Goal: Information Seeking & Learning: Learn about a topic

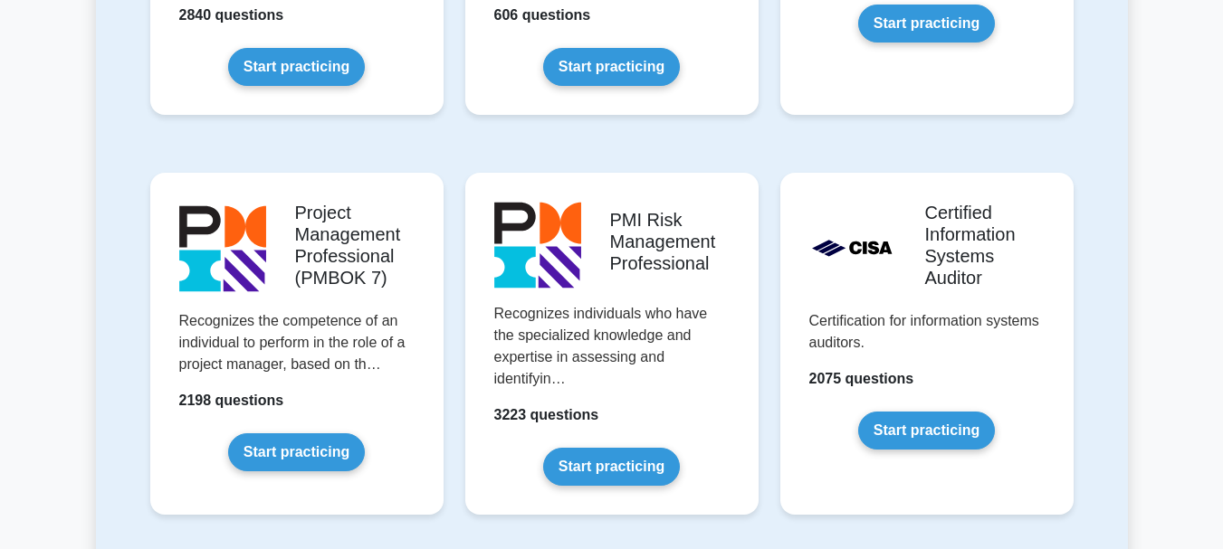
scroll to position [1539, 0]
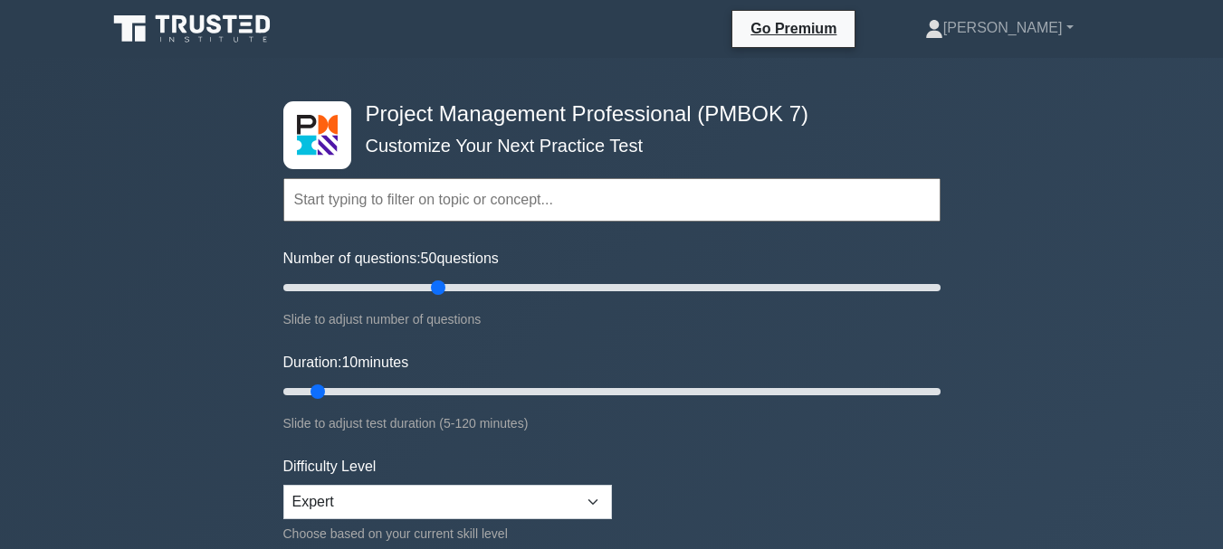
drag, startPoint x: 306, startPoint y: 289, endPoint x: 437, endPoint y: 296, distance: 131.4
type input "50"
click at [437, 296] on input "Number of questions: 50 questions" at bounding box center [611, 288] width 657 height 22
drag, startPoint x: 318, startPoint y: 390, endPoint x: 536, endPoint y: 413, distance: 219.3
type input "50"
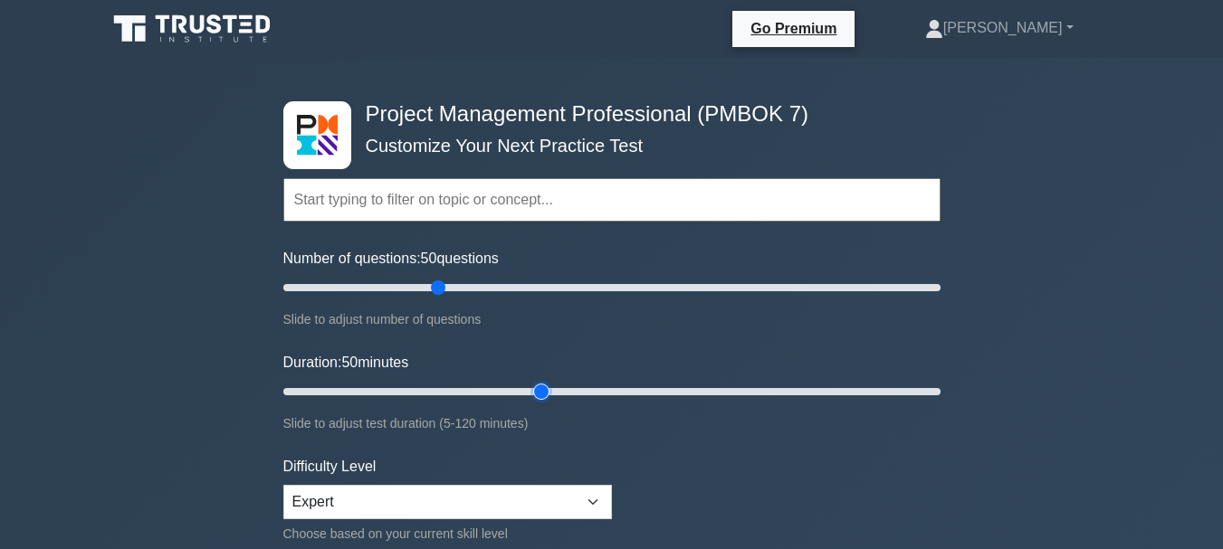
click at [536, 403] on input "Duration: 50 minutes" at bounding box center [611, 392] width 657 height 22
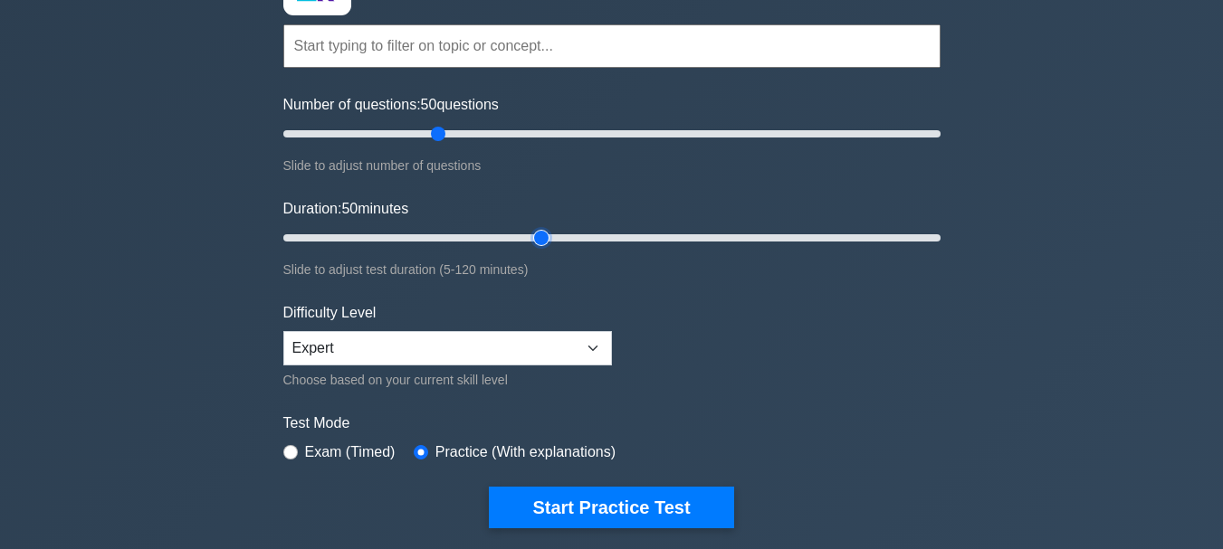
scroll to position [181, 0]
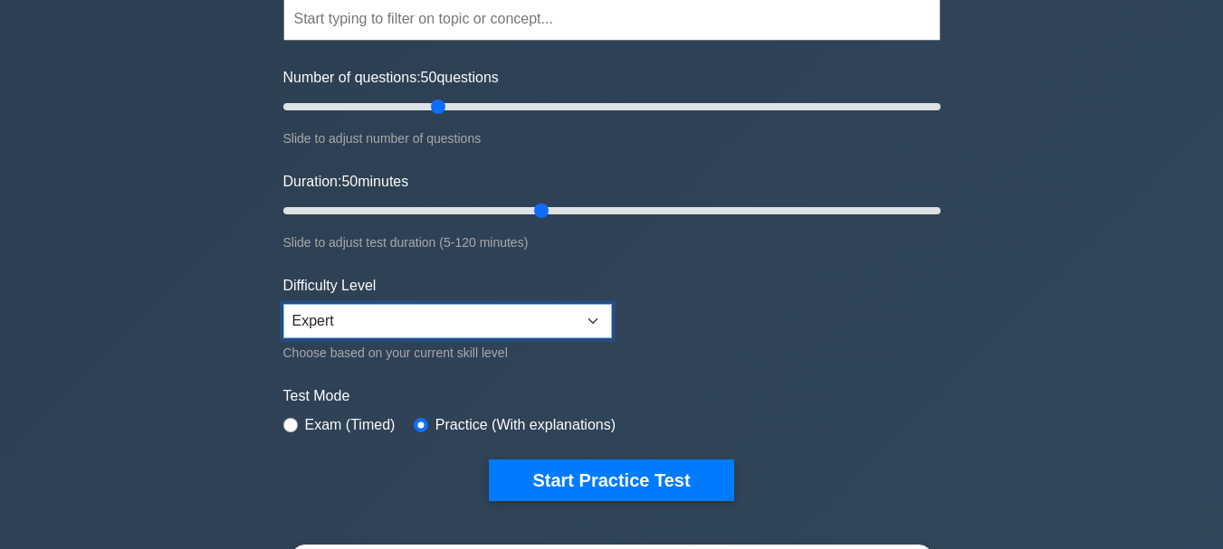
click at [430, 319] on select "Beginner Intermediate Expert" at bounding box center [447, 321] width 329 height 34
click at [293, 421] on input "radio" at bounding box center [290, 425] width 14 height 14
radio input "true"
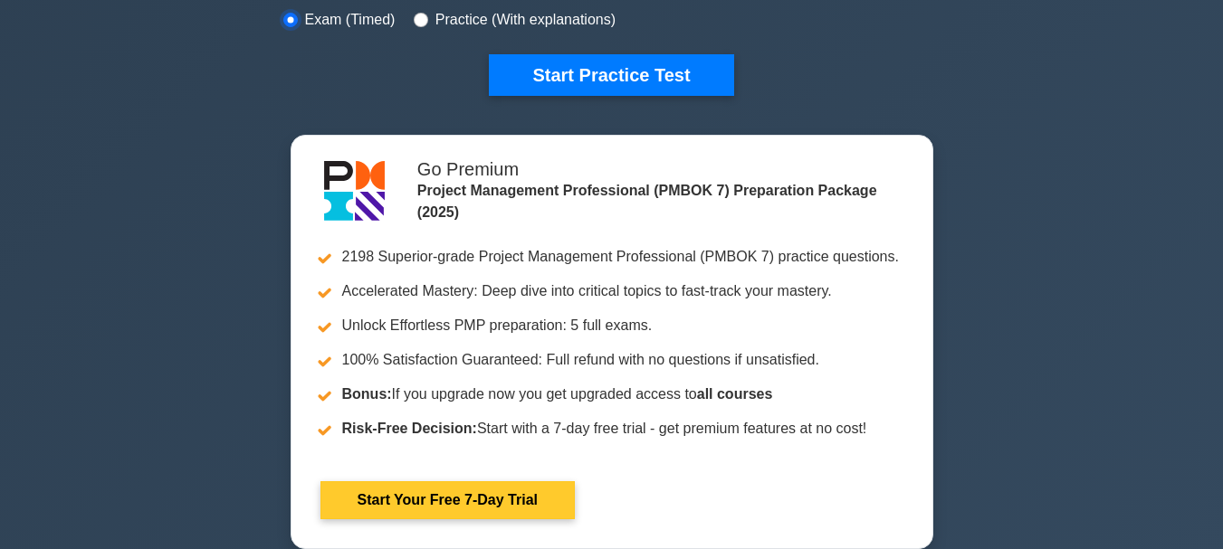
scroll to position [453, 0]
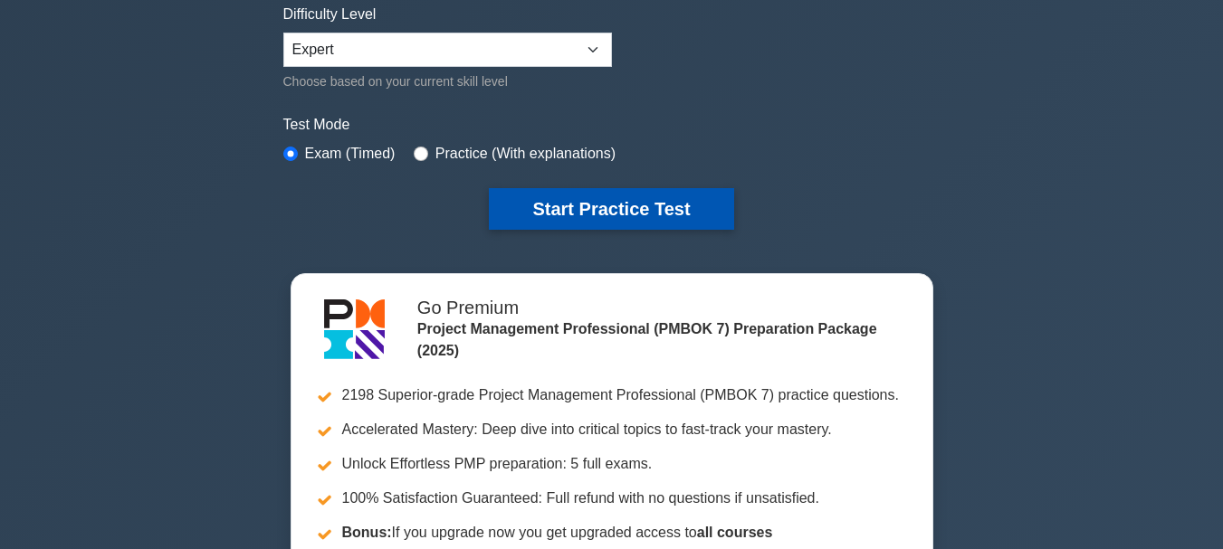
click at [650, 208] on button "Start Practice Test" at bounding box center [611, 209] width 244 height 42
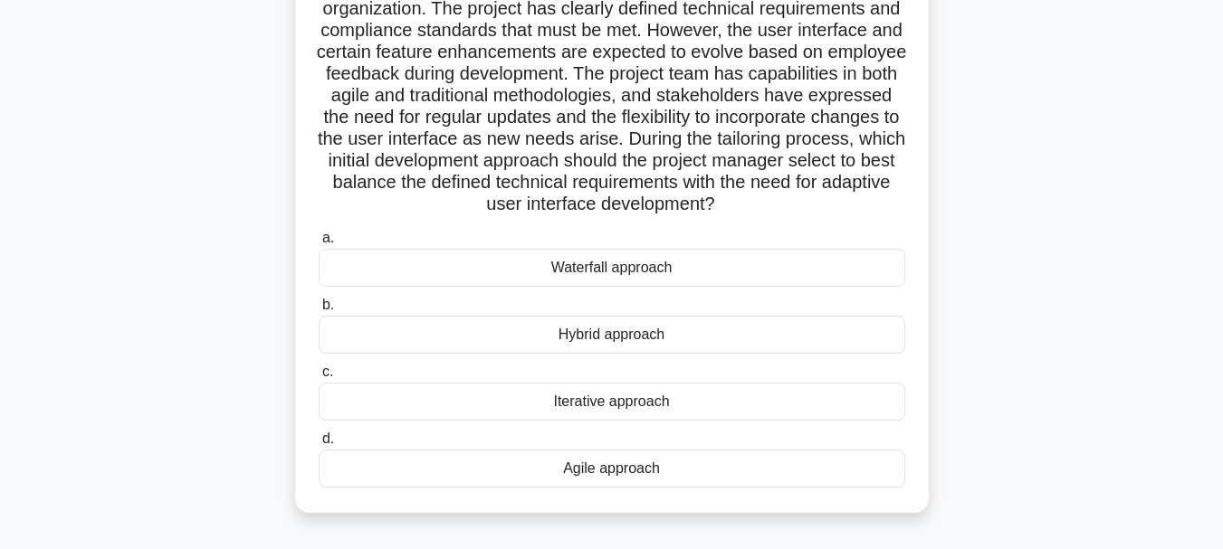
scroll to position [272, 0]
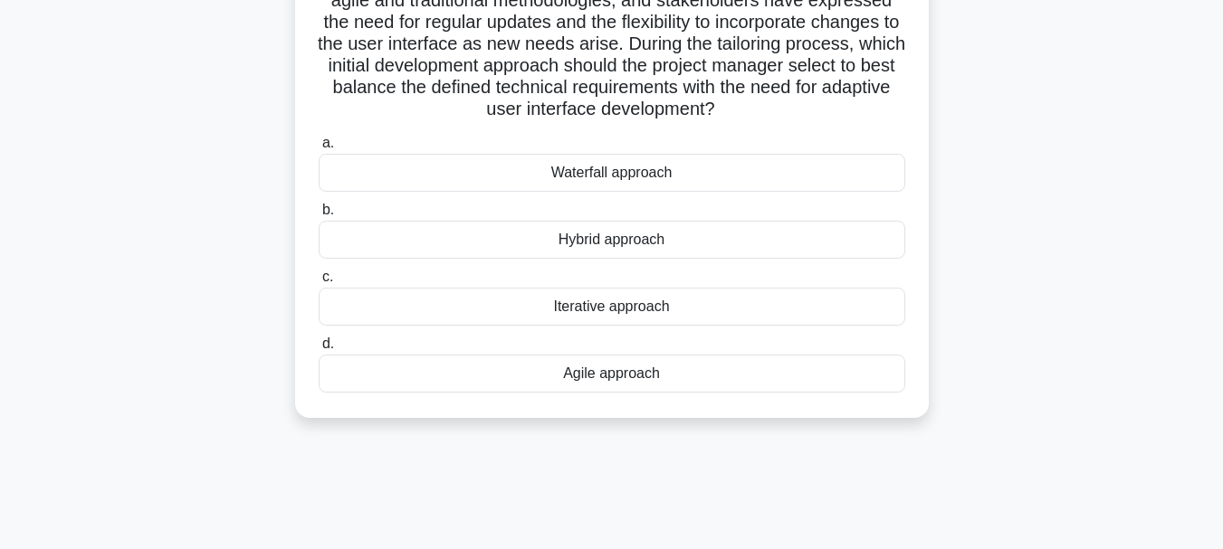
click at [635, 393] on div "Agile approach" at bounding box center [612, 374] width 587 height 38
click at [319, 350] on input "d. Agile approach" at bounding box center [319, 345] width 0 height 12
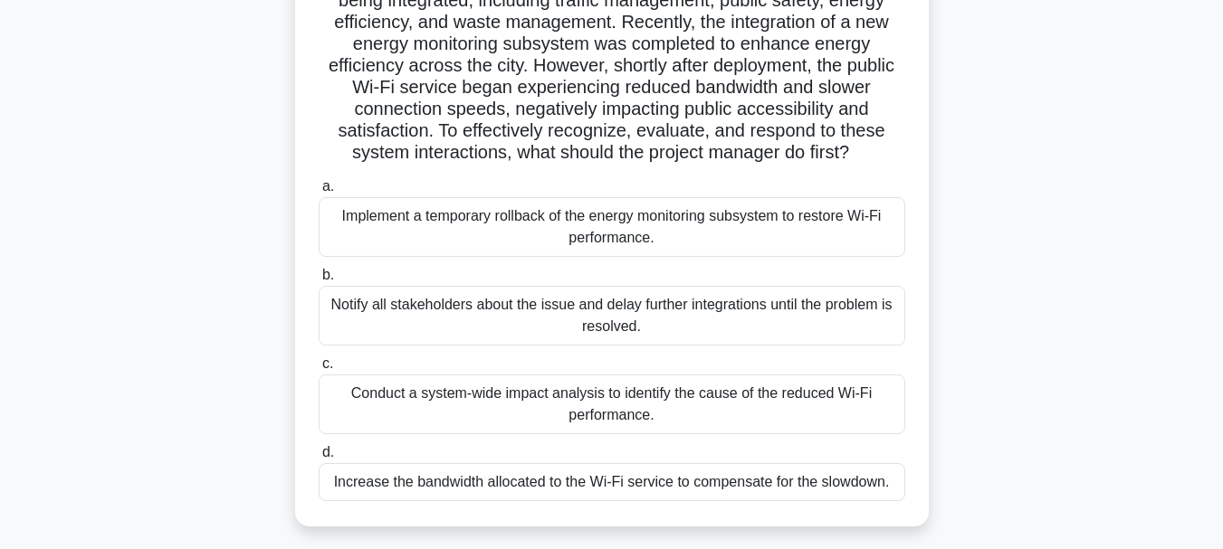
scroll to position [181, 0]
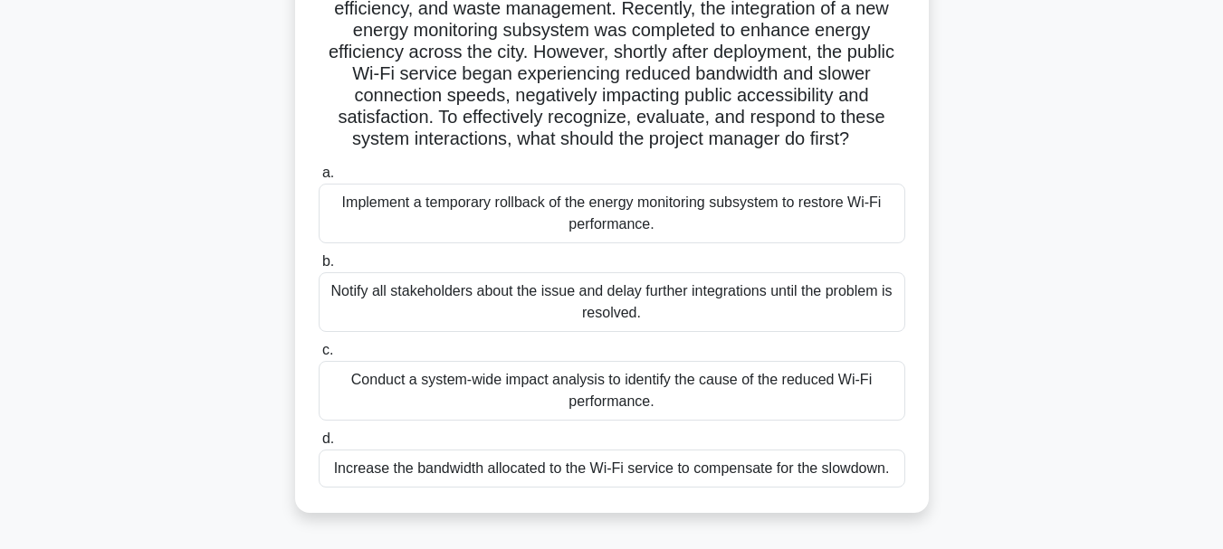
click at [797, 381] on div "Conduct a system-wide impact analysis to identify the cause of the reduced Wi-F…" at bounding box center [612, 391] width 587 height 60
click at [319, 357] on input "c. Conduct a system-wide impact analysis to identify the cause of the reduced W…" at bounding box center [319, 351] width 0 height 12
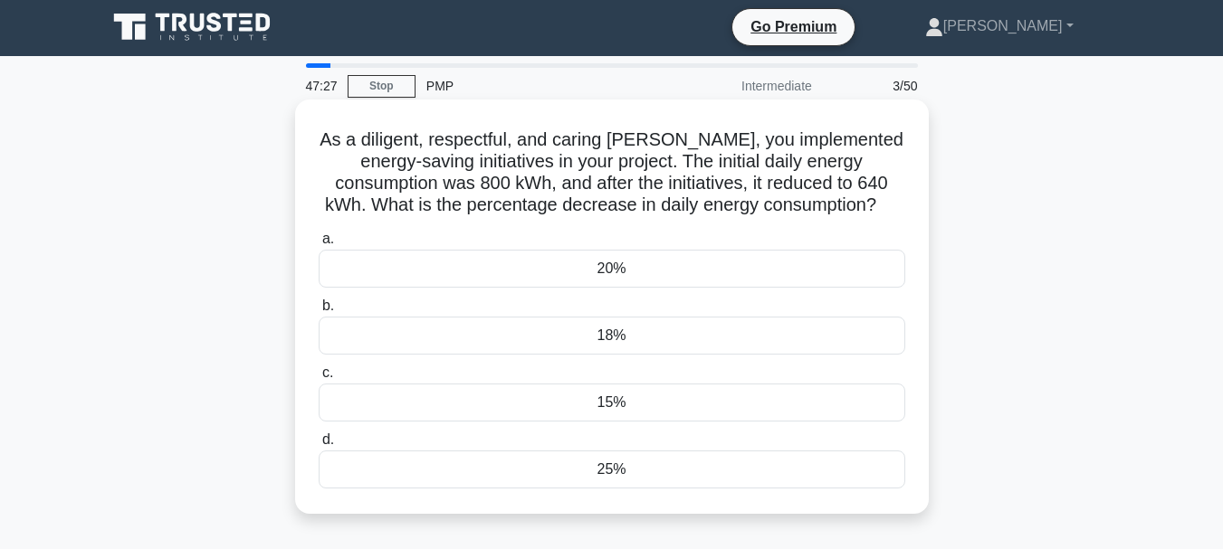
scroll to position [0, 0]
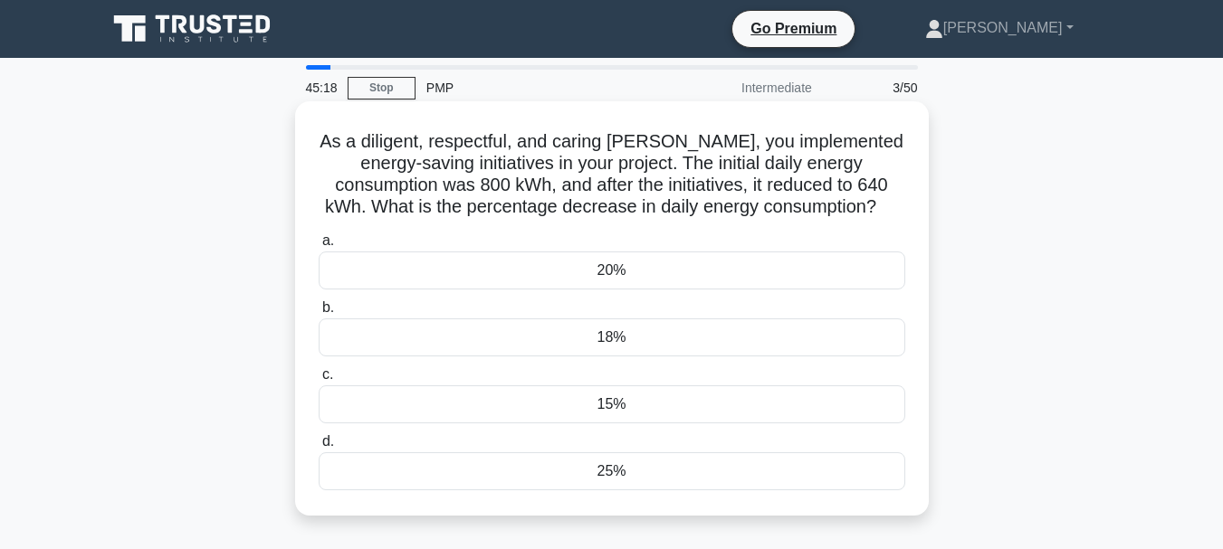
click at [626, 406] on div "15%" at bounding box center [612, 405] width 587 height 38
click at [319, 381] on input "c. 15%" at bounding box center [319, 375] width 0 height 12
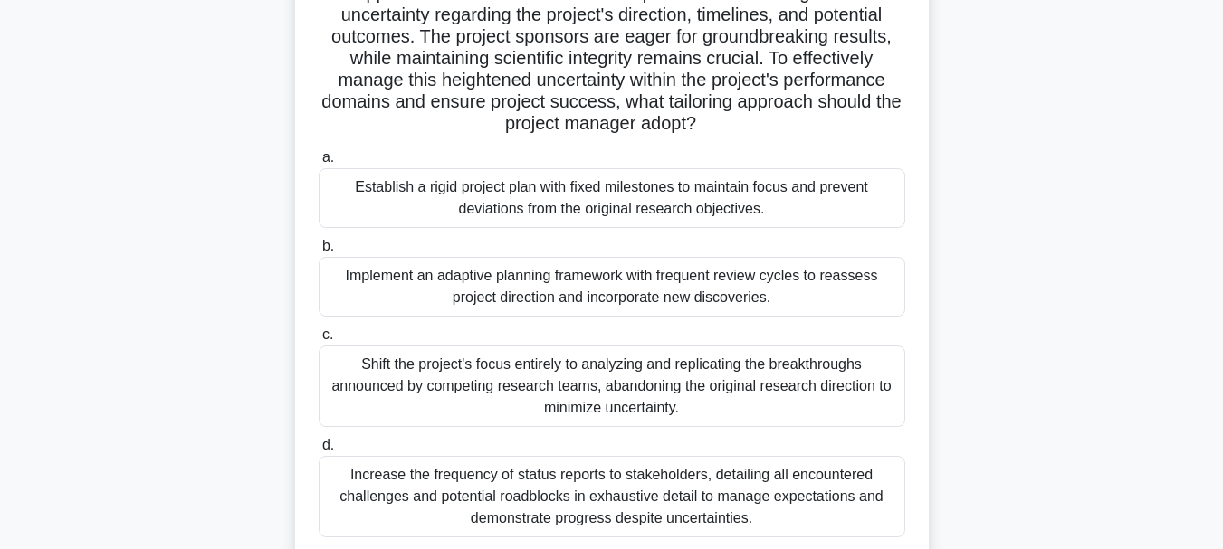
scroll to position [362, 0]
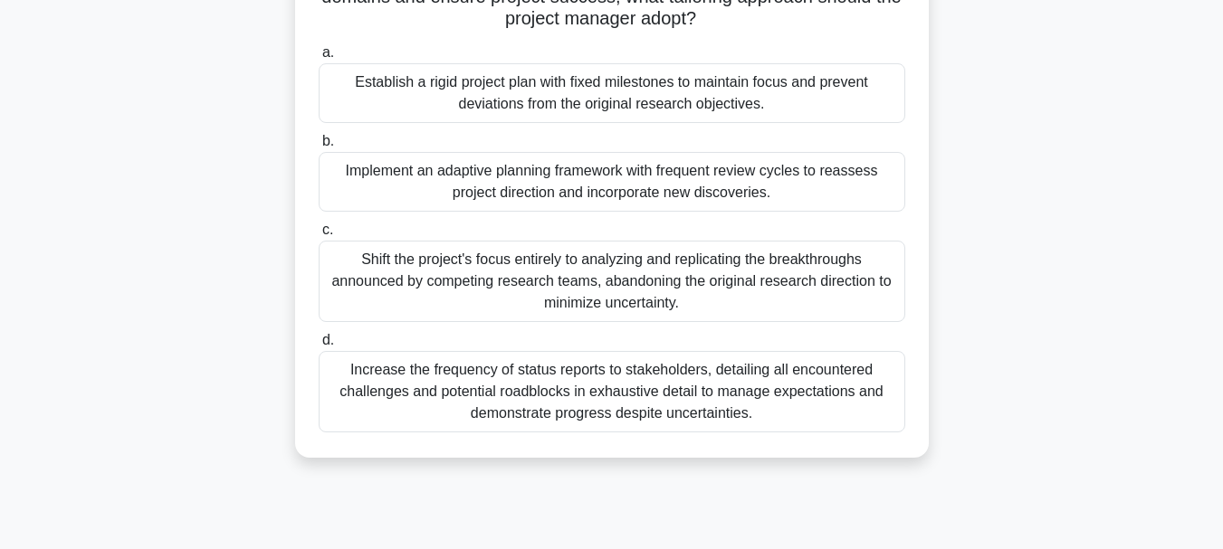
click at [752, 177] on div "Implement an adaptive planning framework with frequent review cycles to reasses…" at bounding box center [612, 182] width 587 height 60
click at [319, 148] on input "b. Implement an adaptive planning framework with frequent review cycles to reas…" at bounding box center [319, 142] width 0 height 12
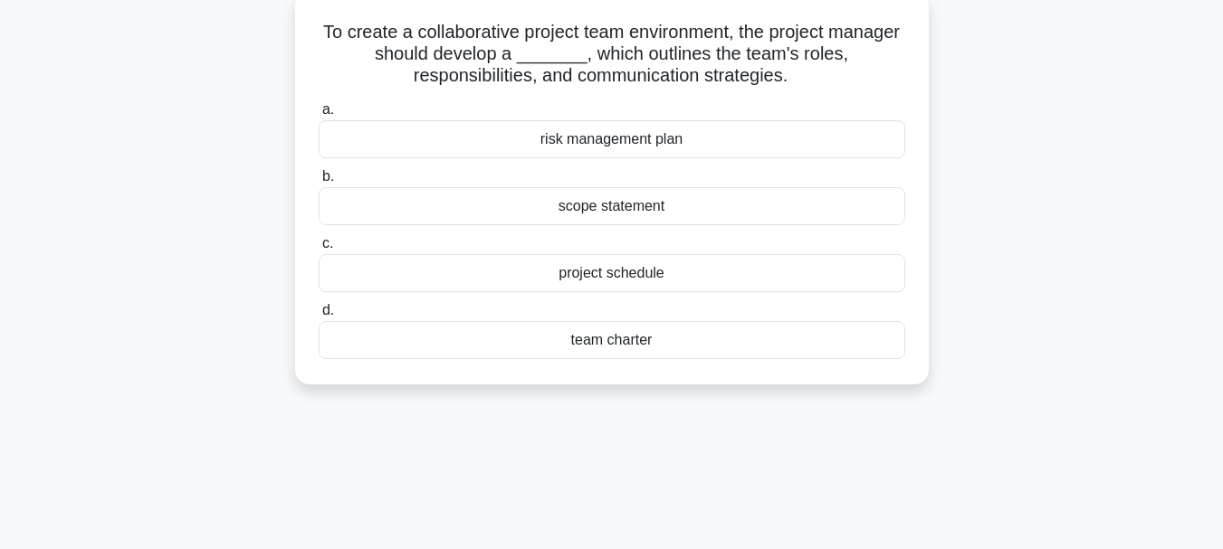
scroll to position [0, 0]
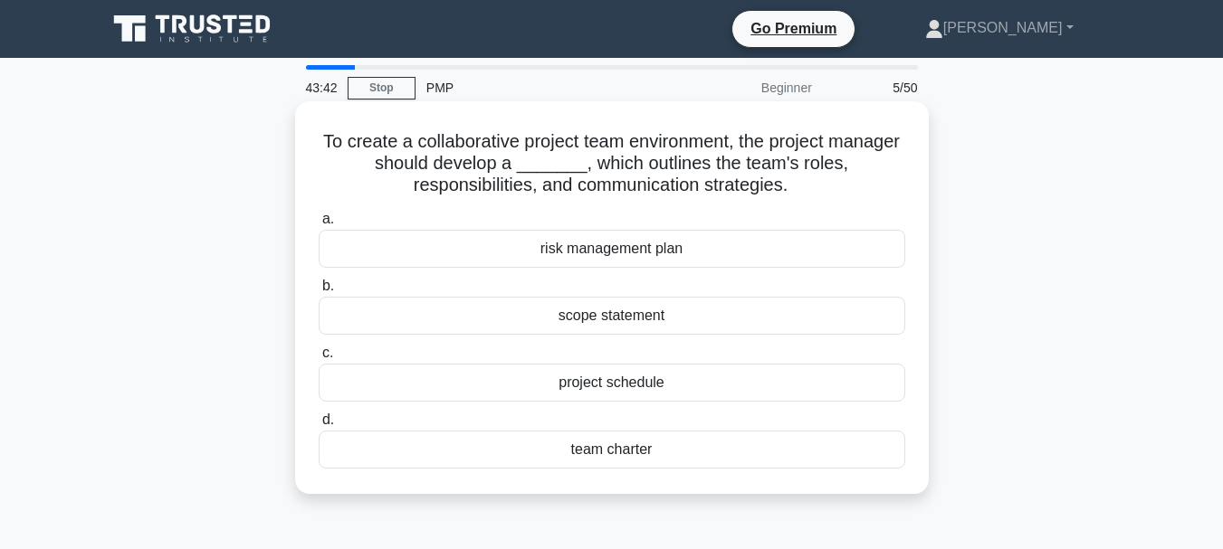
click at [693, 454] on div "team charter" at bounding box center [612, 450] width 587 height 38
click at [319, 426] on input "d. team charter" at bounding box center [319, 421] width 0 height 12
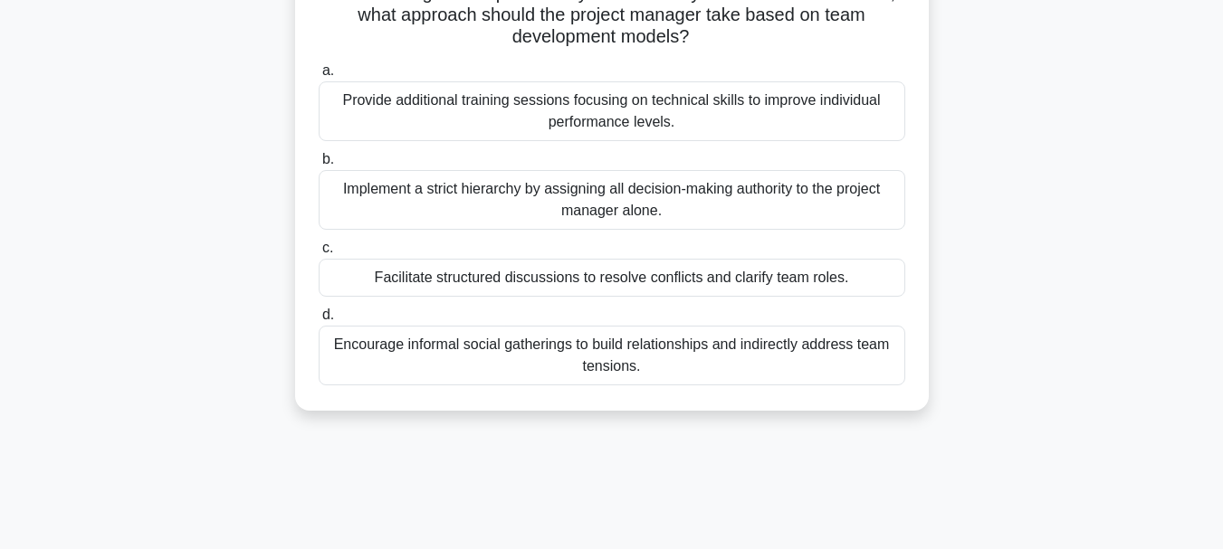
scroll to position [272, 0]
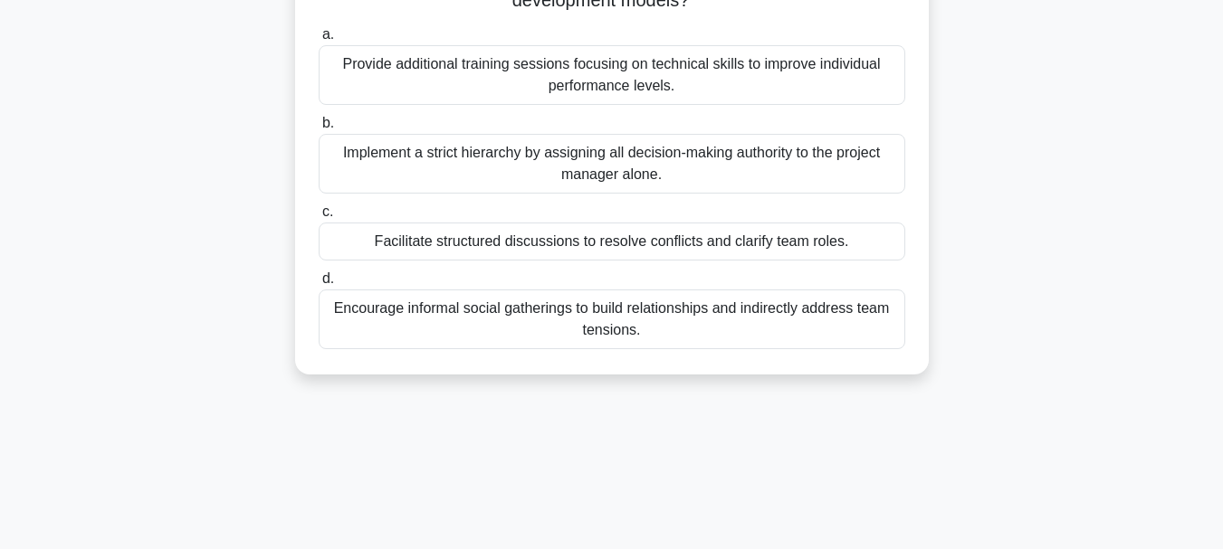
click at [835, 244] on div "Facilitate structured discussions to resolve conflicts and clarify team roles." at bounding box center [612, 242] width 587 height 38
click at [319, 218] on input "c. Facilitate structured discussions to resolve conflicts and clarify team role…" at bounding box center [319, 212] width 0 height 12
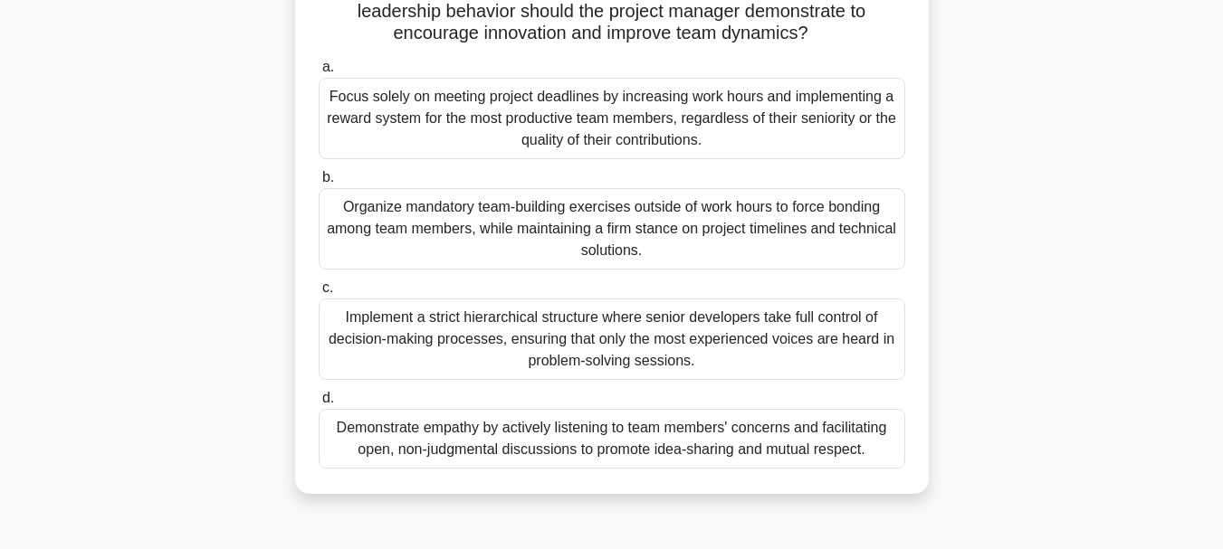
scroll to position [362, 0]
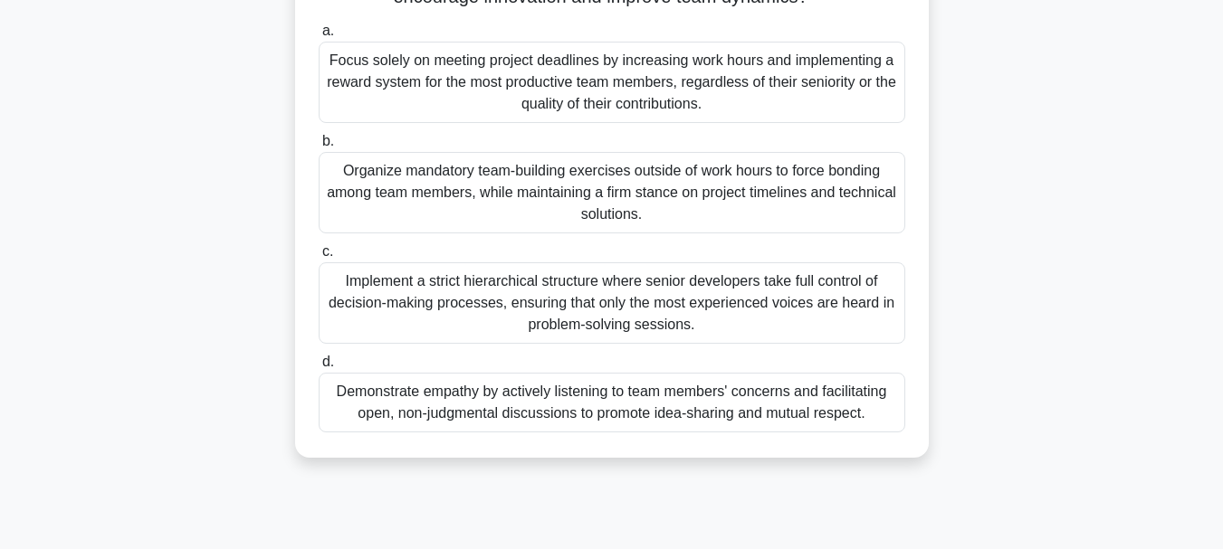
click at [764, 405] on div "Demonstrate empathy by actively listening to team members' concerns and facilit…" at bounding box center [612, 403] width 587 height 60
click at [319, 368] on input "d. Demonstrate empathy by actively listening to team members' concerns and faci…" at bounding box center [319, 363] width 0 height 12
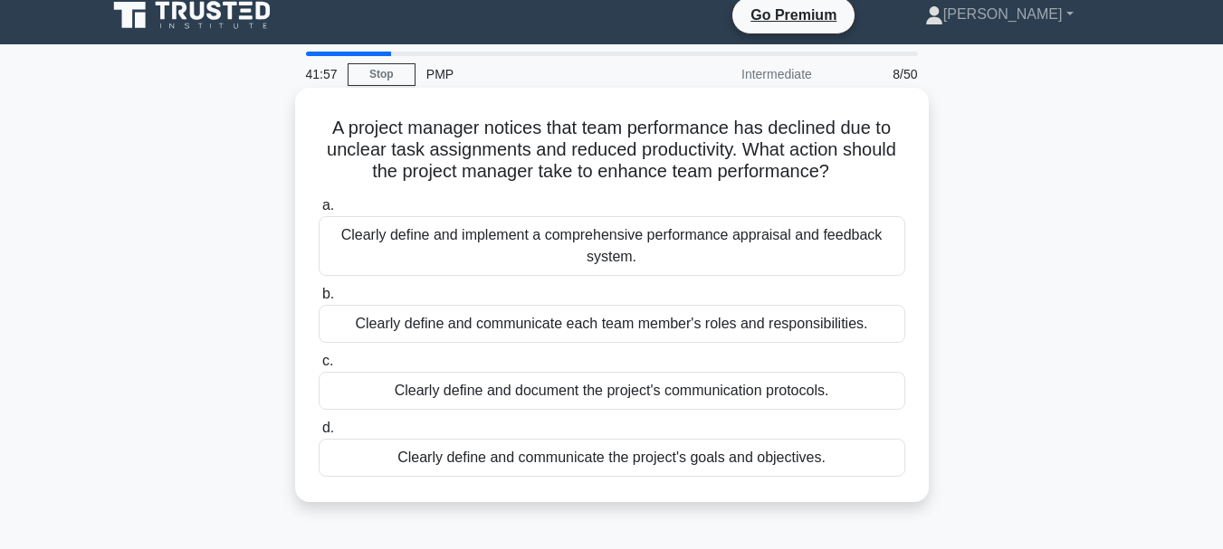
scroll to position [0, 0]
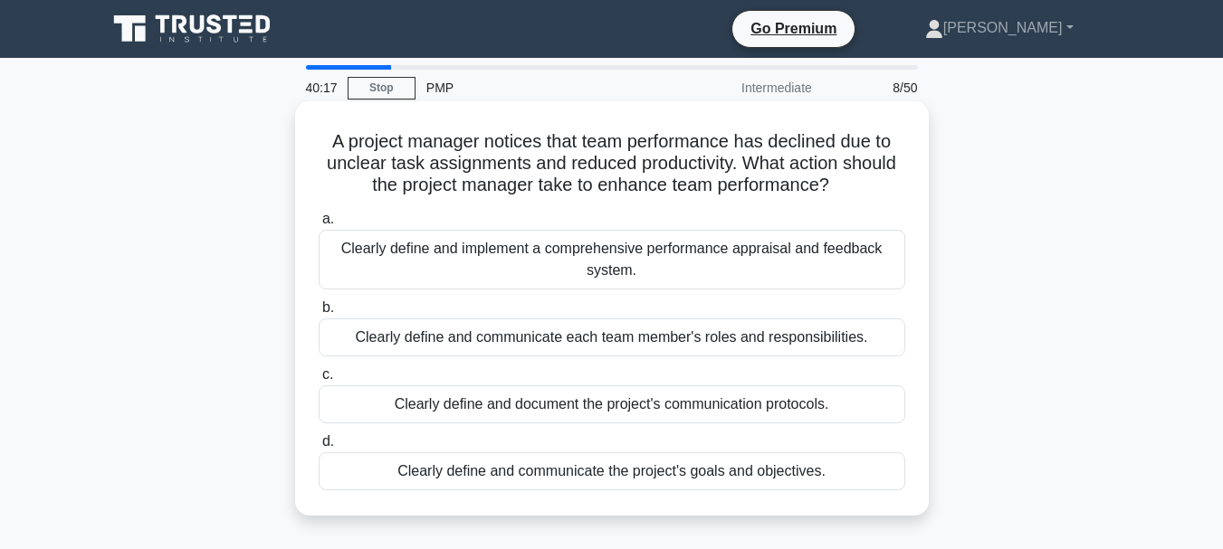
click at [748, 266] on div "Clearly define and implement a comprehensive performance appraisal and feedback…" at bounding box center [612, 260] width 587 height 60
click at [696, 259] on div "Clearly define and implement a comprehensive performance appraisal and feedback…" at bounding box center [612, 260] width 587 height 60
click at [319, 225] on input "a. Clearly define and implement a comprehensive performance appraisal and feedb…" at bounding box center [319, 220] width 0 height 12
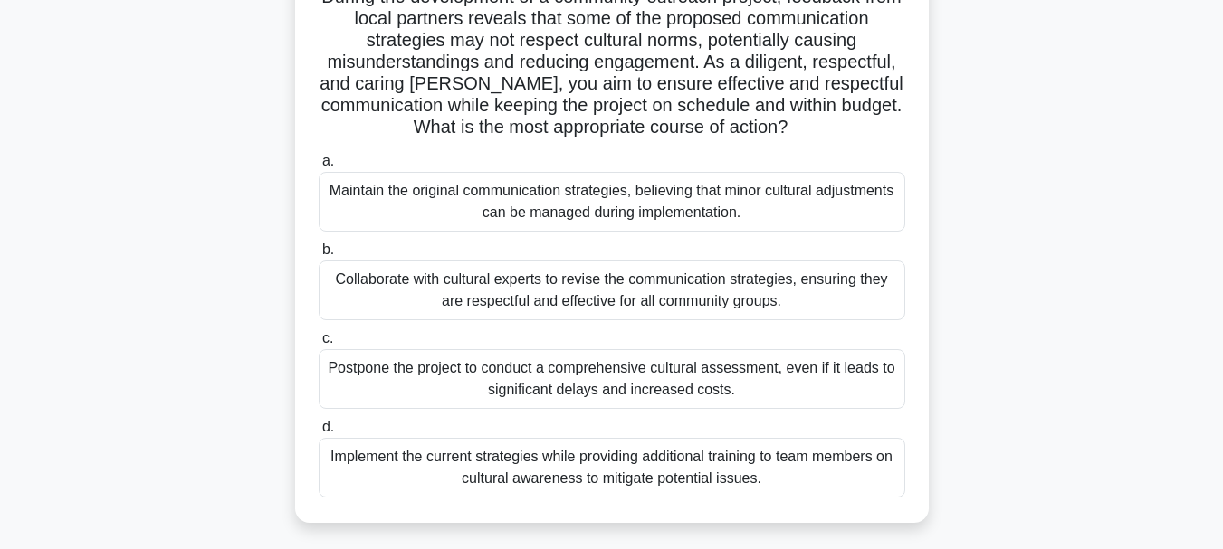
scroll to position [181, 0]
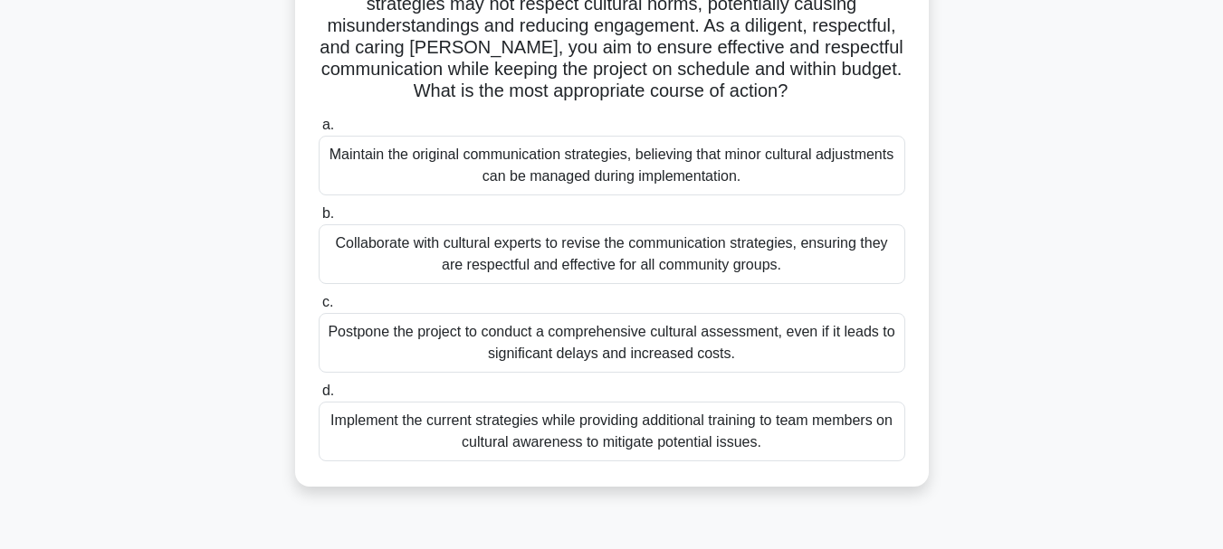
click at [673, 252] on div "Collaborate with cultural experts to revise the communication strategies, ensur…" at bounding box center [612, 254] width 587 height 60
click at [319, 220] on input "b. Collaborate with cultural experts to revise the communication strategies, en…" at bounding box center [319, 214] width 0 height 12
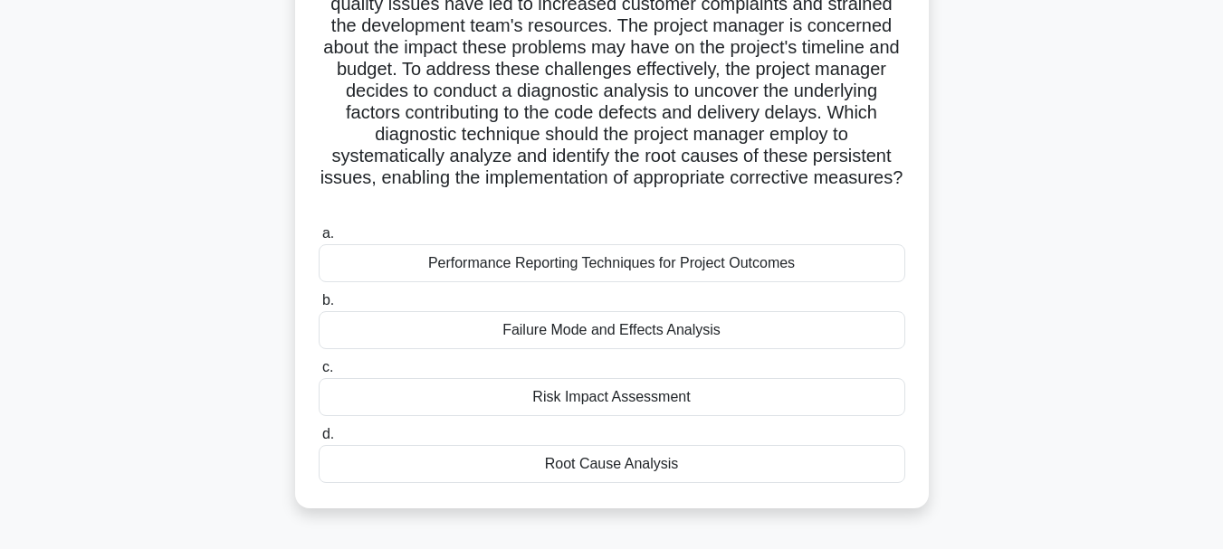
click at [683, 472] on div "Root Cause Analysis" at bounding box center [612, 464] width 587 height 38
click at [319, 441] on input "d. Root Cause Analysis" at bounding box center [319, 435] width 0 height 12
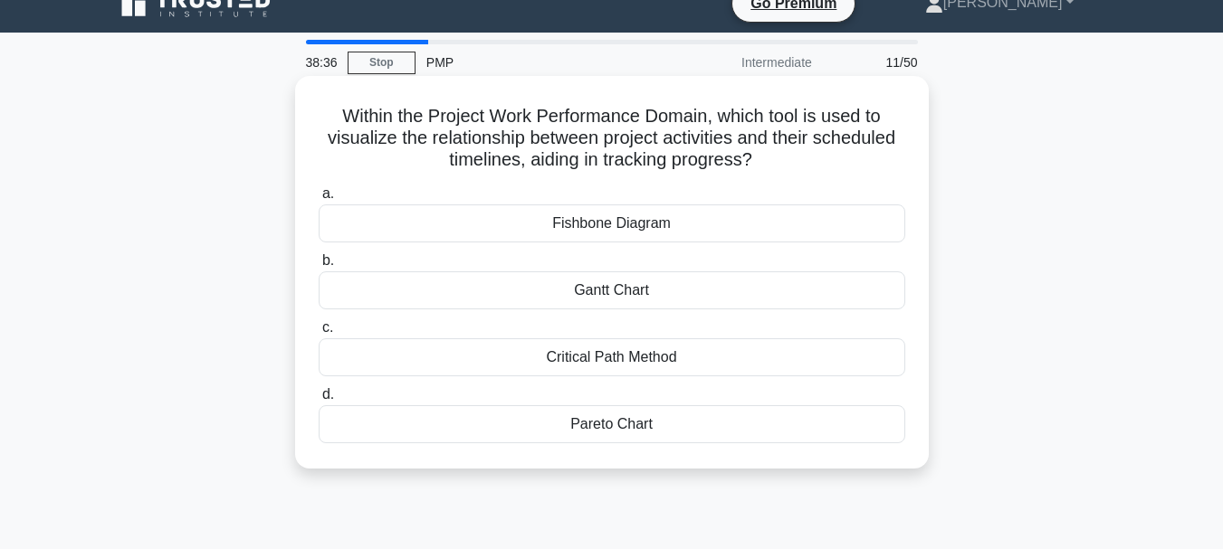
scroll to position [0, 0]
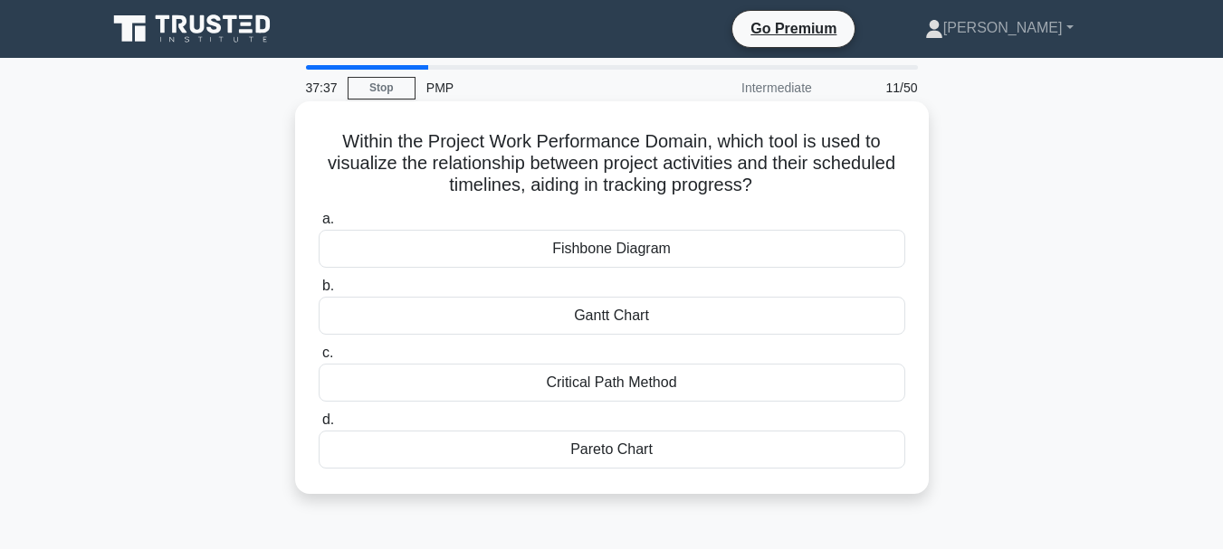
click at [724, 314] on div "Gantt Chart" at bounding box center [612, 316] width 587 height 38
click at [319, 292] on input "b. Gantt Chart" at bounding box center [319, 287] width 0 height 12
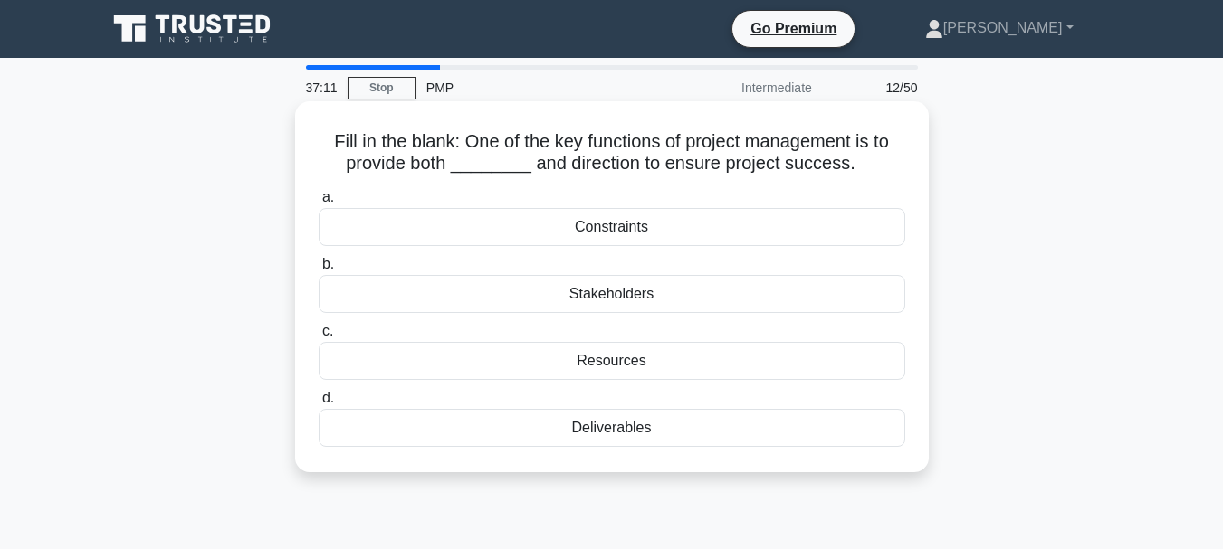
click at [656, 363] on div "Resources" at bounding box center [612, 361] width 587 height 38
click at [319, 338] on input "c. Resources" at bounding box center [319, 332] width 0 height 12
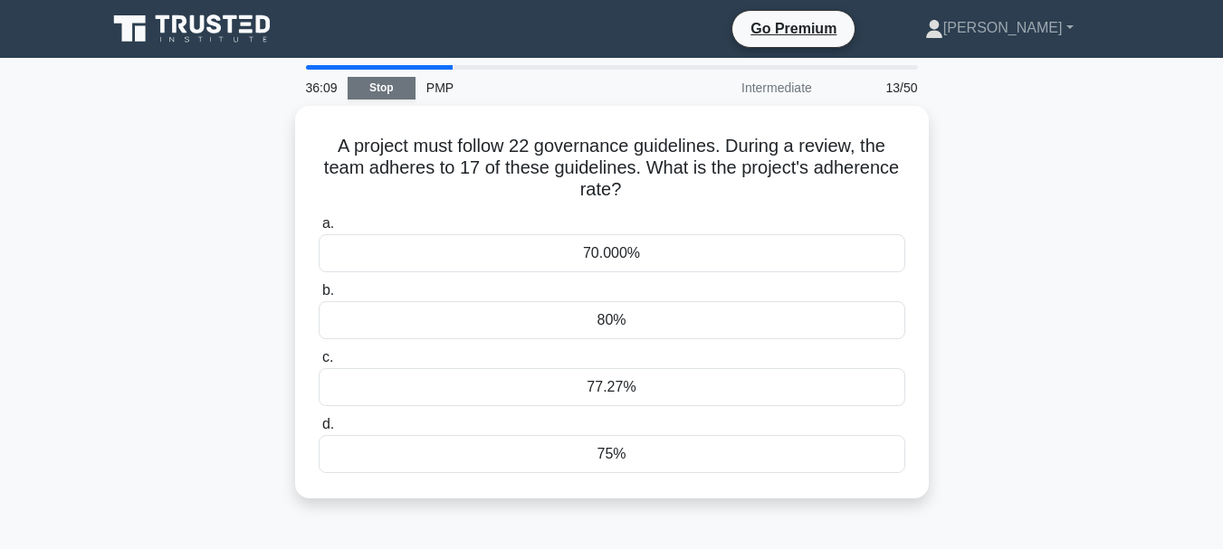
click at [382, 89] on link "Stop" at bounding box center [382, 88] width 68 height 23
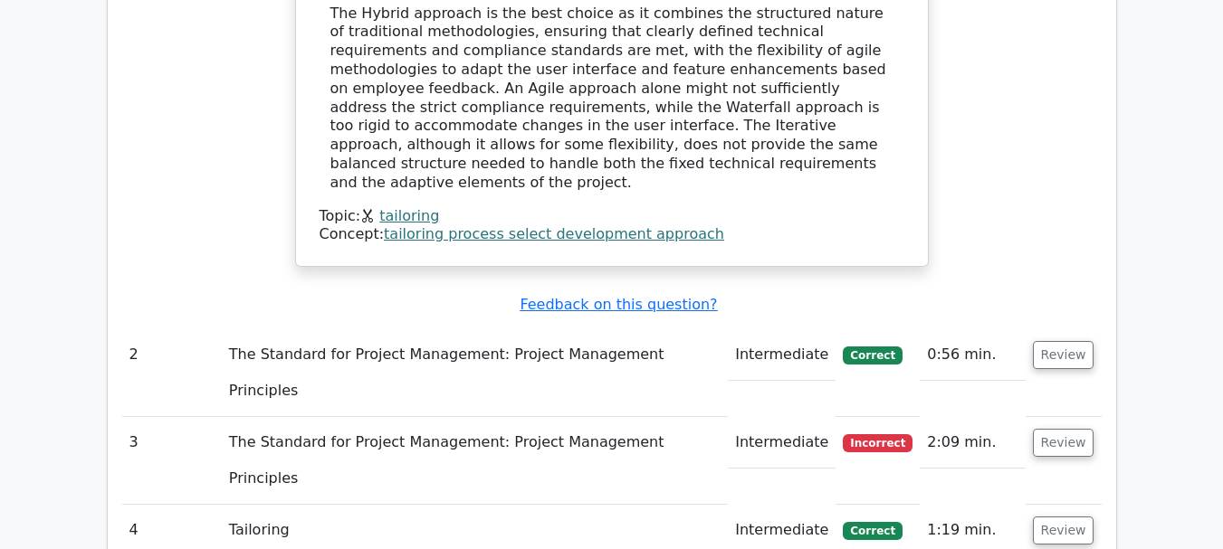
scroll to position [2263, 0]
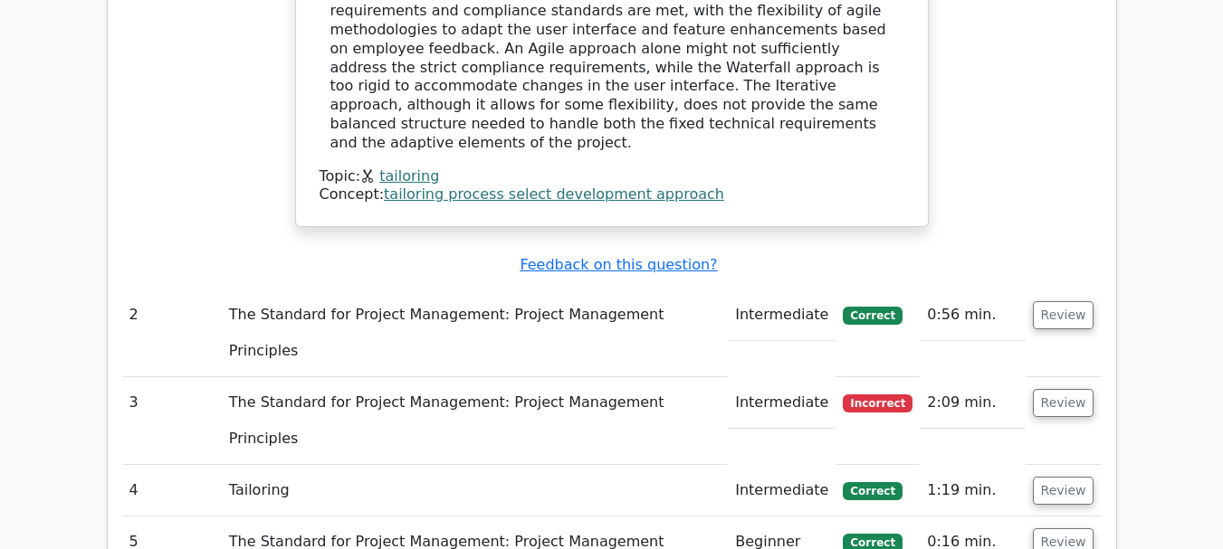
click at [354, 377] on td "The Standard for Project Management: Project Management Principles" at bounding box center [475, 421] width 506 height 88
click at [1069, 389] on button "Review" at bounding box center [1064, 403] width 62 height 28
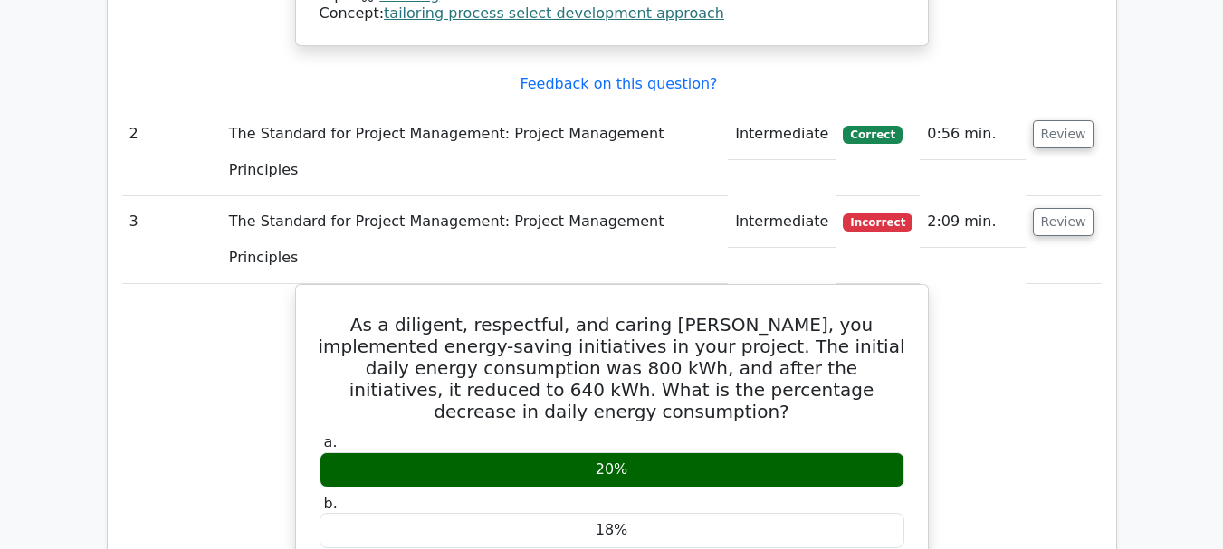
scroll to position [2353, 0]
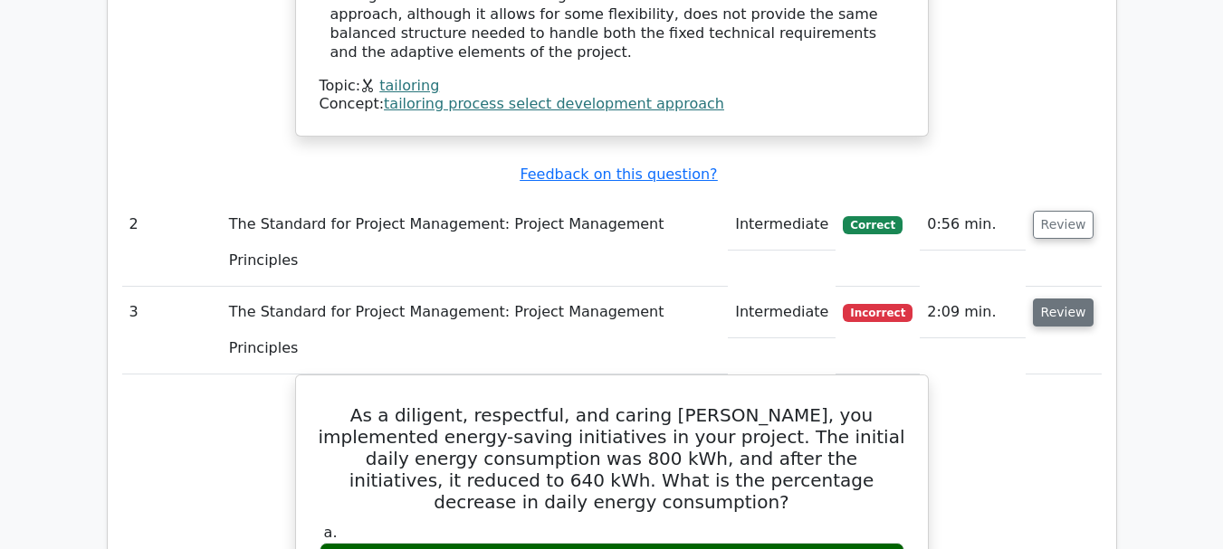
click at [1061, 299] on button "Review" at bounding box center [1064, 313] width 62 height 28
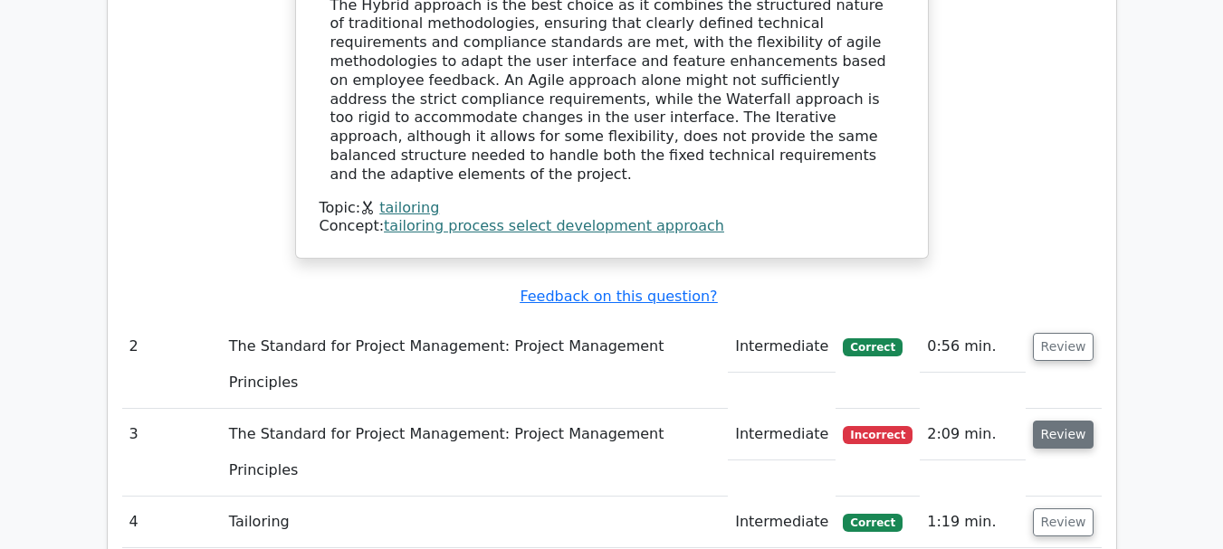
scroll to position [2263, 0]
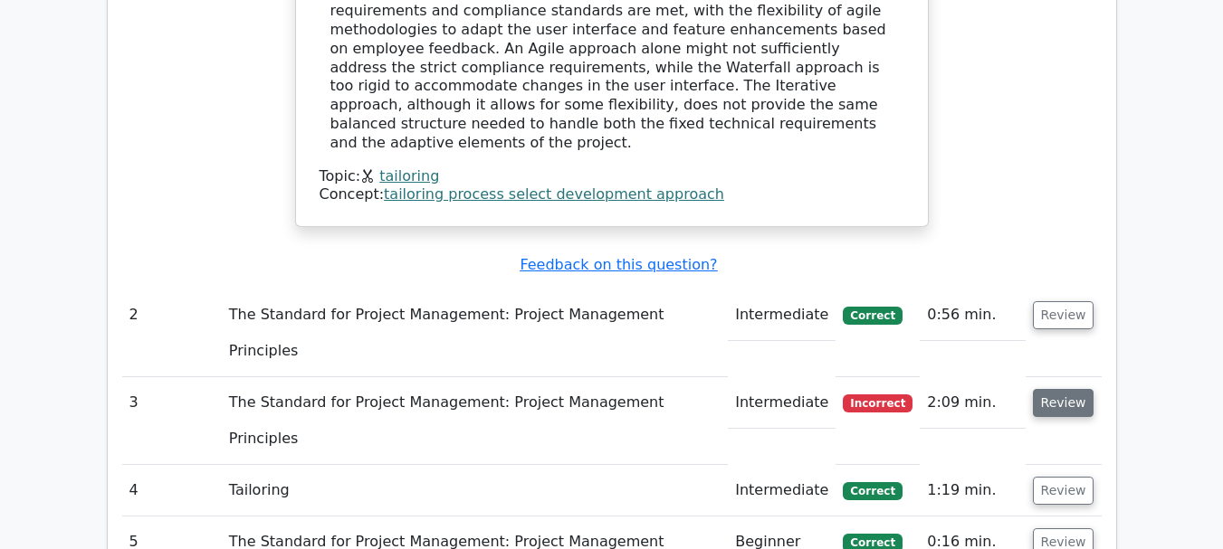
click at [1065, 389] on button "Review" at bounding box center [1064, 403] width 62 height 28
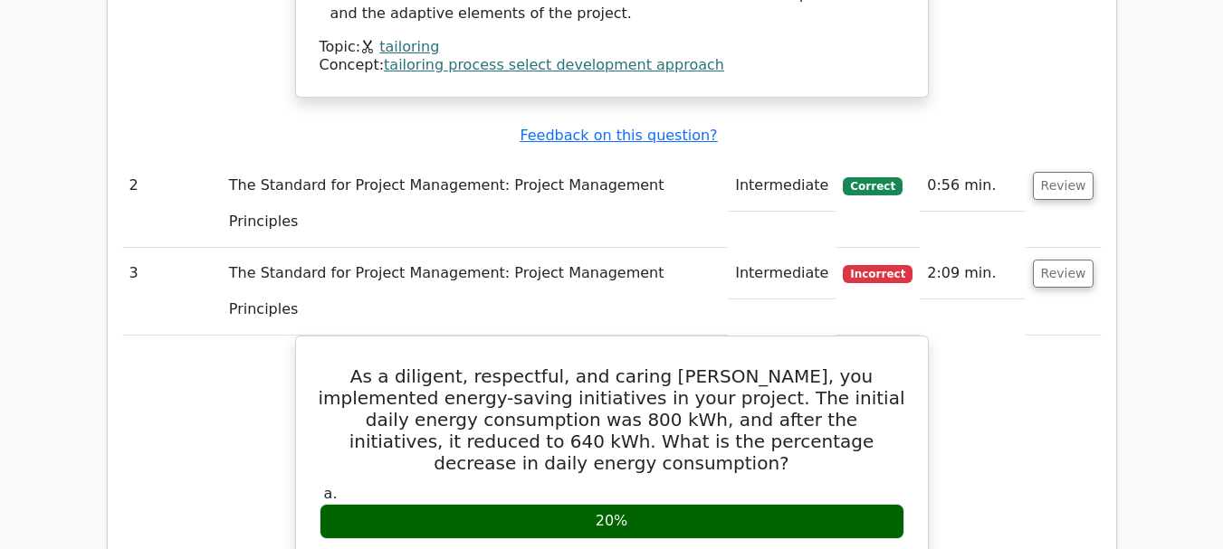
scroll to position [2444, 0]
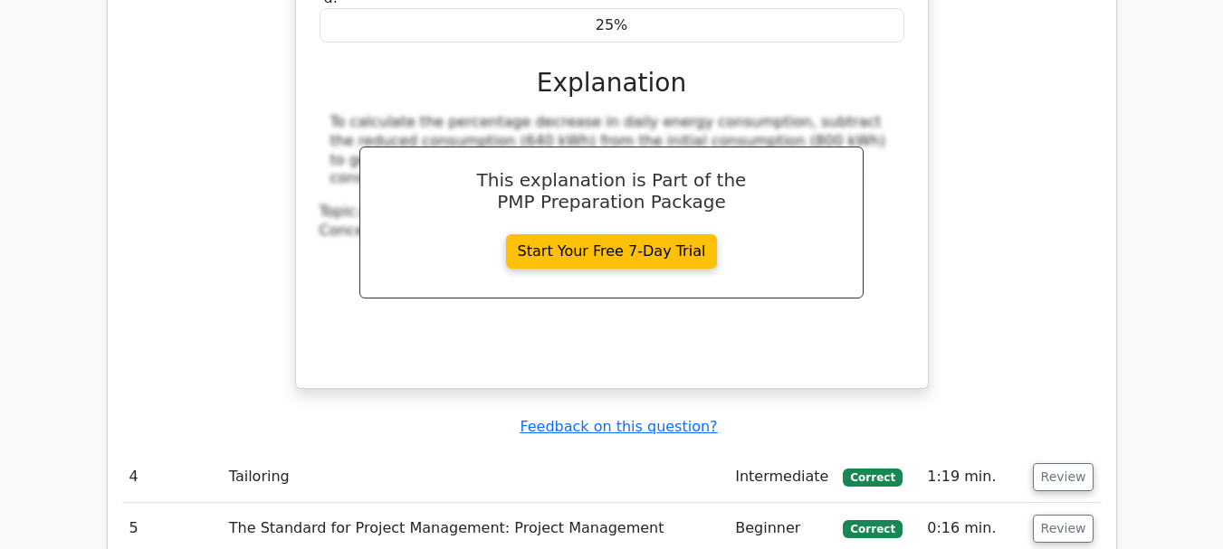
scroll to position [3078, 0]
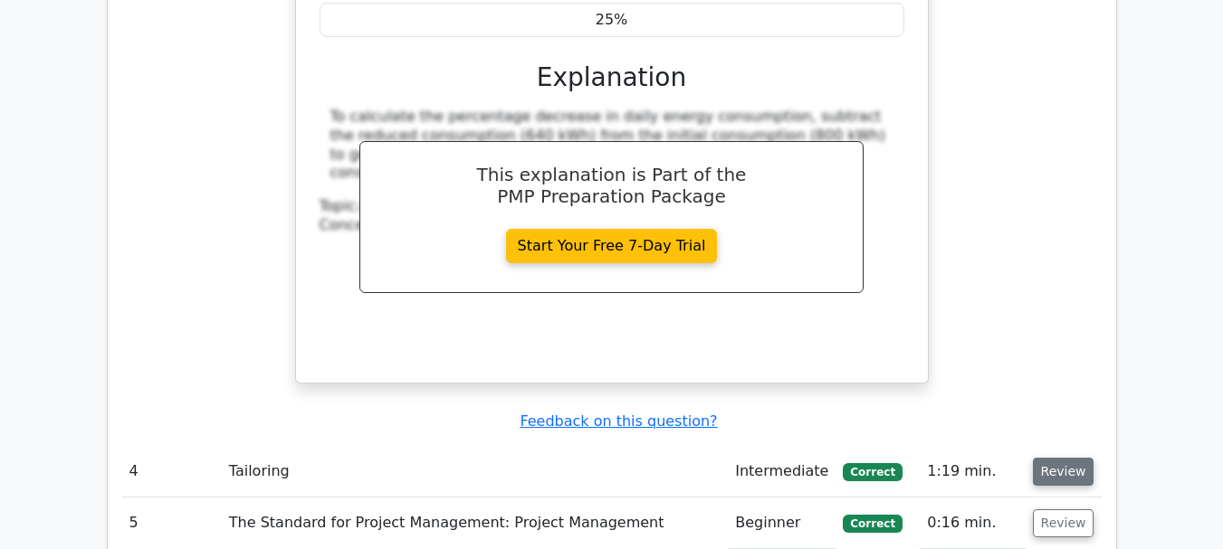
click at [1067, 458] on button "Review" at bounding box center [1064, 472] width 62 height 28
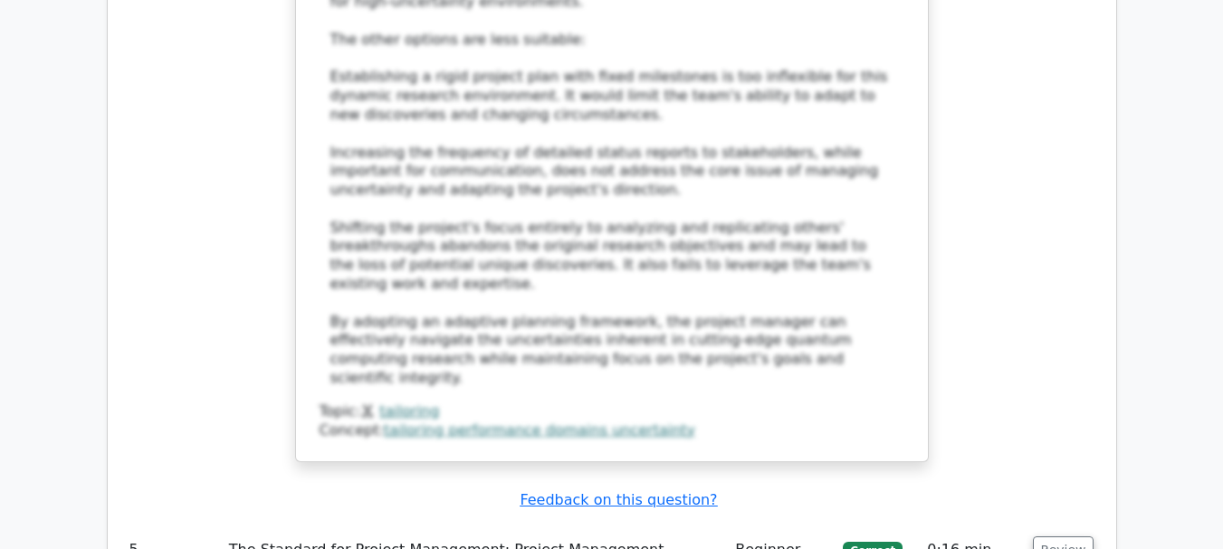
scroll to position [4707, 0]
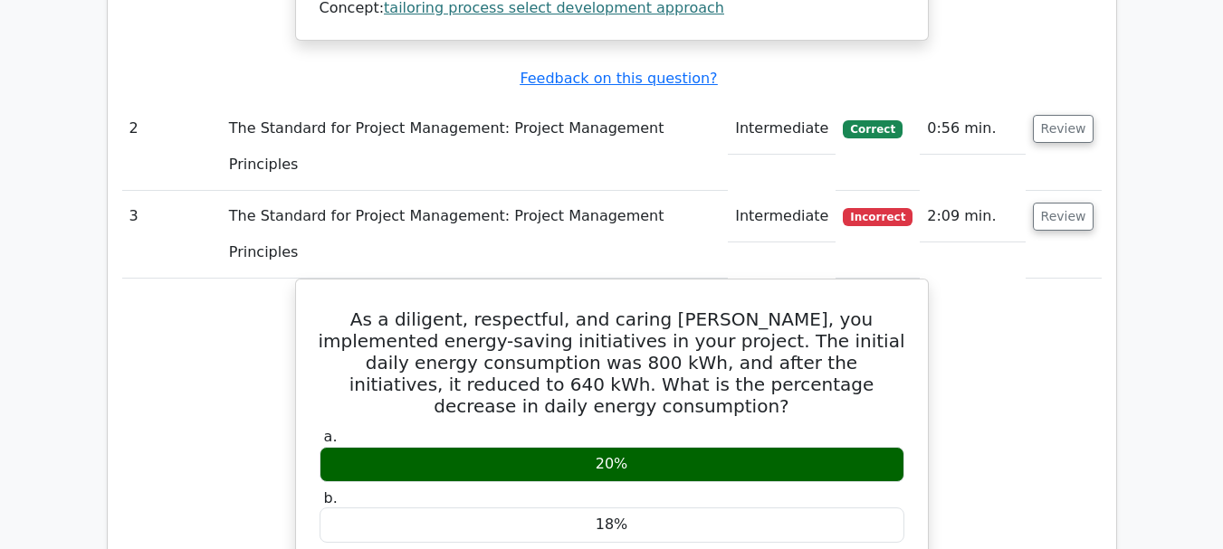
scroll to position [2263, 0]
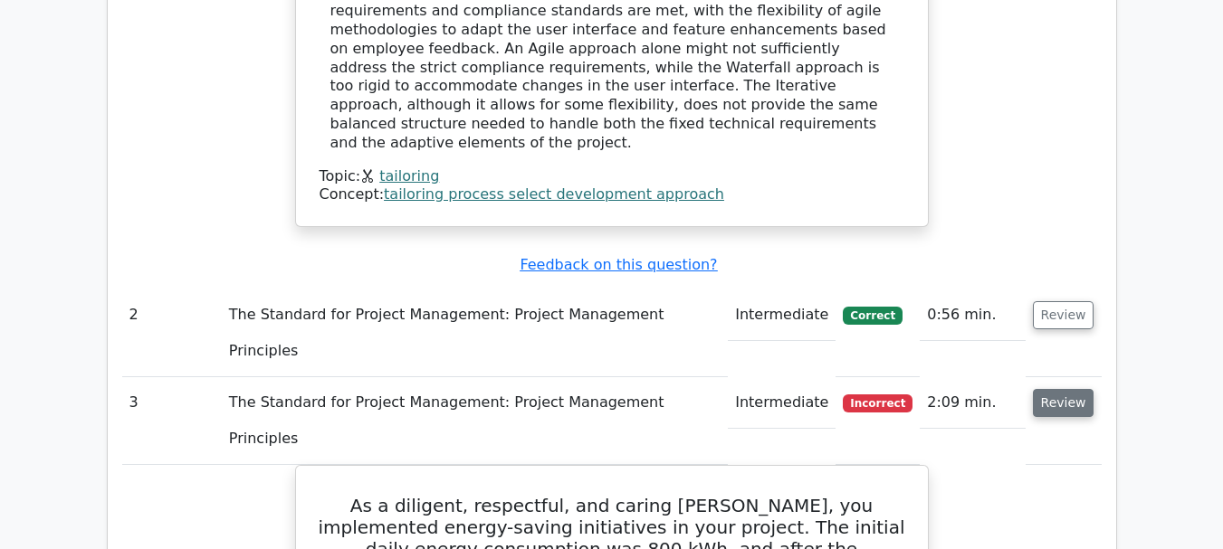
click at [1067, 389] on button "Review" at bounding box center [1064, 403] width 62 height 28
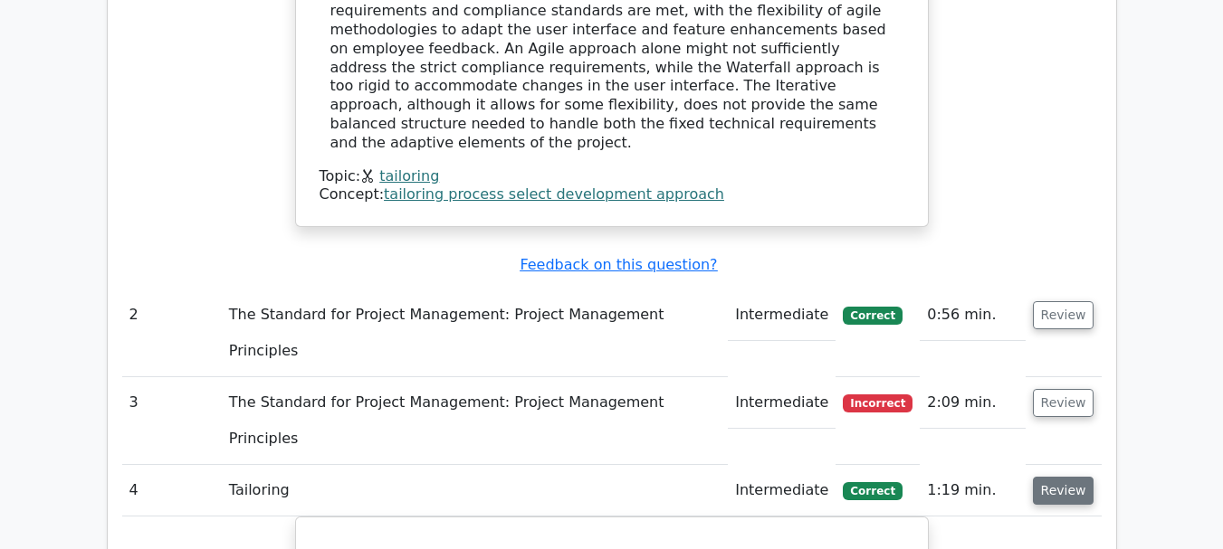
click at [1070, 477] on button "Review" at bounding box center [1064, 491] width 62 height 28
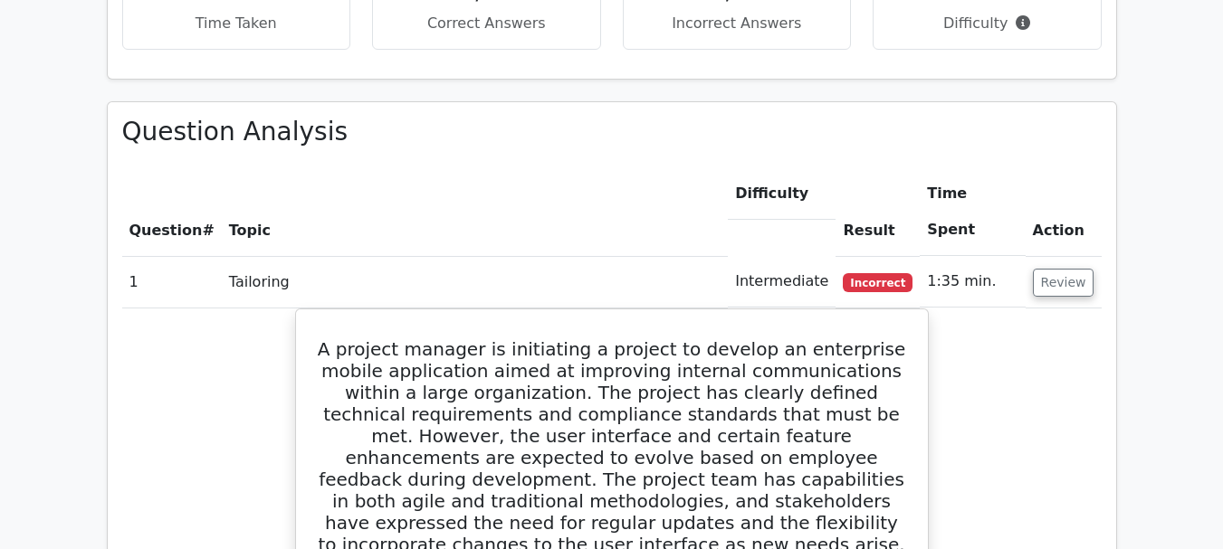
scroll to position [1267, 0]
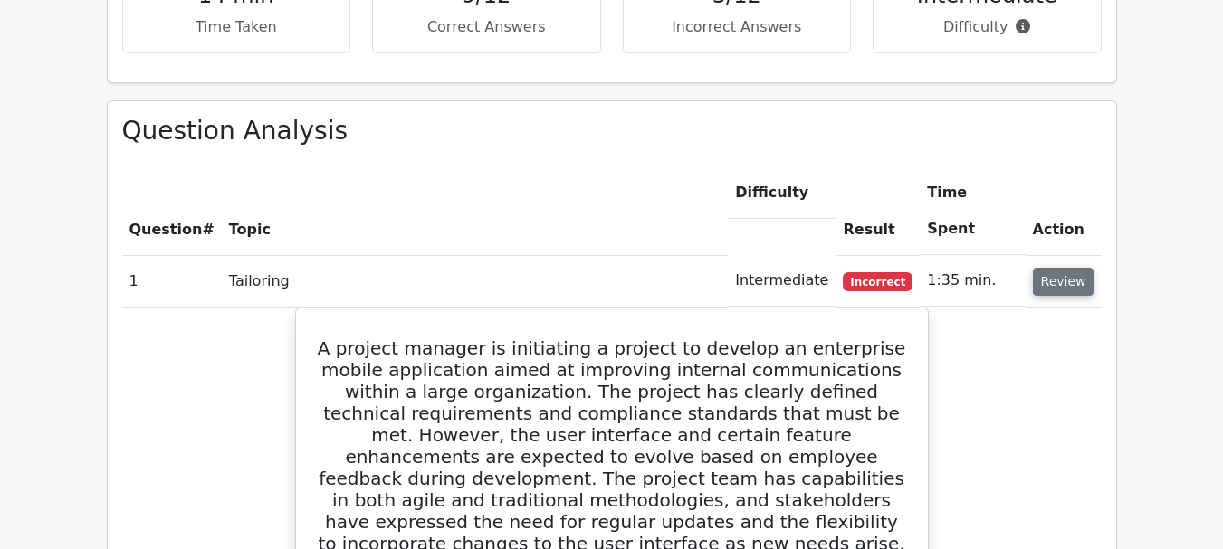
click at [1064, 268] on button "Review" at bounding box center [1064, 282] width 62 height 28
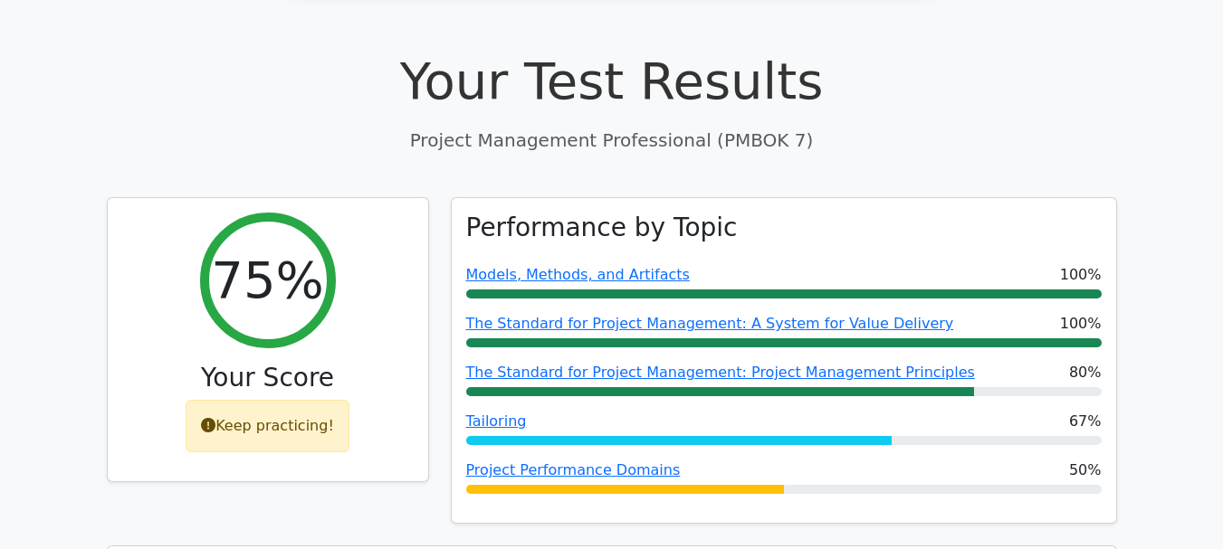
scroll to position [543, 0]
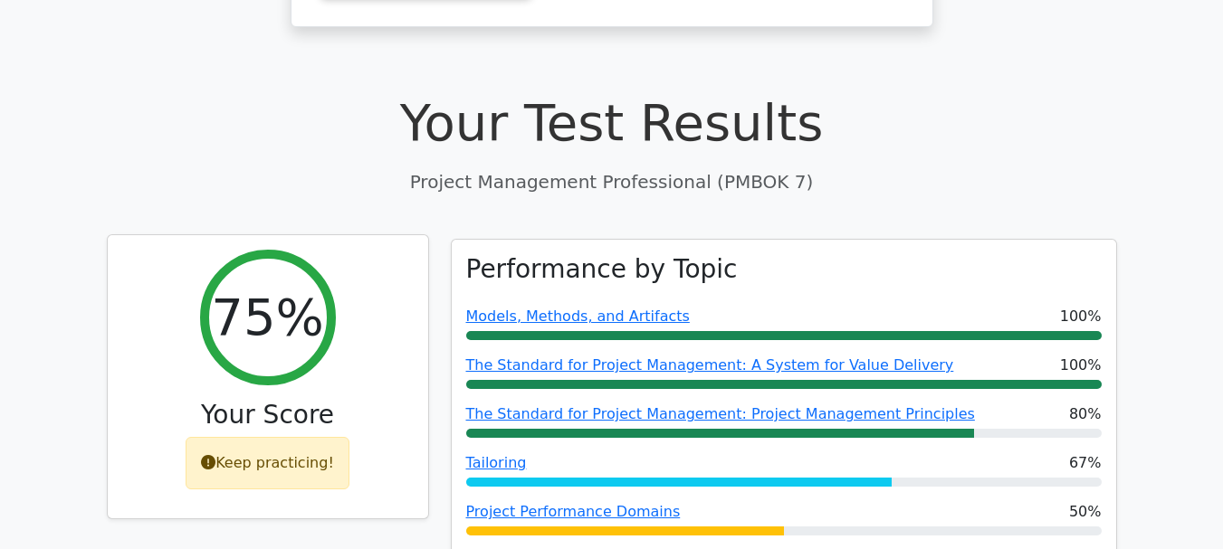
click at [282, 437] on div "Keep practicing!" at bounding box center [268, 463] width 164 height 52
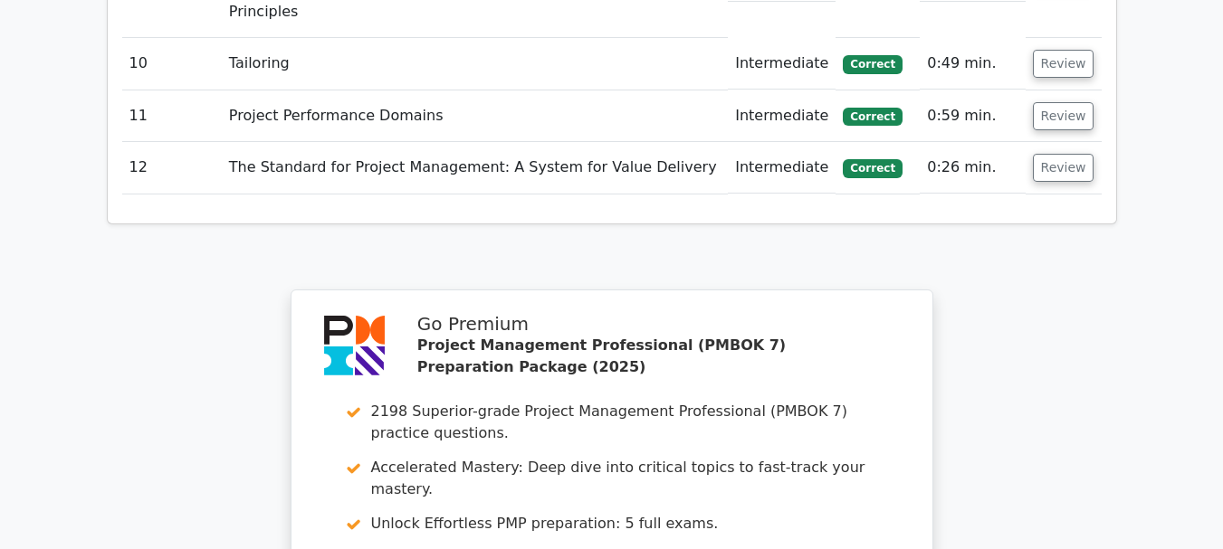
scroll to position [3101, 0]
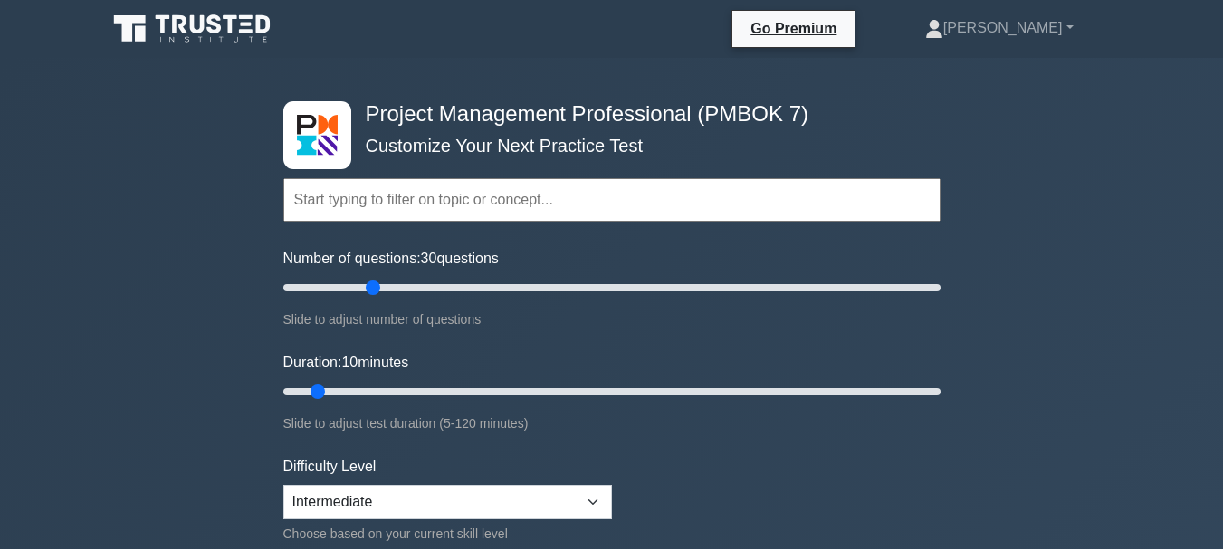
drag, startPoint x: 307, startPoint y: 289, endPoint x: 377, endPoint y: 300, distance: 70.5
type input "30"
click at [377, 299] on input "Number of questions: 30 questions" at bounding box center [611, 288] width 657 height 22
drag, startPoint x: 316, startPoint y: 394, endPoint x: 368, endPoint y: 398, distance: 52.7
type input "20"
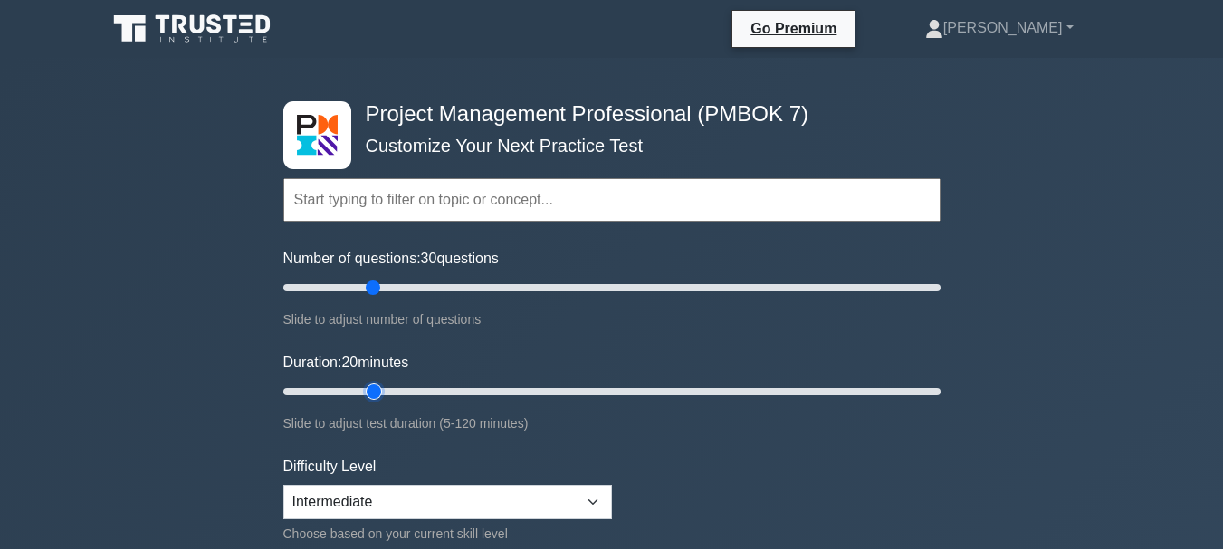
click at [368, 398] on input "Duration: 20 minutes" at bounding box center [611, 392] width 657 height 22
drag, startPoint x: 374, startPoint y: 290, endPoint x: 348, endPoint y: 294, distance: 26.6
type input "20"
click at [348, 294] on input "Number of questions: 20 questions" at bounding box center [611, 288] width 657 height 22
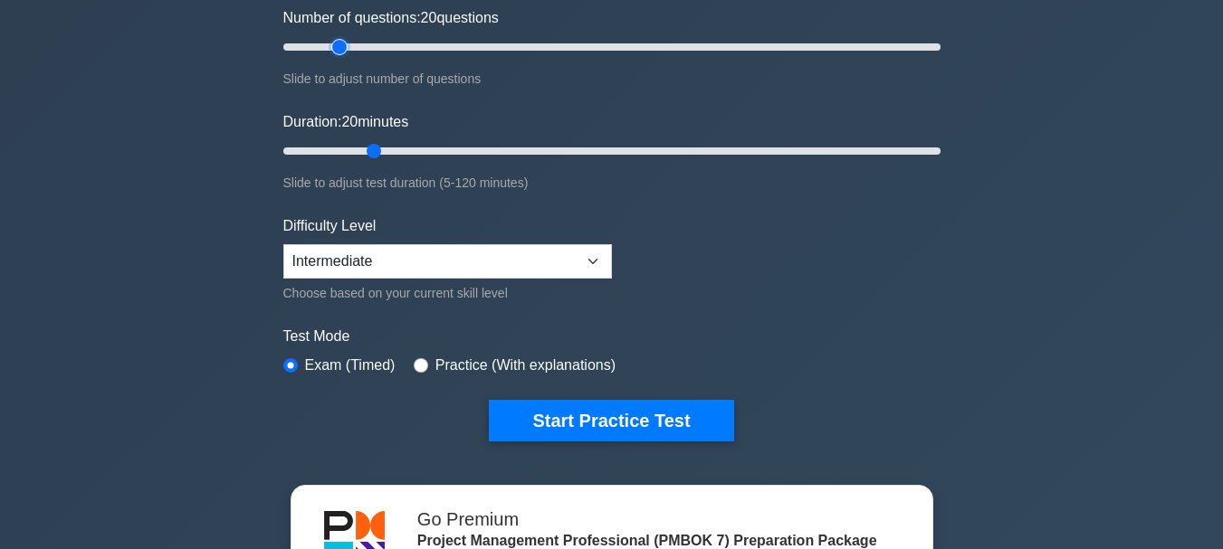
scroll to position [272, 0]
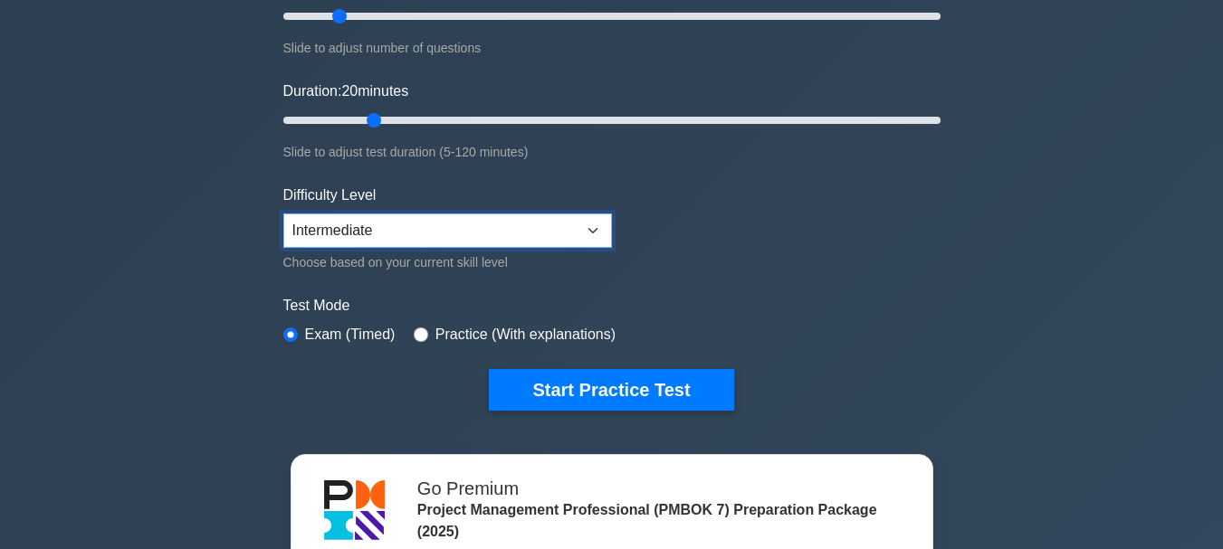
click at [367, 228] on select "Beginner Intermediate Expert" at bounding box center [447, 231] width 329 height 34
select select "expert"
click at [283, 214] on select "Beginner Intermediate Expert" at bounding box center [447, 231] width 329 height 34
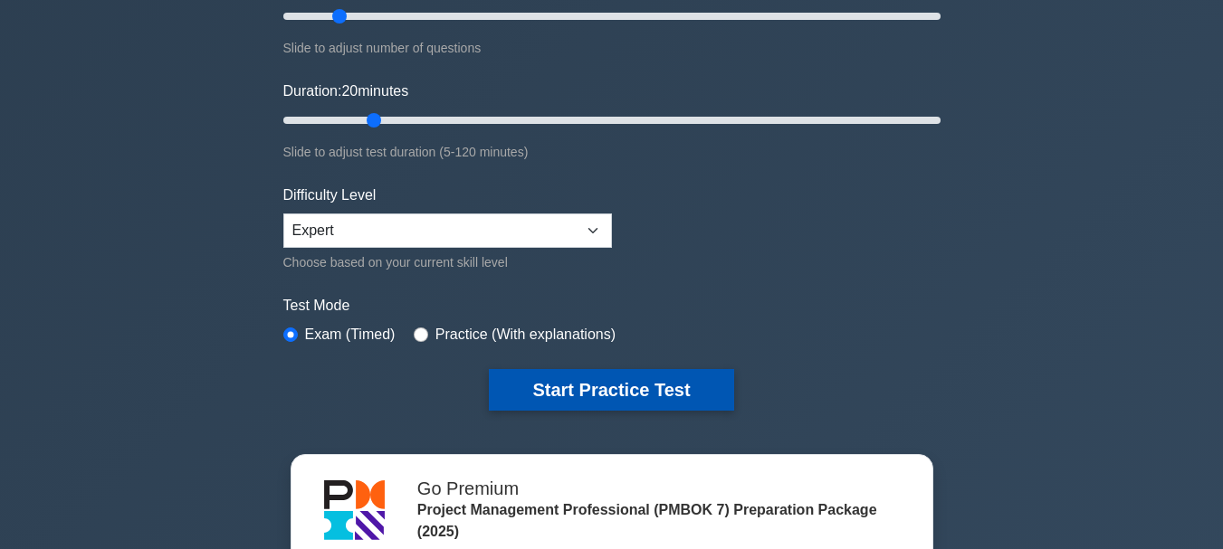
click at [623, 393] on button "Start Practice Test" at bounding box center [611, 390] width 244 height 42
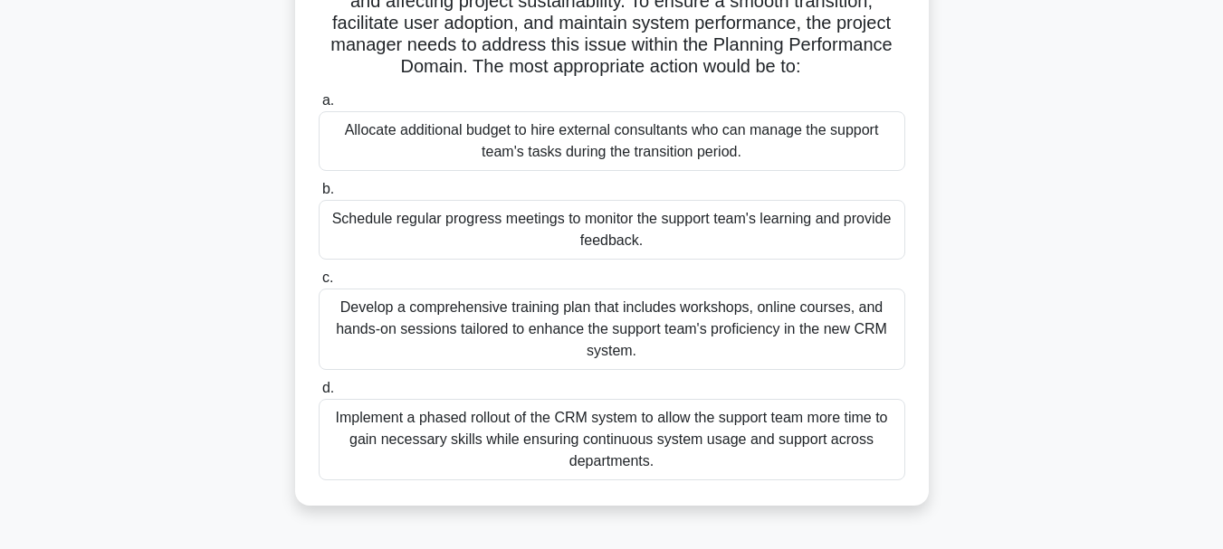
scroll to position [362, 0]
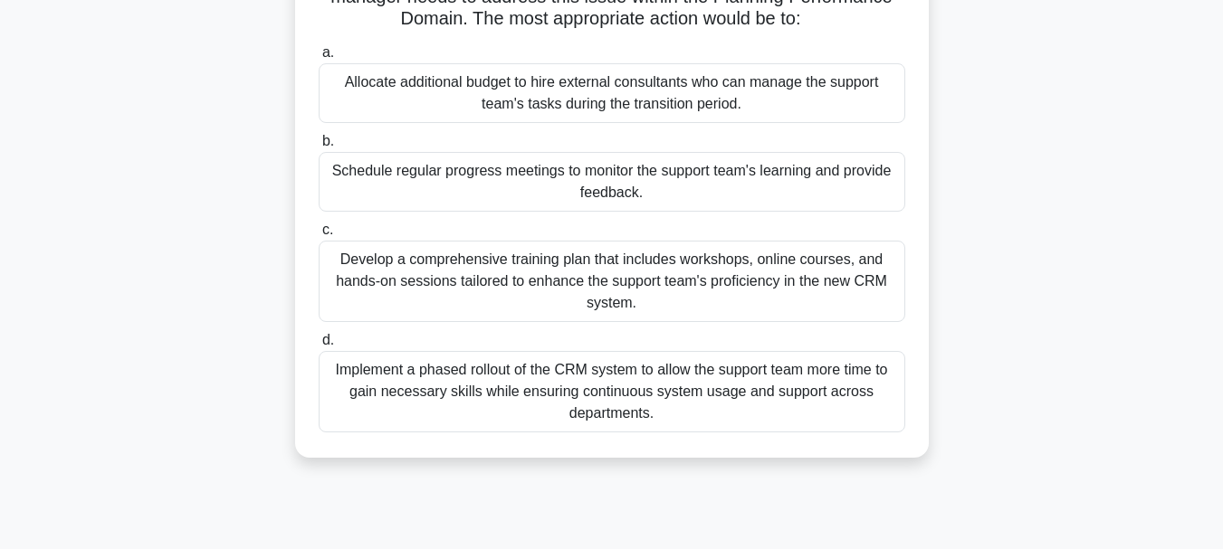
click at [852, 295] on div "Develop a comprehensive training plan that includes workshops, online courses, …" at bounding box center [612, 281] width 587 height 81
click at [319, 236] on input "c. Develop a comprehensive training plan that includes workshops, online course…" at bounding box center [319, 230] width 0 height 12
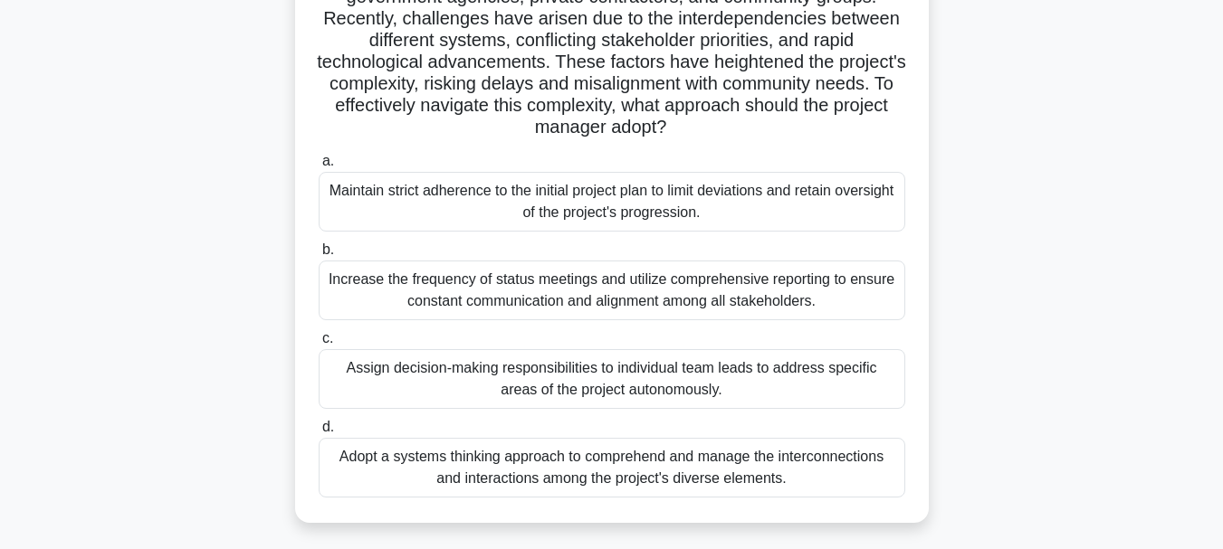
scroll to position [272, 0]
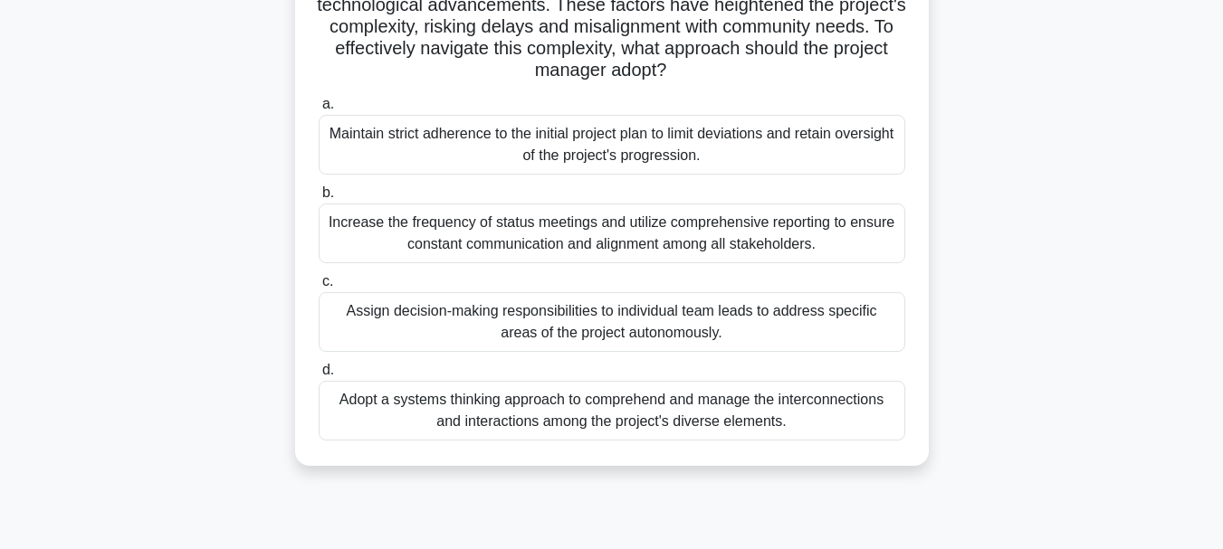
click at [715, 411] on div "Adopt a systems thinking approach to comprehend and manage the interconnections…" at bounding box center [612, 411] width 587 height 60
click at [319, 377] on input "d. Adopt a systems thinking approach to comprehend and manage the interconnecti…" at bounding box center [319, 371] width 0 height 12
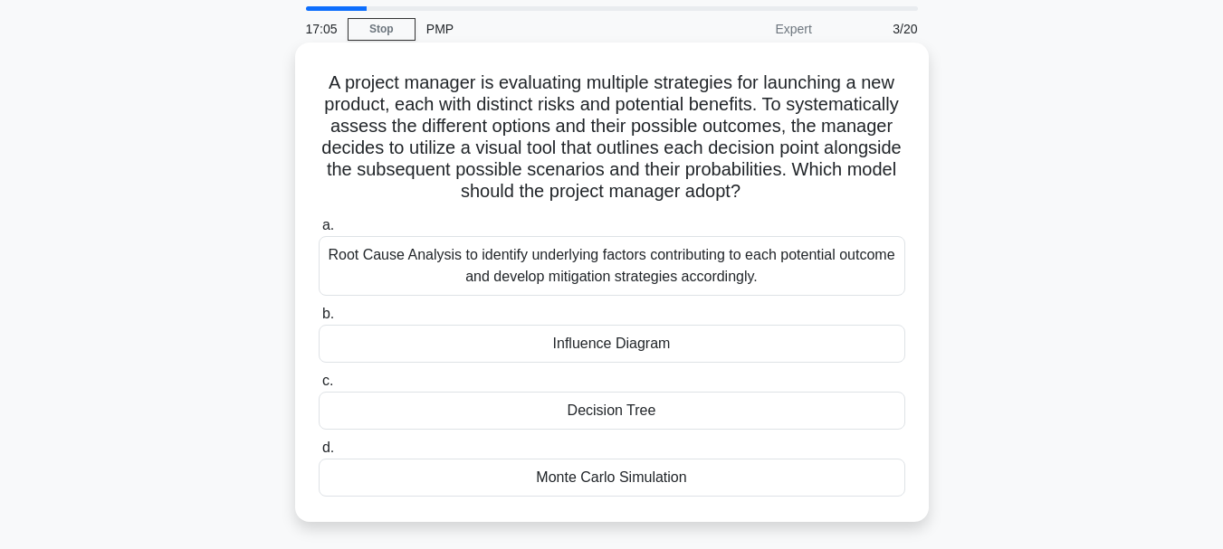
scroll to position [91, 0]
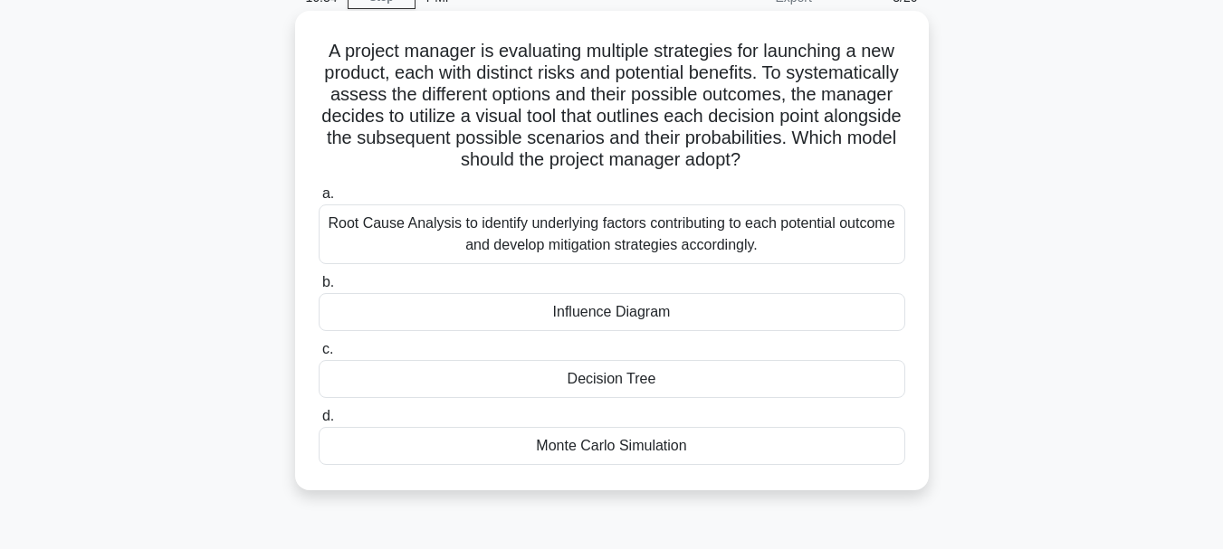
click at [814, 375] on div "Decision Tree" at bounding box center [612, 379] width 587 height 38
click at [319, 356] on input "c. Decision Tree" at bounding box center [319, 350] width 0 height 12
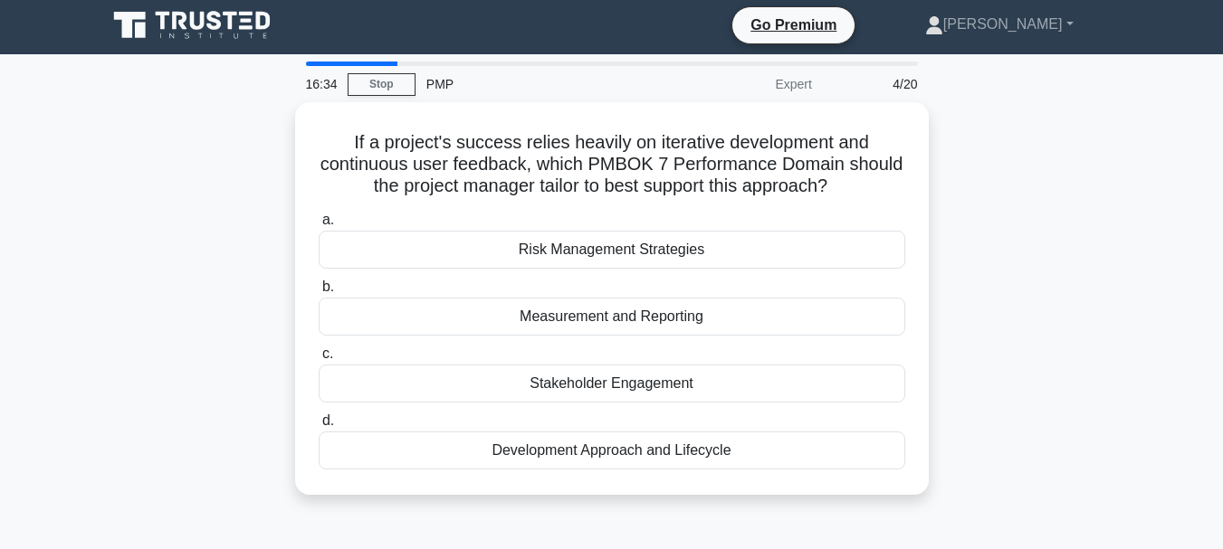
scroll to position [0, 0]
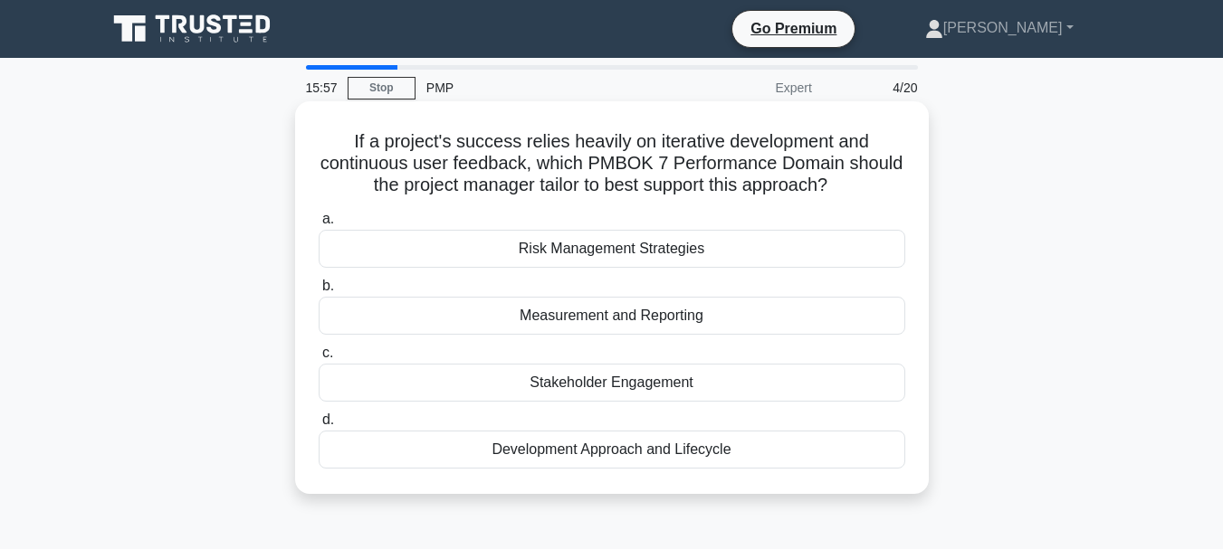
click at [819, 315] on div "Measurement and Reporting" at bounding box center [612, 316] width 587 height 38
click at [319, 292] on input "b. Measurement and Reporting" at bounding box center [319, 287] width 0 height 12
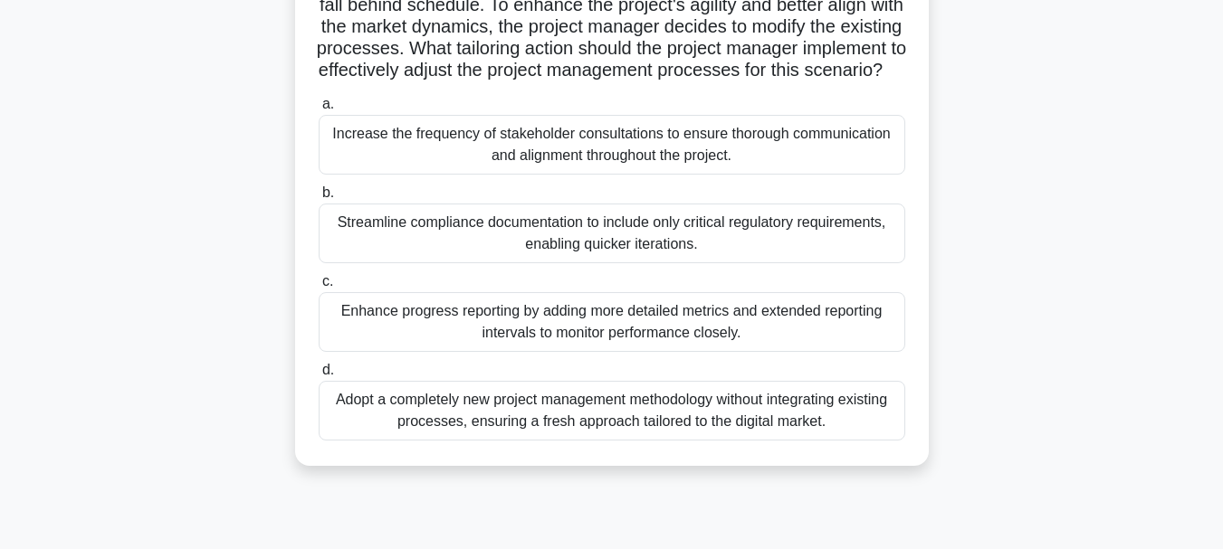
scroll to position [181, 0]
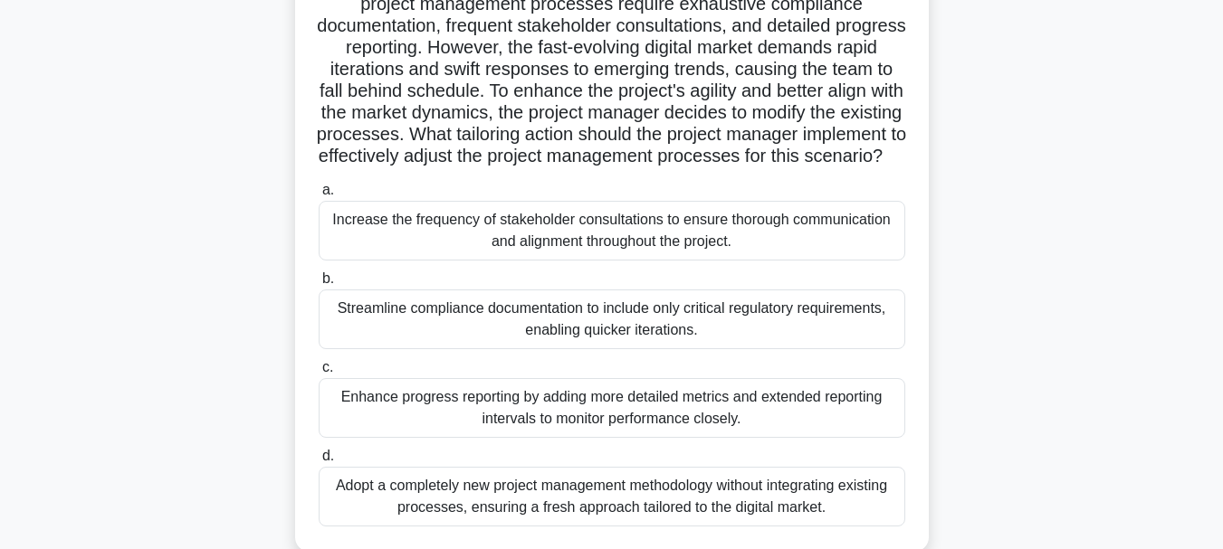
click at [725, 423] on div "Enhance progress reporting by adding more detailed metrics and extended reporti…" at bounding box center [612, 408] width 587 height 60
click at [319, 374] on input "c. Enhance progress reporting by adding more detailed metrics and extended repo…" at bounding box center [319, 368] width 0 height 12
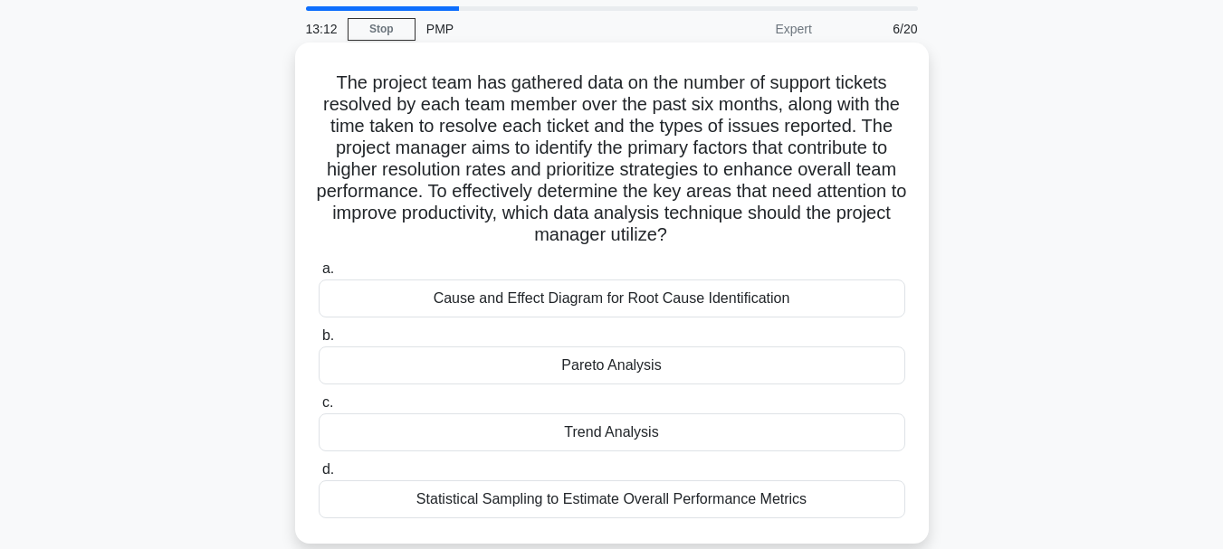
scroll to position [91, 0]
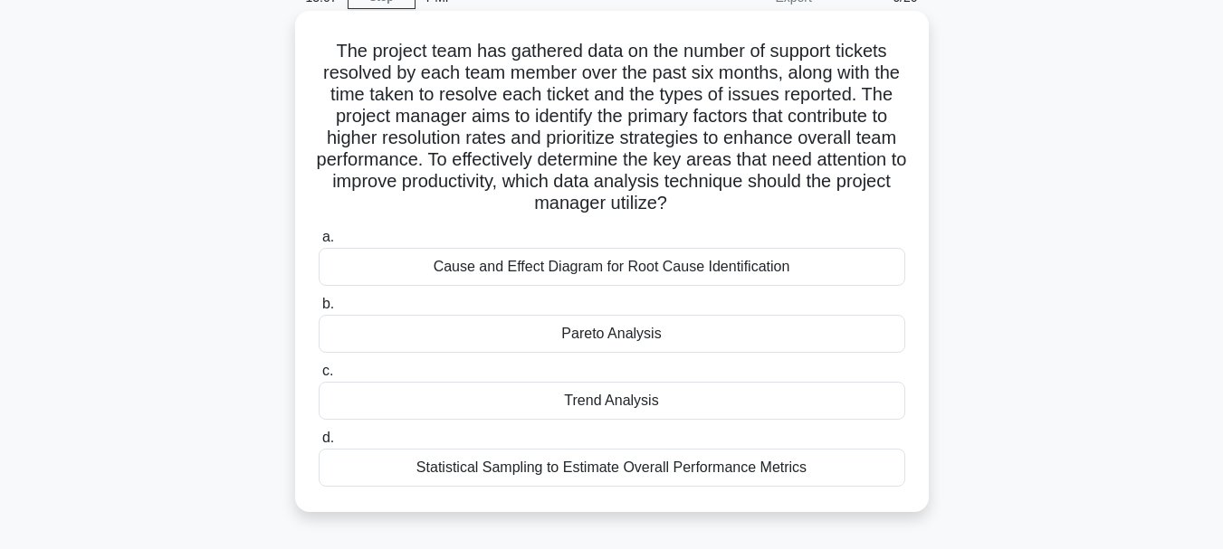
click at [749, 264] on div "Cause and Effect Diagram for Root Cause Identification" at bounding box center [612, 267] width 587 height 38
click at [319, 243] on input "a. Cause and Effect Diagram for Root Cause Identification" at bounding box center [319, 238] width 0 height 12
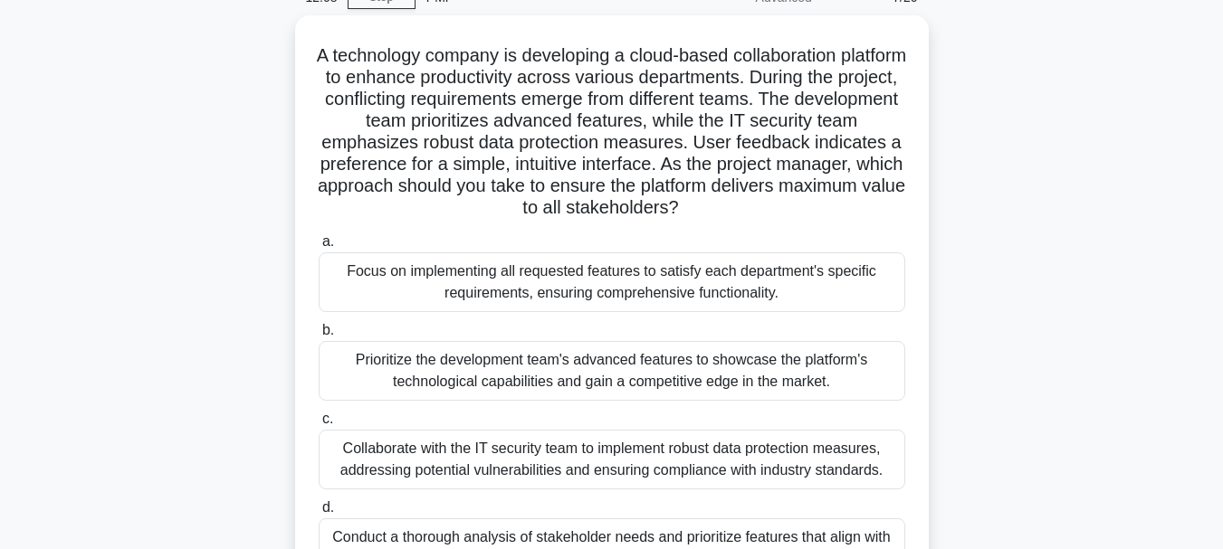
scroll to position [181, 0]
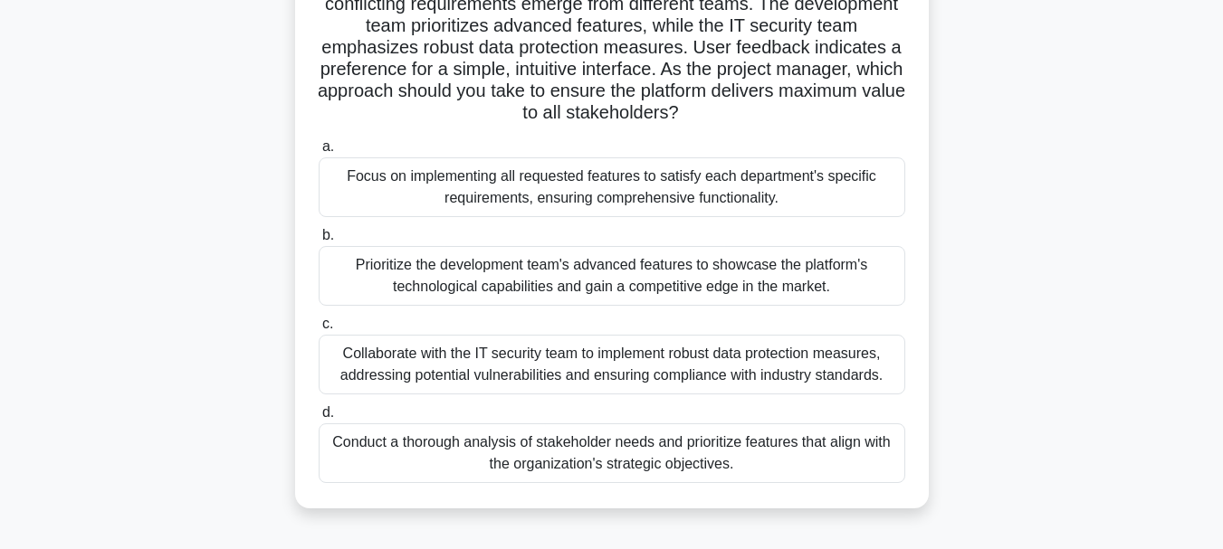
click at [779, 445] on div "Conduct a thorough analysis of stakeholder needs and prioritize features that a…" at bounding box center [612, 454] width 587 height 60
click at [319, 419] on input "d. Conduct a thorough analysis of stakeholder needs and prioritize features tha…" at bounding box center [319, 413] width 0 height 12
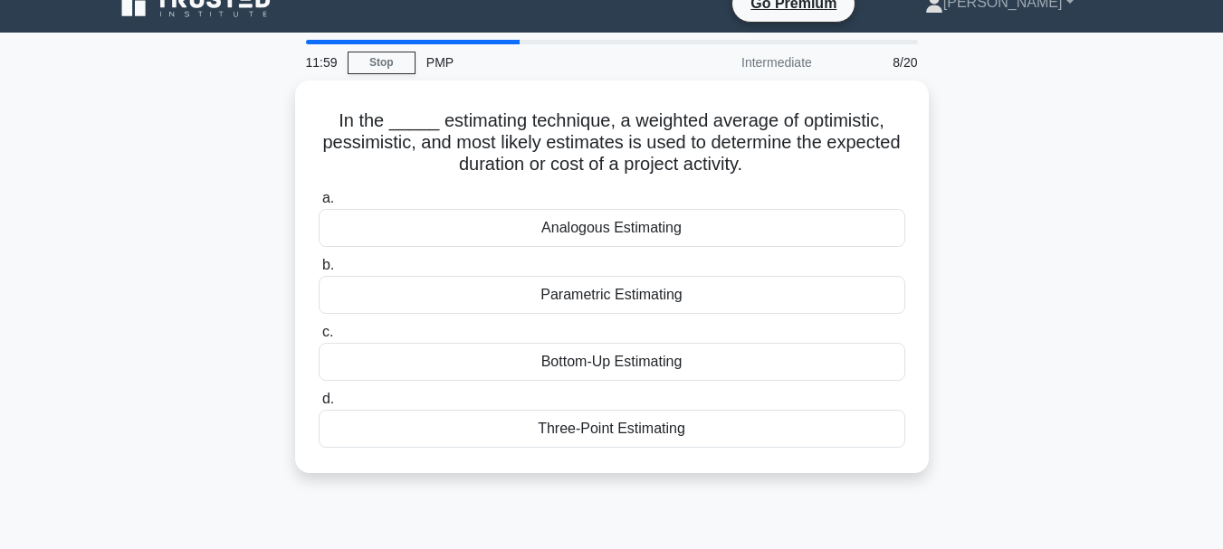
scroll to position [0, 0]
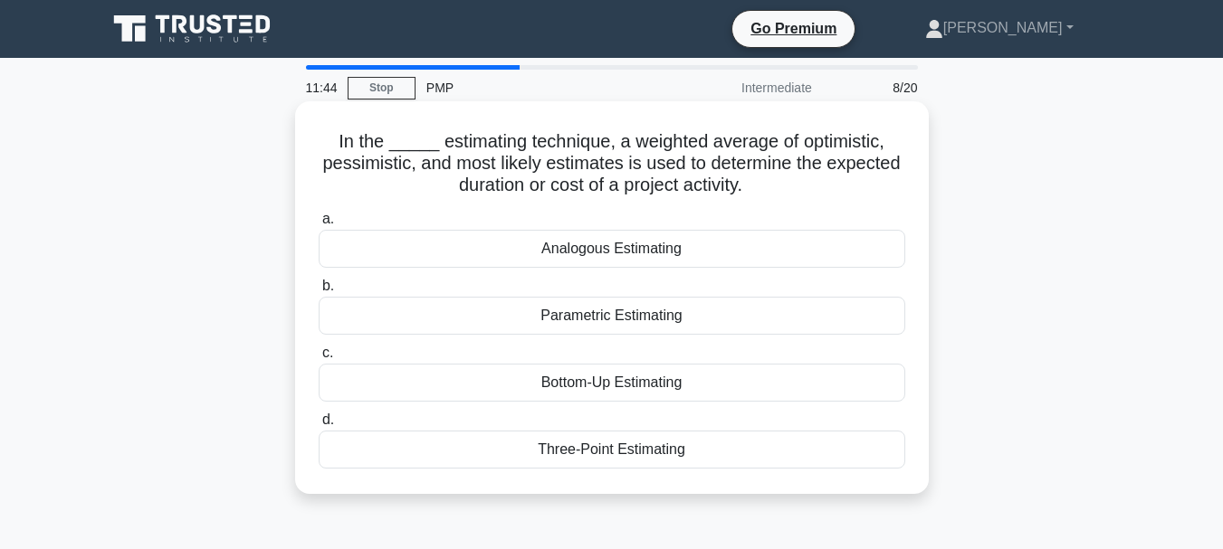
click at [684, 456] on div "Three-Point Estimating" at bounding box center [612, 450] width 587 height 38
click at [319, 426] on input "d. Three-Point Estimating" at bounding box center [319, 421] width 0 height 12
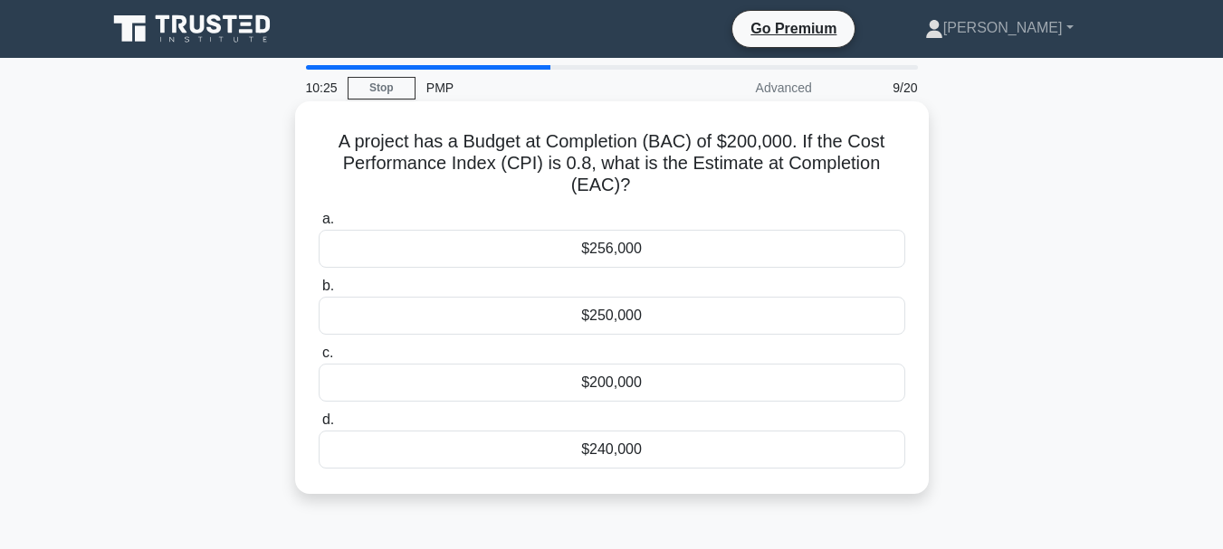
click at [620, 318] on div "$250,000" at bounding box center [612, 316] width 587 height 38
click at [319, 292] on input "b. $250,000" at bounding box center [319, 287] width 0 height 12
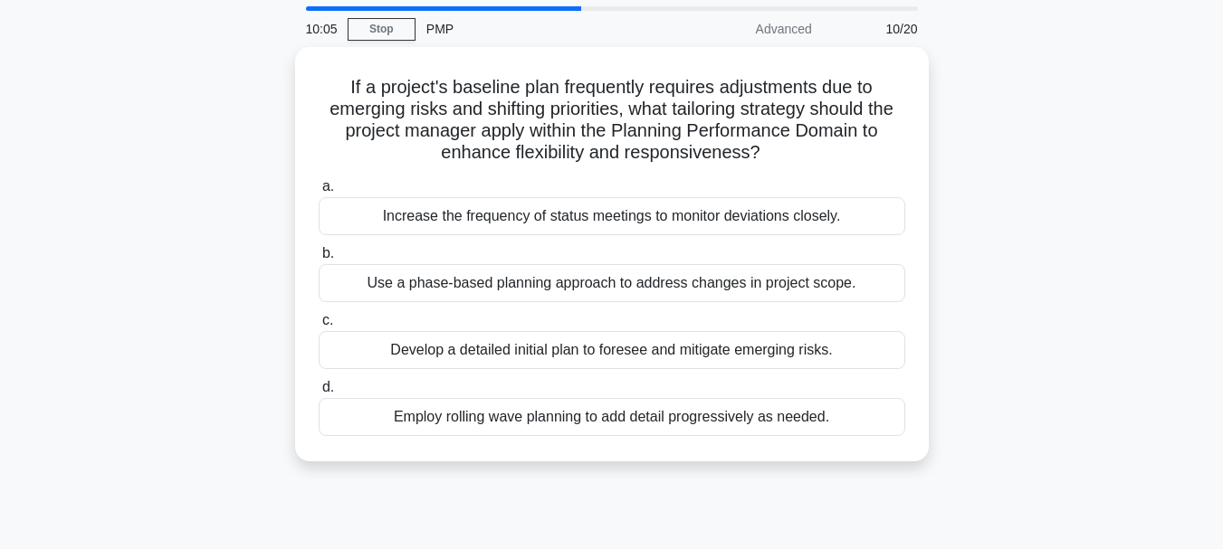
scroll to position [91, 0]
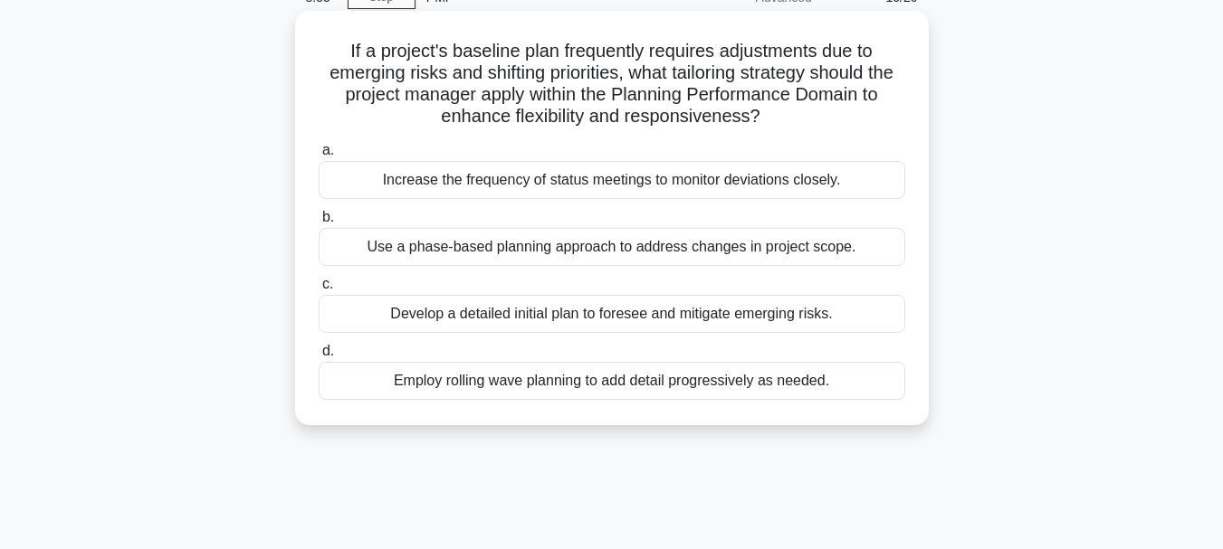
click at [751, 387] on div "Employ rolling wave planning to add detail progressively as needed." at bounding box center [612, 381] width 587 height 38
click at [319, 358] on input "d. Employ rolling wave planning to add detail progressively as needed." at bounding box center [319, 352] width 0 height 12
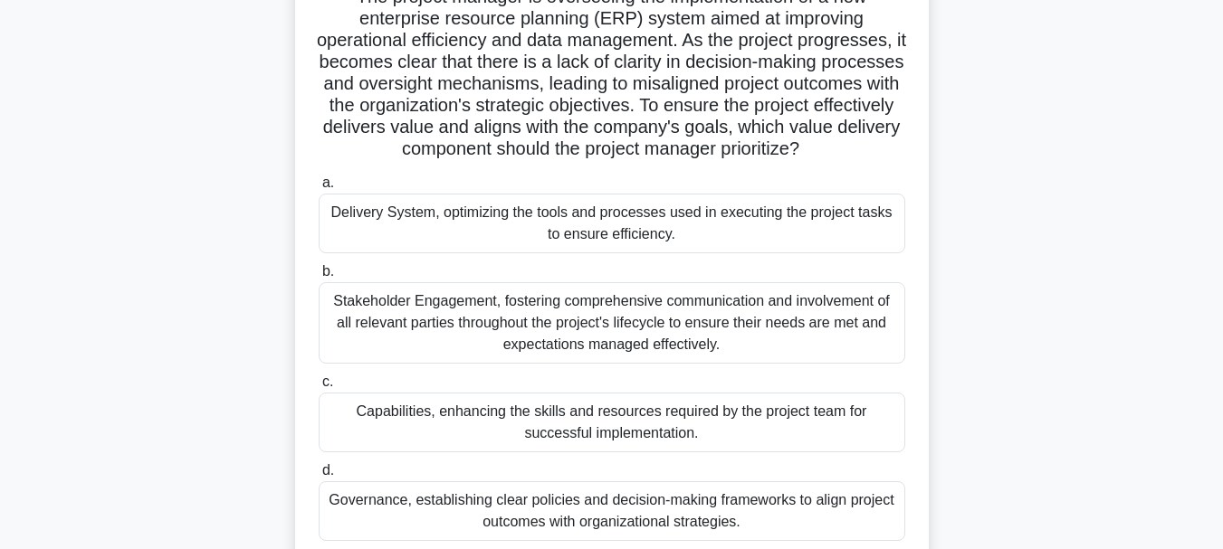
scroll to position [181, 0]
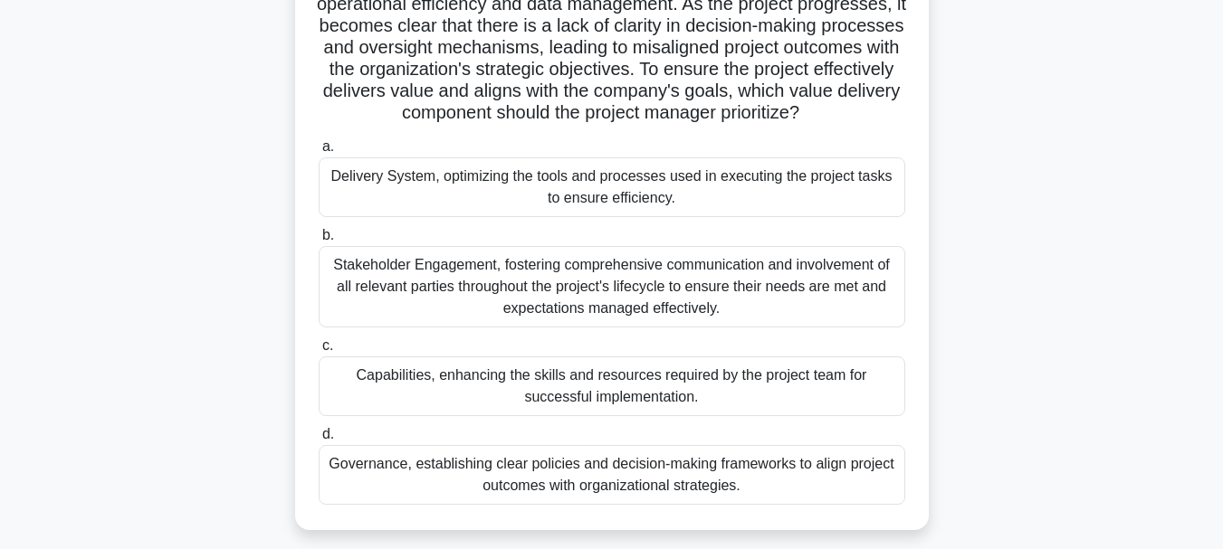
click at [838, 495] on div "Governance, establishing clear policies and decision-making frameworks to align…" at bounding box center [612, 475] width 587 height 60
click at [319, 441] on input "d. Governance, establishing clear policies and decision-making frameworks to al…" at bounding box center [319, 435] width 0 height 12
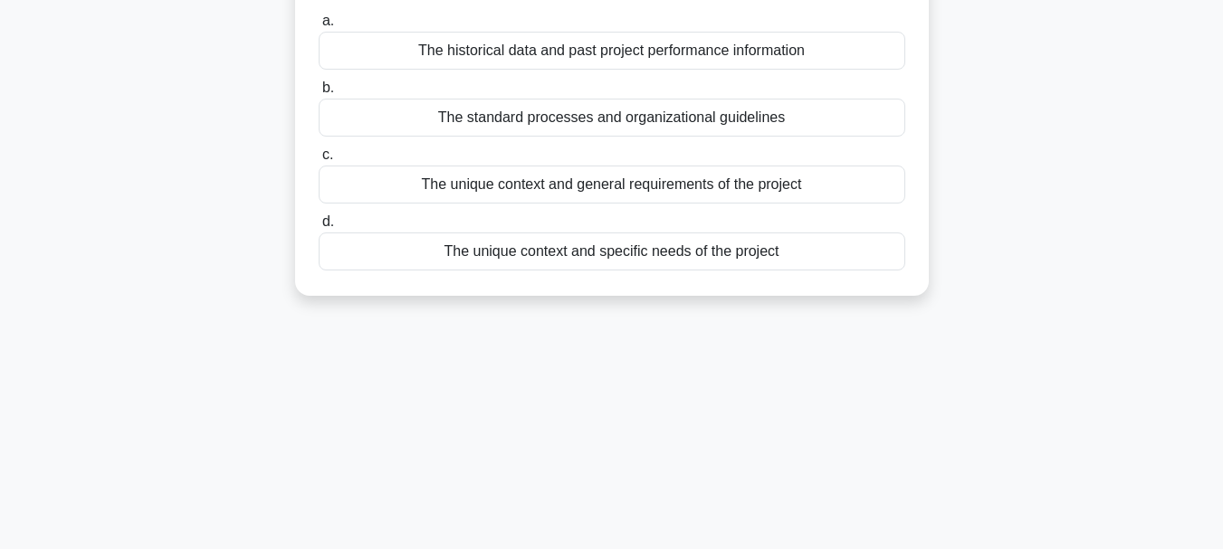
scroll to position [0, 0]
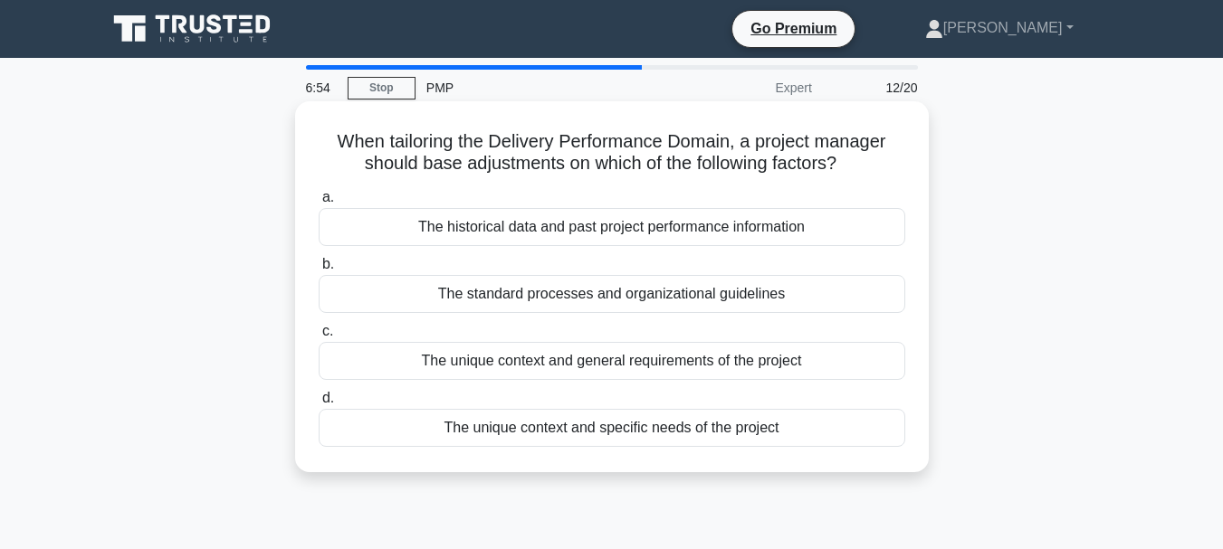
click at [827, 432] on div "The unique context and specific needs of the project" at bounding box center [612, 428] width 587 height 38
click at [319, 405] on input "d. The unique context and specific needs of the project" at bounding box center [319, 399] width 0 height 12
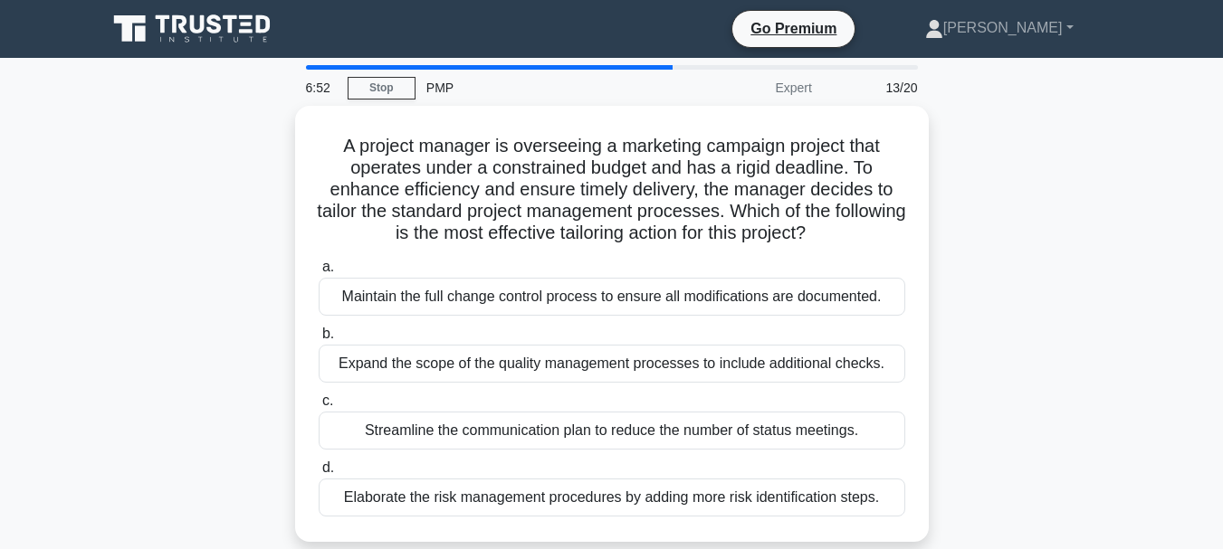
scroll to position [91, 0]
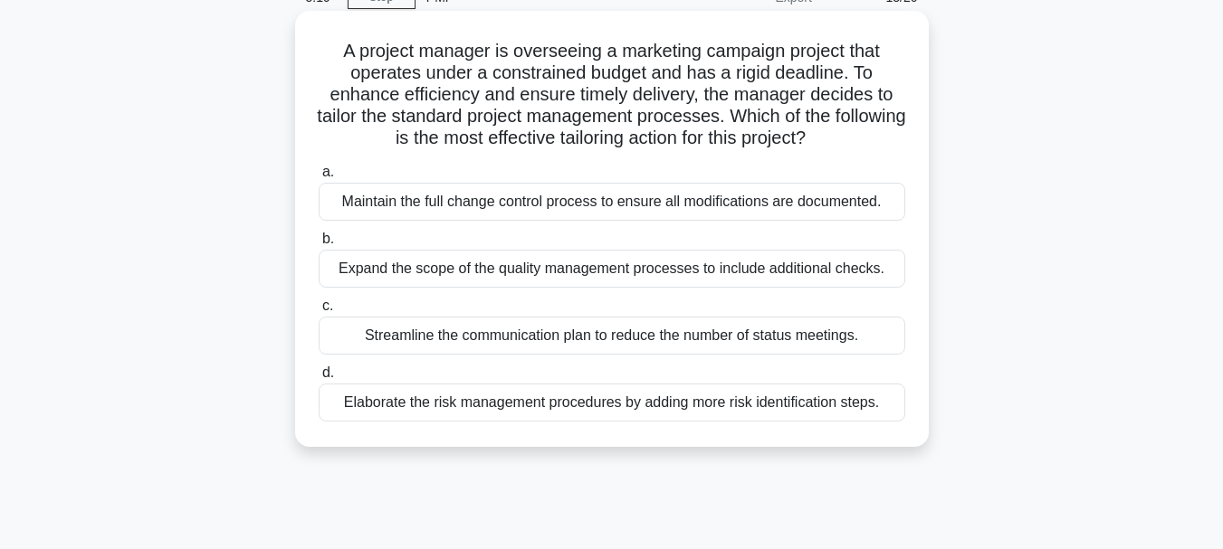
click at [886, 301] on label "c. Streamline the communication plan to reduce the number of status meetings." at bounding box center [612, 325] width 587 height 60
click at [319, 301] on input "c. Streamline the communication plan to reduce the number of status meetings." at bounding box center [319, 307] width 0 height 12
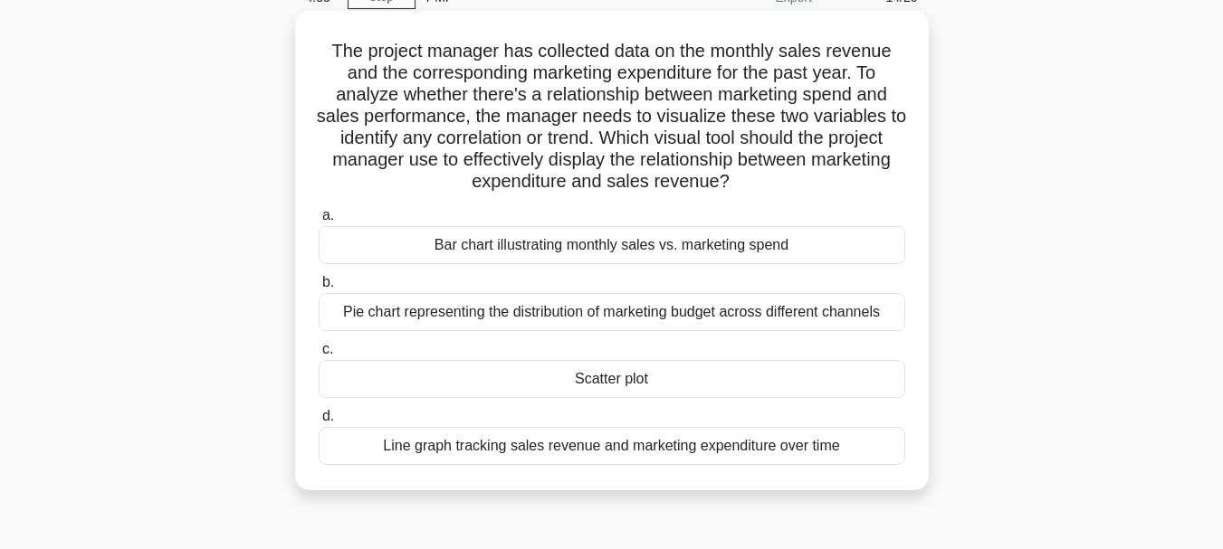
click at [667, 388] on div "Scatter plot" at bounding box center [612, 379] width 587 height 38
click at [319, 356] on input "c. Scatter plot" at bounding box center [319, 350] width 0 height 12
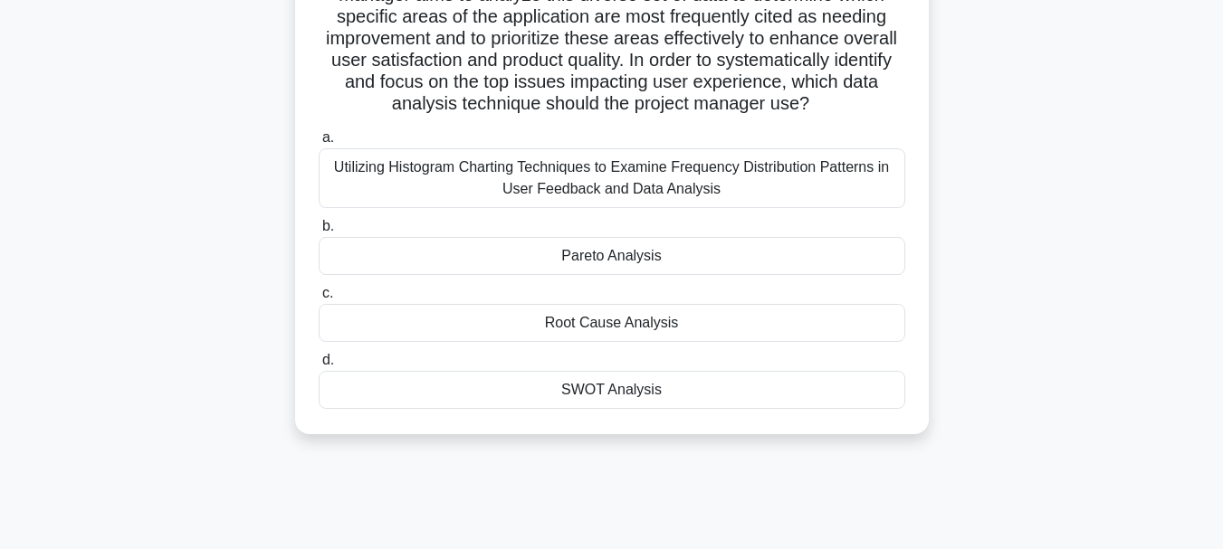
scroll to position [272, 0]
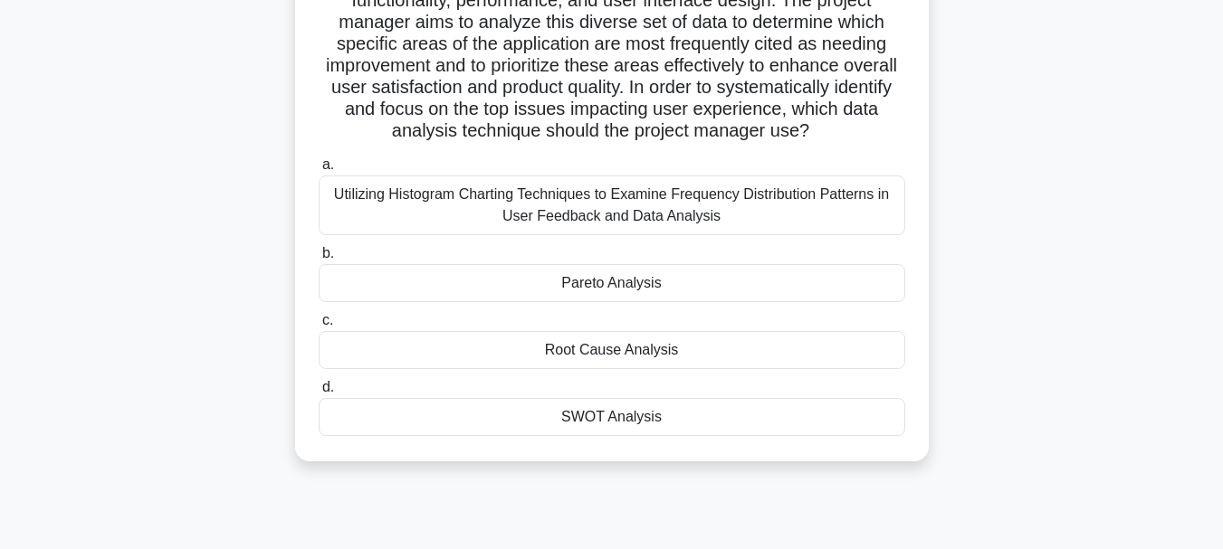
click at [816, 224] on div "Utilizing Histogram Charting Techniques to Examine Frequency Distribution Patte…" at bounding box center [612, 206] width 587 height 60
click at [319, 171] on input "a. Utilizing Histogram Charting Techniques to Examine Frequency Distribution Pa…" at bounding box center [319, 165] width 0 height 12
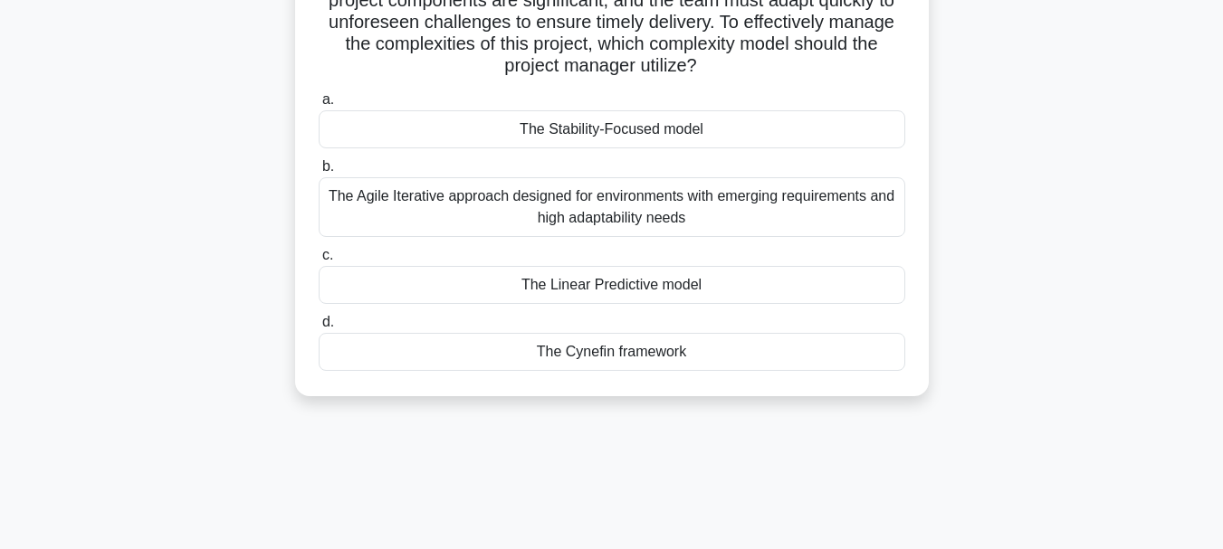
scroll to position [181, 0]
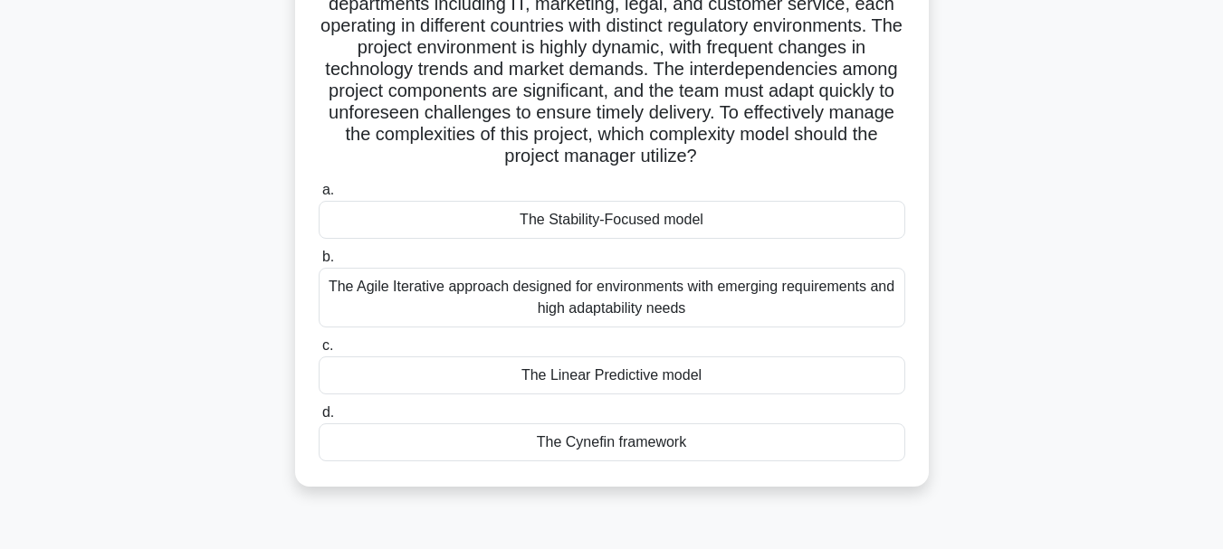
click at [751, 301] on div "The Agile Iterative approach designed for environments with emerging requiremen…" at bounding box center [612, 298] width 587 height 60
click at [319, 263] on input "b. The Agile Iterative approach designed for environments with emerging require…" at bounding box center [319, 258] width 0 height 12
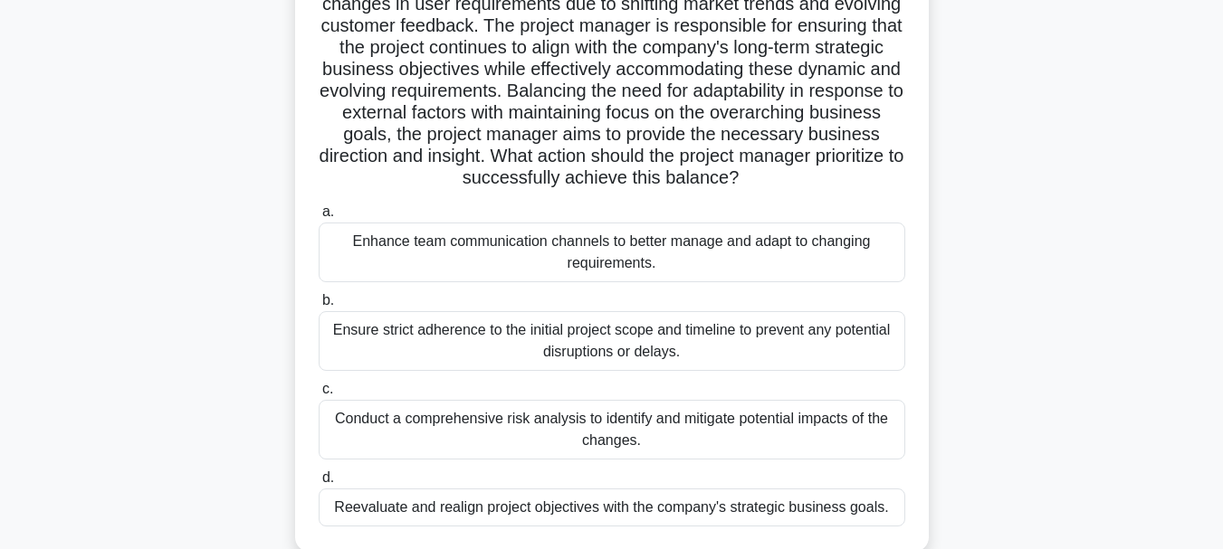
click at [795, 252] on div "Enhance team communication channels to better manage and adapt to changing requ…" at bounding box center [612, 253] width 587 height 60
click at [319, 218] on input "a. Enhance team communication channels to better manage and adapt to changing r…" at bounding box center [319, 212] width 0 height 12
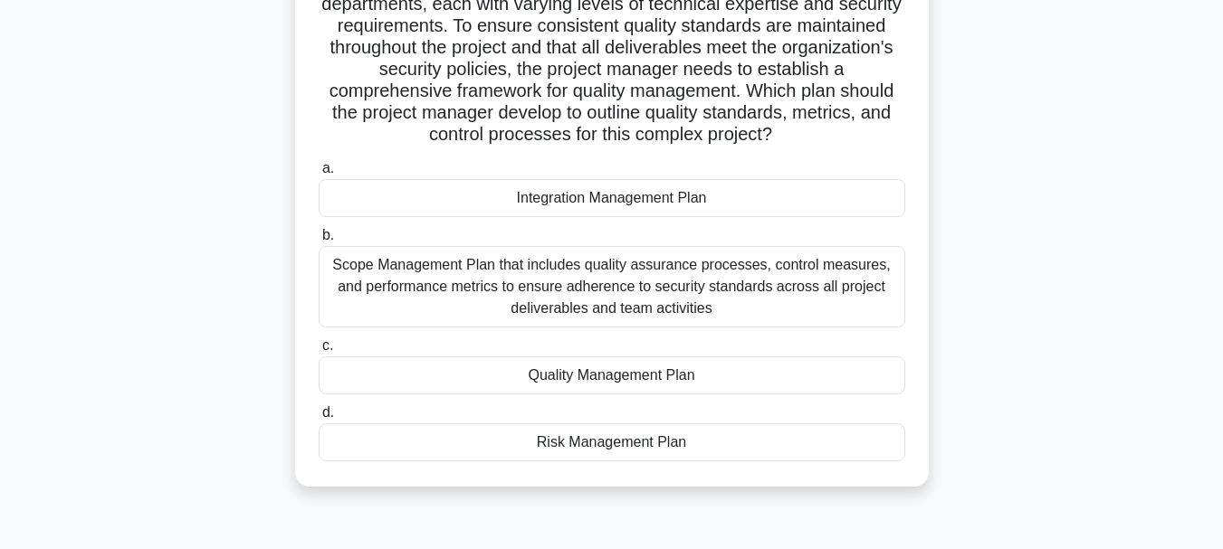
click at [730, 380] on div "Quality Management Plan" at bounding box center [612, 376] width 587 height 38
click at [319, 352] on input "c. Quality Management Plan" at bounding box center [319, 346] width 0 height 12
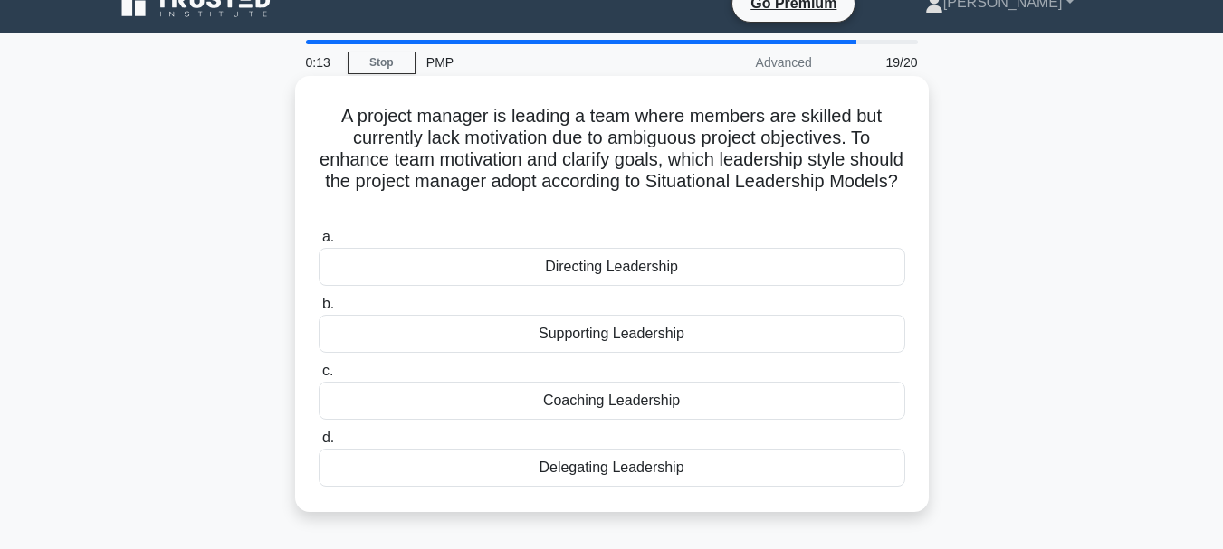
scroll to position [0, 0]
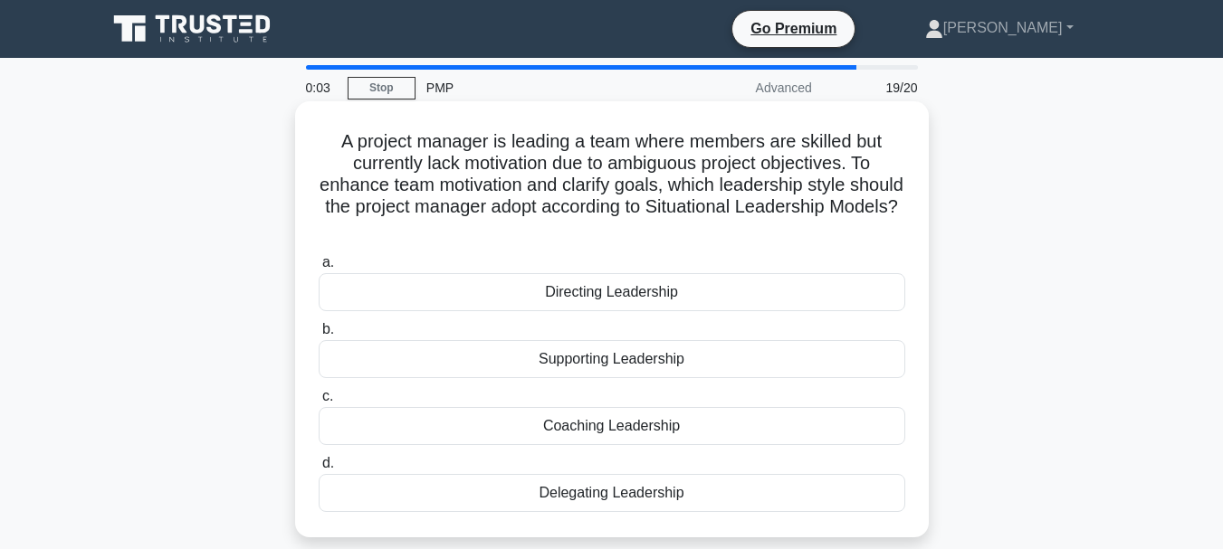
click at [693, 422] on div "Coaching Leadership" at bounding box center [612, 426] width 587 height 38
click at [319, 403] on input "c. Coaching Leadership" at bounding box center [319, 397] width 0 height 12
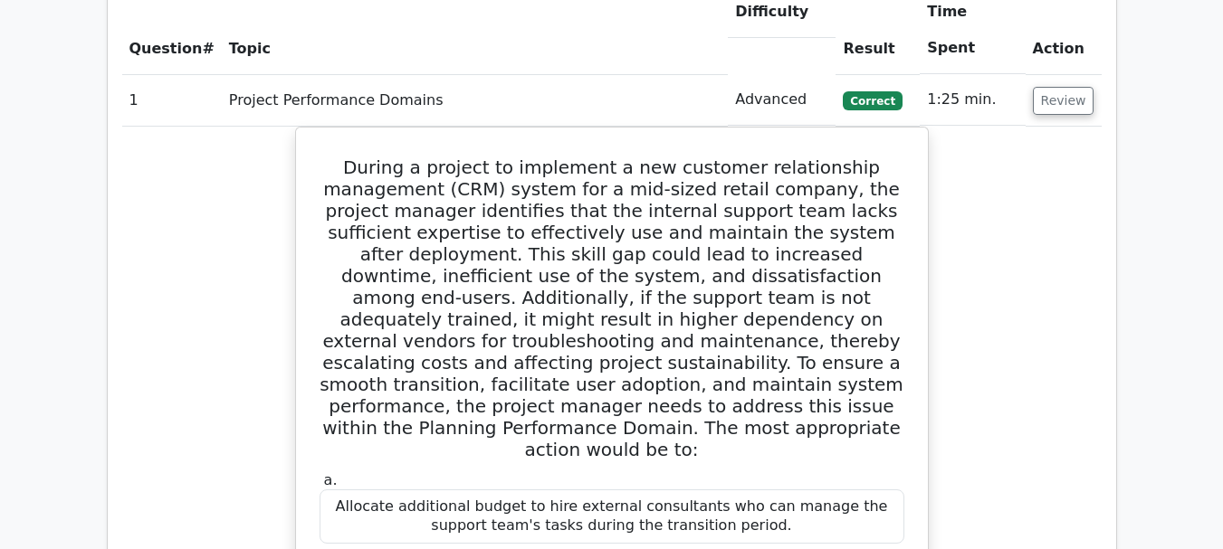
scroll to position [1267, 0]
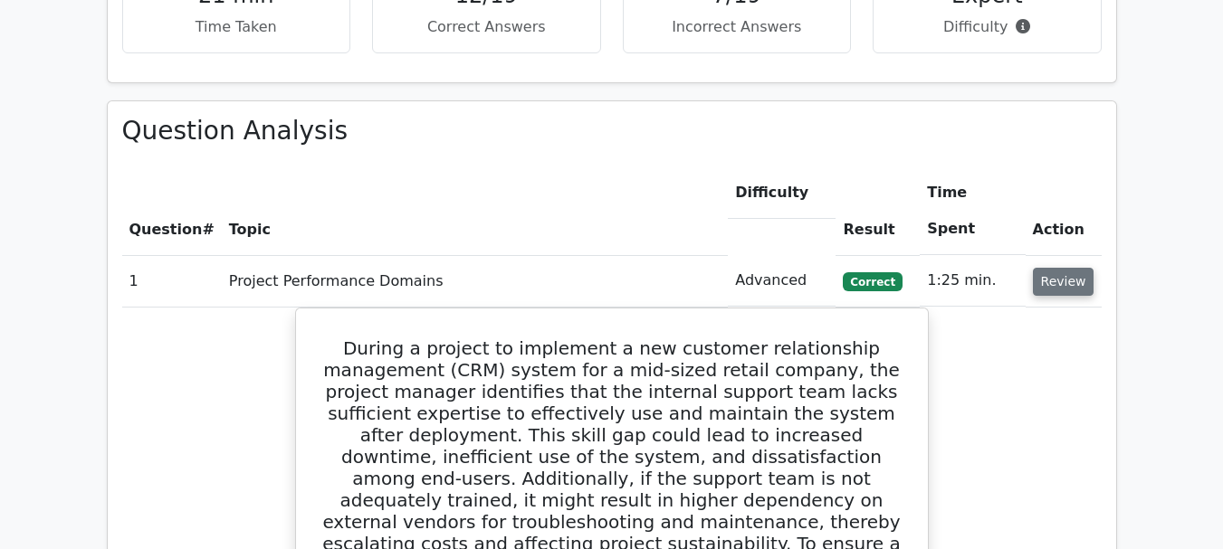
click at [1074, 268] on button "Review" at bounding box center [1064, 282] width 62 height 28
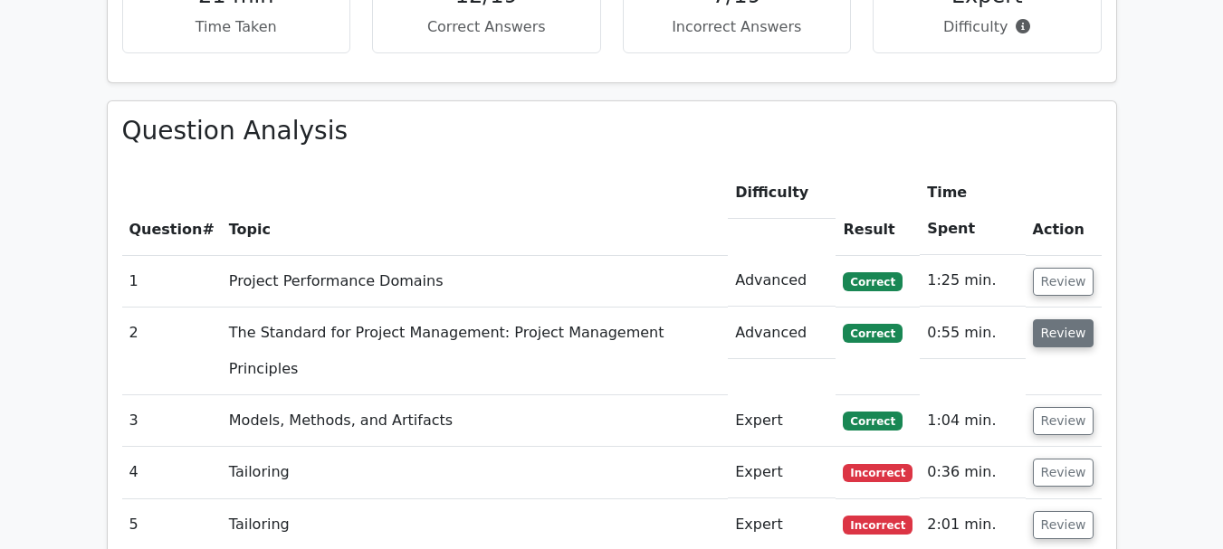
click at [1060, 320] on button "Review" at bounding box center [1064, 334] width 62 height 28
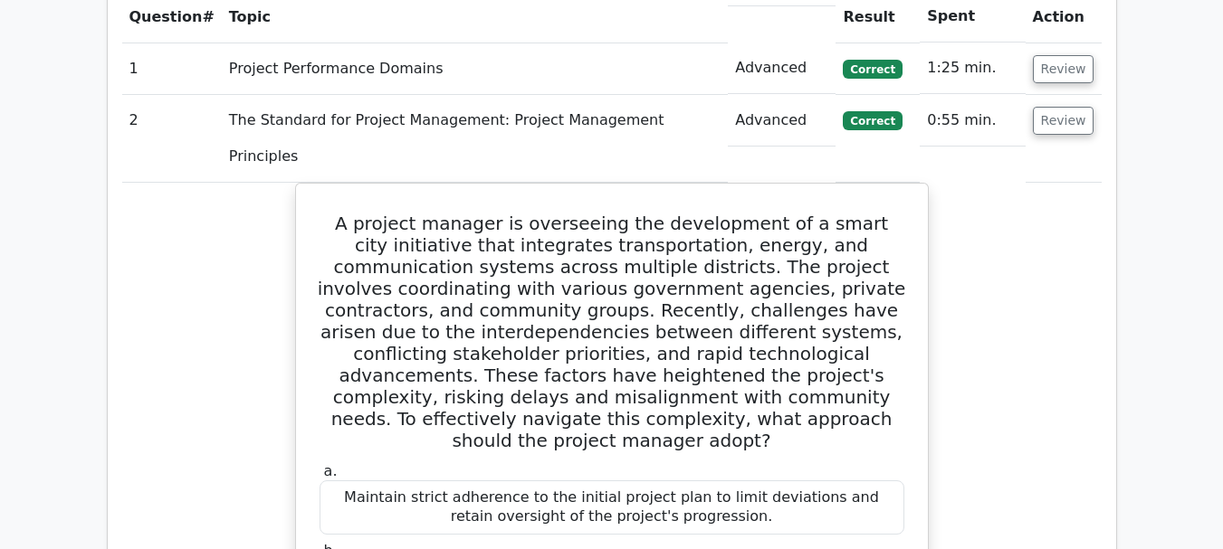
scroll to position [1448, 0]
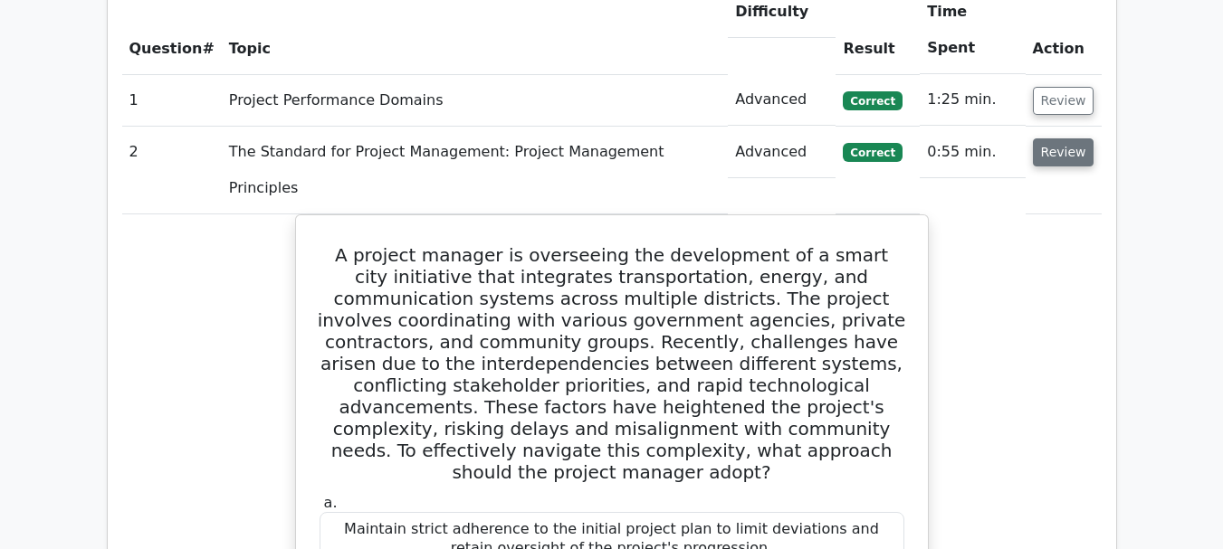
click at [1072, 138] on button "Review" at bounding box center [1064, 152] width 62 height 28
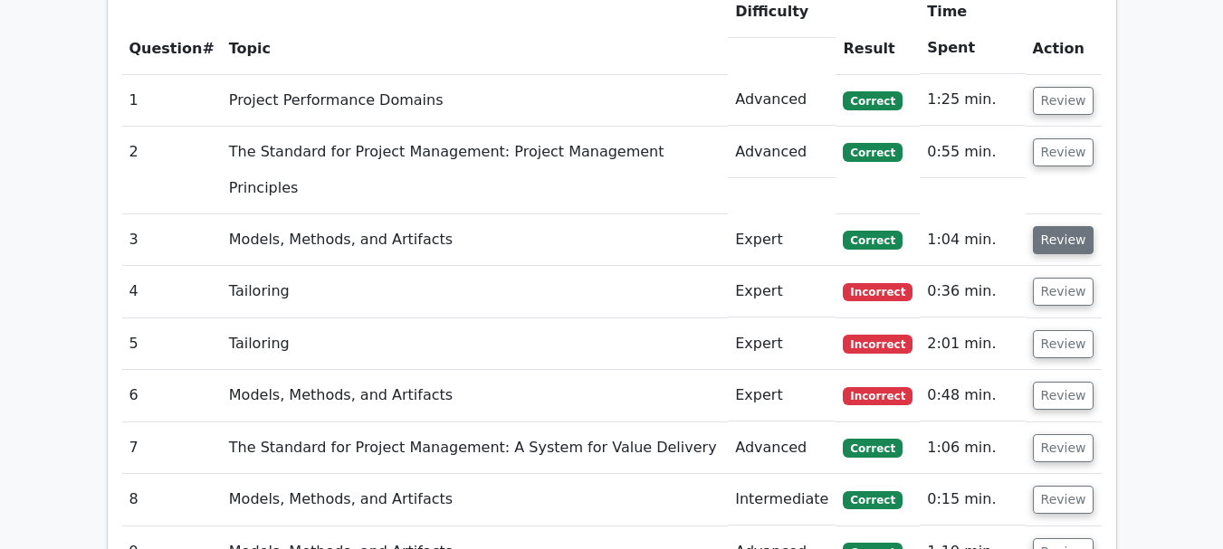
click at [1055, 226] on button "Review" at bounding box center [1064, 240] width 62 height 28
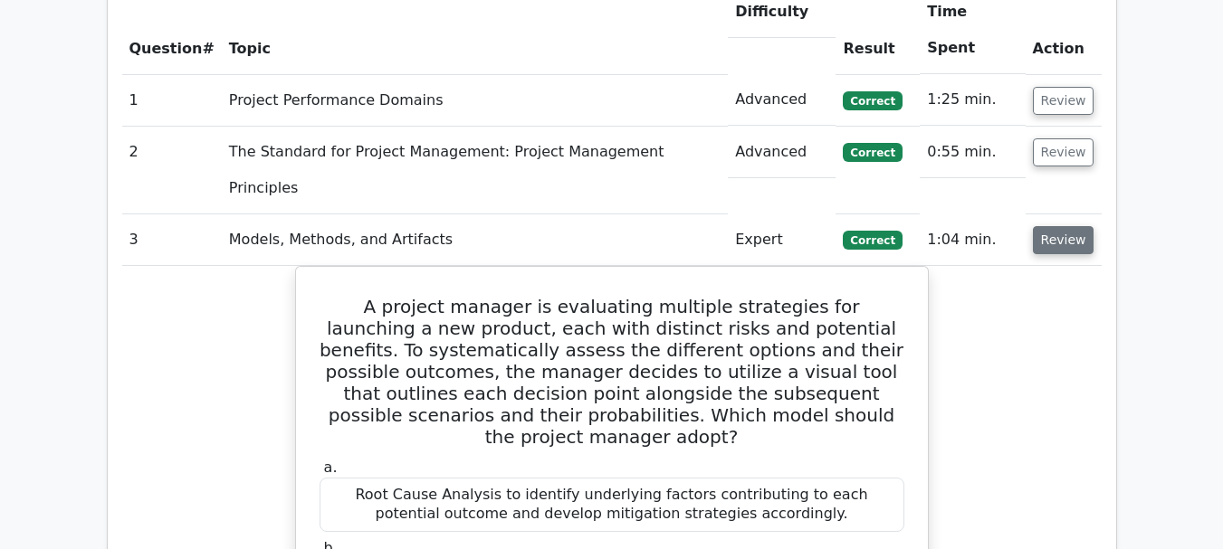
click at [1056, 226] on button "Review" at bounding box center [1064, 240] width 62 height 28
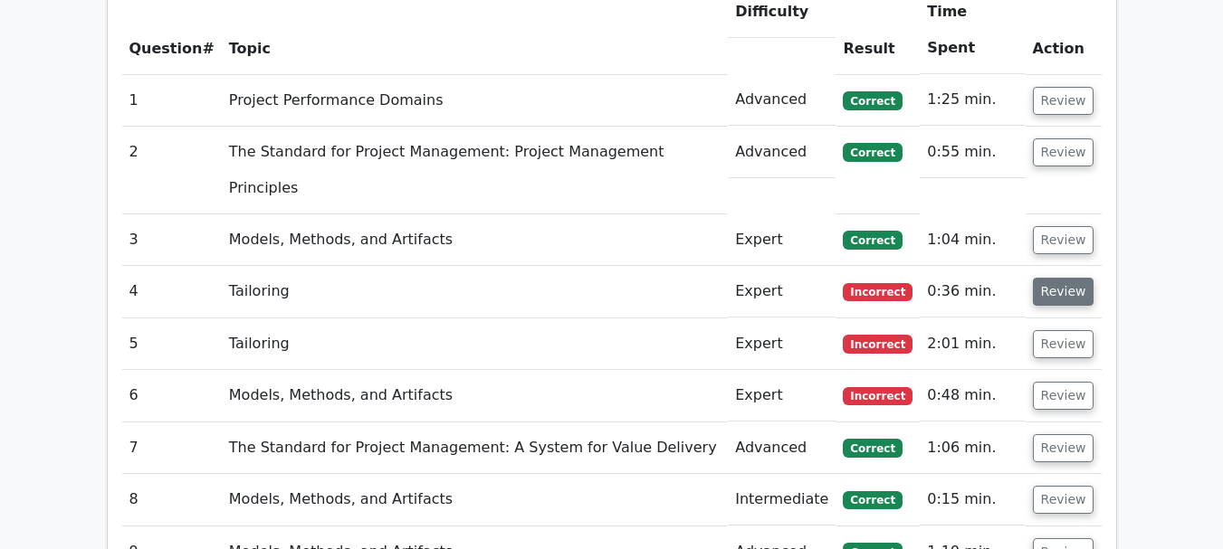
click at [1058, 278] on button "Review" at bounding box center [1064, 292] width 62 height 28
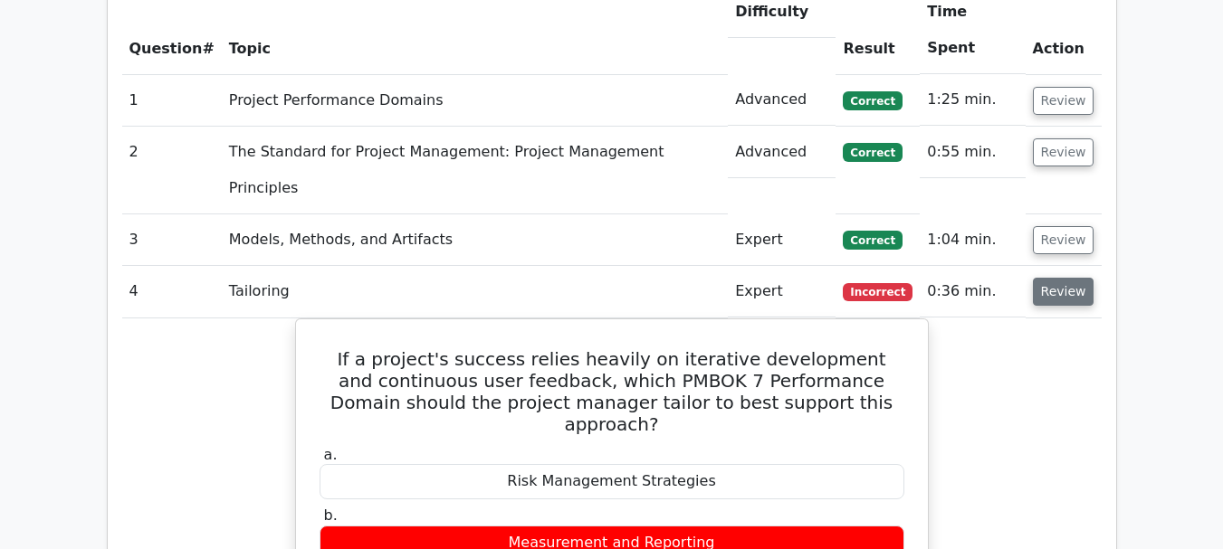
click at [1059, 278] on button "Review" at bounding box center [1064, 292] width 62 height 28
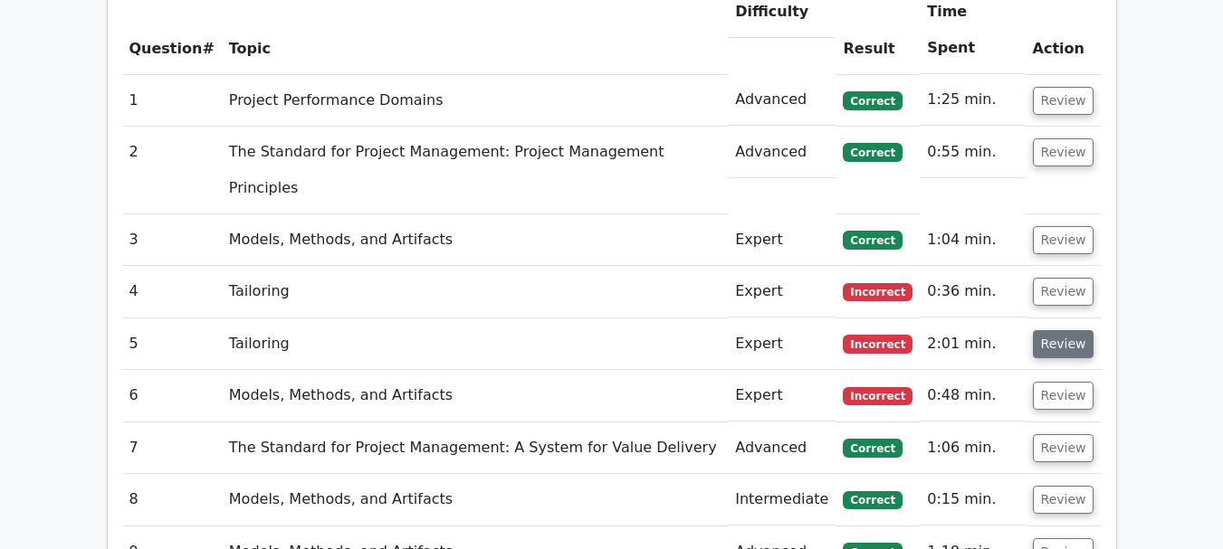
click at [1065, 330] on button "Review" at bounding box center [1064, 344] width 62 height 28
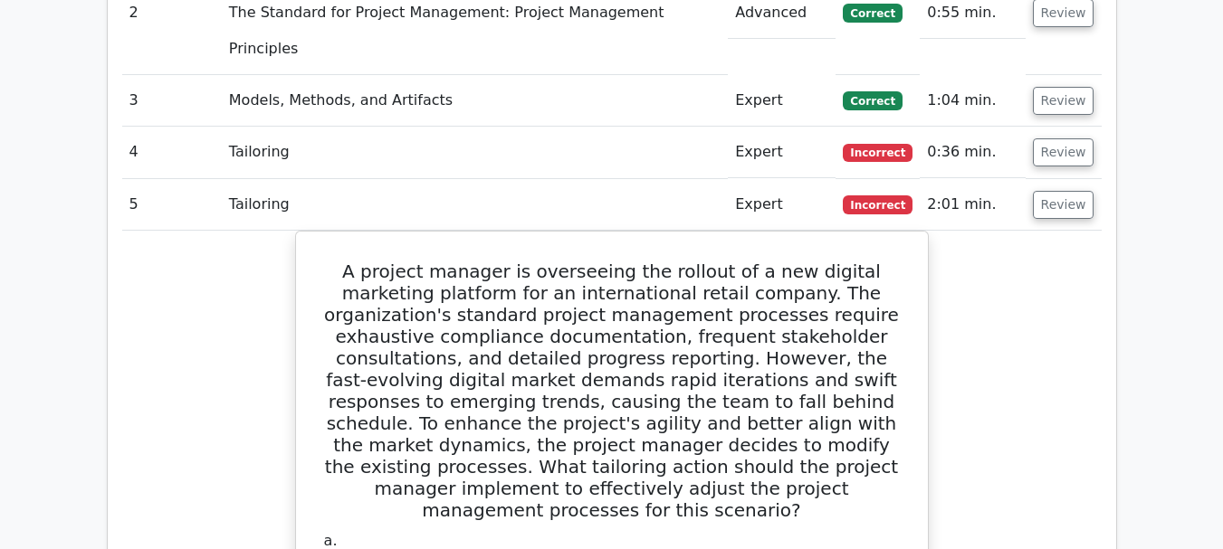
scroll to position [1539, 0]
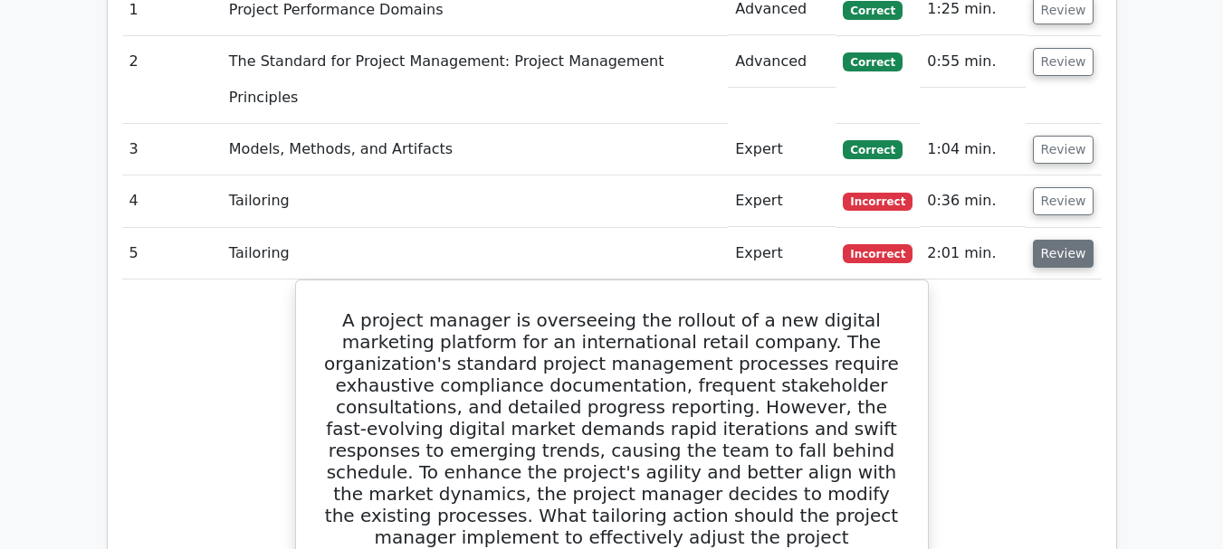
click at [1065, 240] on button "Review" at bounding box center [1064, 254] width 62 height 28
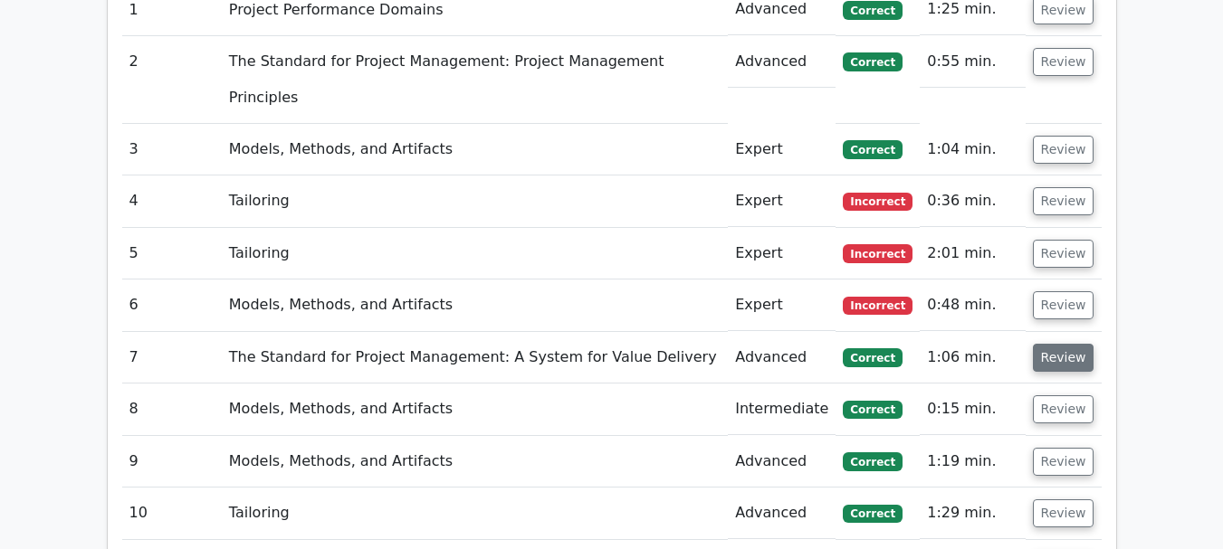
click at [1071, 344] on button "Review" at bounding box center [1064, 358] width 62 height 28
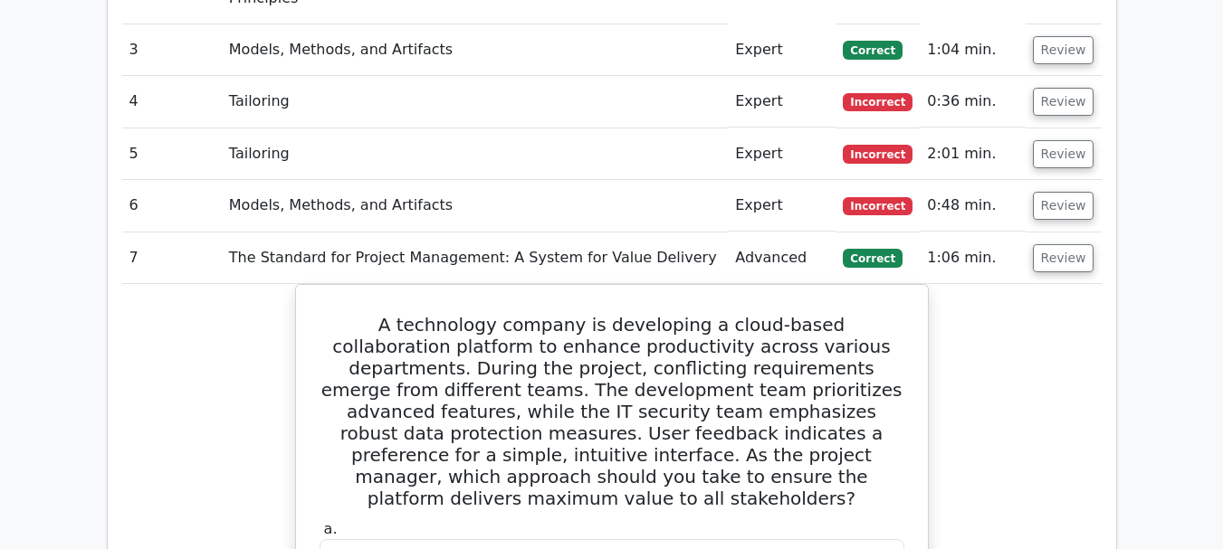
scroll to position [1629, 0]
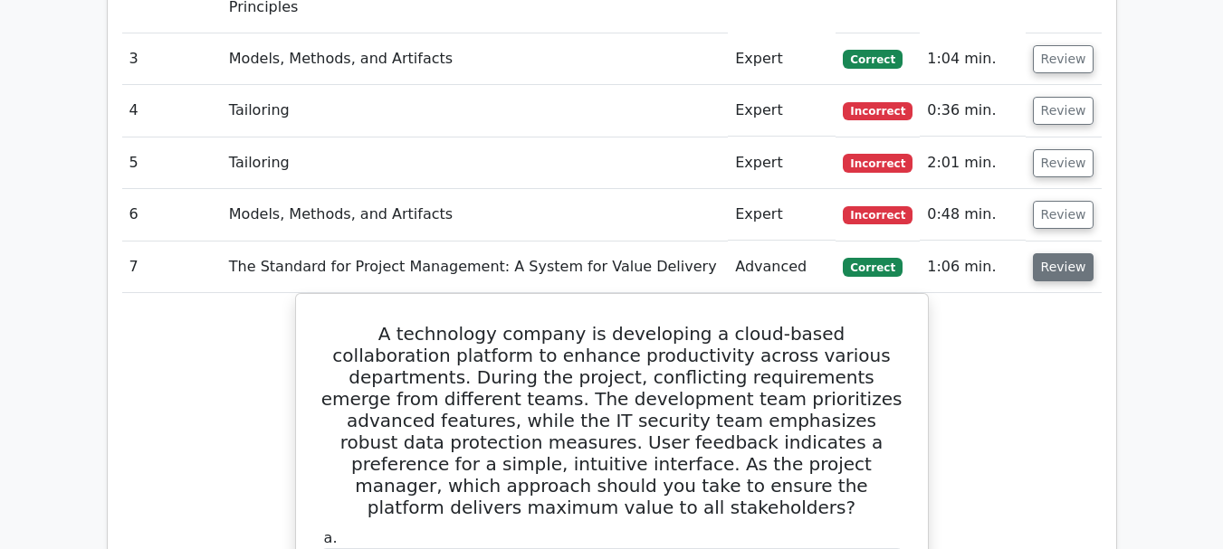
click at [1071, 253] on button "Review" at bounding box center [1064, 267] width 62 height 28
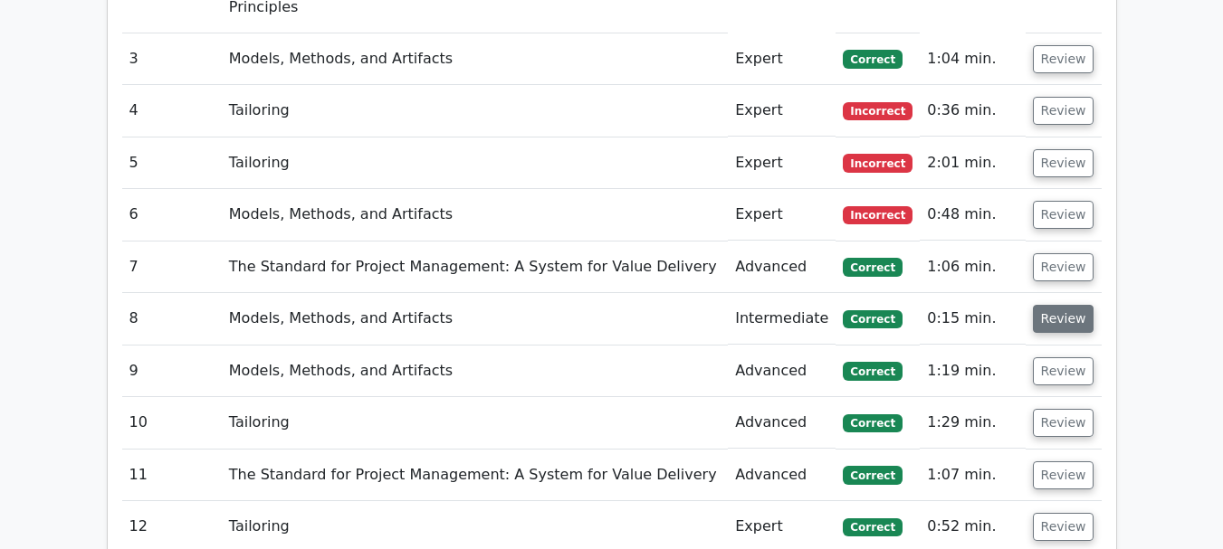
click at [1058, 305] on button "Review" at bounding box center [1064, 319] width 62 height 28
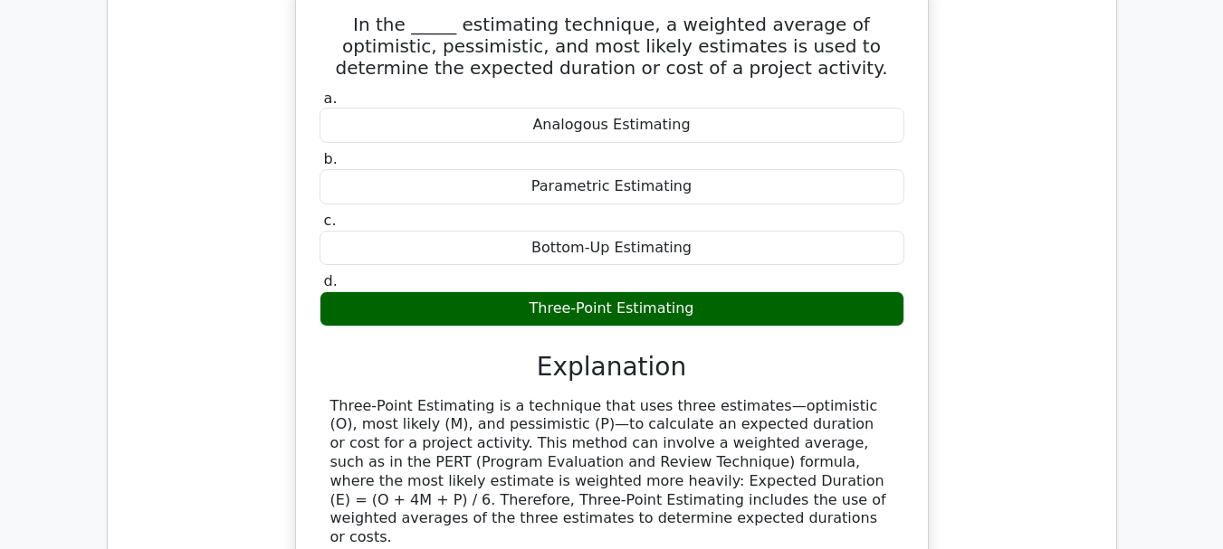
scroll to position [1720, 0]
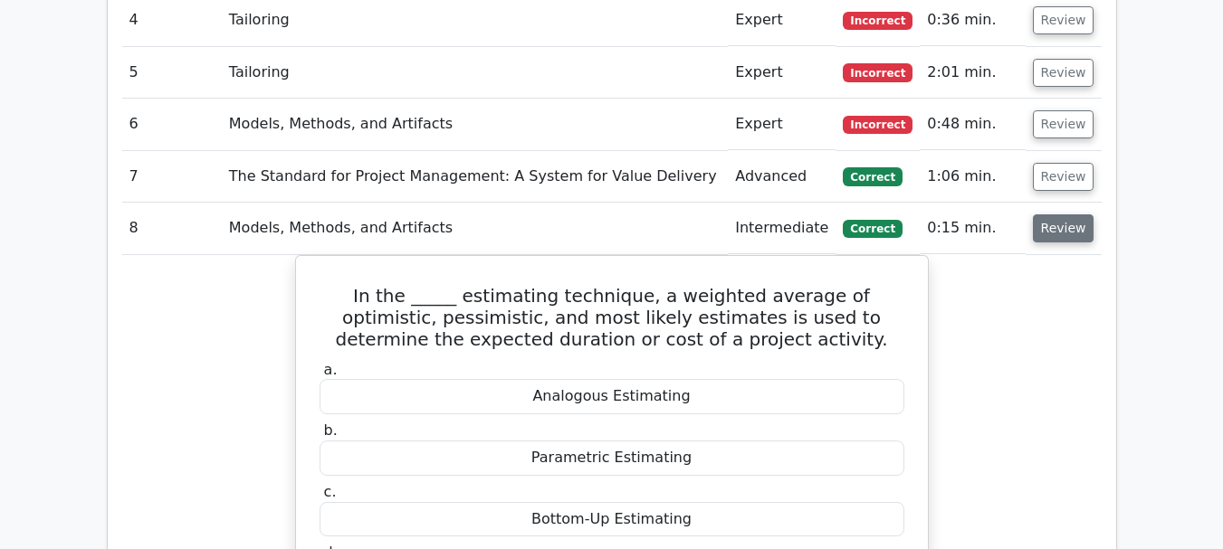
click at [1065, 215] on button "Review" at bounding box center [1064, 229] width 62 height 28
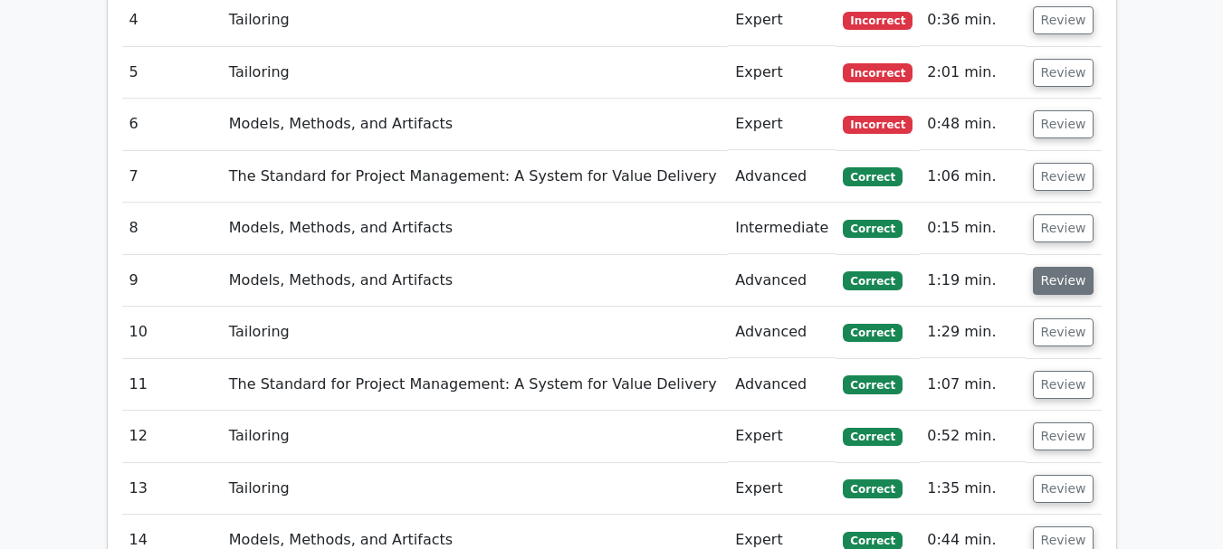
click at [1061, 267] on button "Review" at bounding box center [1064, 281] width 62 height 28
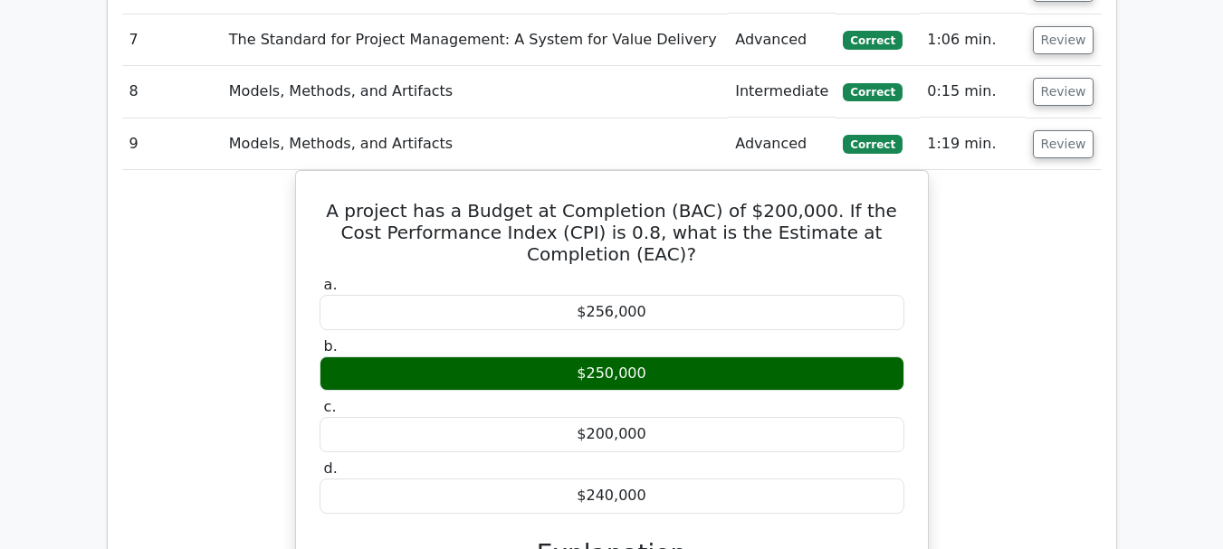
scroll to position [1901, 0]
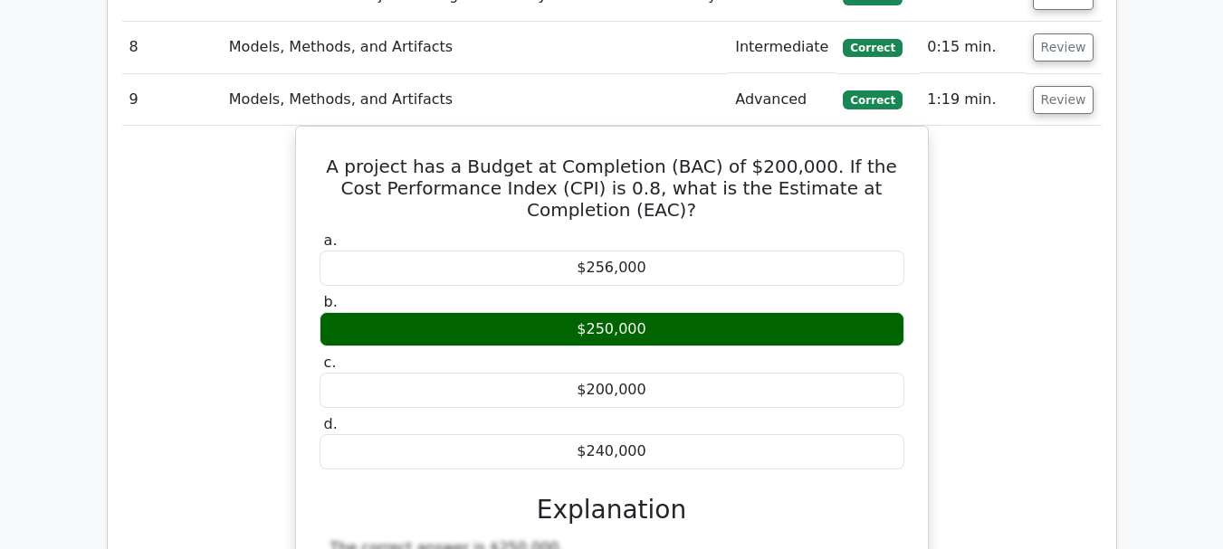
click at [1016, 290] on div "A project has a Budget at Completion (BAC) of $200,000. If the Cost Performance…" at bounding box center [611, 481] width 979 height 711
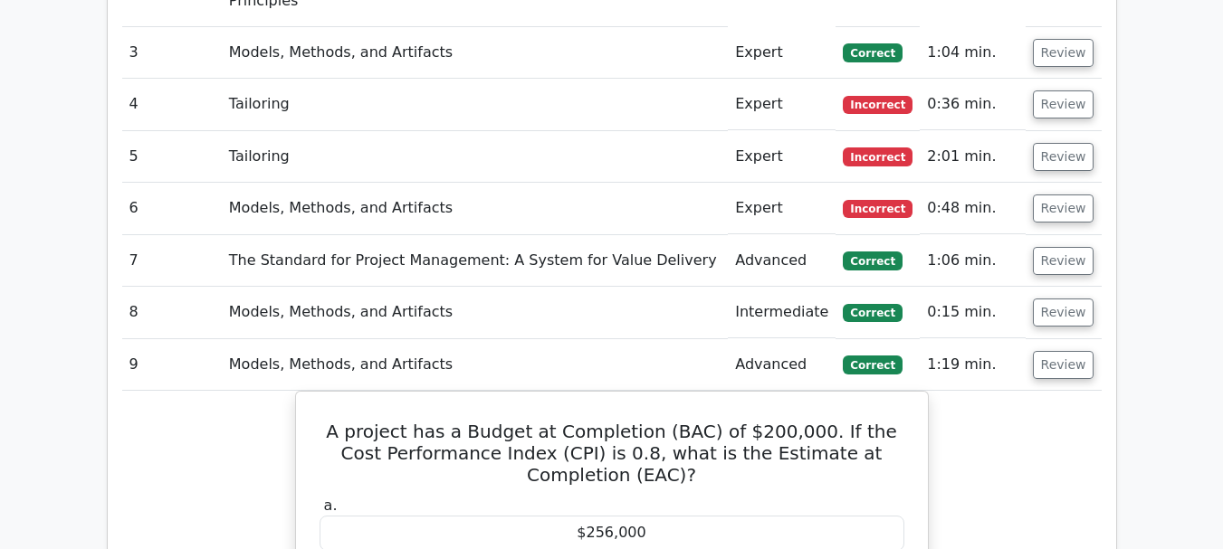
scroll to position [1629, 0]
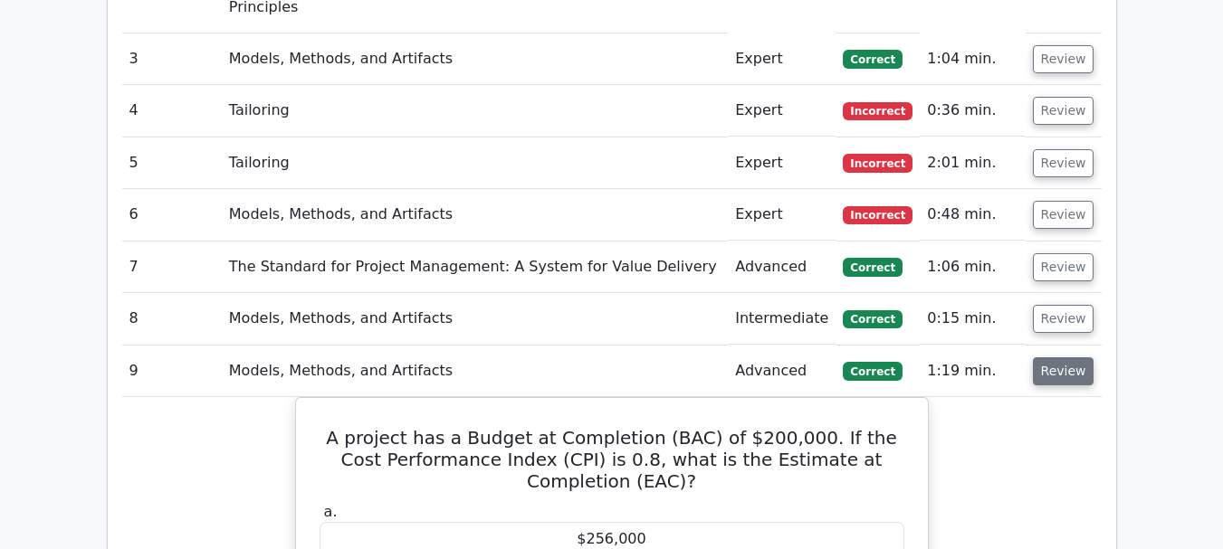
click at [1059, 358] on button "Review" at bounding box center [1064, 372] width 62 height 28
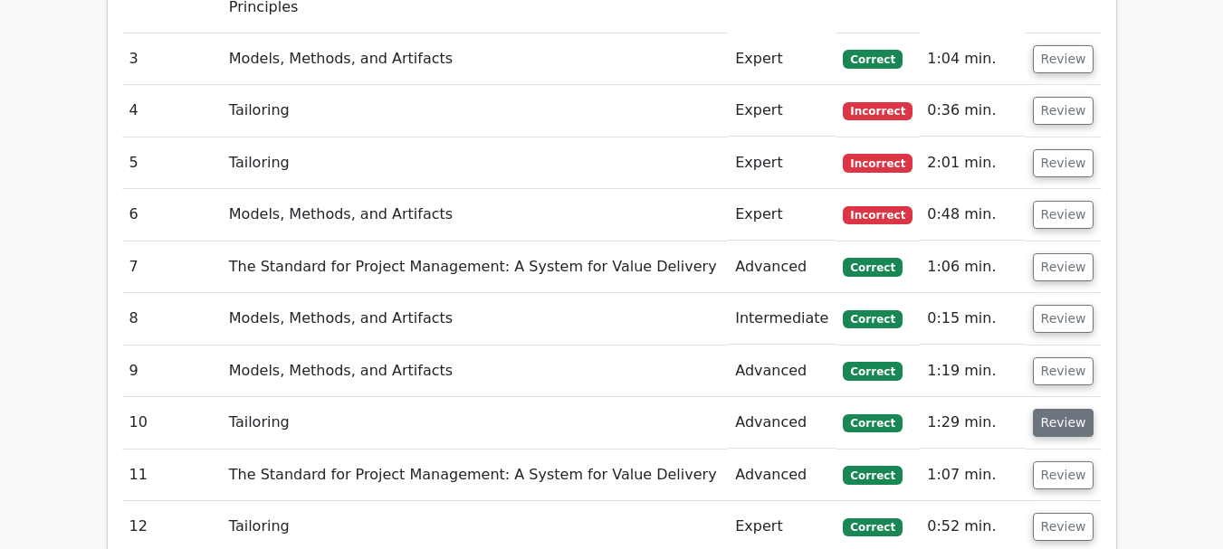
click at [1059, 409] on button "Review" at bounding box center [1064, 423] width 62 height 28
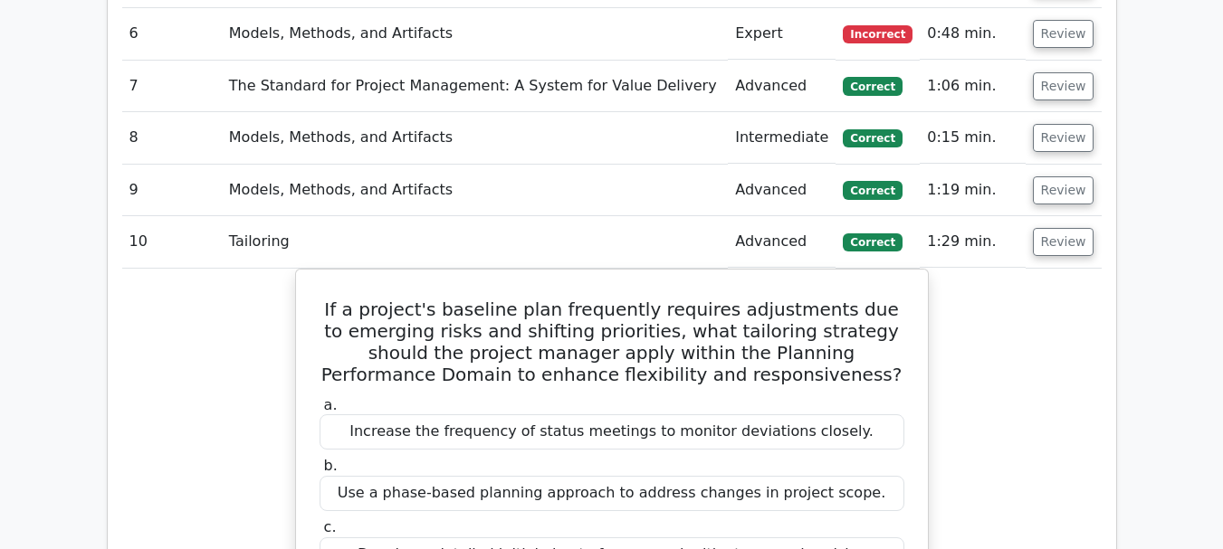
scroll to position [1901, 0]
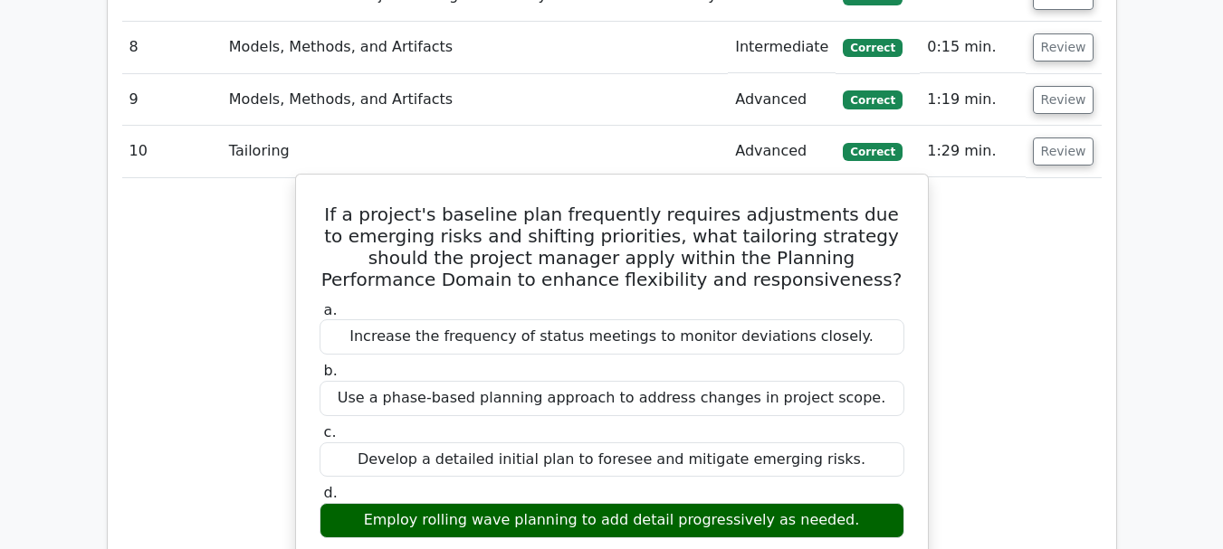
drag, startPoint x: 442, startPoint y: 385, endPoint x: 583, endPoint y: 386, distance: 141.2
click at [583, 503] on div "Employ rolling wave planning to add detail progressively as needed." at bounding box center [612, 520] width 585 height 35
copy div "rolling wave planning"
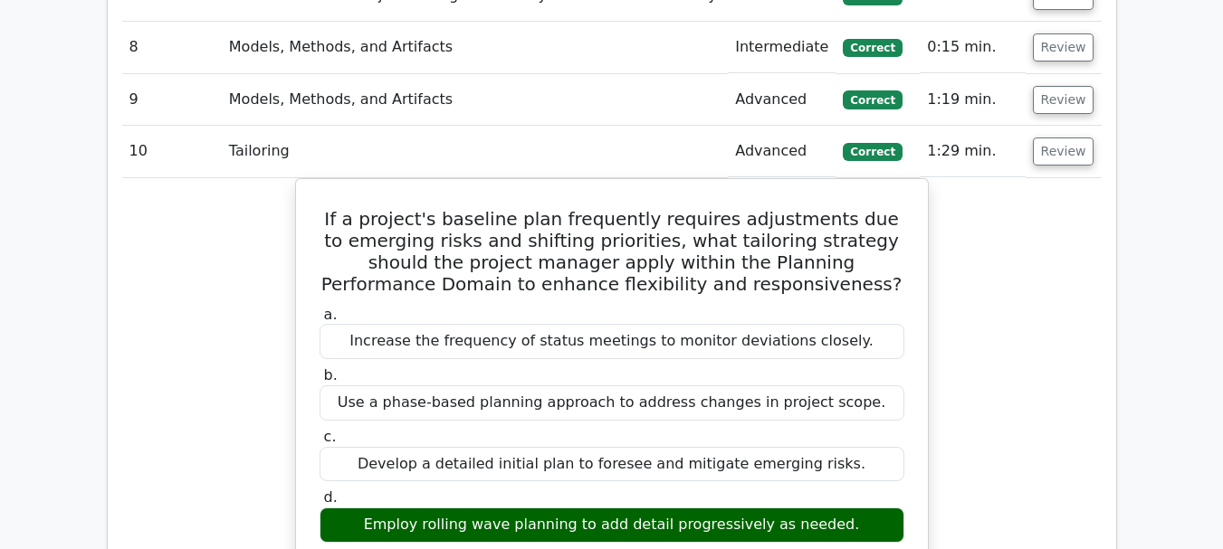
click at [955, 232] on div "If a project's baseline plan frequently requires adjustments due to emerging ri…" at bounding box center [611, 544] width 979 height 733
click at [1063, 138] on button "Review" at bounding box center [1064, 152] width 62 height 28
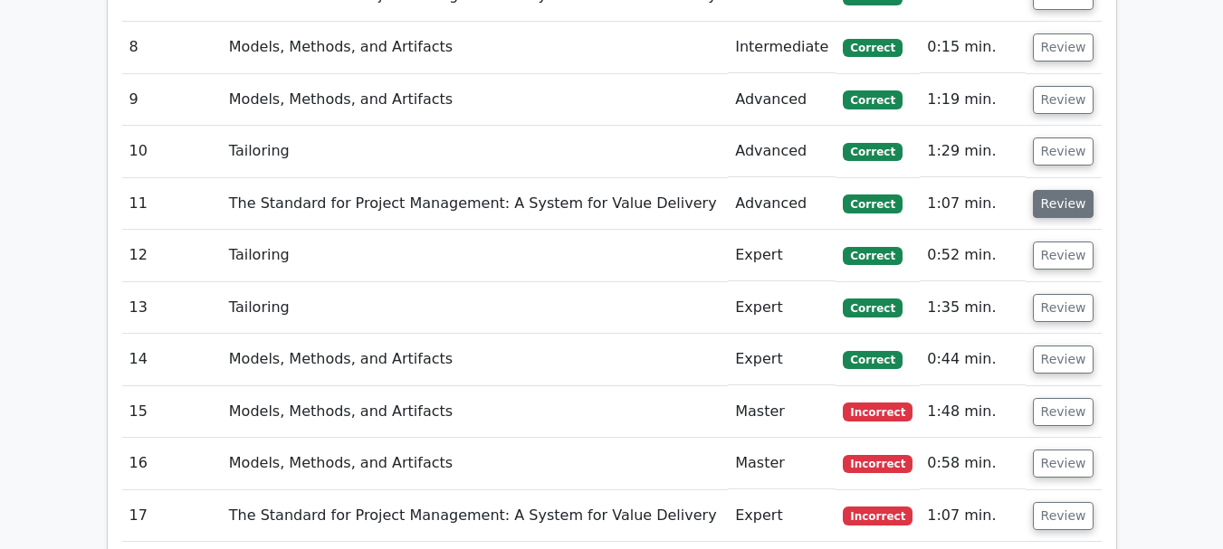
click at [1058, 190] on button "Review" at bounding box center [1064, 204] width 62 height 28
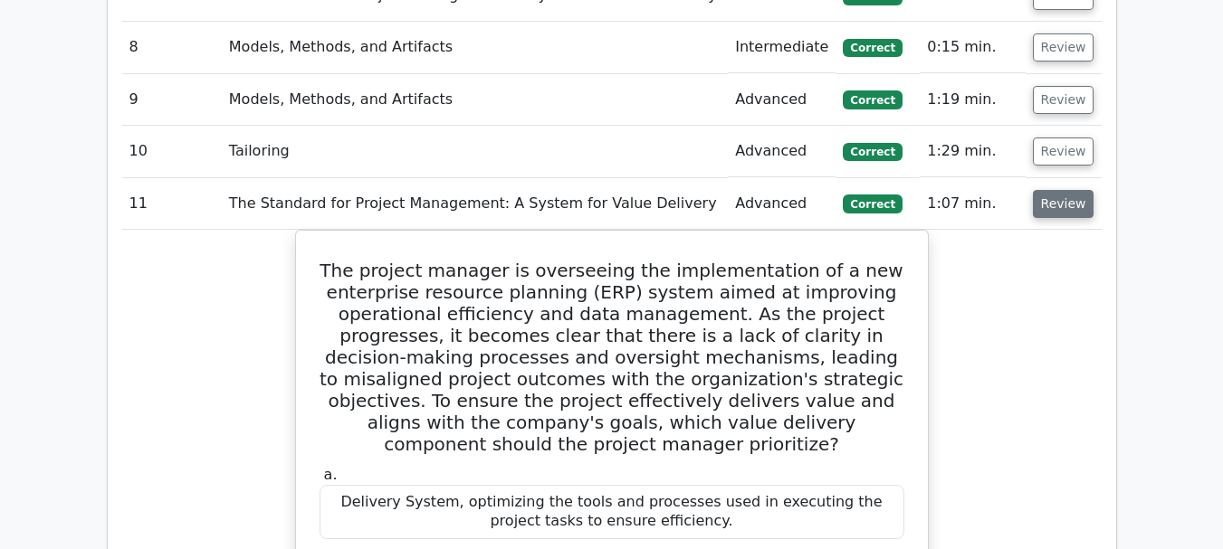
click at [1072, 190] on button "Review" at bounding box center [1064, 204] width 62 height 28
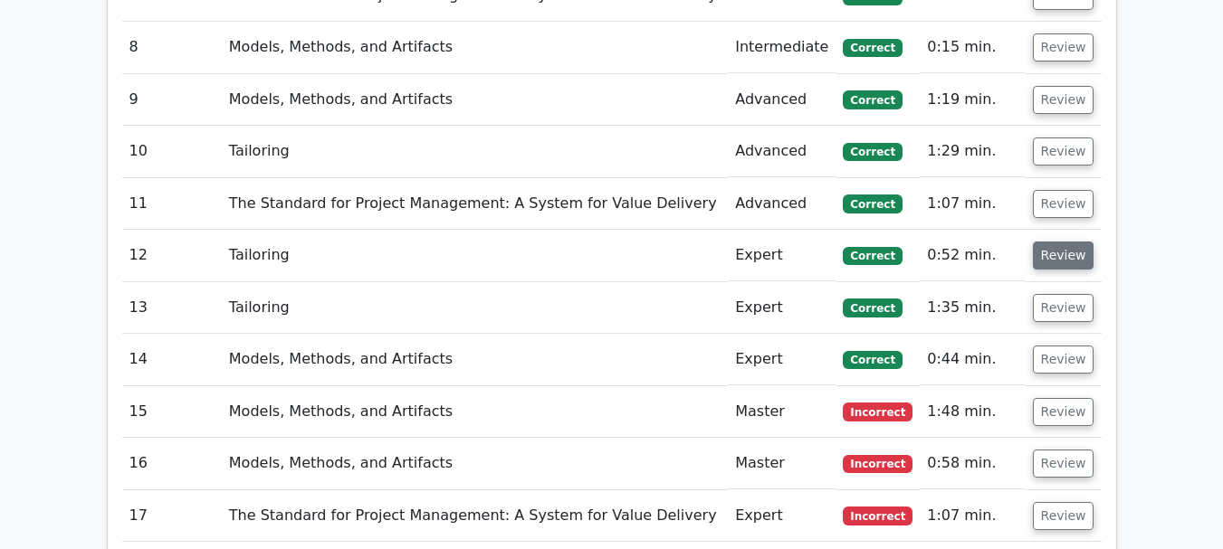
click at [1064, 242] on button "Review" at bounding box center [1064, 256] width 62 height 28
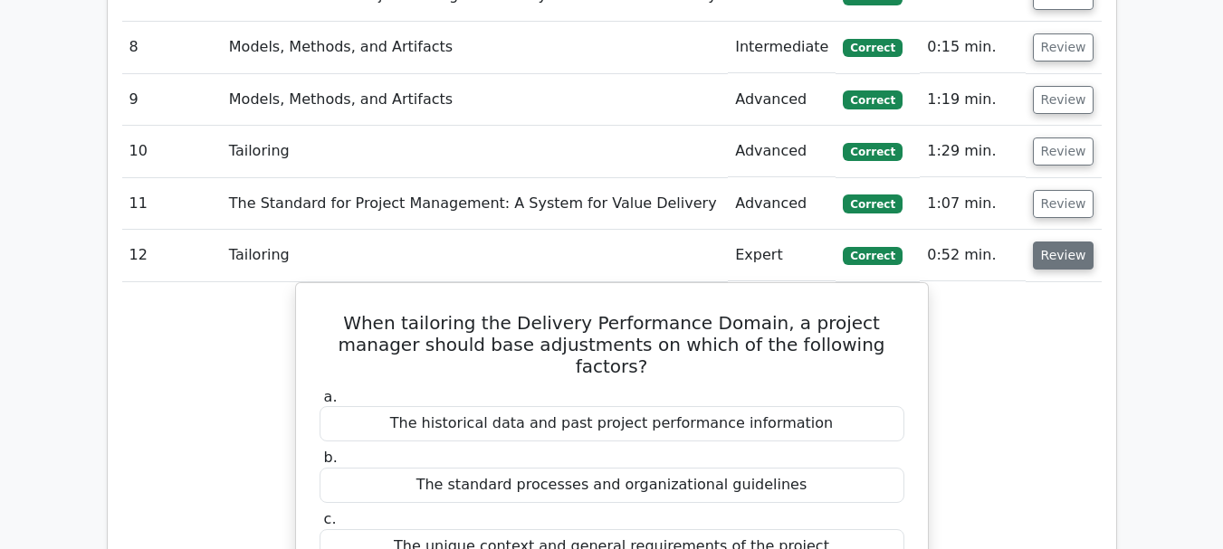
click at [1071, 242] on button "Review" at bounding box center [1064, 256] width 62 height 28
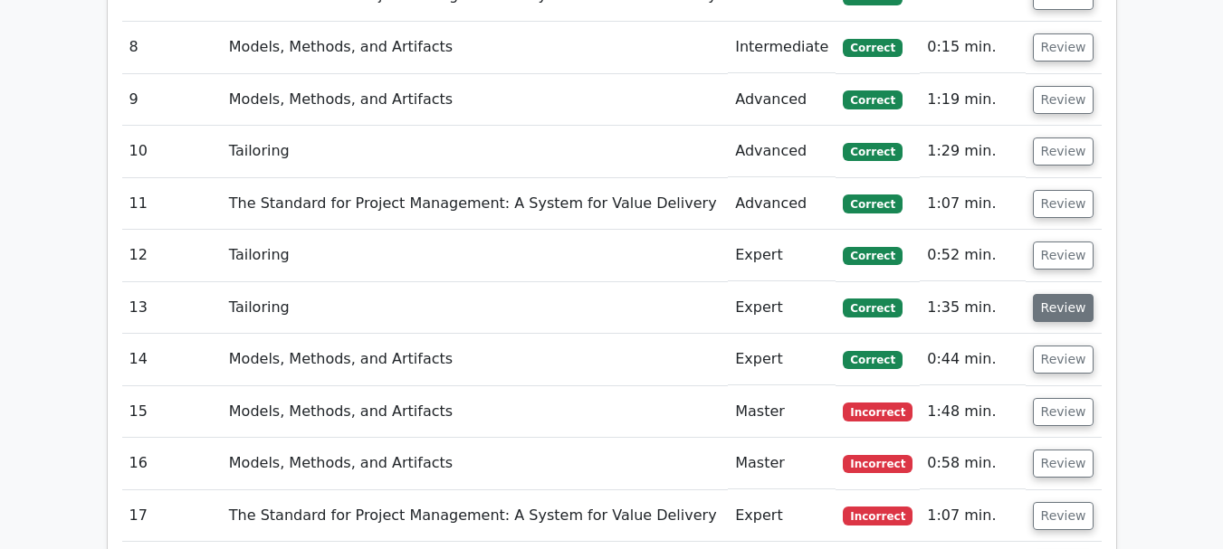
click at [1063, 294] on button "Review" at bounding box center [1064, 308] width 62 height 28
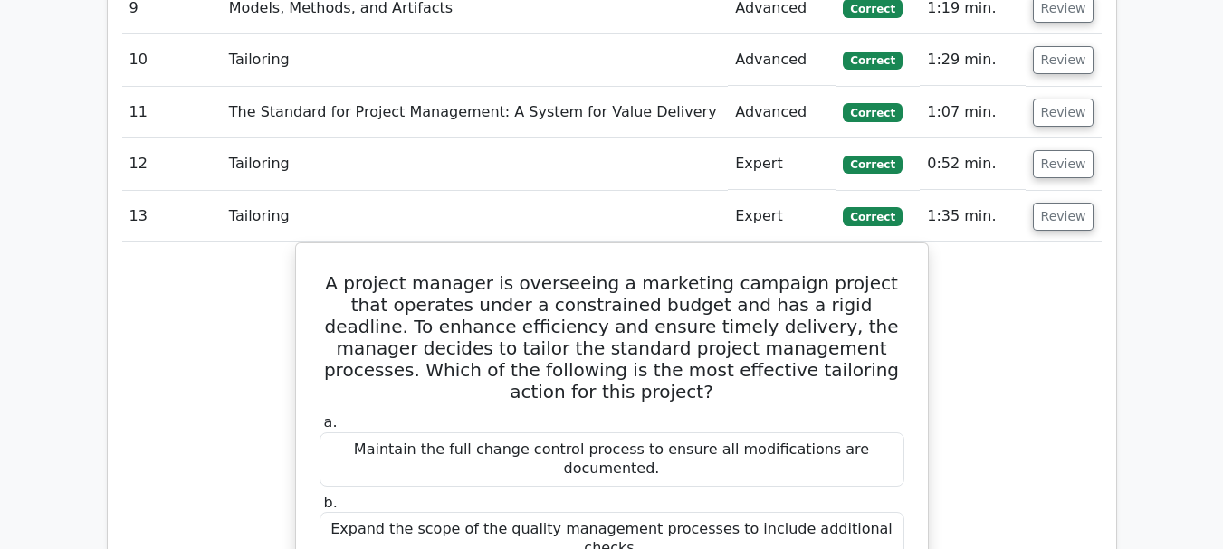
scroll to position [1991, 0]
click at [1075, 204] on button "Review" at bounding box center [1064, 218] width 62 height 28
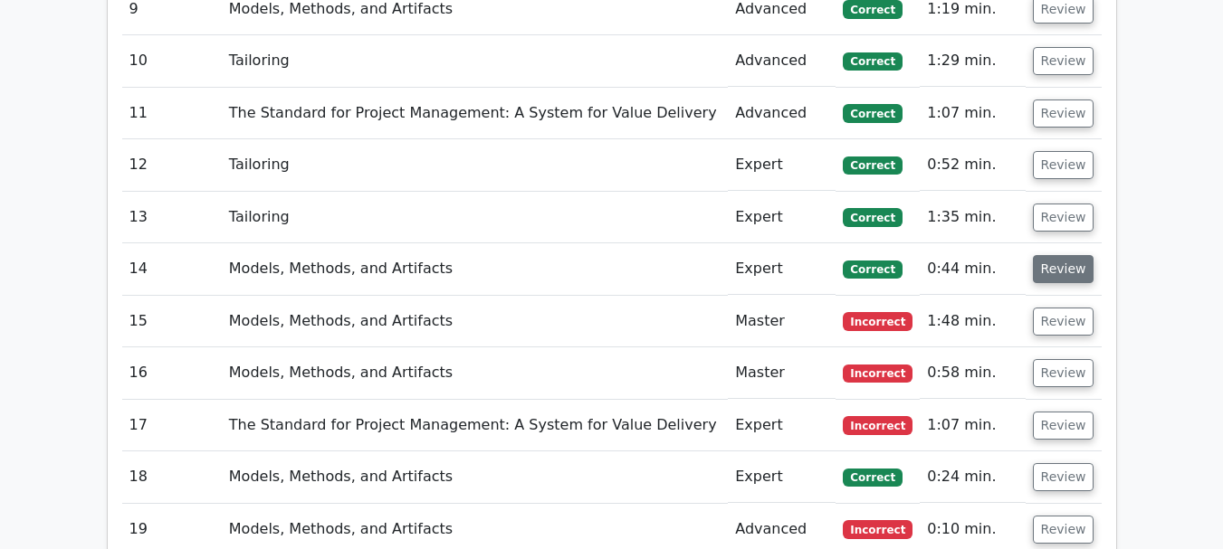
click at [1064, 255] on button "Review" at bounding box center [1064, 269] width 62 height 28
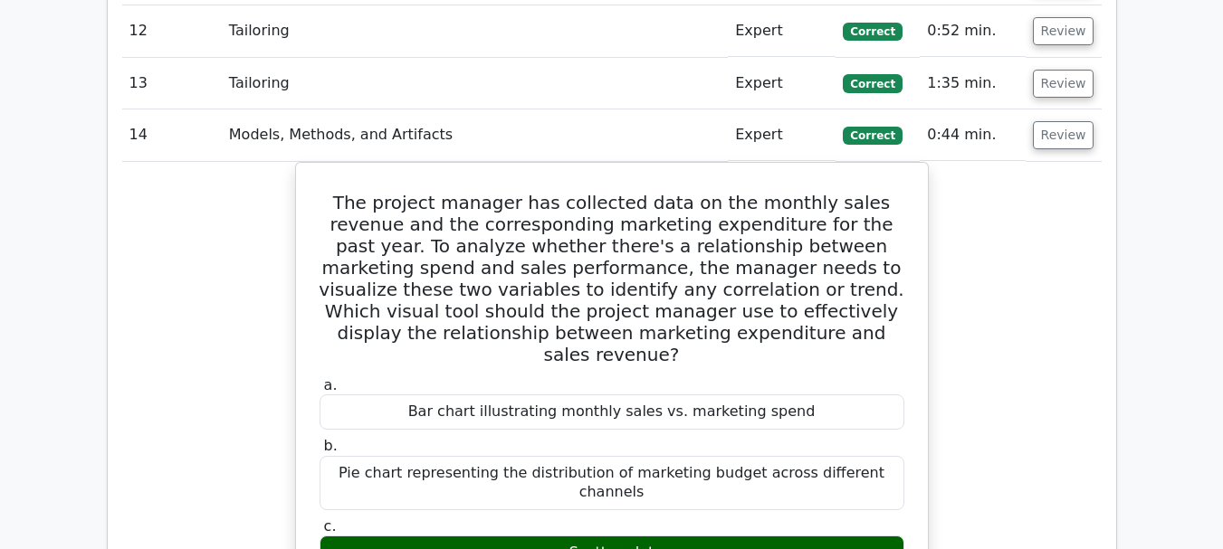
scroll to position [2082, 0]
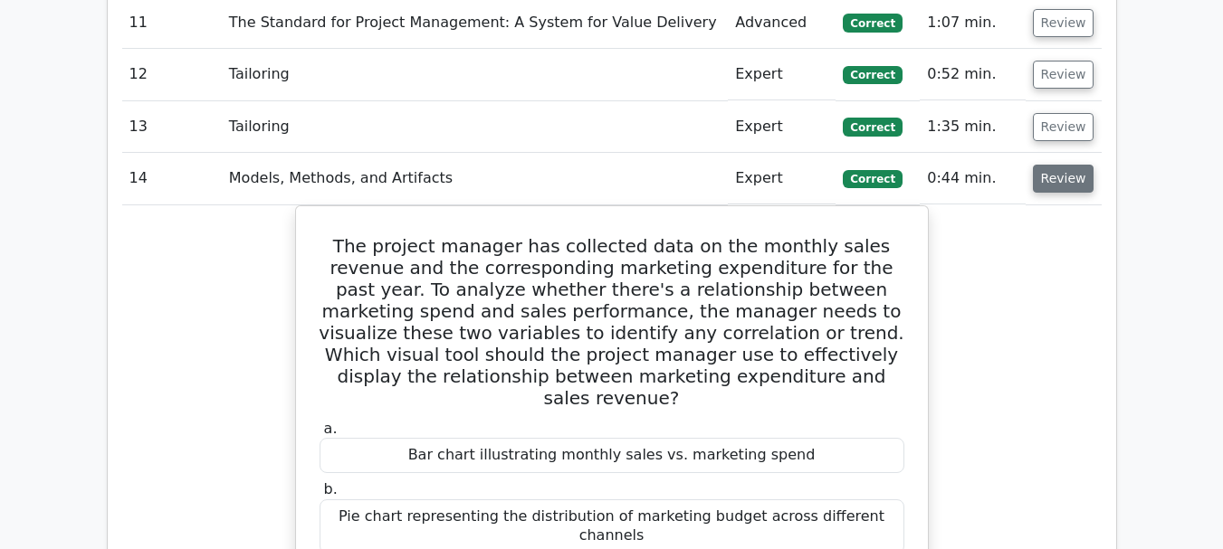
click at [1058, 165] on button "Review" at bounding box center [1064, 179] width 62 height 28
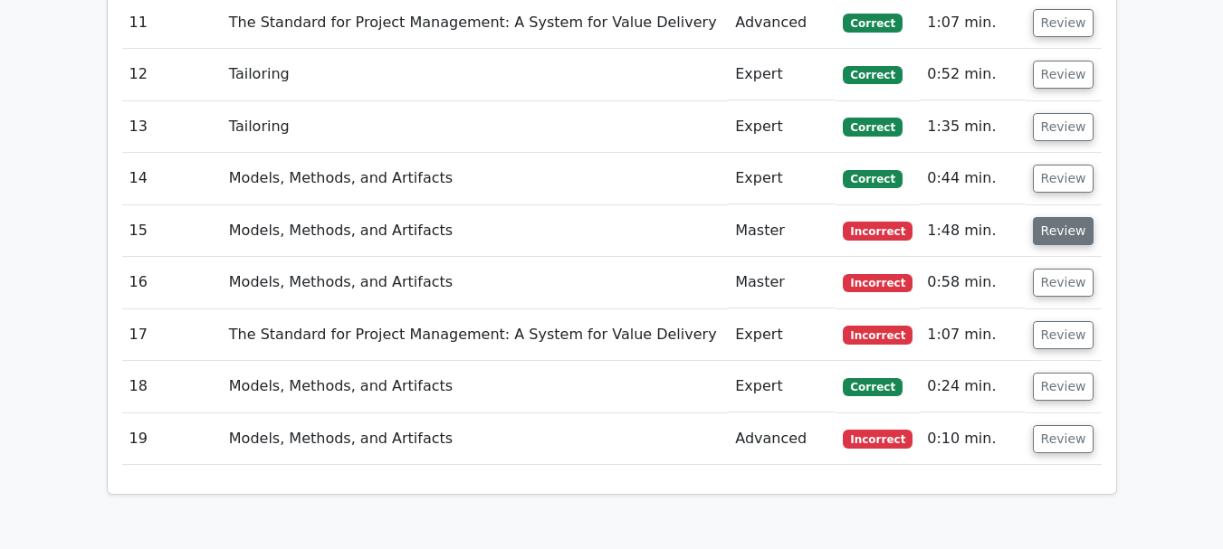
click at [1064, 217] on button "Review" at bounding box center [1064, 231] width 62 height 28
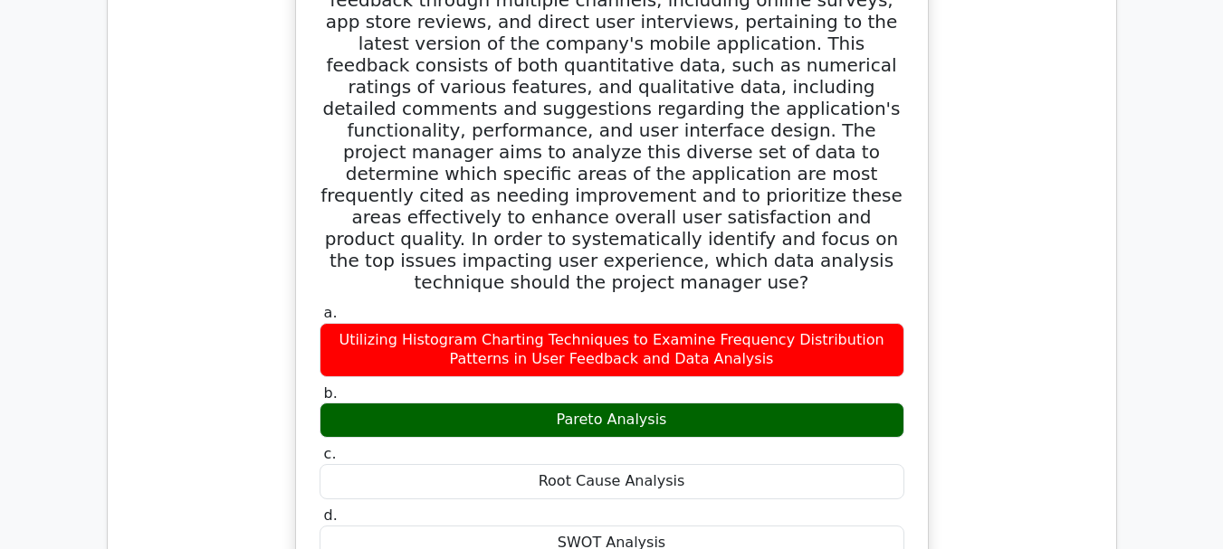
scroll to position [2444, 0]
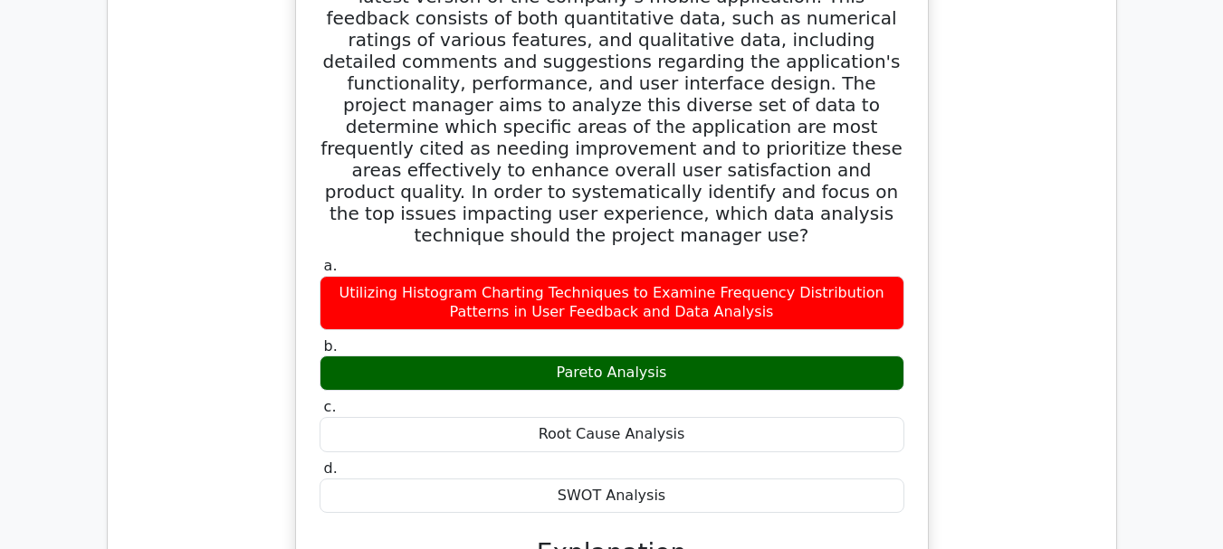
drag, startPoint x: 560, startPoint y: 220, endPoint x: 668, endPoint y: 225, distance: 107.8
click at [668, 356] on div "Pareto Analysis" at bounding box center [612, 373] width 585 height 35
copy div "Pareto Analysis"
drag, startPoint x: 563, startPoint y: 339, endPoint x: 659, endPoint y: 354, distance: 97.0
click at [659, 479] on div "SWOT Analysis" at bounding box center [612, 496] width 585 height 35
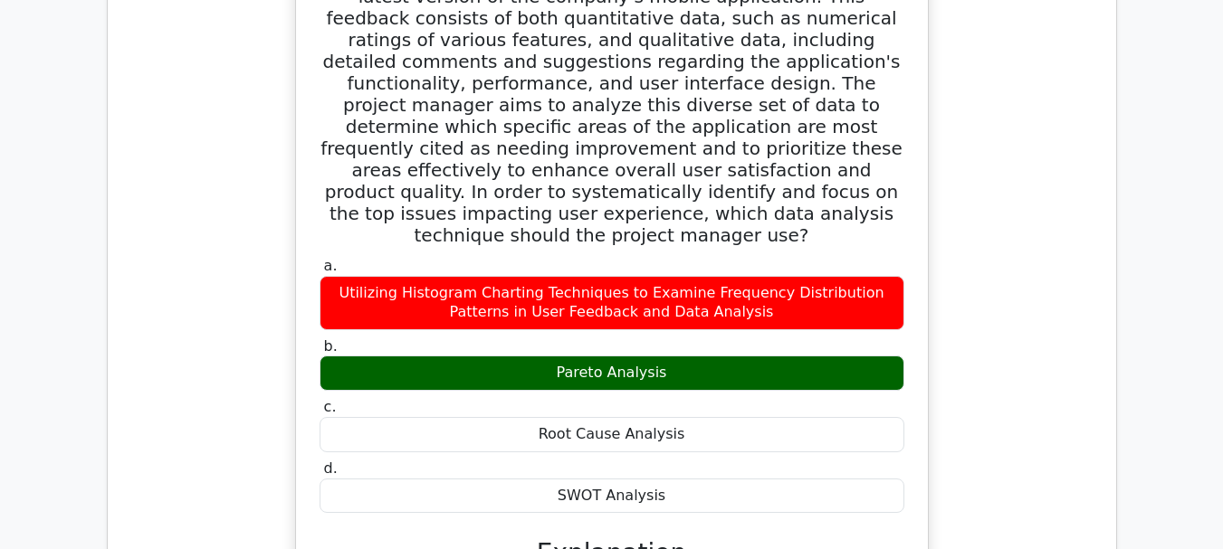
copy div "SWOT Analysis"
drag, startPoint x: 549, startPoint y: 280, endPoint x: 677, endPoint y: 294, distance: 129.3
click at [677, 294] on div "a. Utilizing Histogram Charting Techniques to Examine Frequency Distribution Pa…" at bounding box center [612, 384] width 606 height 263
copy div "Root Cause Analysis"
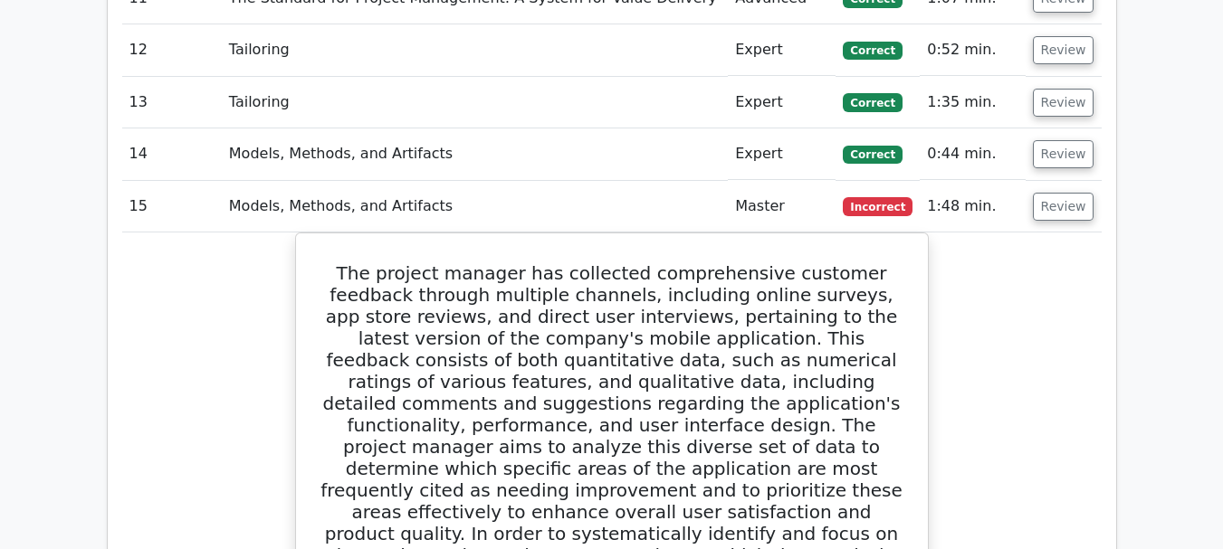
scroll to position [2082, 0]
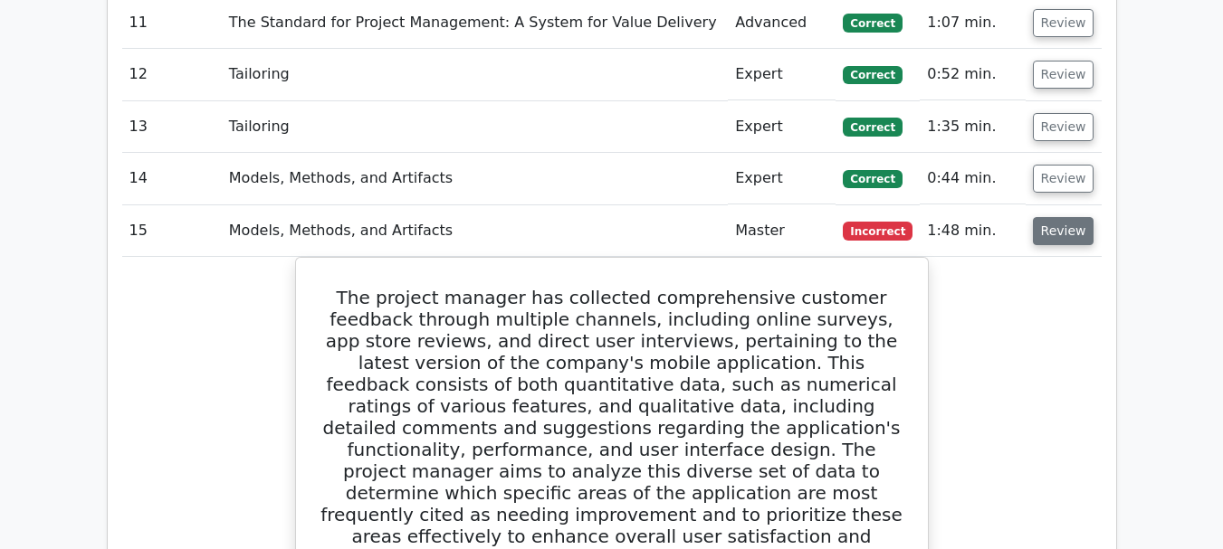
click at [1064, 217] on button "Review" at bounding box center [1064, 231] width 62 height 28
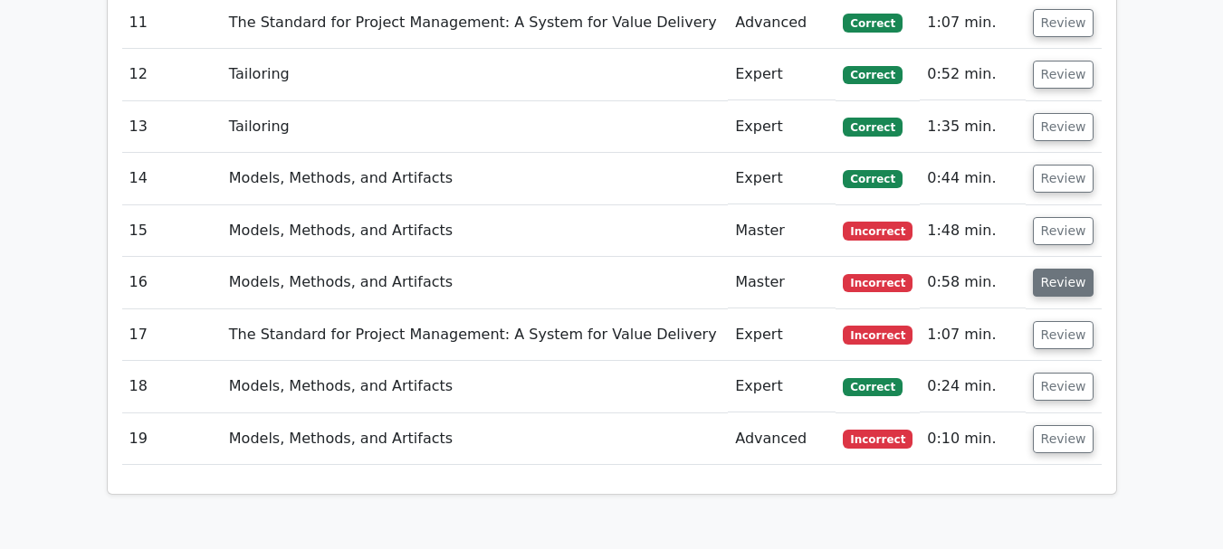
click at [1065, 269] on button "Review" at bounding box center [1064, 283] width 62 height 28
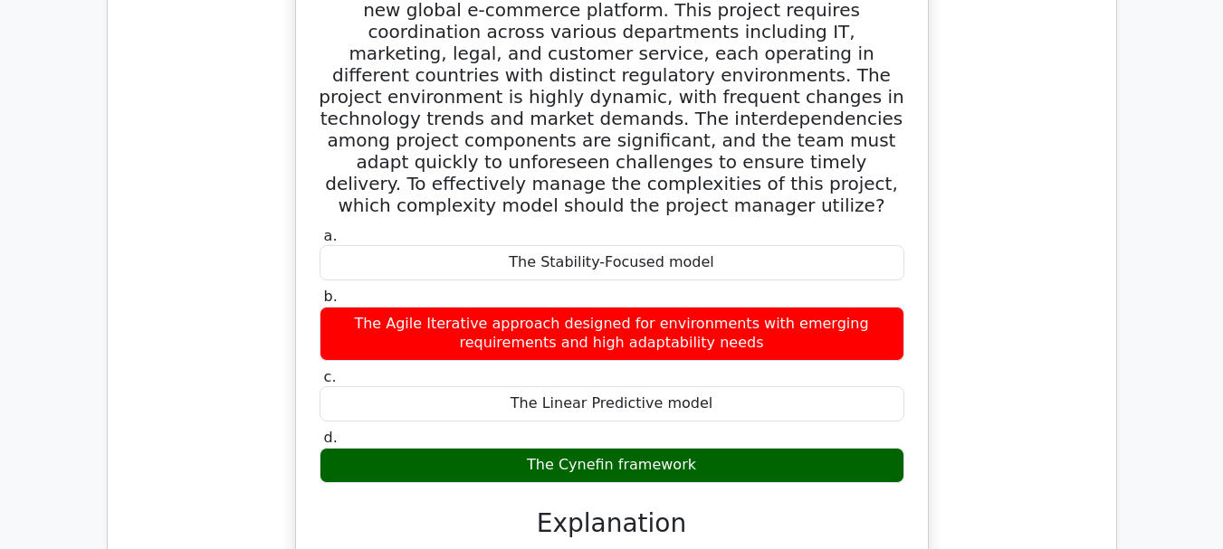
scroll to position [2353, 0]
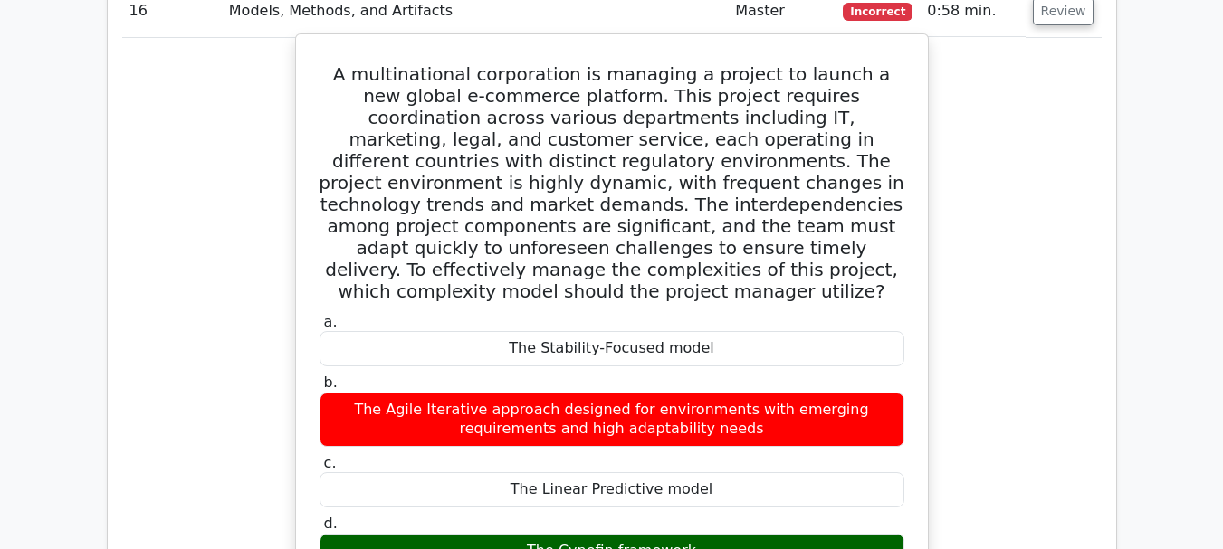
drag, startPoint x: 562, startPoint y: 398, endPoint x: 690, endPoint y: 404, distance: 127.7
click at [690, 534] on div "The Cynefin framework" at bounding box center [612, 551] width 585 height 35
copy div "Cynefin framework"
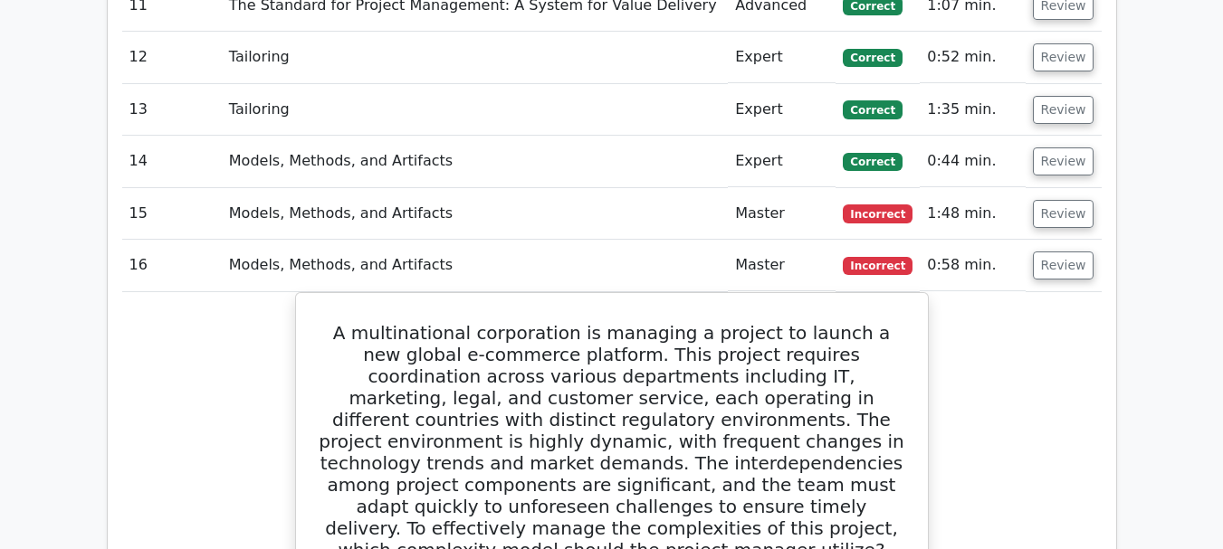
scroll to position [2082, 0]
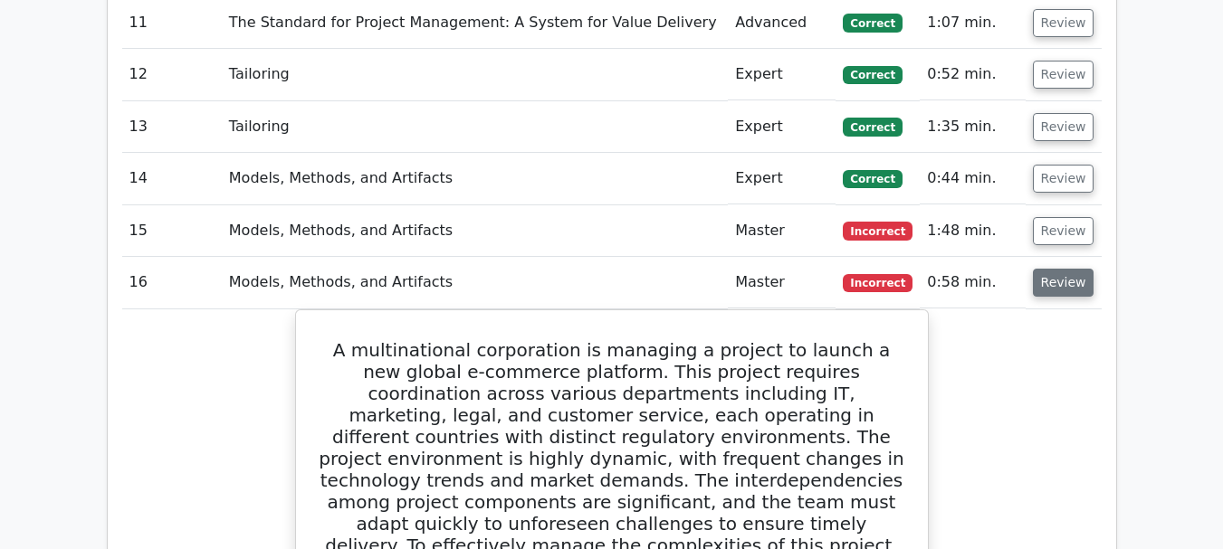
click at [1057, 269] on button "Review" at bounding box center [1064, 283] width 62 height 28
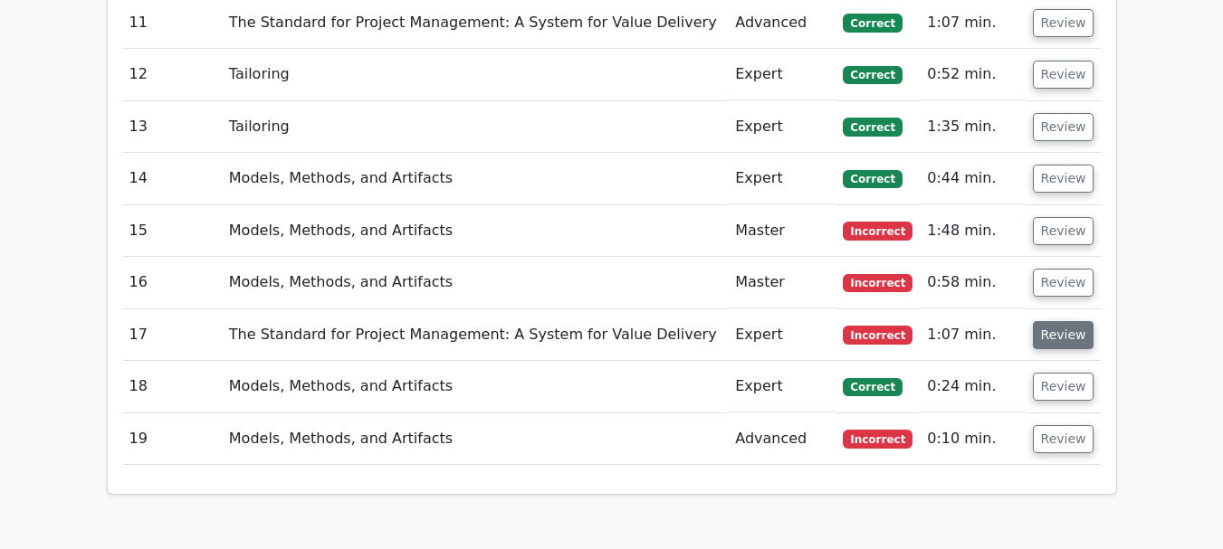
click at [1056, 321] on button "Review" at bounding box center [1064, 335] width 62 height 28
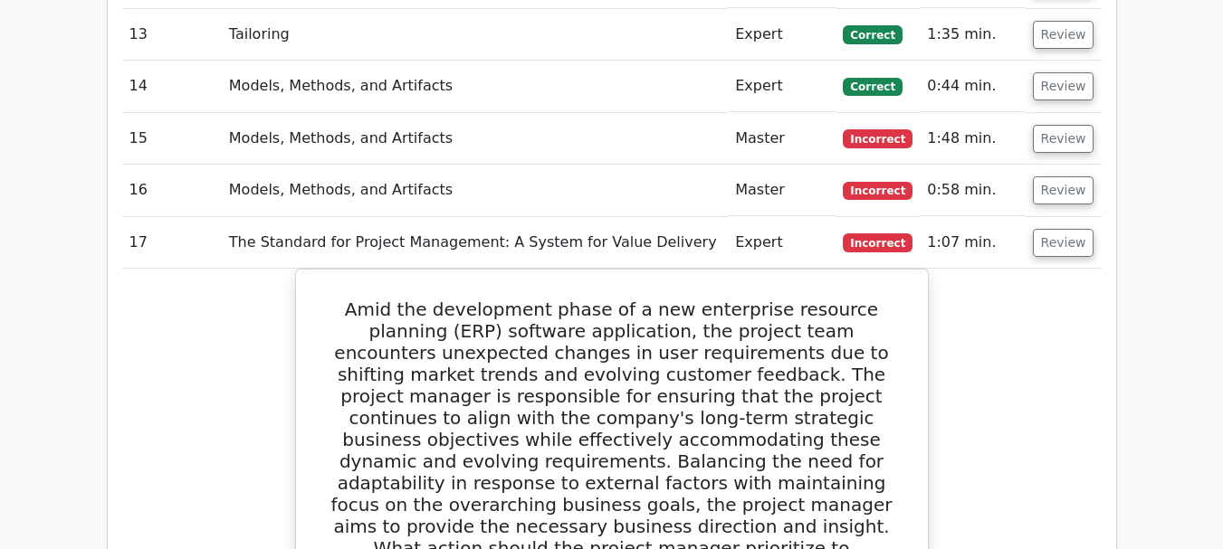
scroll to position [2172, 0]
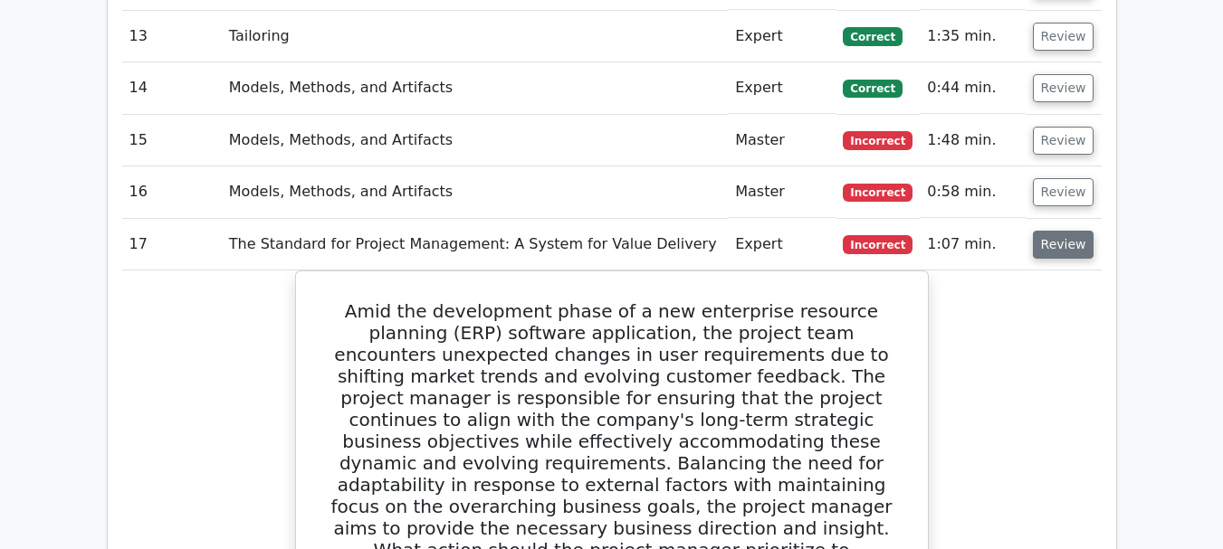
click at [1074, 231] on button "Review" at bounding box center [1064, 245] width 62 height 28
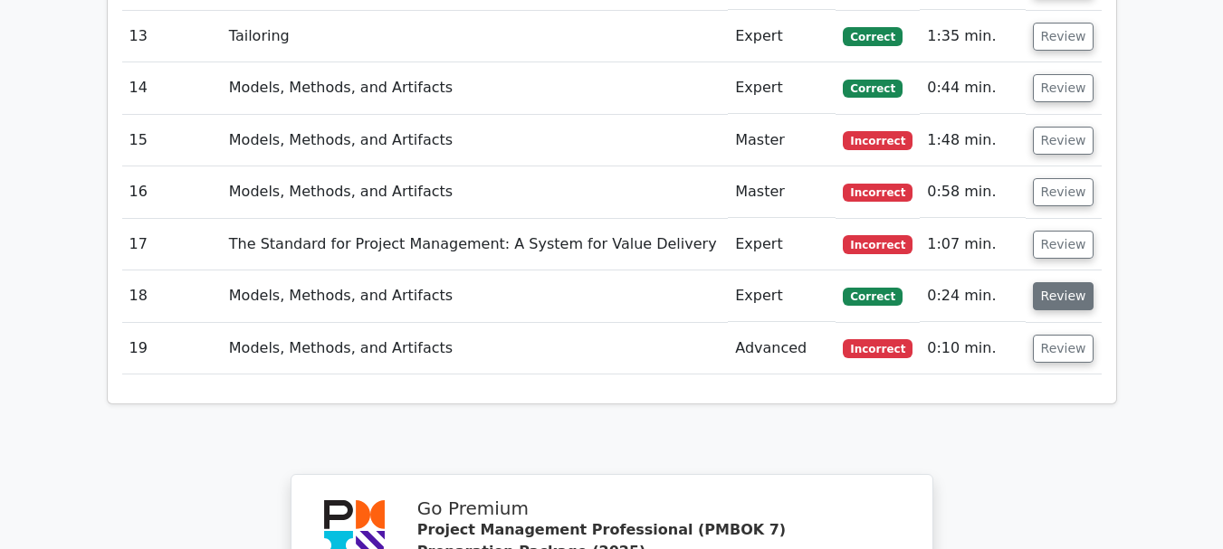
click at [1066, 282] on button "Review" at bounding box center [1064, 296] width 62 height 28
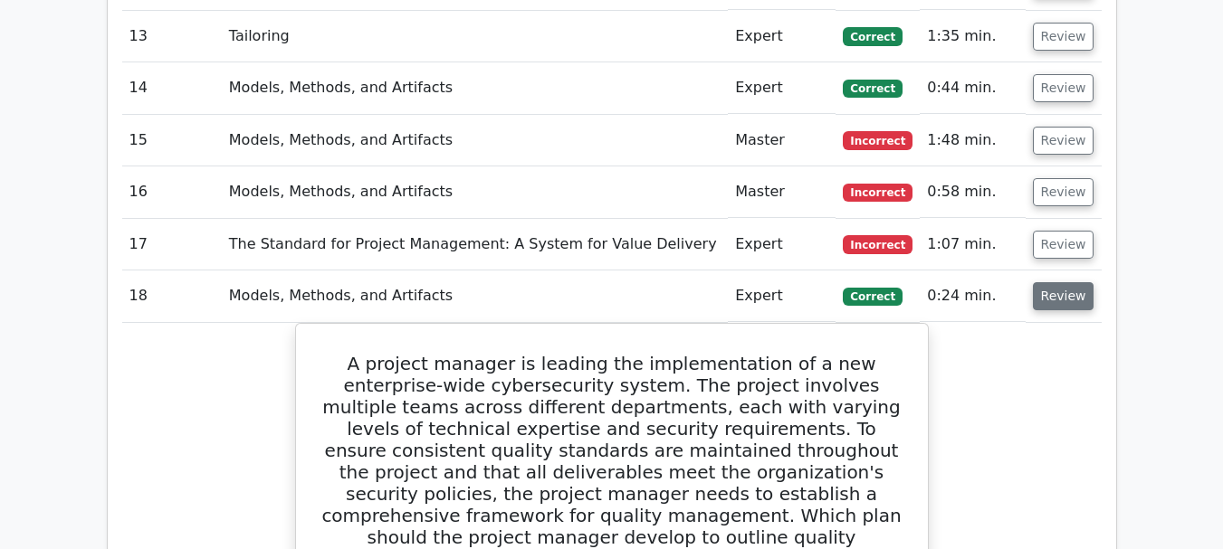
click at [1062, 282] on button "Review" at bounding box center [1064, 296] width 62 height 28
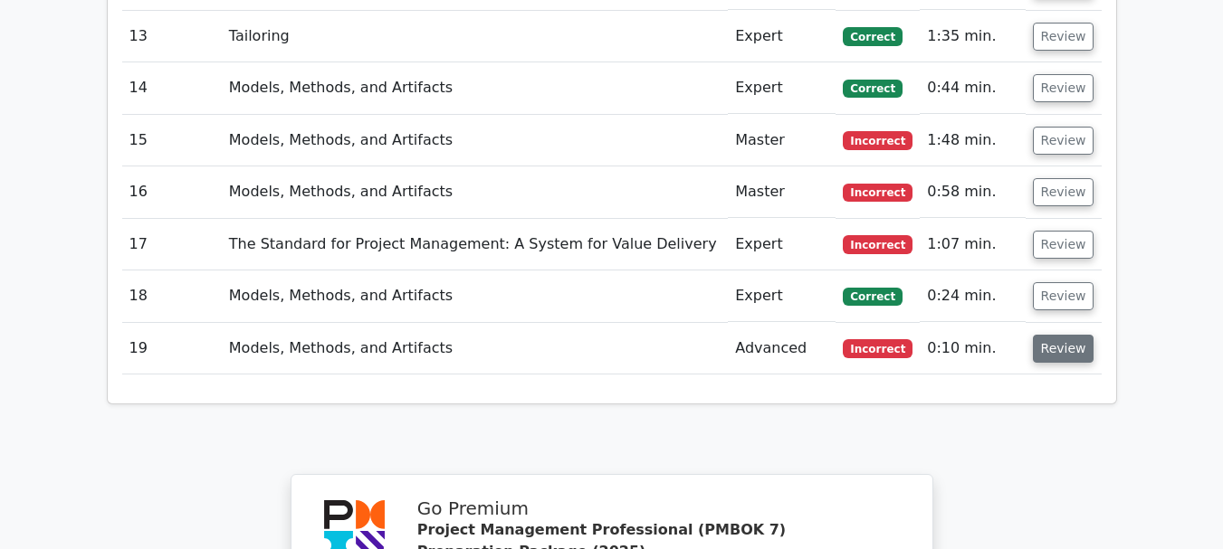
click at [1058, 335] on button "Review" at bounding box center [1064, 349] width 62 height 28
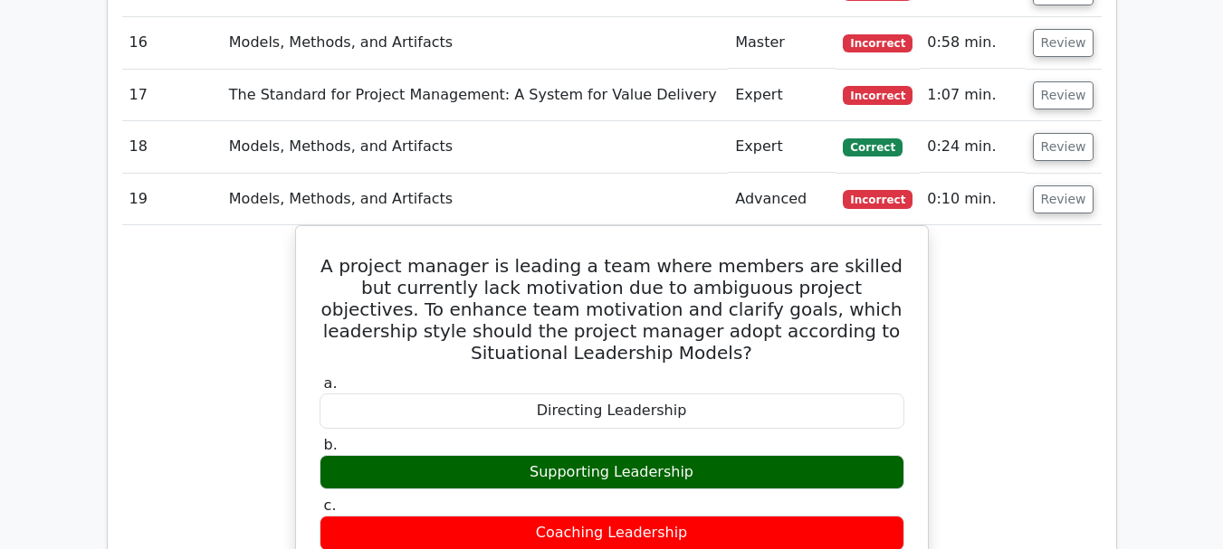
scroll to position [2353, 0]
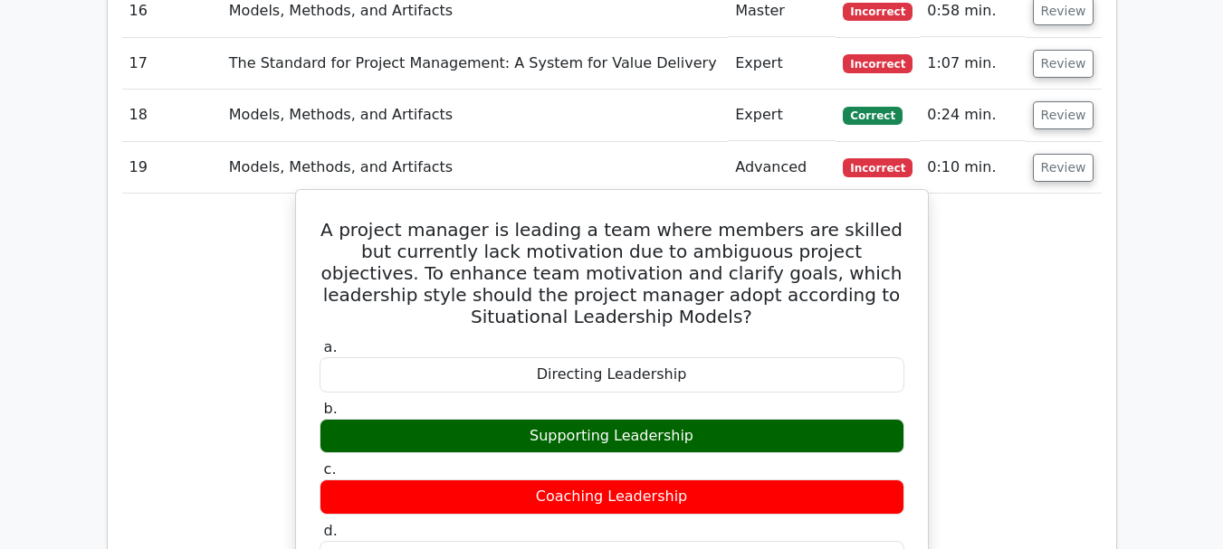
drag, startPoint x: 535, startPoint y: 297, endPoint x: 689, endPoint y: 305, distance: 154.1
click at [692, 419] on div "Supporting Leadership" at bounding box center [612, 436] width 585 height 35
copy div "Supporting Leadership"
drag, startPoint x: 541, startPoint y: 358, endPoint x: 605, endPoint y: 364, distance: 63.6
click at [605, 480] on div "Coaching Leadership" at bounding box center [612, 497] width 585 height 35
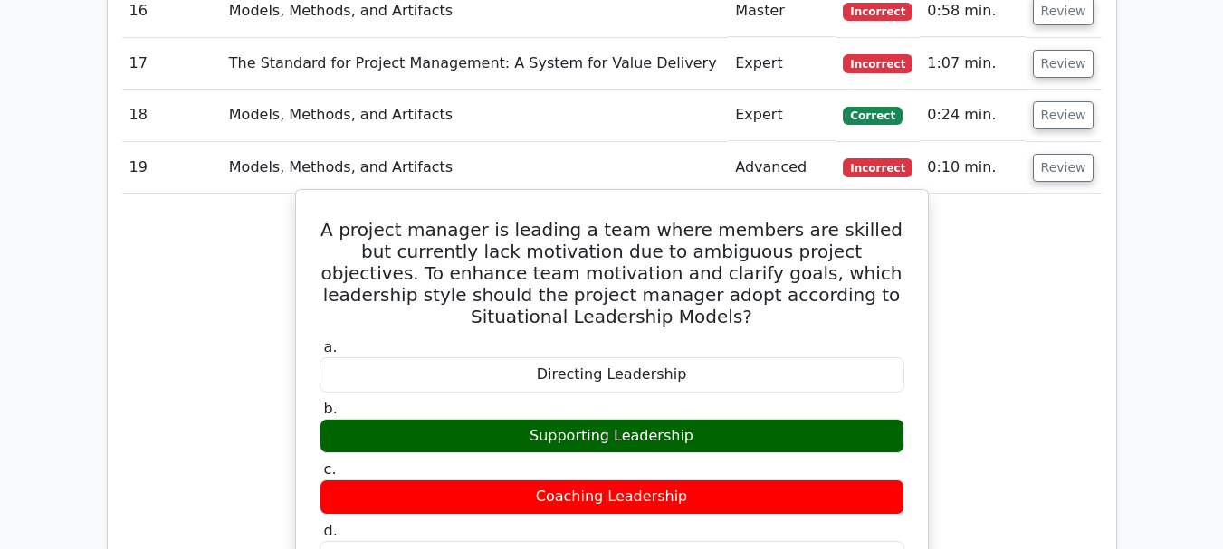
copy div "Coaching"
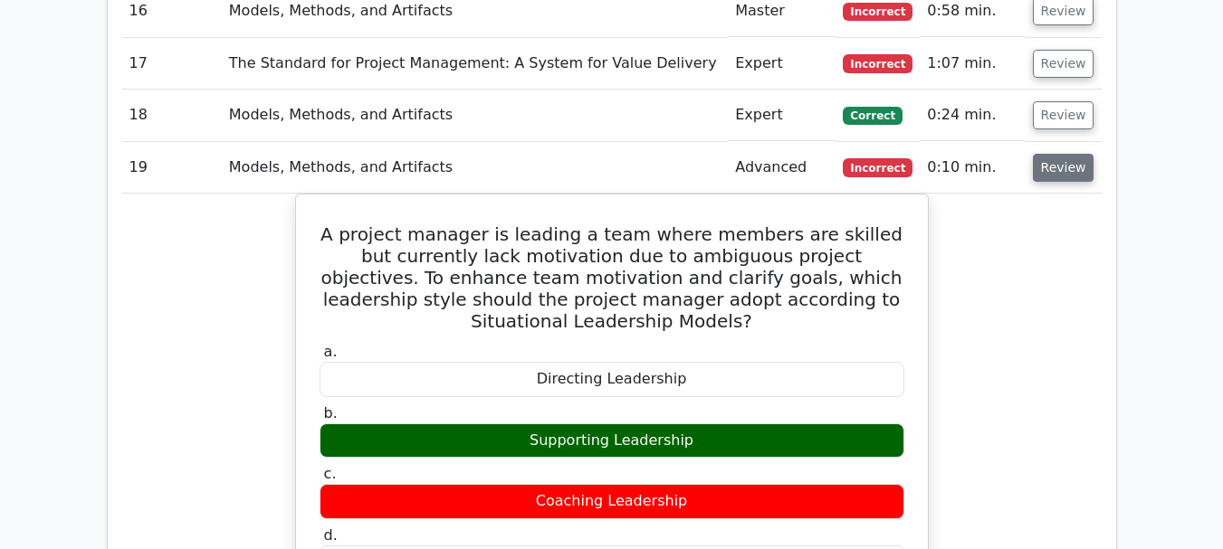
click at [1064, 154] on button "Review" at bounding box center [1064, 168] width 62 height 28
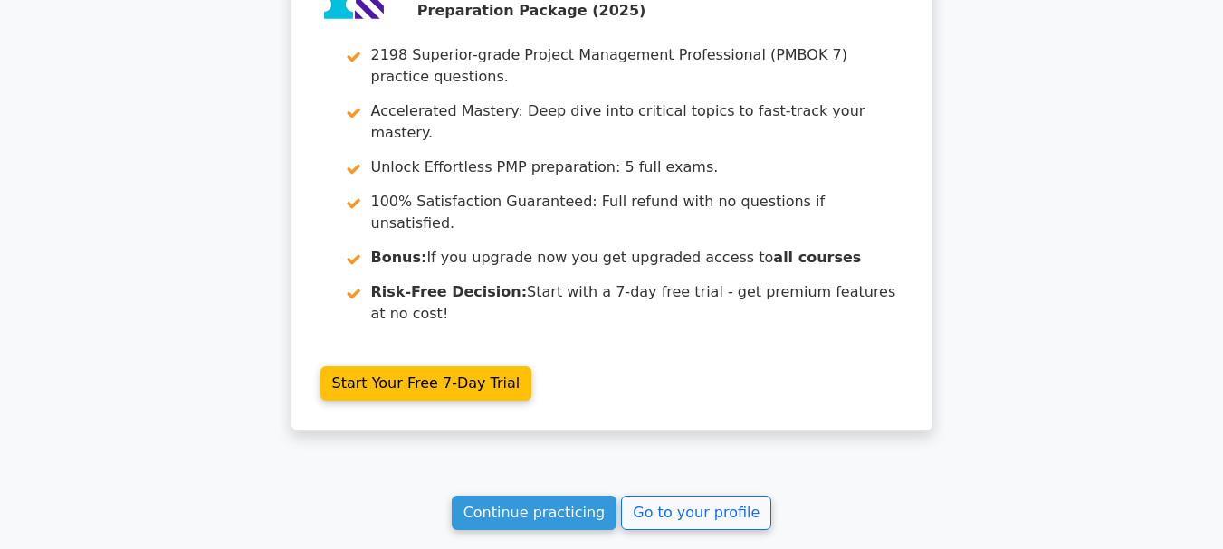
scroll to position [2715, 0]
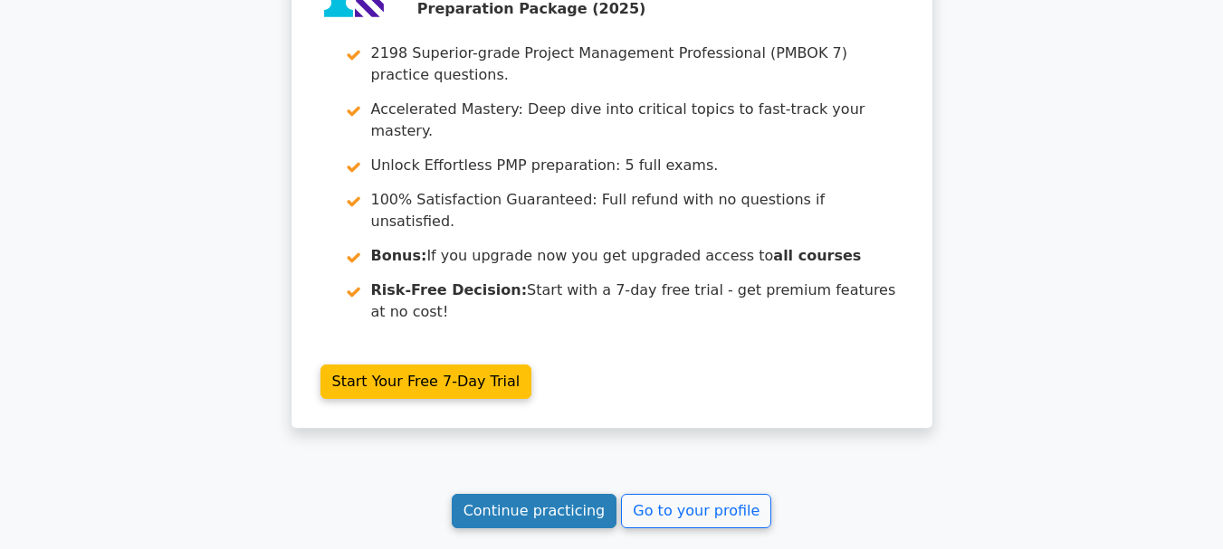
click at [559, 494] on link "Continue practicing" at bounding box center [535, 511] width 166 height 34
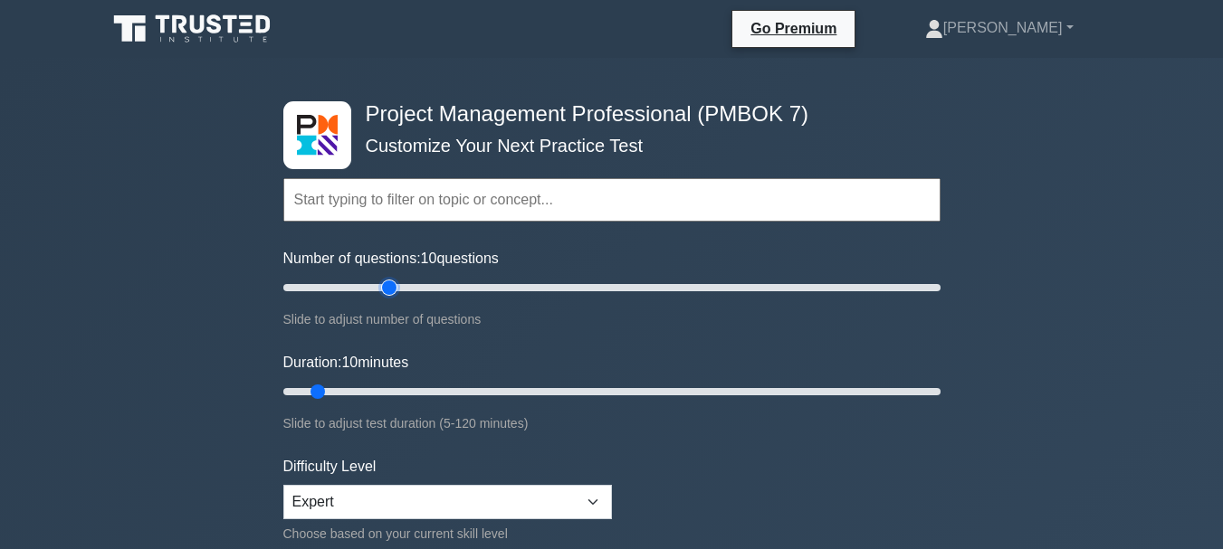
click at [386, 285] on input "Number of questions: 10 questions" at bounding box center [611, 288] width 657 height 22
drag, startPoint x: 389, startPoint y: 285, endPoint x: 375, endPoint y: 287, distance: 14.6
type input "30"
click at [375, 287] on input "Number of questions: 30 questions" at bounding box center [611, 288] width 657 height 22
click at [344, 388] on input "Duration: 15 minutes" at bounding box center [611, 392] width 657 height 22
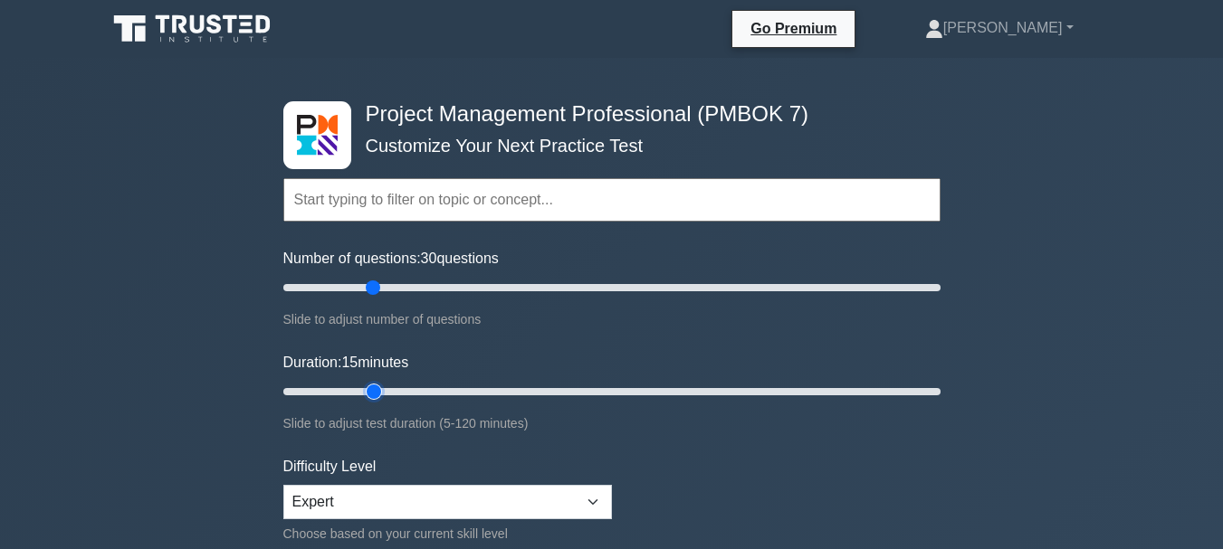
click at [367, 390] on input "Duration: 15 minutes" at bounding box center [611, 392] width 657 height 22
click at [392, 391] on input "Duration: 20 minutes" at bounding box center [611, 392] width 657 height 22
type input "30"
click at [418, 390] on input "Duration: 25 minutes" at bounding box center [611, 392] width 657 height 22
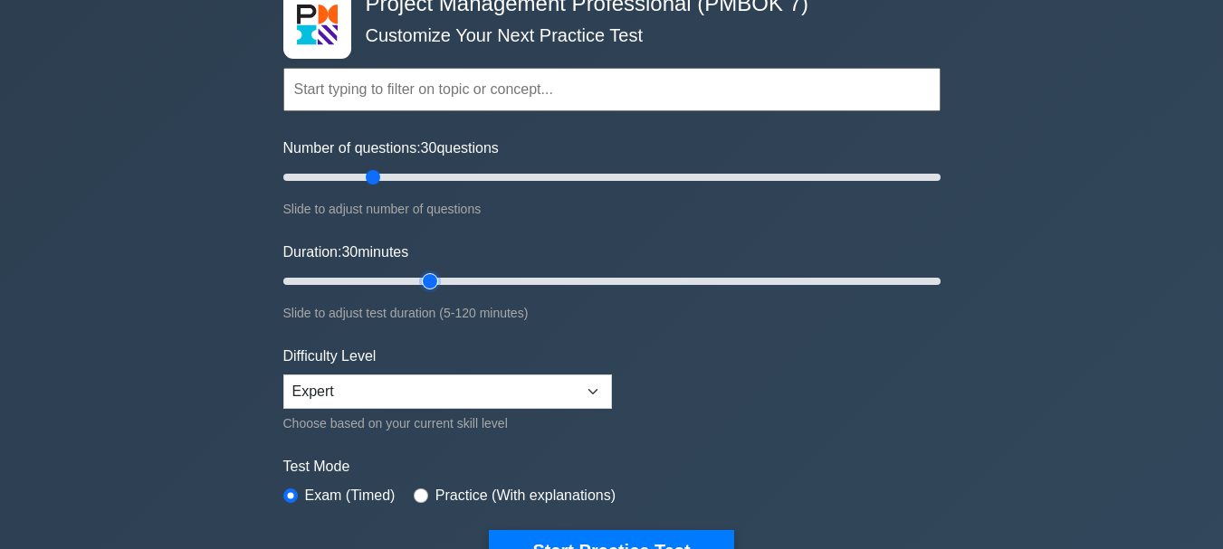
scroll to position [181, 0]
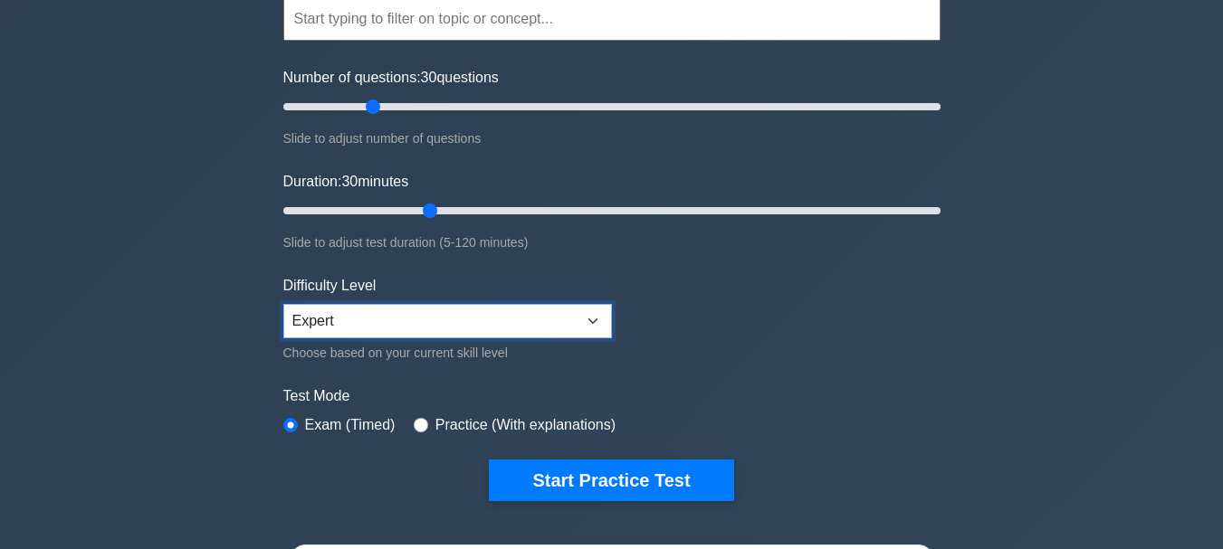
click at [377, 320] on select "Beginner Intermediate Expert" at bounding box center [447, 321] width 329 height 34
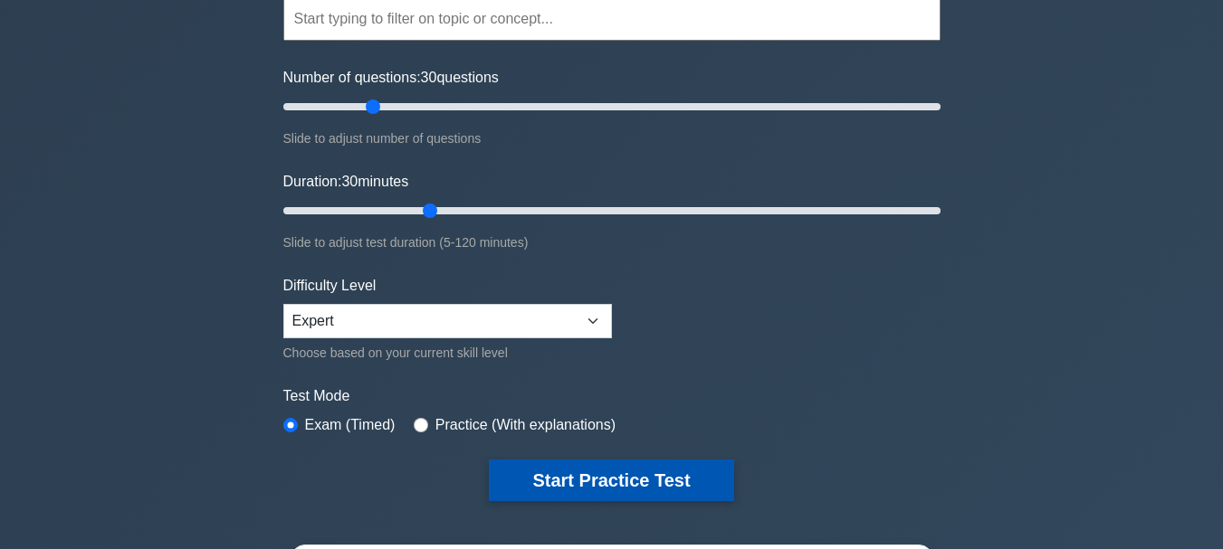
click at [634, 484] on button "Start Practice Test" at bounding box center [611, 481] width 244 height 42
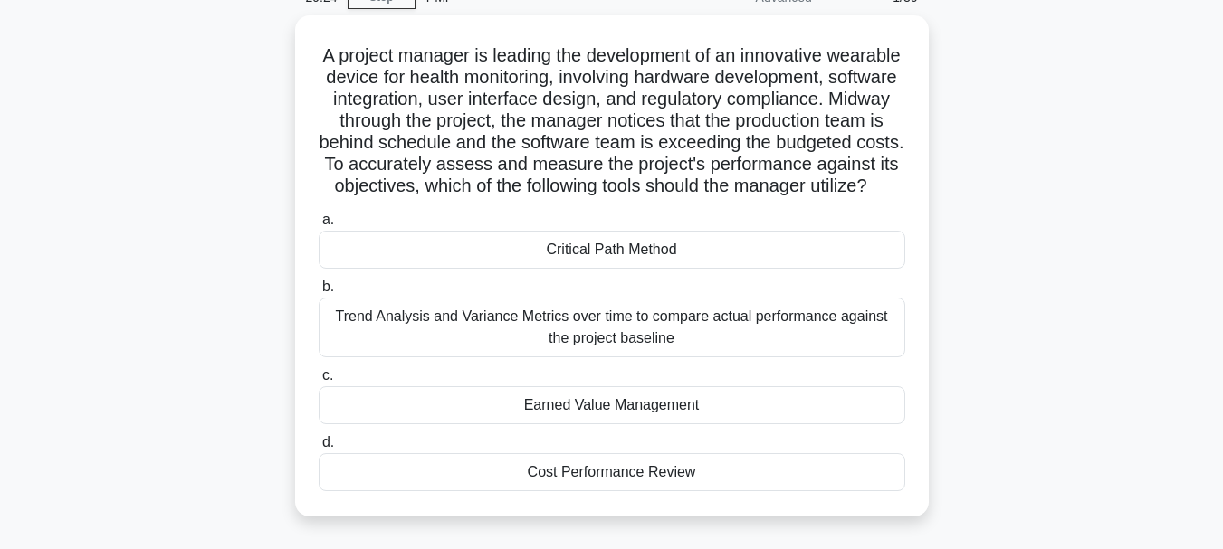
scroll to position [181, 0]
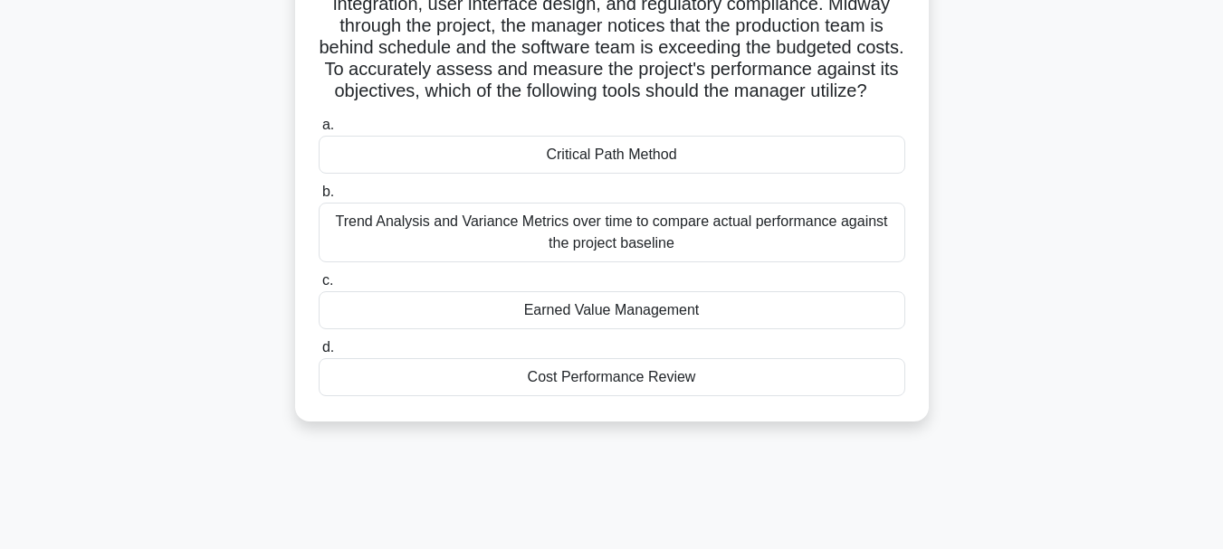
click at [689, 253] on div "Trend Analysis and Variance Metrics over time to compare actual performance aga…" at bounding box center [612, 233] width 587 height 60
click at [319, 198] on input "b. Trend Analysis and Variance Metrics over time to compare actual performance …" at bounding box center [319, 192] width 0 height 12
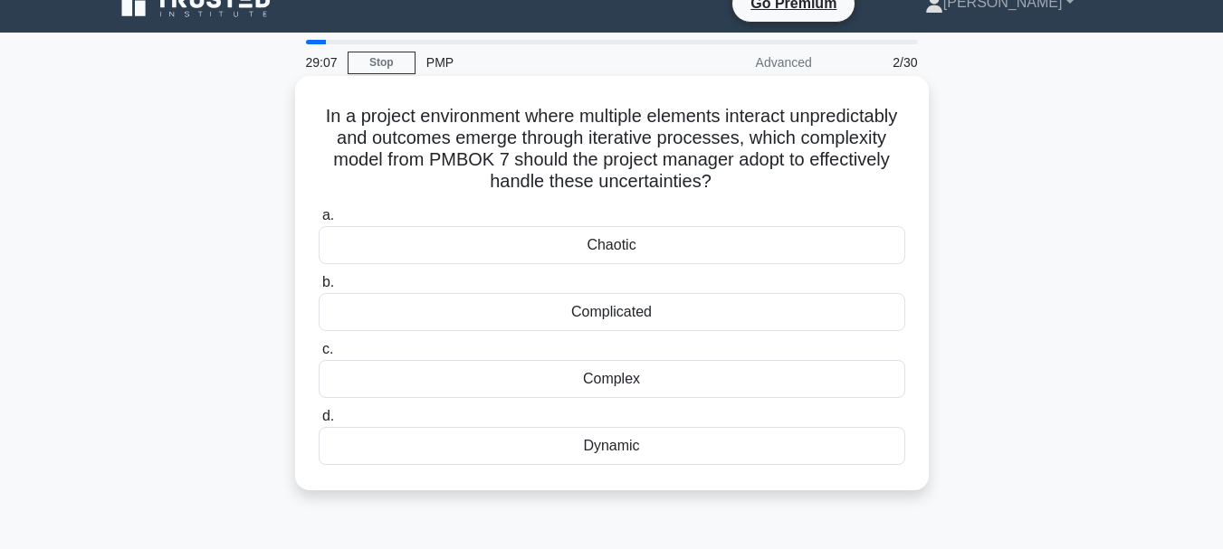
scroll to position [0, 0]
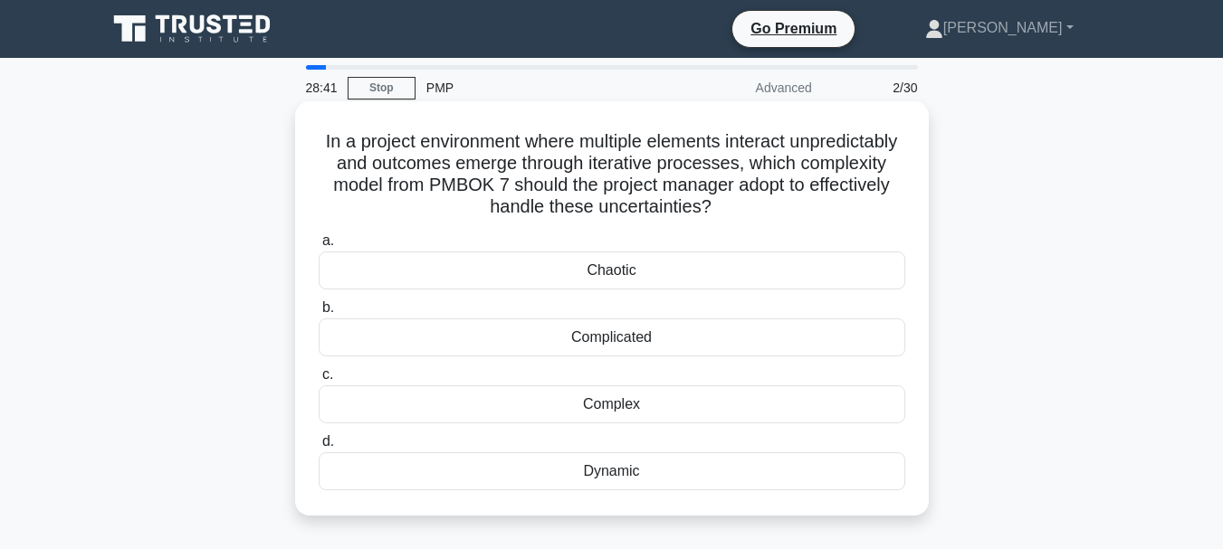
click at [663, 404] on div "Complex" at bounding box center [612, 405] width 587 height 38
click at [319, 381] on input "c. Complex" at bounding box center [319, 375] width 0 height 12
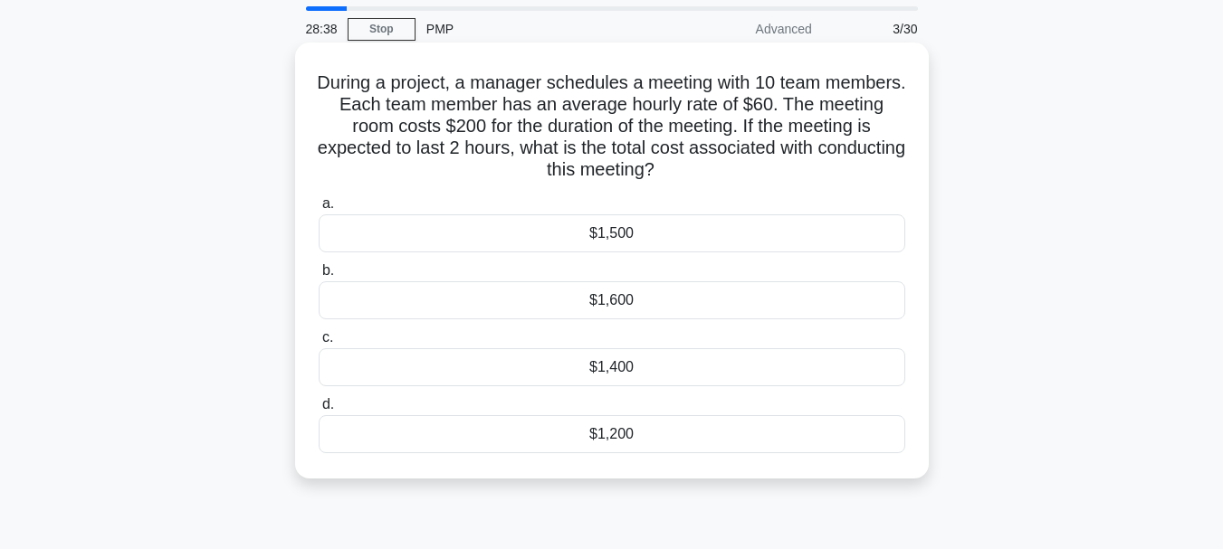
scroll to position [91, 0]
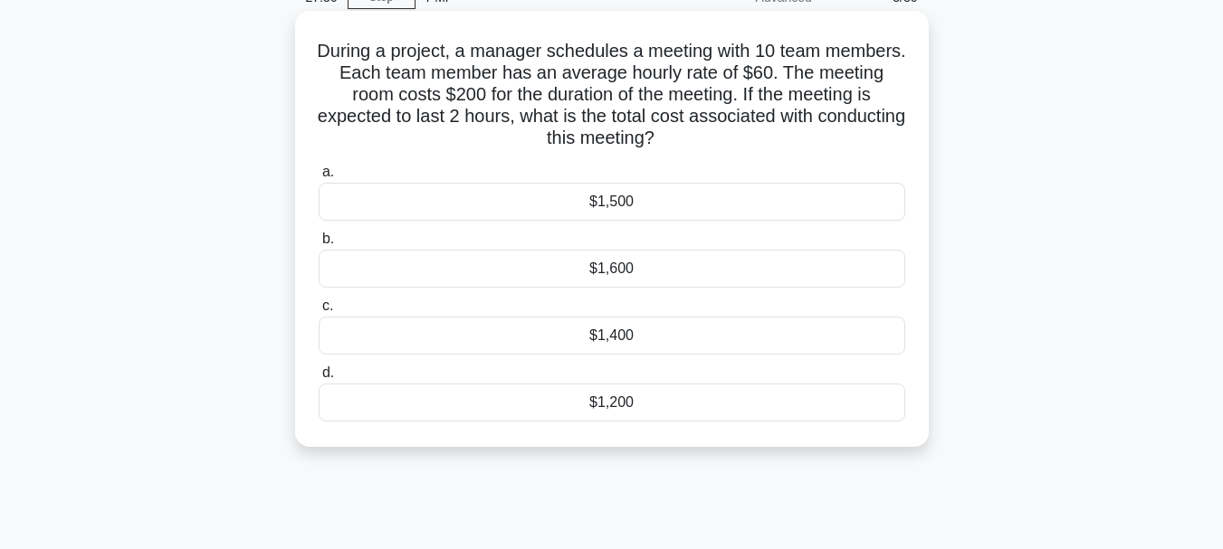
click at [616, 340] on div "$1,400" at bounding box center [612, 336] width 587 height 38
click at [319, 312] on input "c. $1,400" at bounding box center [319, 307] width 0 height 12
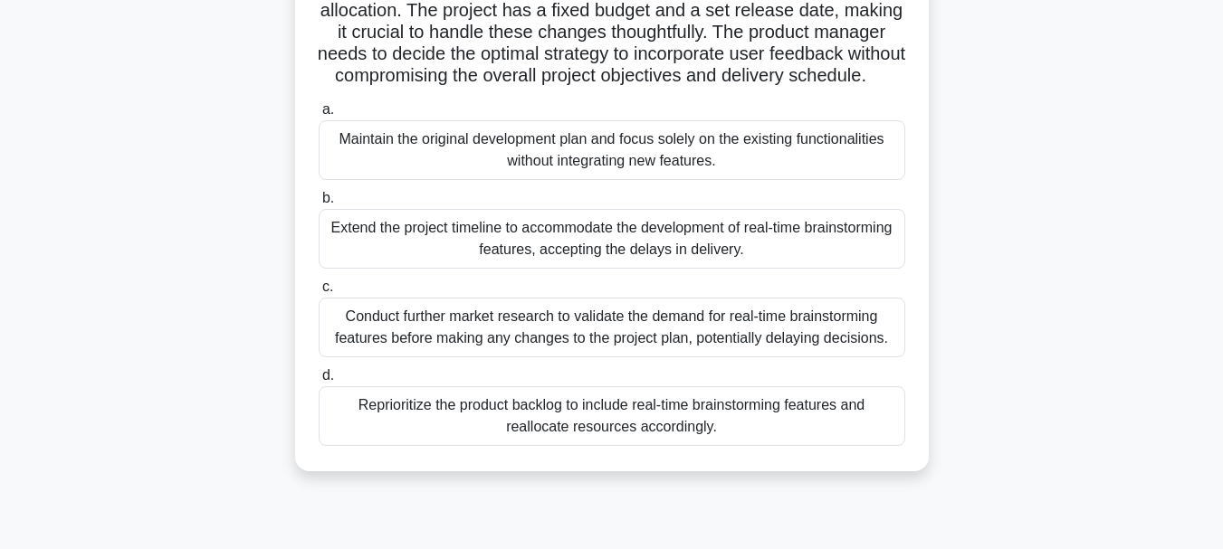
scroll to position [272, 0]
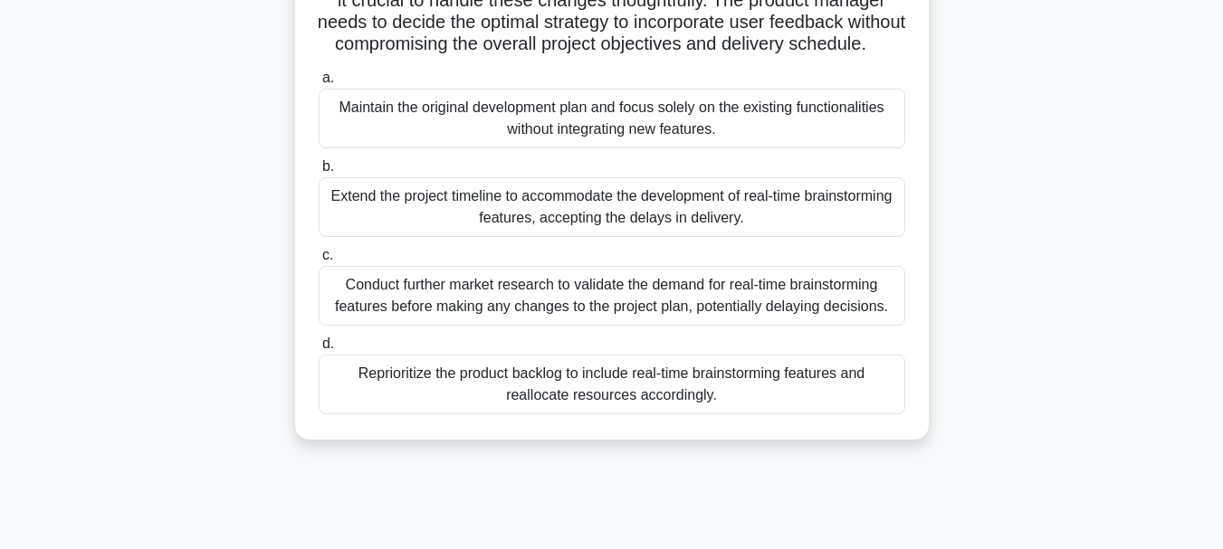
click at [801, 407] on div "Reprioritize the product backlog to include real-time brainstorming features an…" at bounding box center [612, 385] width 587 height 60
click at [319, 350] on input "d. Reprioritize the product backlog to include real-time brainstorming features…" at bounding box center [319, 345] width 0 height 12
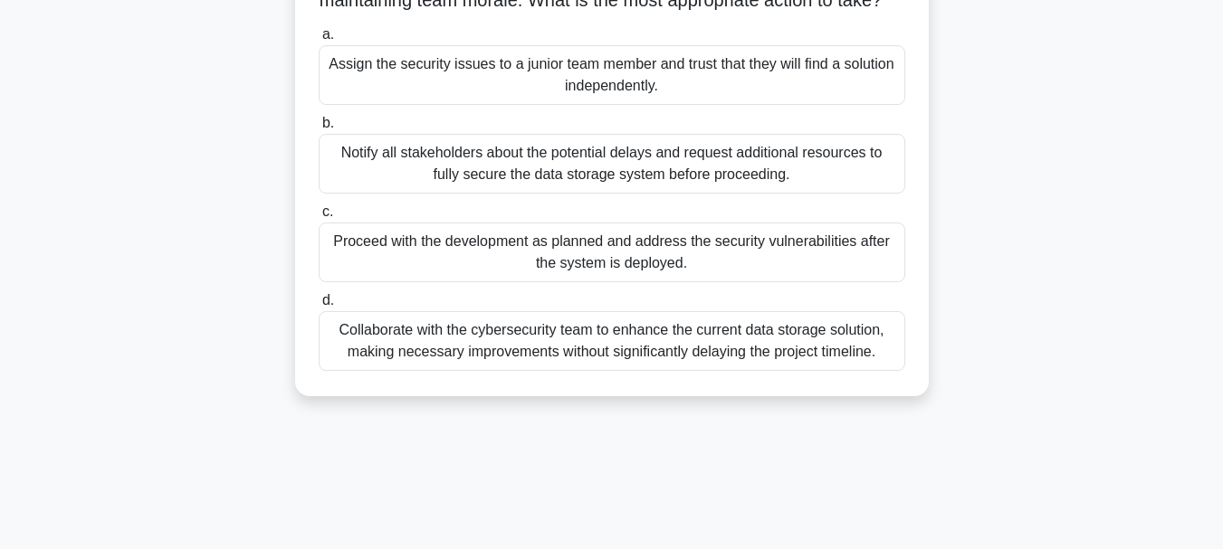
click at [685, 357] on div "Collaborate with the cybersecurity team to enhance the current data storage sol…" at bounding box center [612, 341] width 587 height 60
click at [319, 307] on input "d. Collaborate with the cybersecurity team to enhance the current data storage …" at bounding box center [319, 301] width 0 height 12
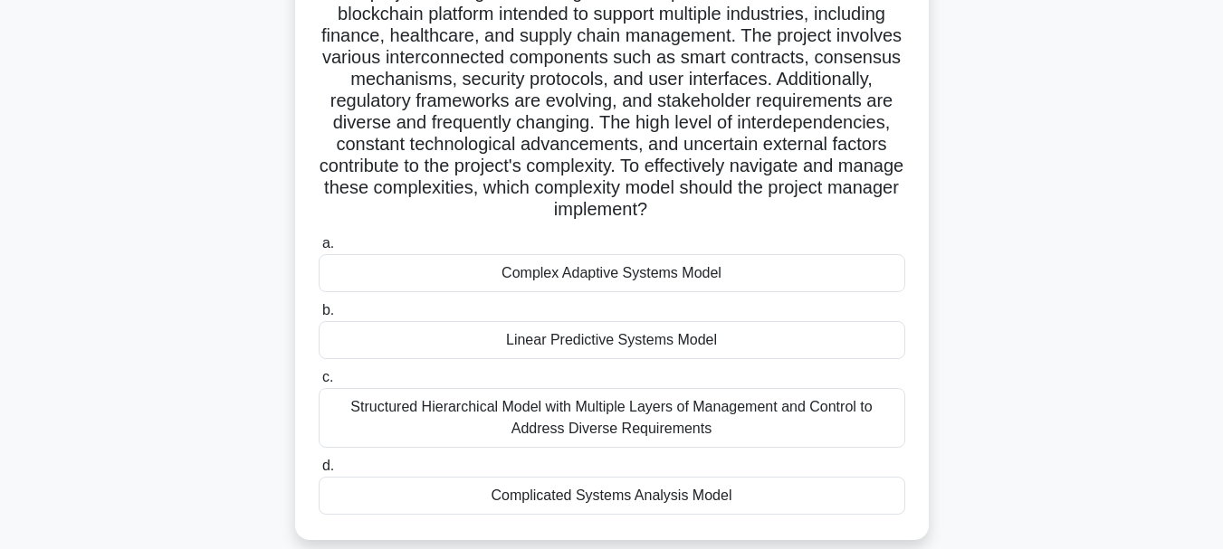
scroll to position [181, 0]
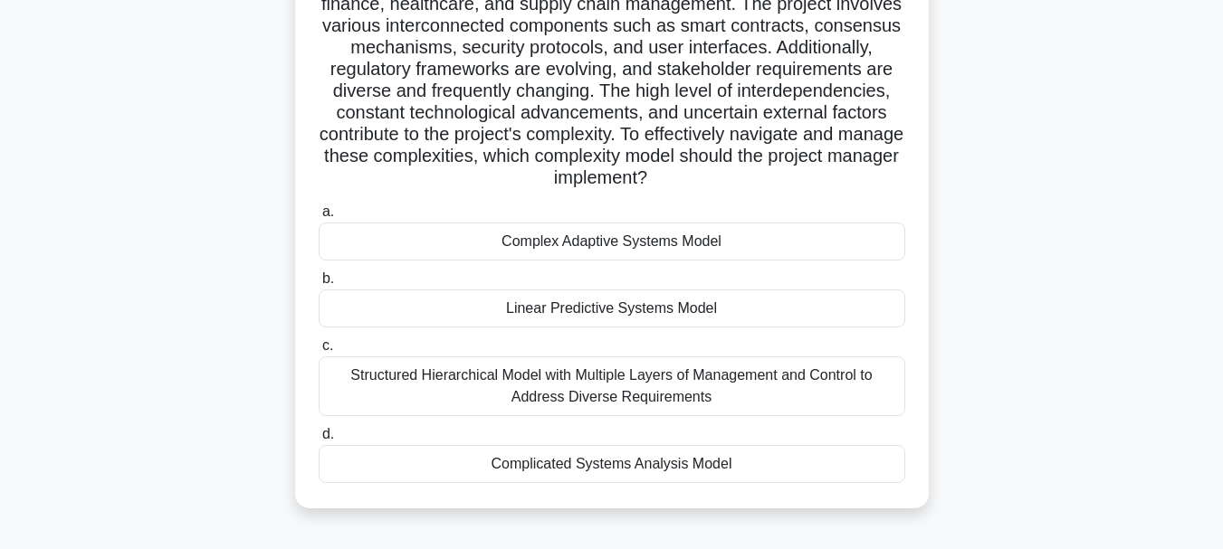
click at [650, 246] on div "Complex Adaptive Systems Model" at bounding box center [612, 242] width 587 height 38
click at [319, 218] on input "a. Complex Adaptive Systems Model" at bounding box center [319, 212] width 0 height 12
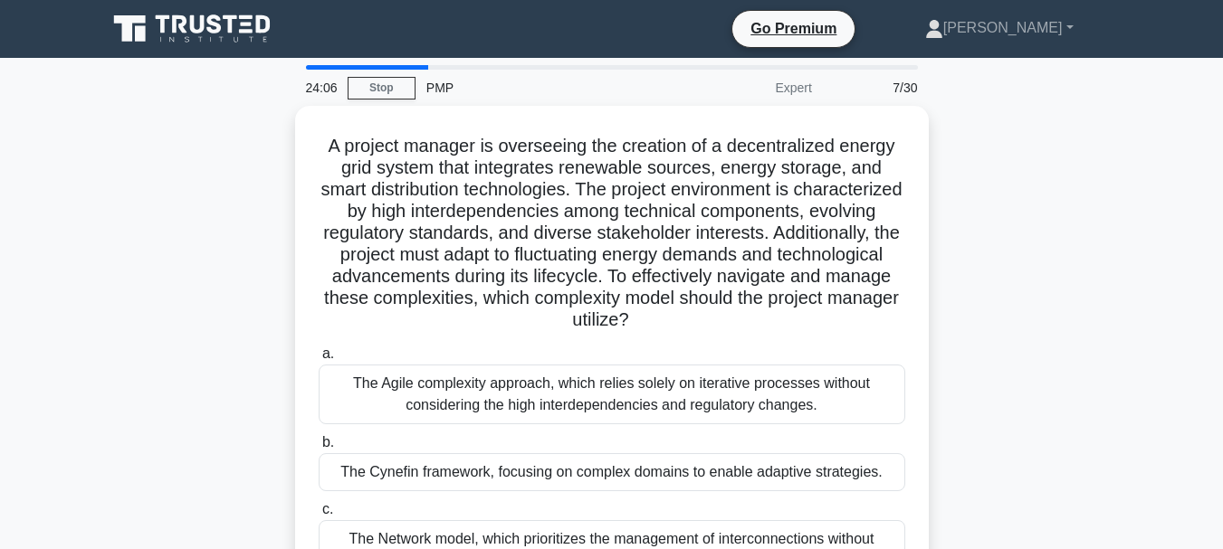
scroll to position [91, 0]
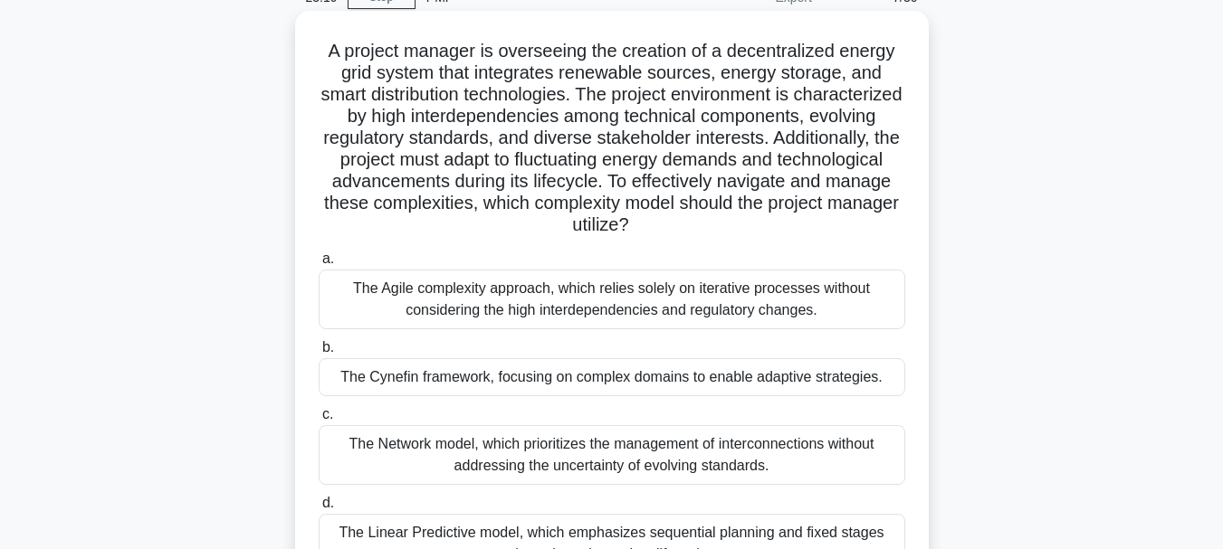
click at [728, 377] on div "The Cynefin framework, focusing on complex domains to enable adaptive strategie…" at bounding box center [612, 377] width 587 height 38
click at [319, 354] on input "b. The Cynefin framework, focusing on complex domains to enable adaptive strate…" at bounding box center [319, 348] width 0 height 12
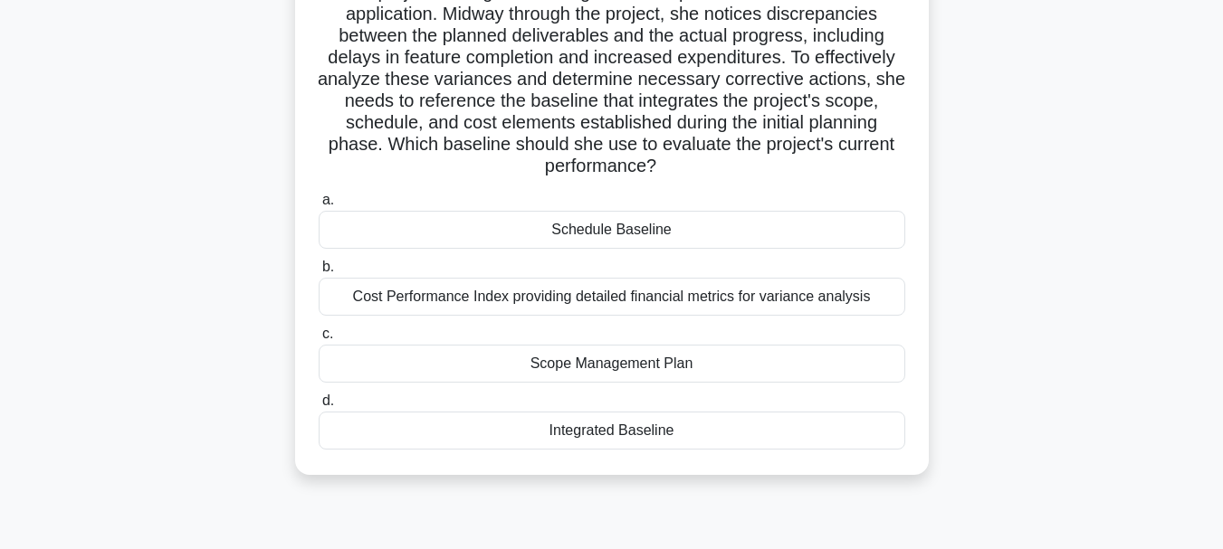
scroll to position [181, 0]
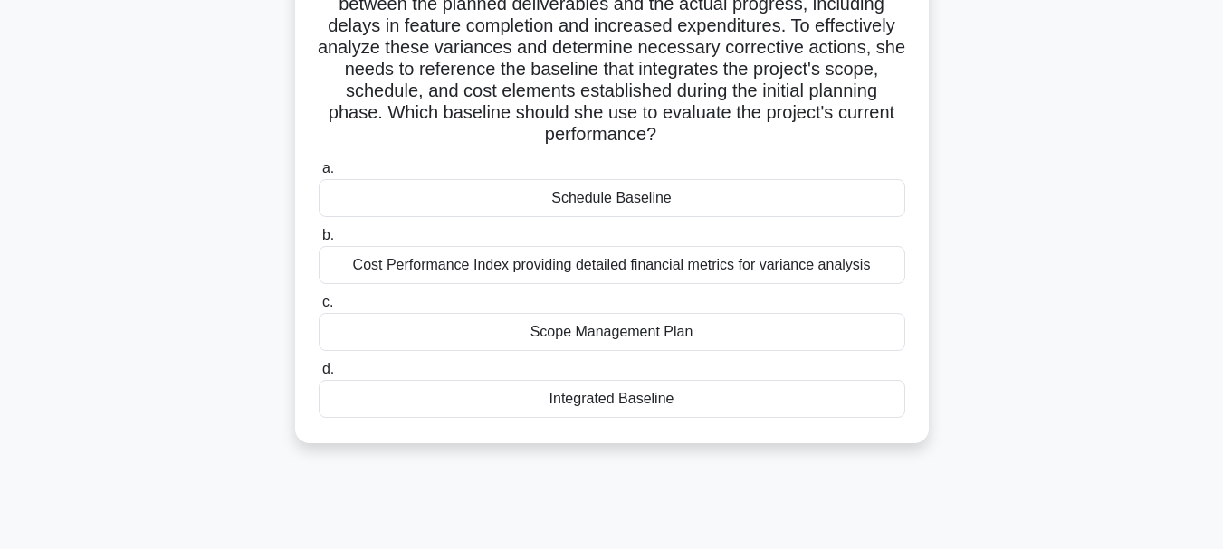
click at [683, 404] on div "Integrated Baseline" at bounding box center [612, 399] width 587 height 38
click at [319, 376] on input "d. Integrated Baseline" at bounding box center [319, 370] width 0 height 12
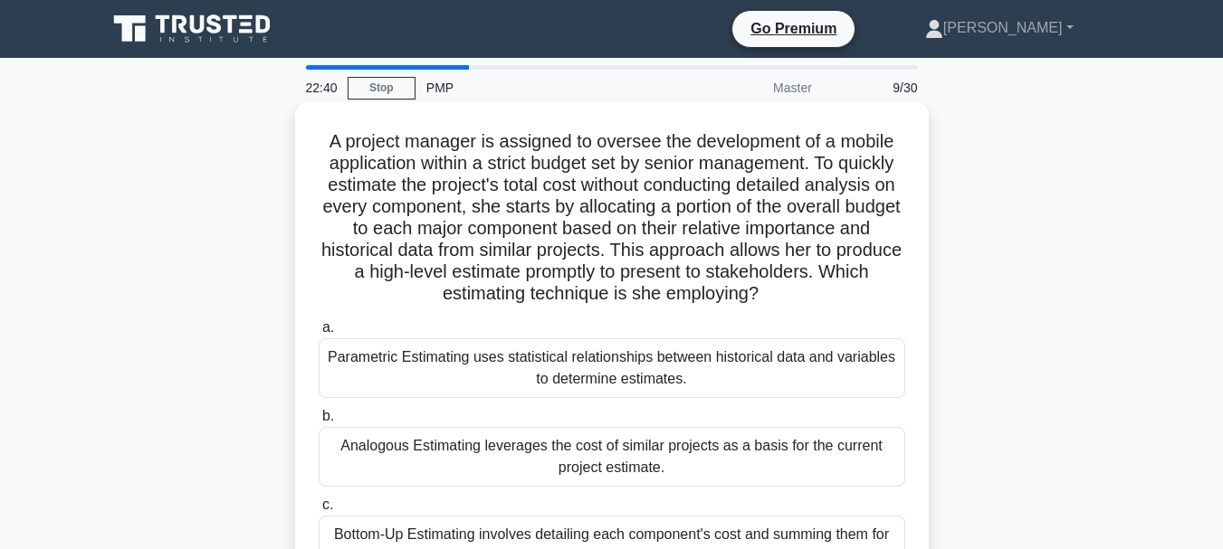
scroll to position [91, 0]
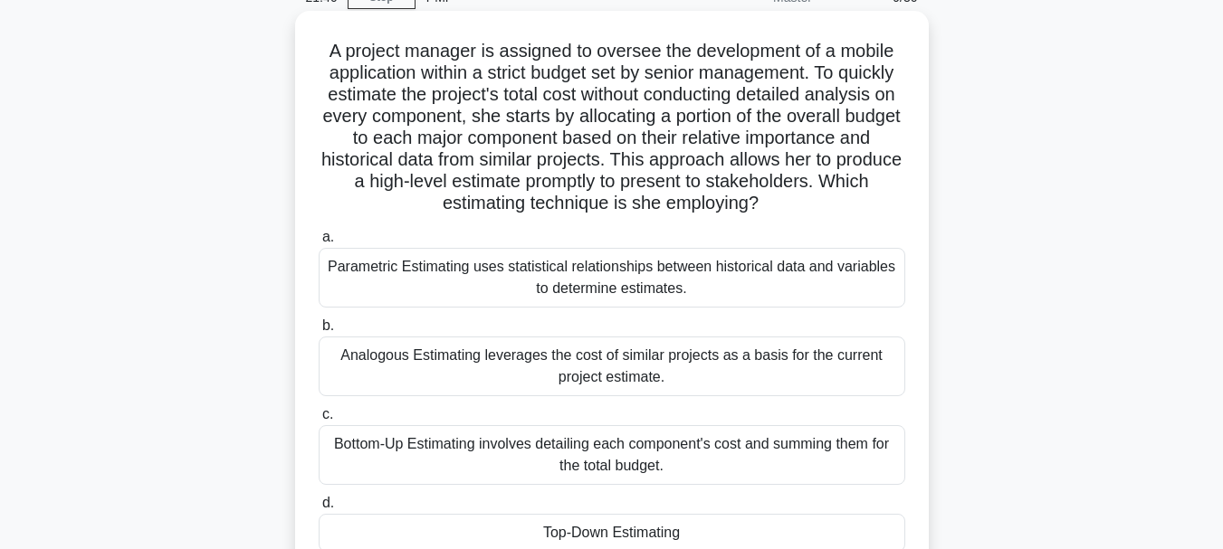
click at [662, 277] on div "Parametric Estimating uses statistical relationships between historical data an…" at bounding box center [612, 278] width 587 height 60
click at [319, 243] on input "a. Parametric Estimating uses statistical relationships between historical data…" at bounding box center [319, 238] width 0 height 12
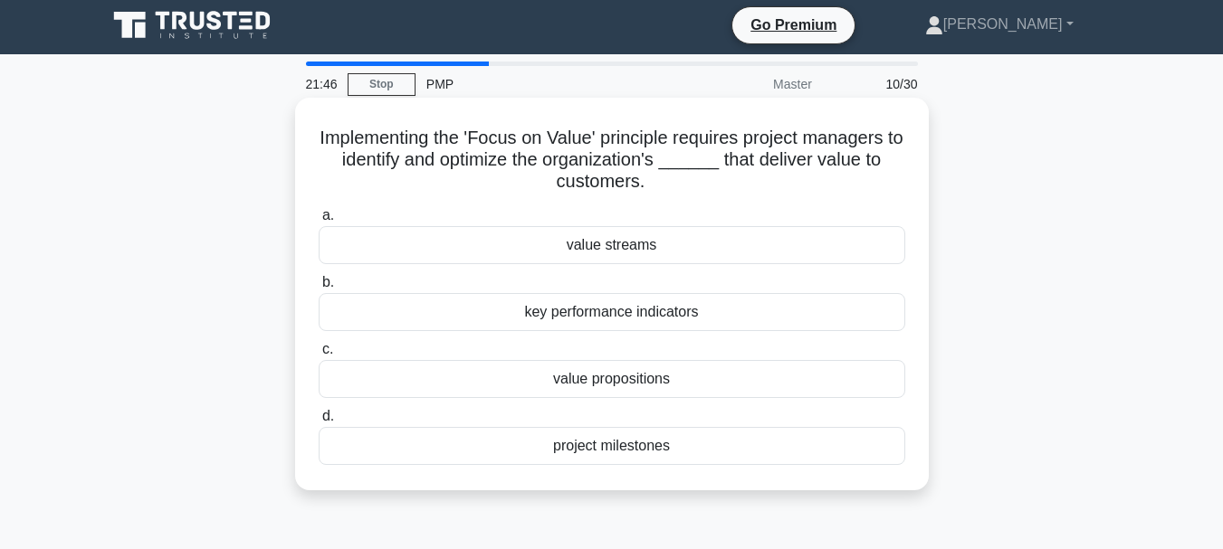
scroll to position [0, 0]
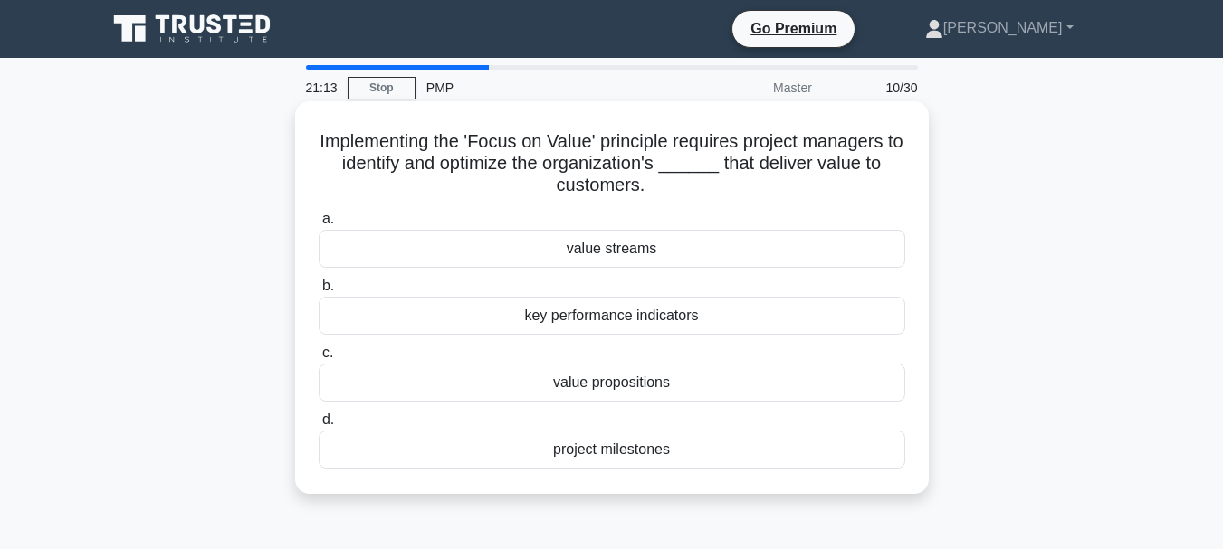
click at [676, 253] on div "value streams" at bounding box center [612, 249] width 587 height 38
click at [319, 225] on input "a. value streams" at bounding box center [319, 220] width 0 height 12
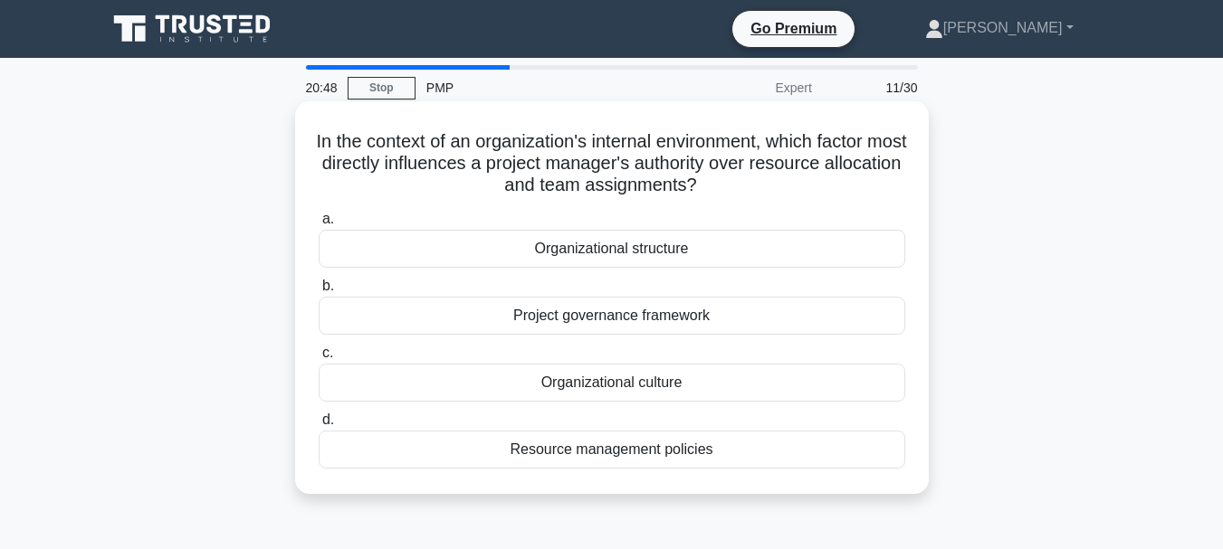
click at [721, 318] on div "Project governance framework" at bounding box center [612, 316] width 587 height 38
click at [319, 292] on input "b. Project governance framework" at bounding box center [319, 287] width 0 height 12
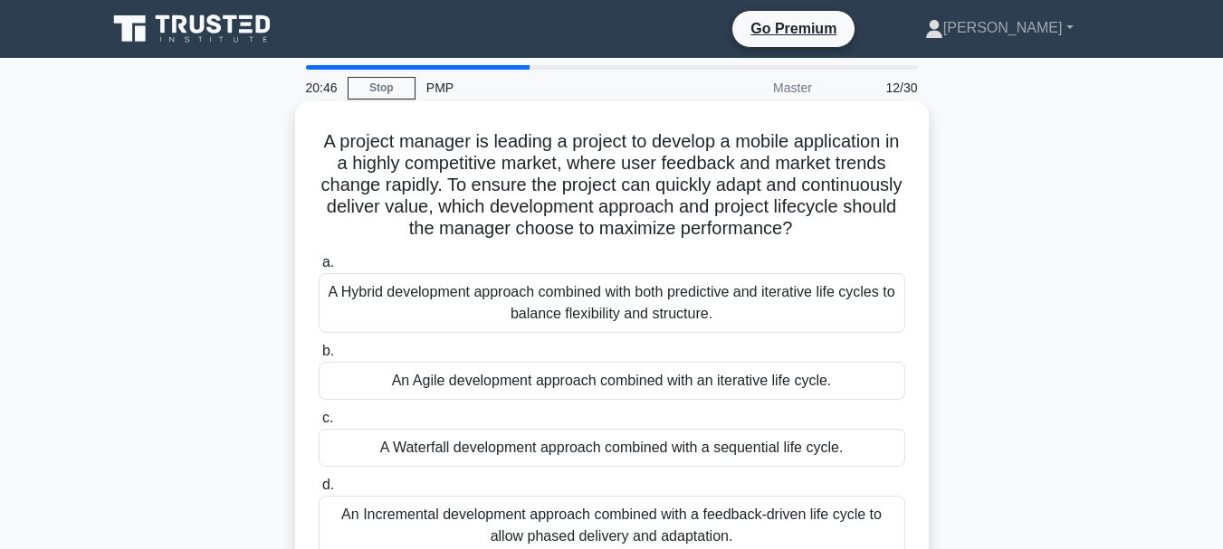
scroll to position [91, 0]
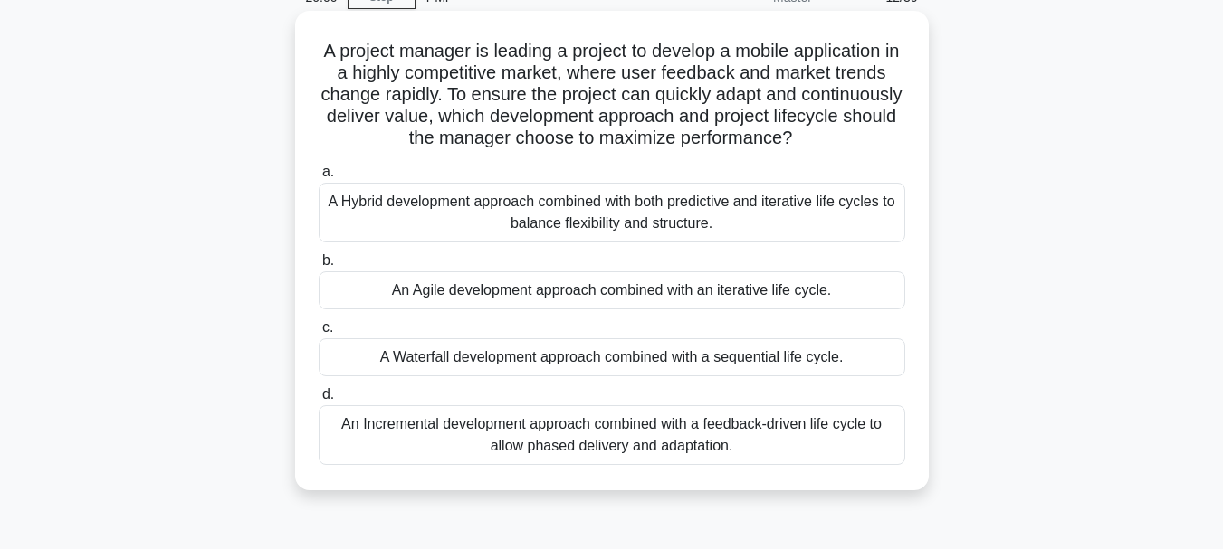
click at [838, 293] on div "An Agile development approach combined with an iterative life cycle." at bounding box center [612, 291] width 587 height 38
click at [319, 267] on input "b. An Agile development approach combined with an iterative life cycle." at bounding box center [319, 261] width 0 height 12
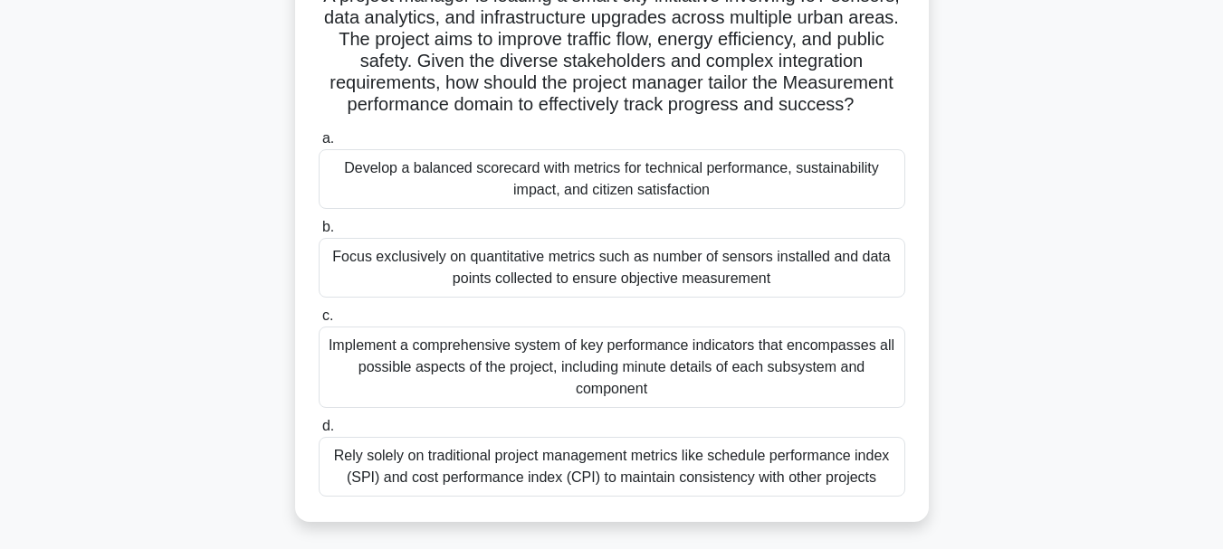
scroll to position [181, 0]
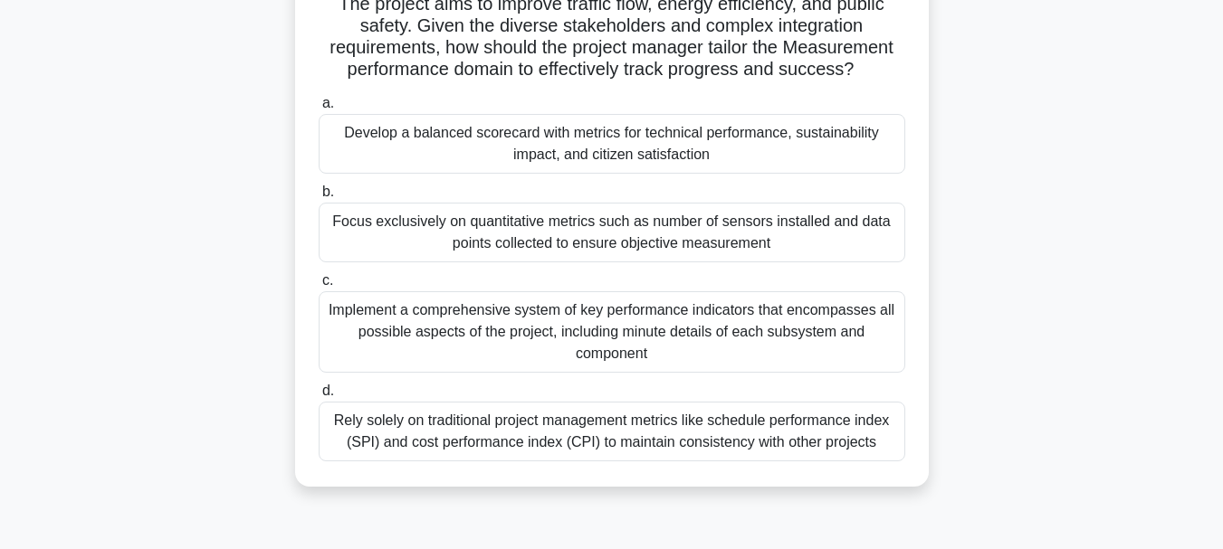
click at [813, 161] on div "Develop a balanced scorecard with metrics for technical performance, sustainabi…" at bounding box center [612, 144] width 587 height 60
click at [319, 110] on input "a. Develop a balanced scorecard with metrics for technical performance, sustain…" at bounding box center [319, 104] width 0 height 12
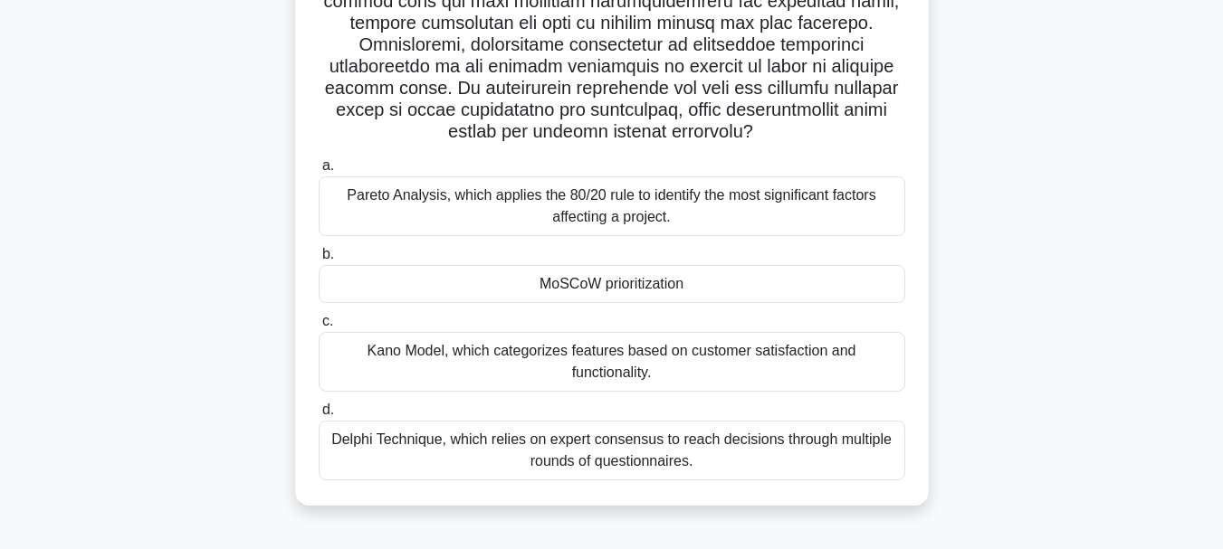
scroll to position [428, 0]
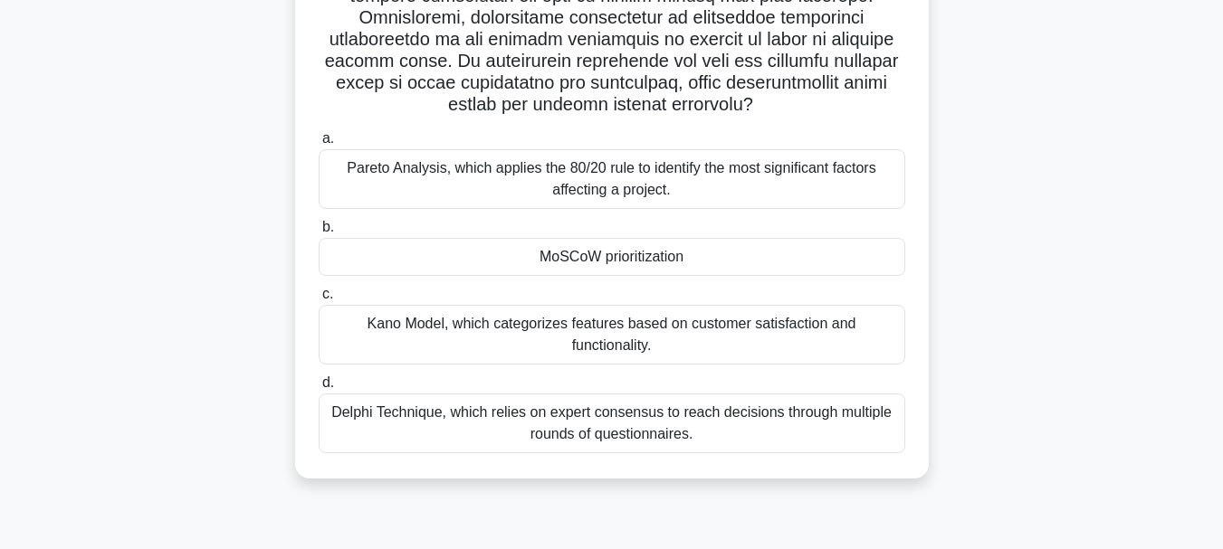
click at [697, 252] on div "MoSCoW prioritization" at bounding box center [612, 257] width 587 height 38
click at [319, 234] on input "b. MoSCoW prioritization" at bounding box center [319, 228] width 0 height 12
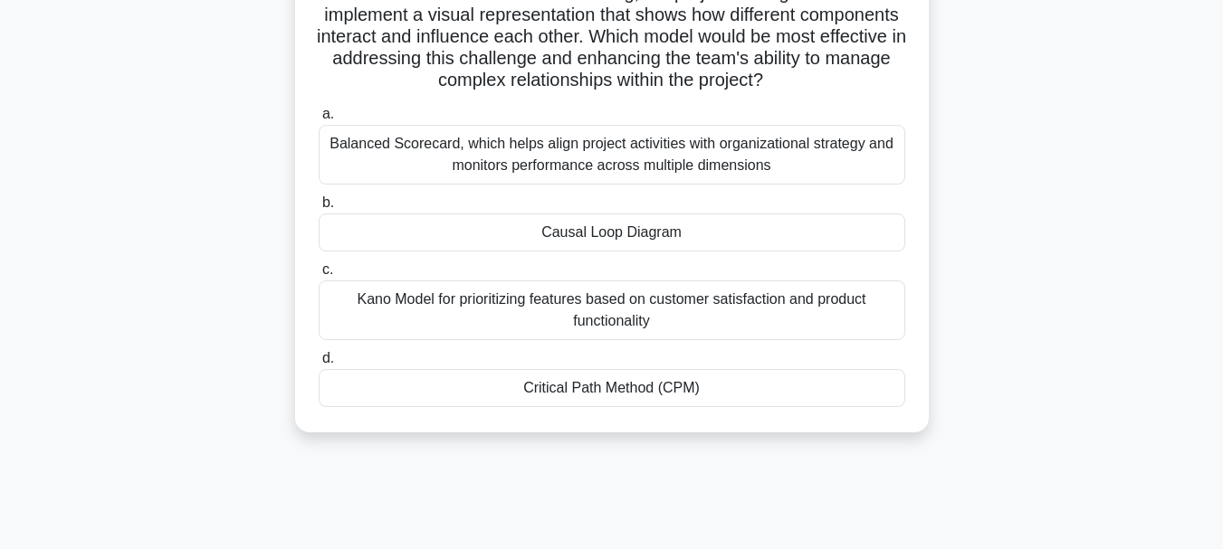
scroll to position [272, 0]
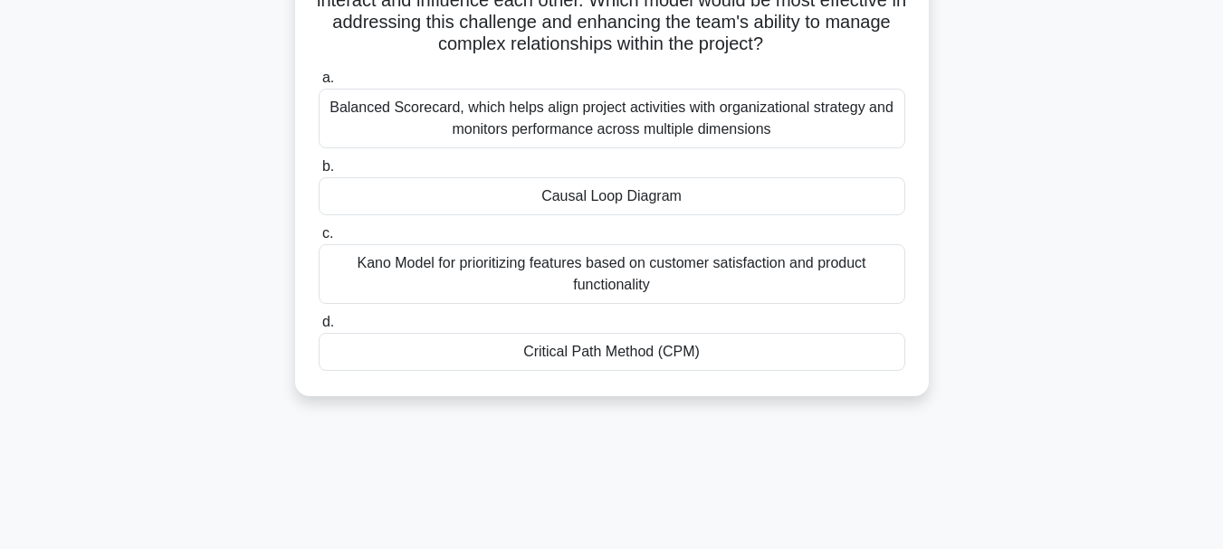
click at [813, 263] on div "Kano Model for prioritizing features based on customer satisfaction and product…" at bounding box center [612, 274] width 587 height 60
click at [319, 240] on input "c. Kano Model for prioritizing features based on customer satisfaction and prod…" at bounding box center [319, 234] width 0 height 12
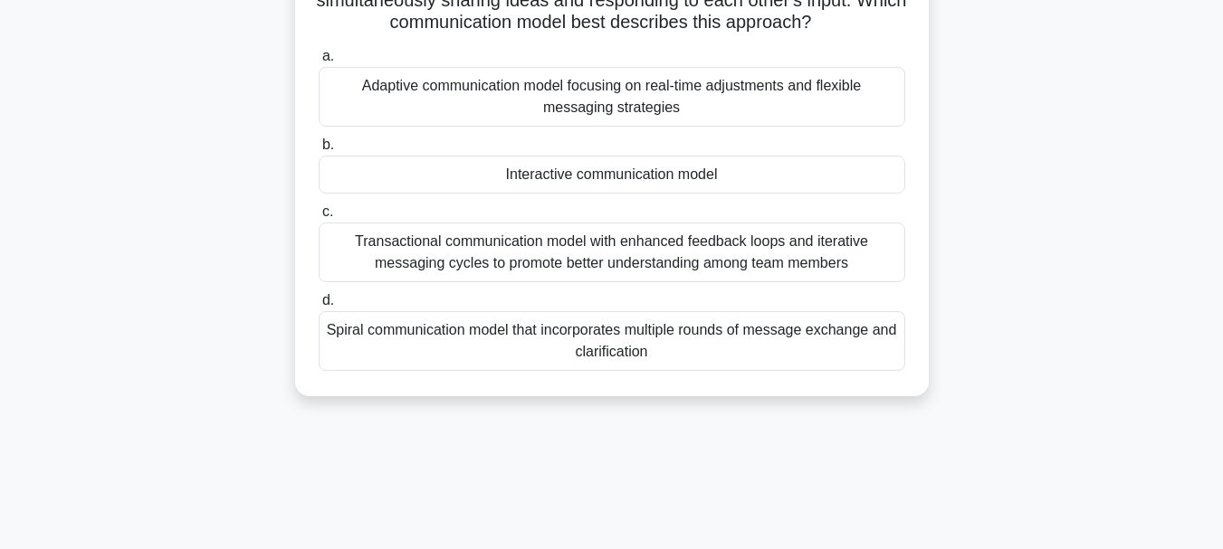
click at [854, 122] on div "Adaptive communication model focusing on real-time adjustments and flexible mes…" at bounding box center [612, 97] width 587 height 60
click at [319, 62] on input "a. Adaptive communication model focusing on real-time adjustments and flexible …" at bounding box center [319, 57] width 0 height 12
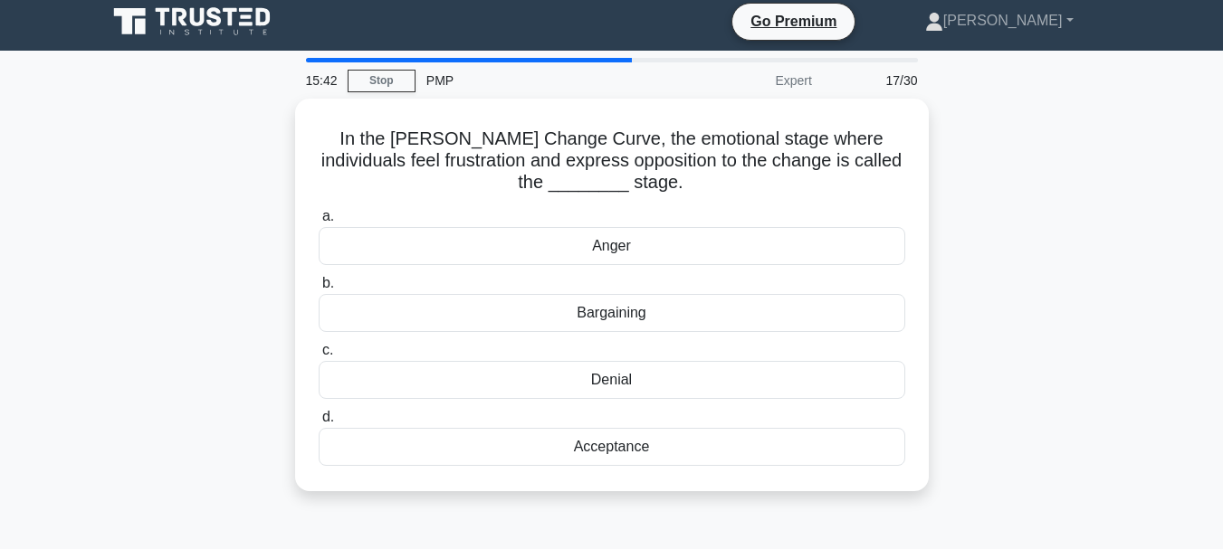
scroll to position [0, 0]
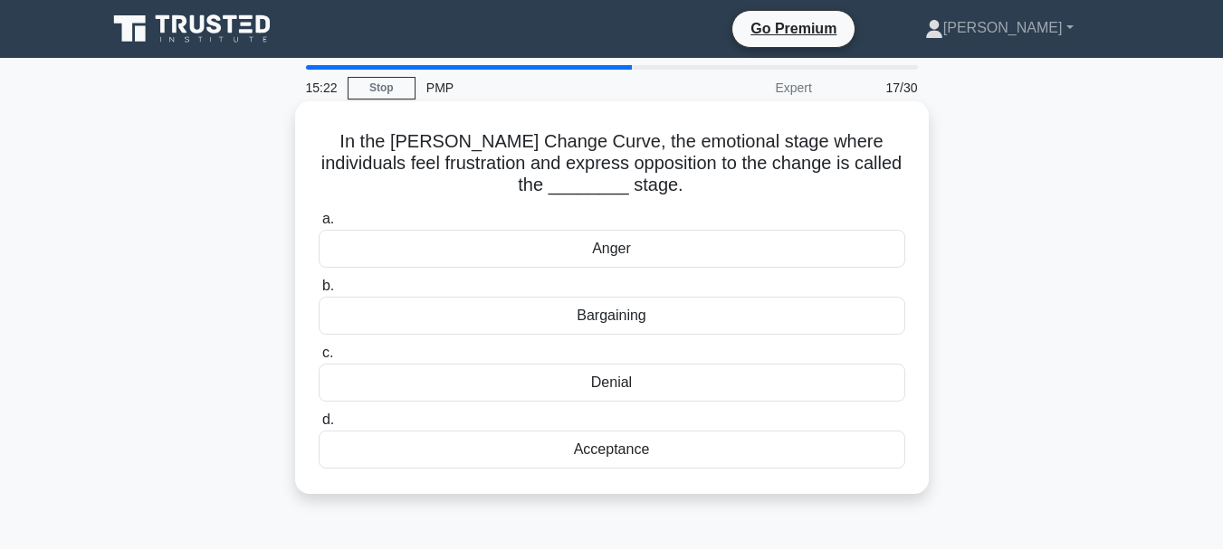
click at [637, 383] on div "Denial" at bounding box center [612, 383] width 587 height 38
click at [319, 359] on input "c. Denial" at bounding box center [319, 354] width 0 height 12
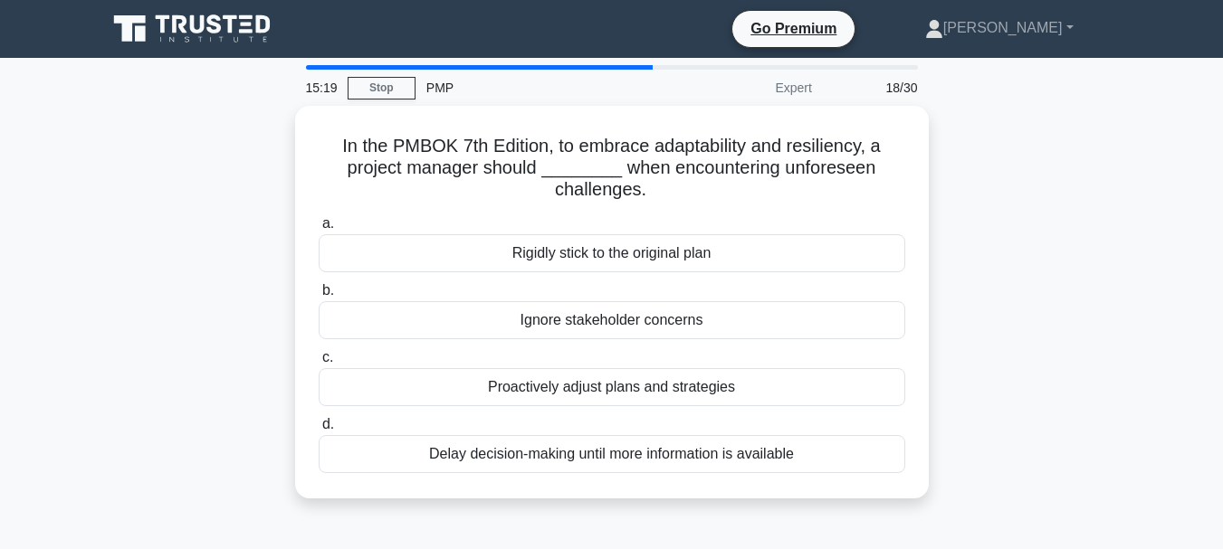
scroll to position [91, 0]
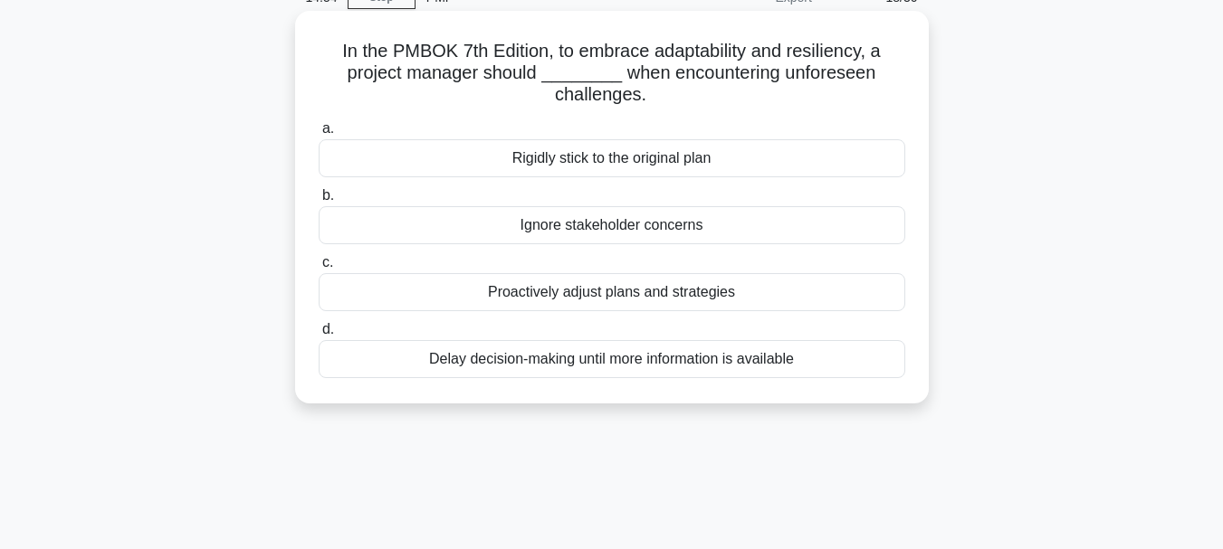
click at [723, 299] on div "Proactively adjust plans and strategies" at bounding box center [612, 292] width 587 height 38
click at [319, 269] on input "c. Proactively adjust plans and strategies" at bounding box center [319, 263] width 0 height 12
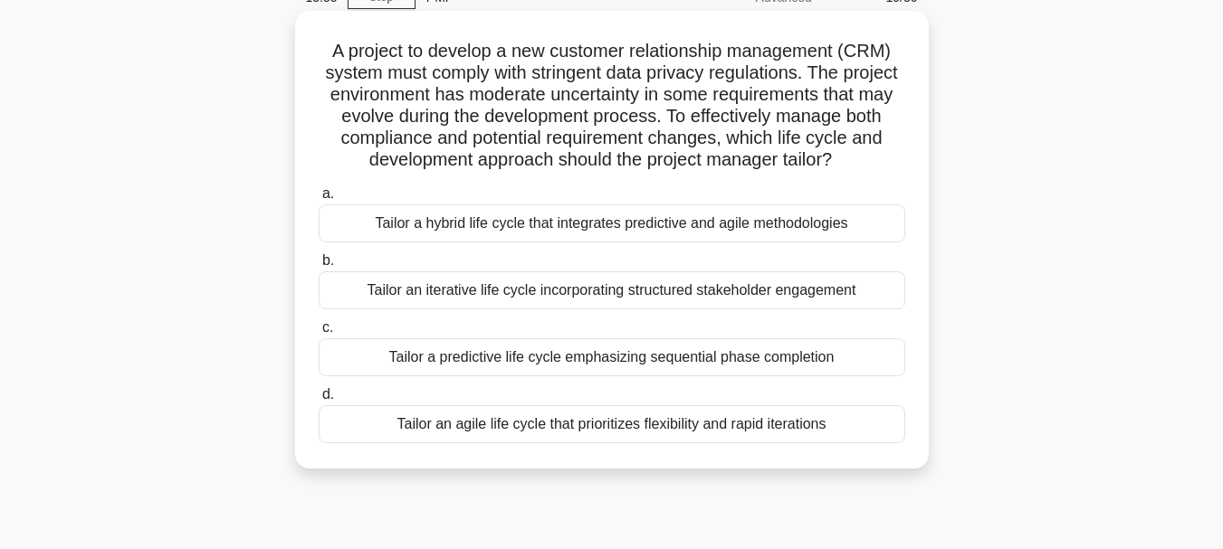
click at [837, 227] on div "Tailor a hybrid life cycle that integrates predictive and agile methodologies" at bounding box center [612, 224] width 587 height 38
click at [319, 200] on input "a. Tailor a hybrid life cycle that integrates predictive and agile methodologies" at bounding box center [319, 194] width 0 height 12
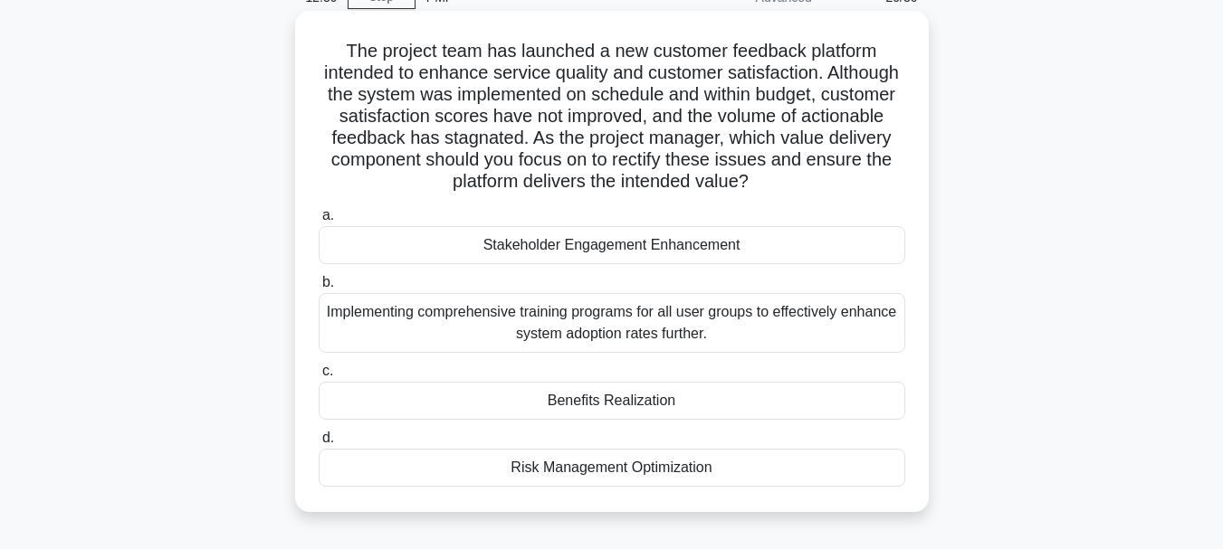
click at [733, 245] on div "Stakeholder Engagement Enhancement" at bounding box center [612, 245] width 587 height 38
click at [319, 222] on input "a. Stakeholder Engagement Enhancement" at bounding box center [319, 216] width 0 height 12
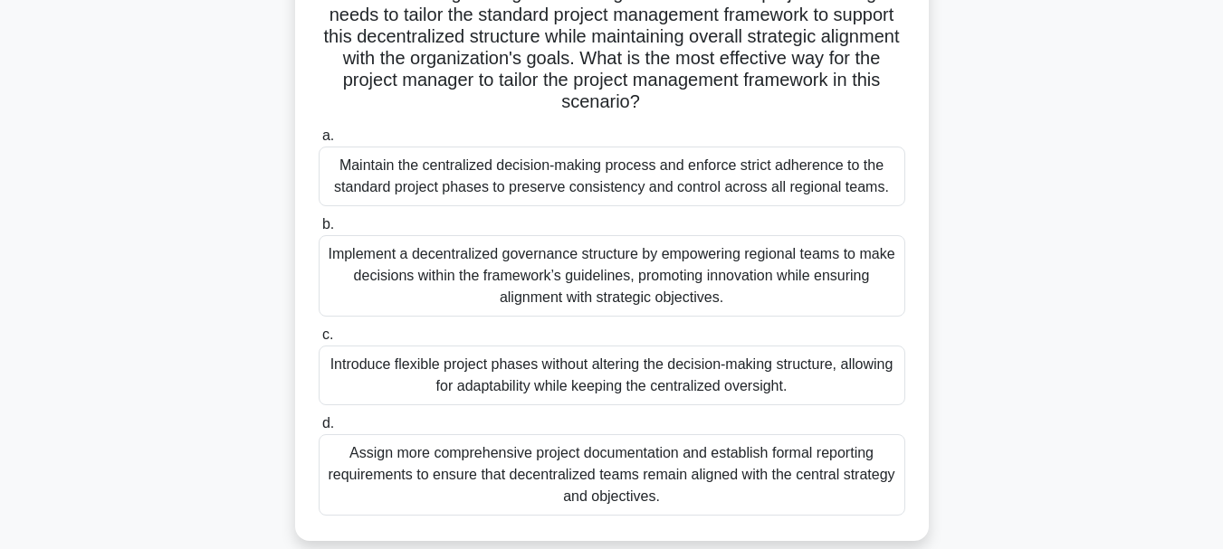
scroll to position [272, 0]
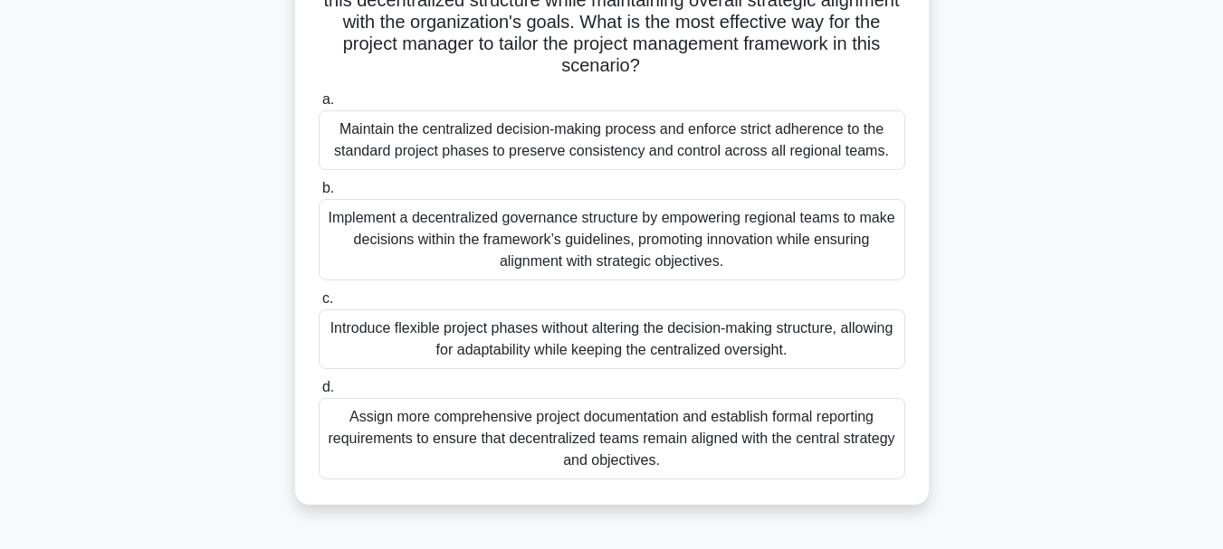
click at [714, 235] on div "Implement a decentralized governance structure by empowering regional teams to …" at bounding box center [612, 239] width 587 height 81
click at [319, 195] on input "b. Implement a decentralized governance structure by empowering regional teams …" at bounding box center [319, 189] width 0 height 12
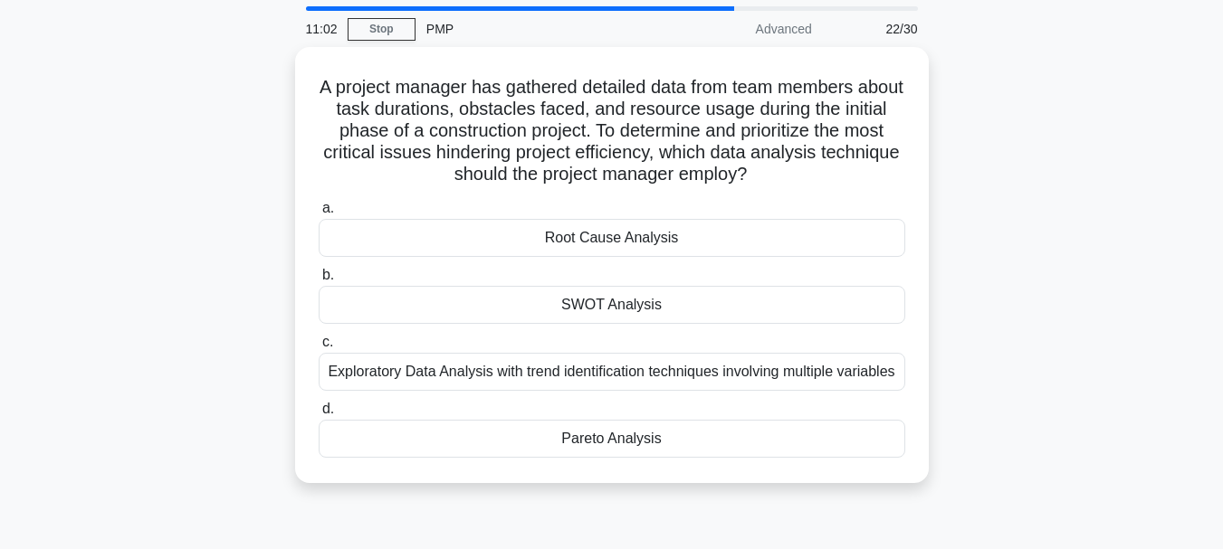
scroll to position [91, 0]
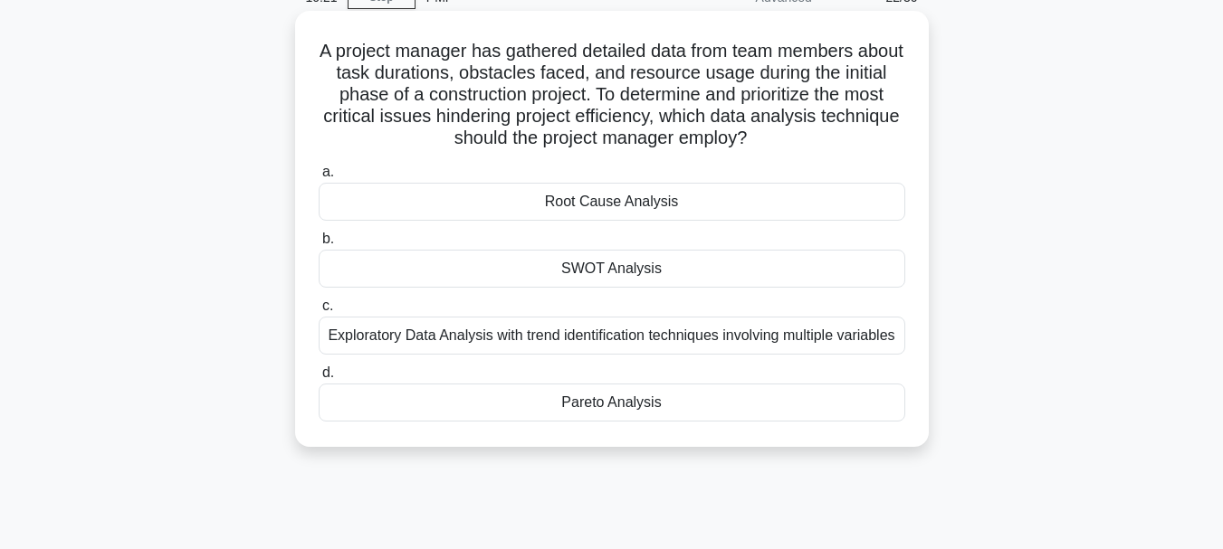
click at [713, 401] on div "Pareto Analysis" at bounding box center [612, 403] width 587 height 38
click at [319, 379] on input "d. Pareto Analysis" at bounding box center [319, 373] width 0 height 12
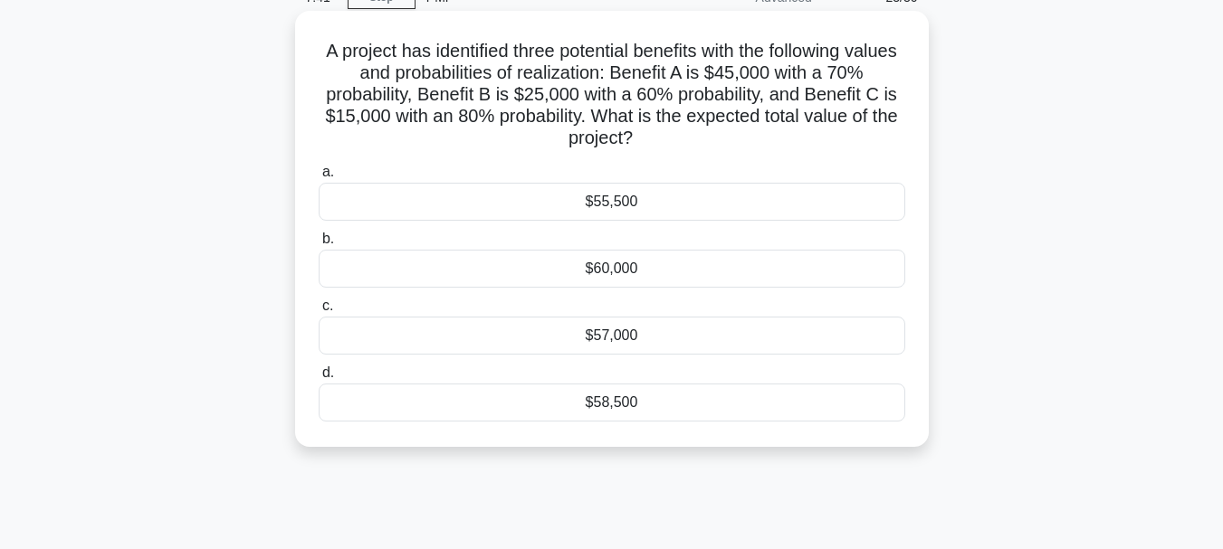
click at [632, 266] on div "$60,000" at bounding box center [612, 269] width 587 height 38
click at [319, 245] on input "b. $60,000" at bounding box center [319, 240] width 0 height 12
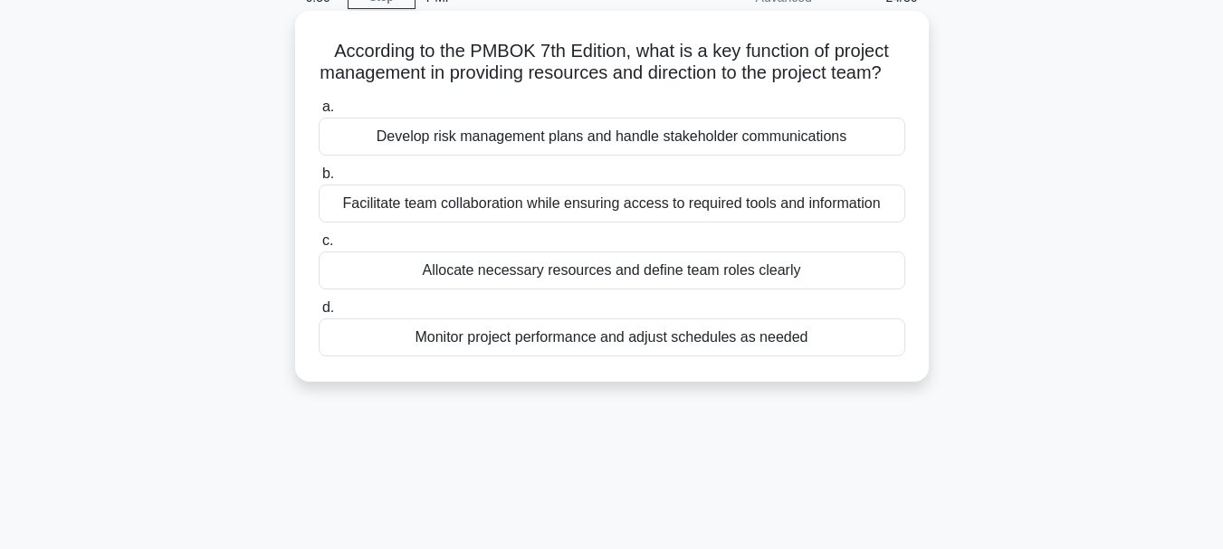
click at [546, 290] on div "Allocate necessary resources and define team roles clearly" at bounding box center [612, 271] width 587 height 38
click at [319, 247] on input "c. Allocate necessary resources and define team roles clearly" at bounding box center [319, 241] width 0 height 12
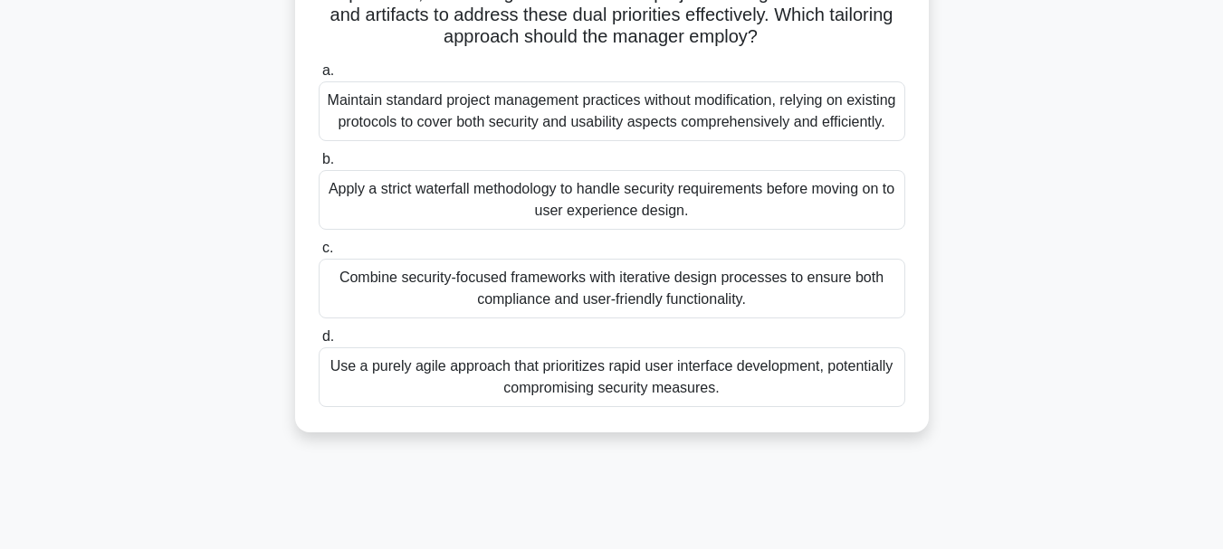
scroll to position [272, 0]
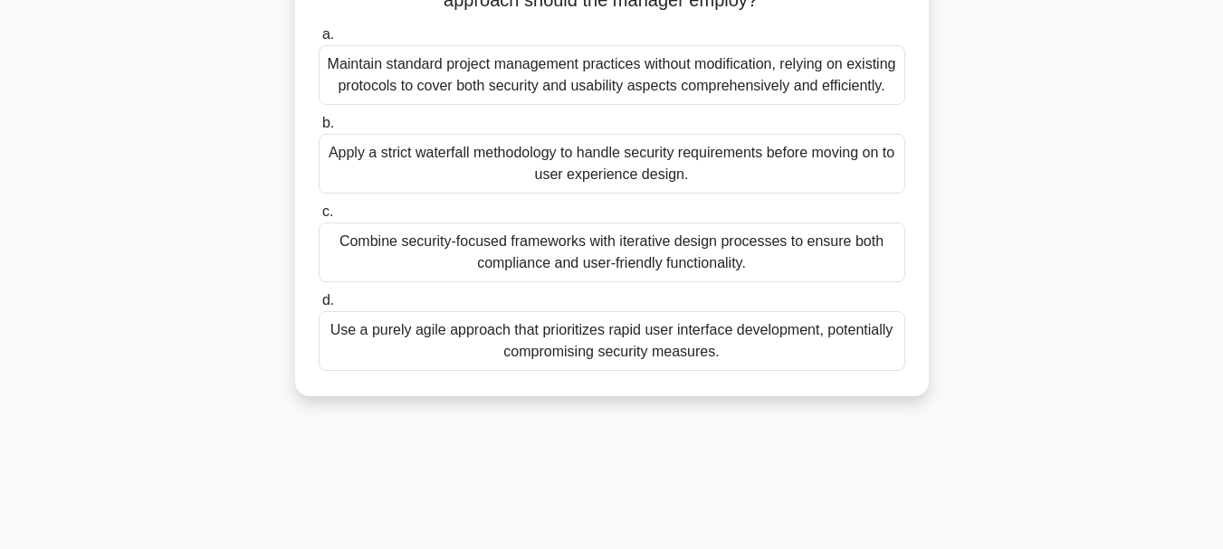
click at [435, 278] on div "Combine security-focused frameworks with iterative design processes to ensure b…" at bounding box center [612, 253] width 587 height 60
click at [319, 218] on input "c. Combine security-focused frameworks with iterative design processes to ensur…" at bounding box center [319, 212] width 0 height 12
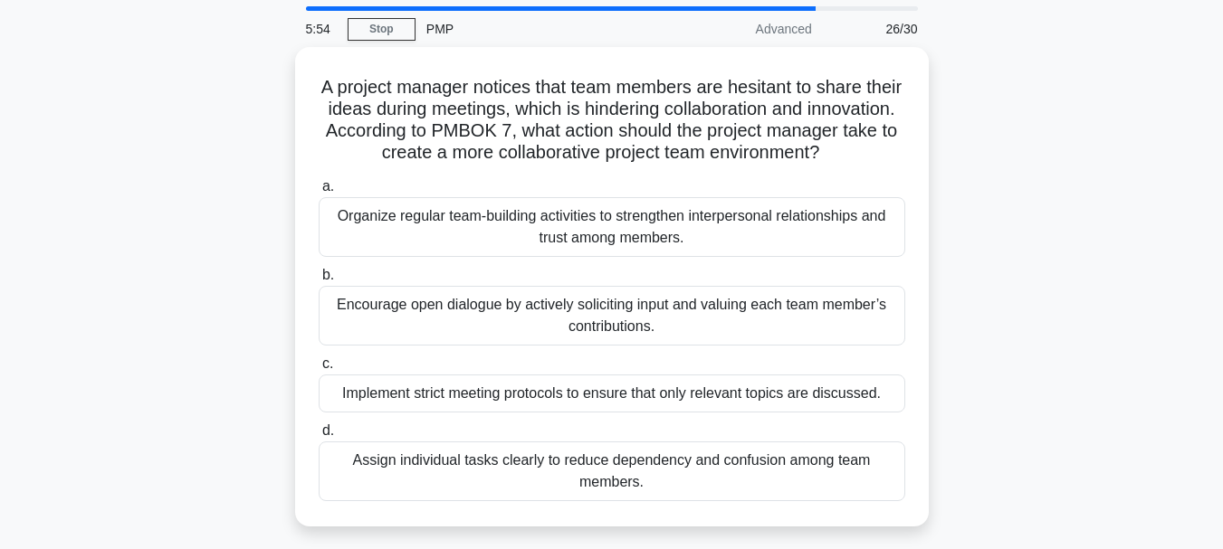
scroll to position [91, 0]
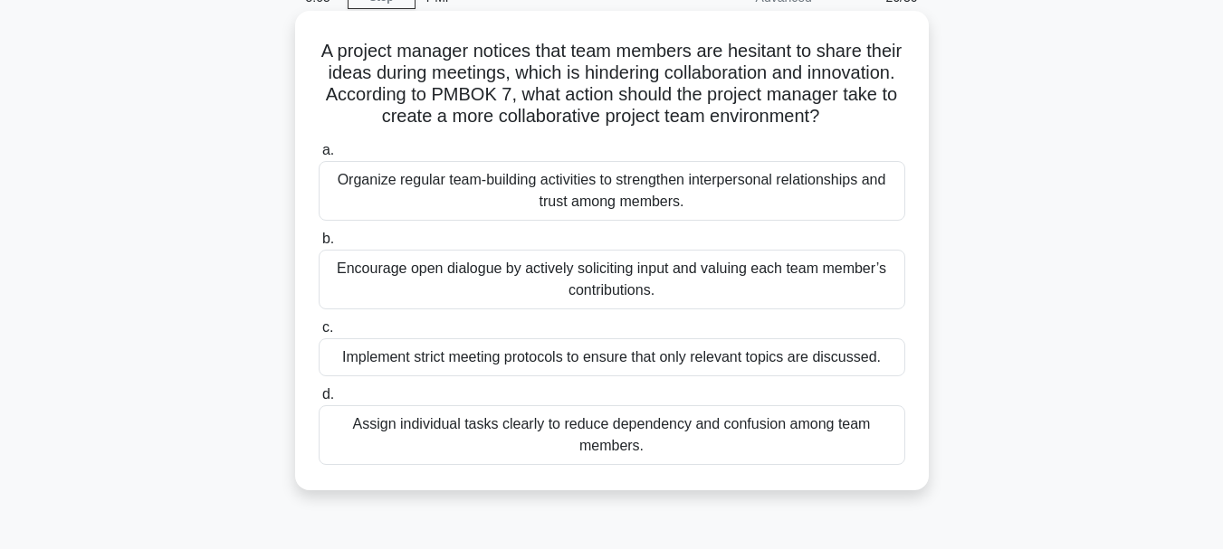
click at [552, 216] on div "Organize regular team-building activities to strengthen interpersonal relations…" at bounding box center [612, 191] width 587 height 60
click at [319, 157] on input "a. Organize regular team-building activities to strengthen interpersonal relati…" at bounding box center [319, 151] width 0 height 12
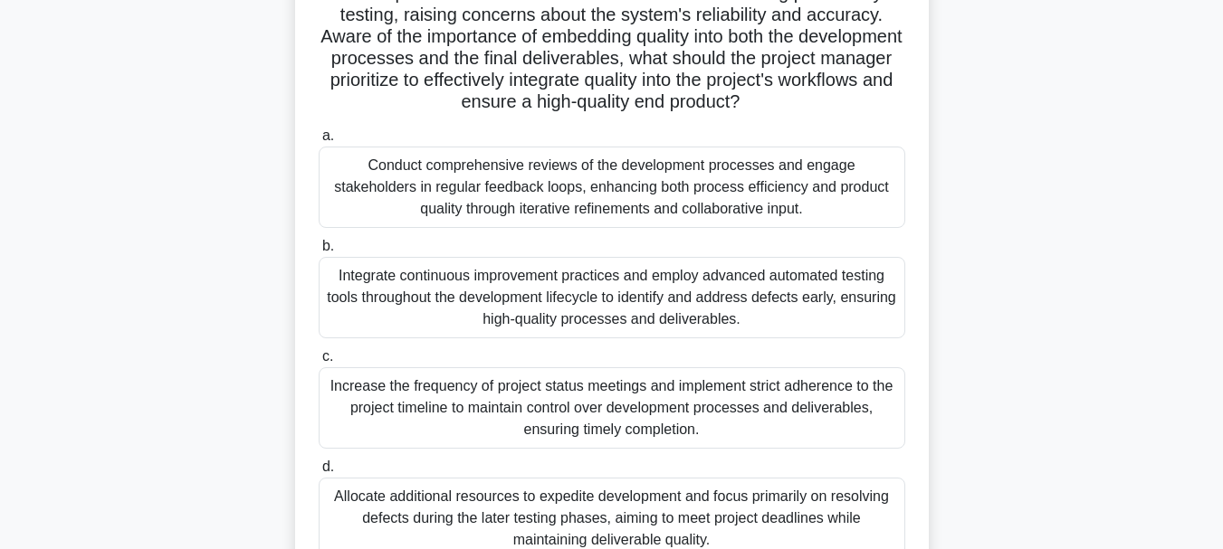
scroll to position [272, 0]
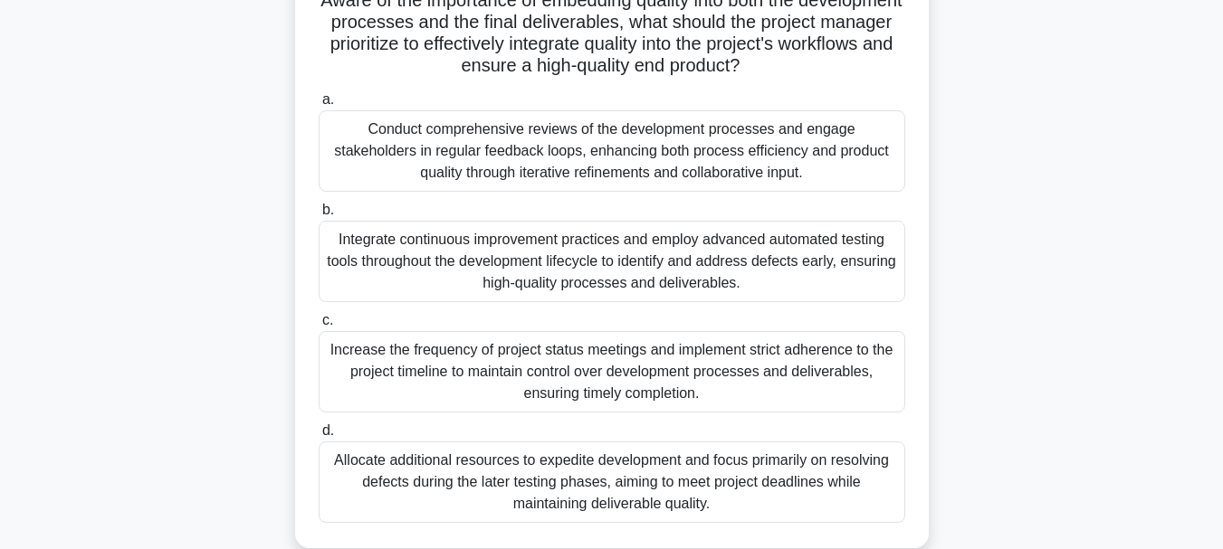
click at [435, 291] on div "Integrate continuous improvement practices and employ advanced automated testin…" at bounding box center [612, 261] width 587 height 81
click at [319, 216] on input "b. Integrate continuous improvement practices and employ advanced automated tes…" at bounding box center [319, 211] width 0 height 12
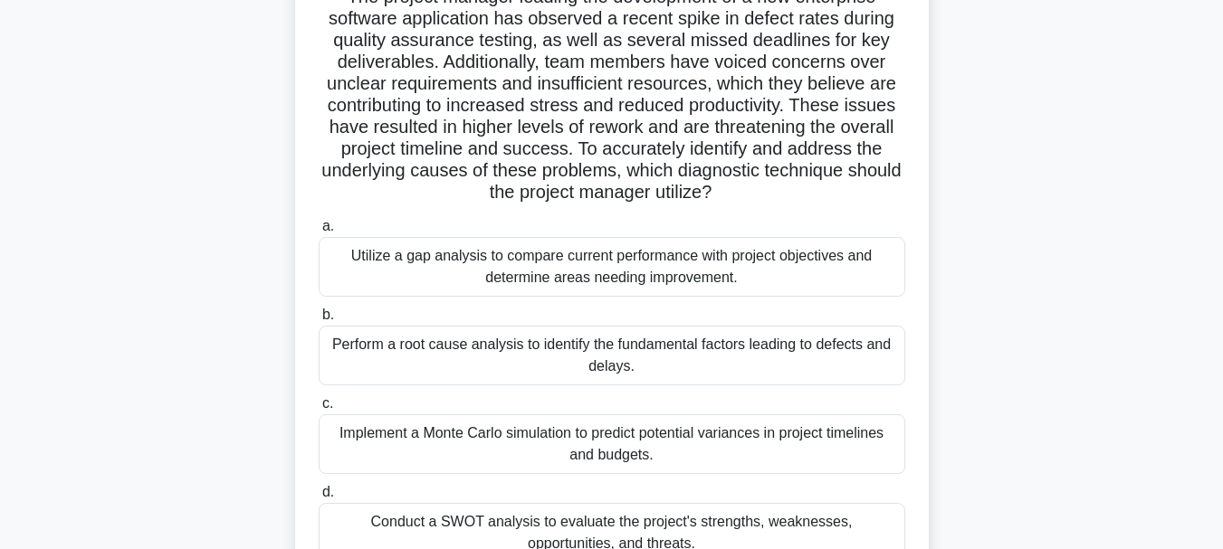
scroll to position [181, 0]
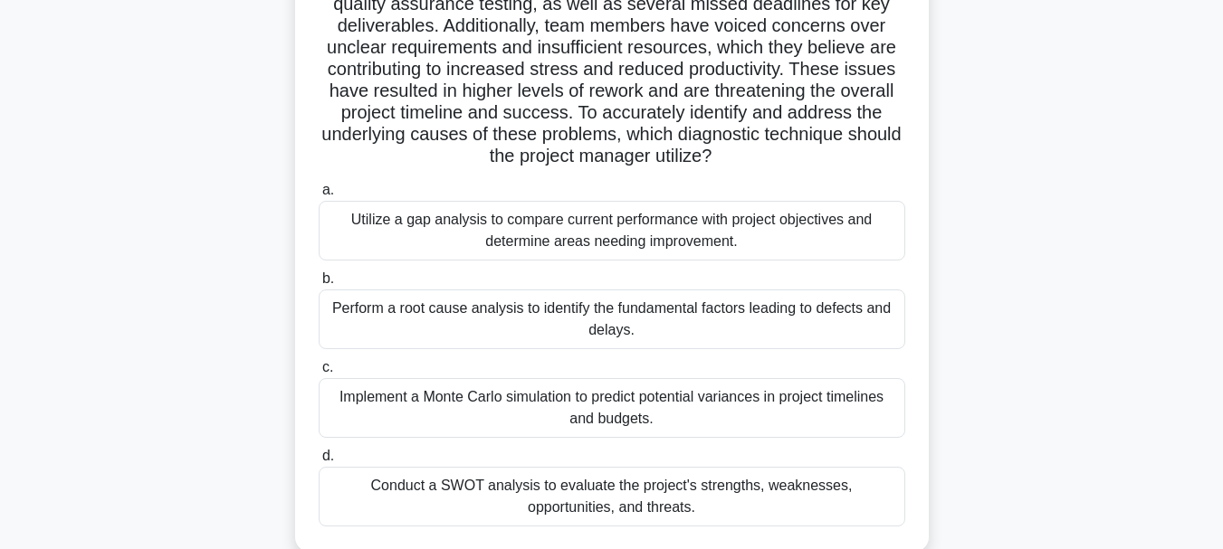
click at [486, 320] on div "Perform a root cause analysis to identify the fundamental factors leading to de…" at bounding box center [612, 320] width 587 height 60
click at [319, 285] on input "b. Perform a root cause analysis to identify the fundamental factors leading to…" at bounding box center [319, 279] width 0 height 12
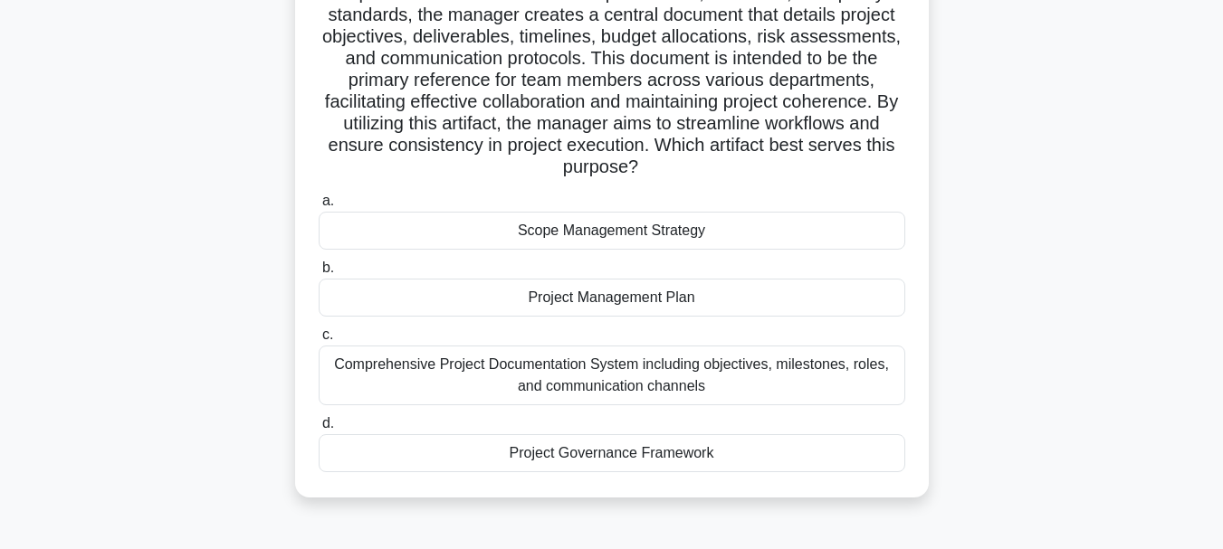
scroll to position [272, 0]
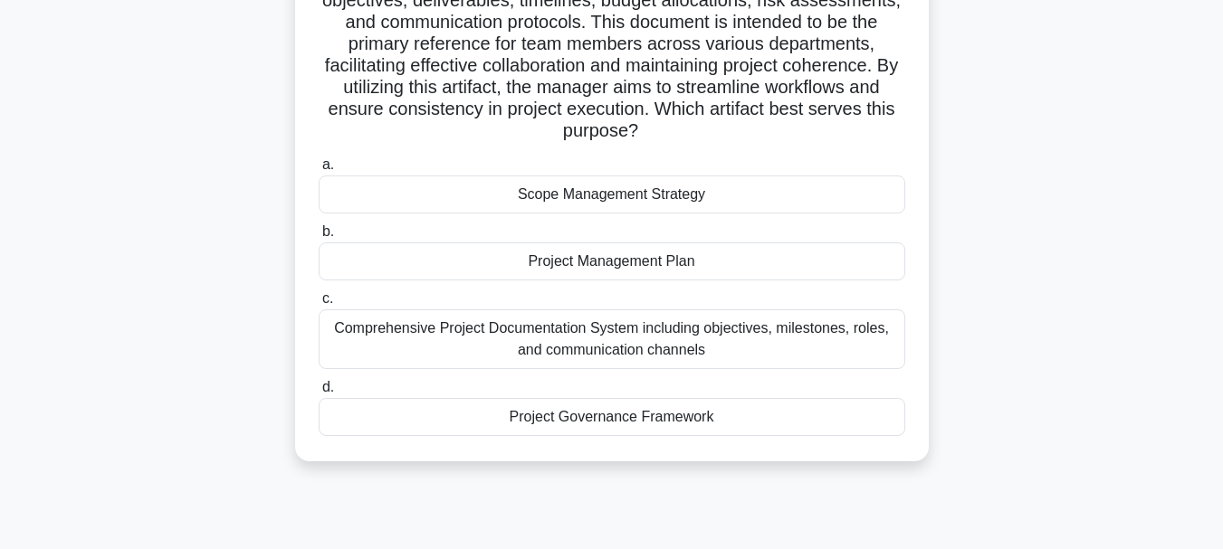
click at [612, 268] on div "Project Management Plan" at bounding box center [612, 262] width 587 height 38
click at [319, 238] on input "b. Project Management Plan" at bounding box center [319, 232] width 0 height 12
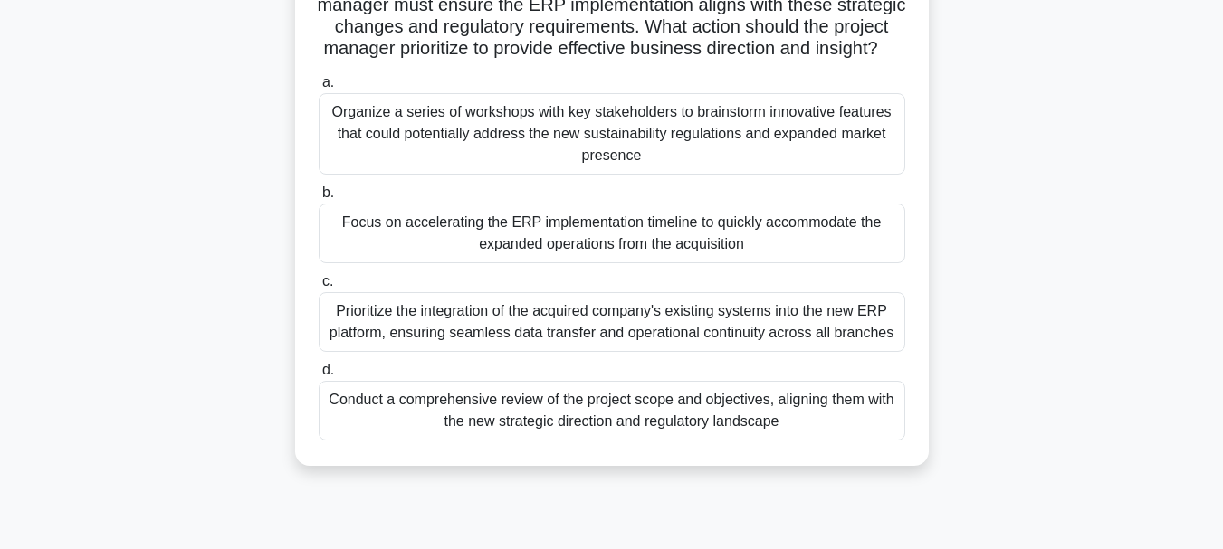
scroll to position [362, 0]
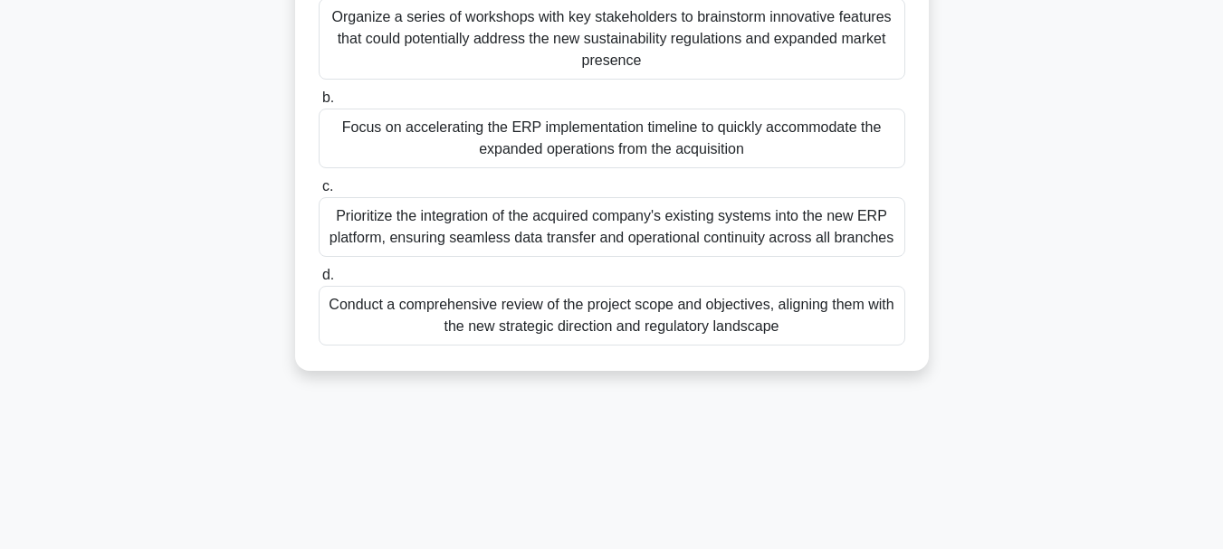
click at [505, 325] on div "Conduct a comprehensive review of the project scope and objectives, aligning th…" at bounding box center [612, 316] width 587 height 60
click at [319, 282] on input "d. Conduct a comprehensive review of the project scope and objectives, aligning…" at bounding box center [319, 276] width 0 height 12
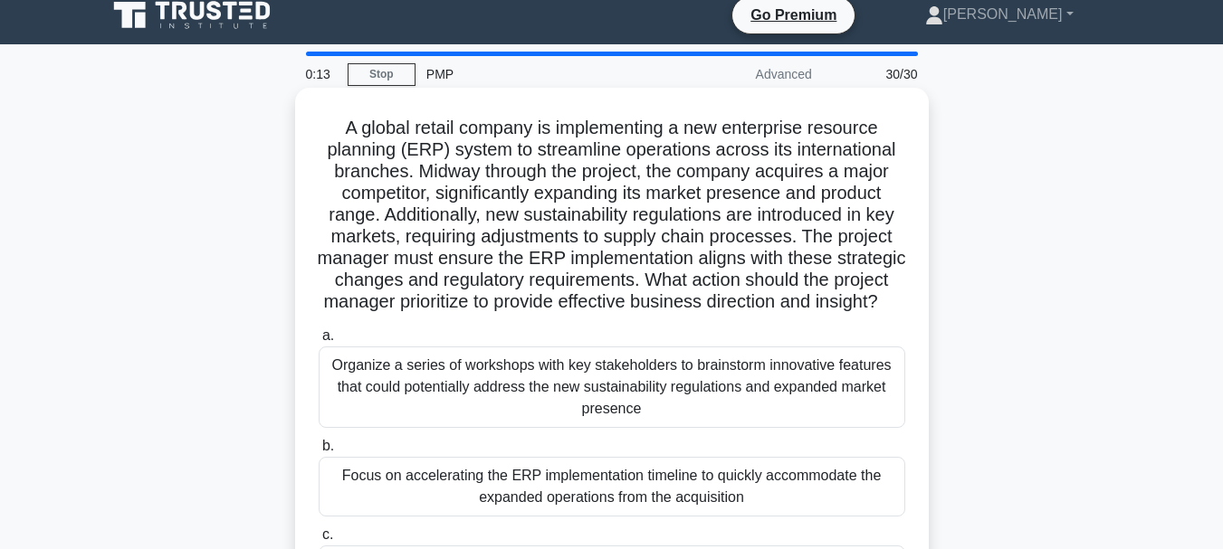
scroll to position [0, 0]
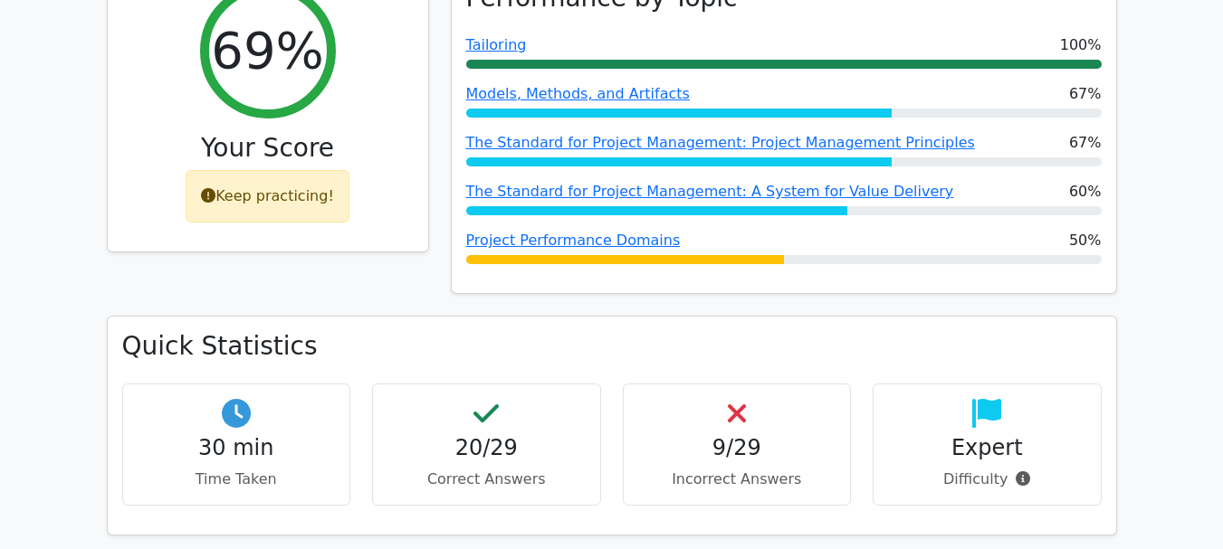
scroll to position [724, 0]
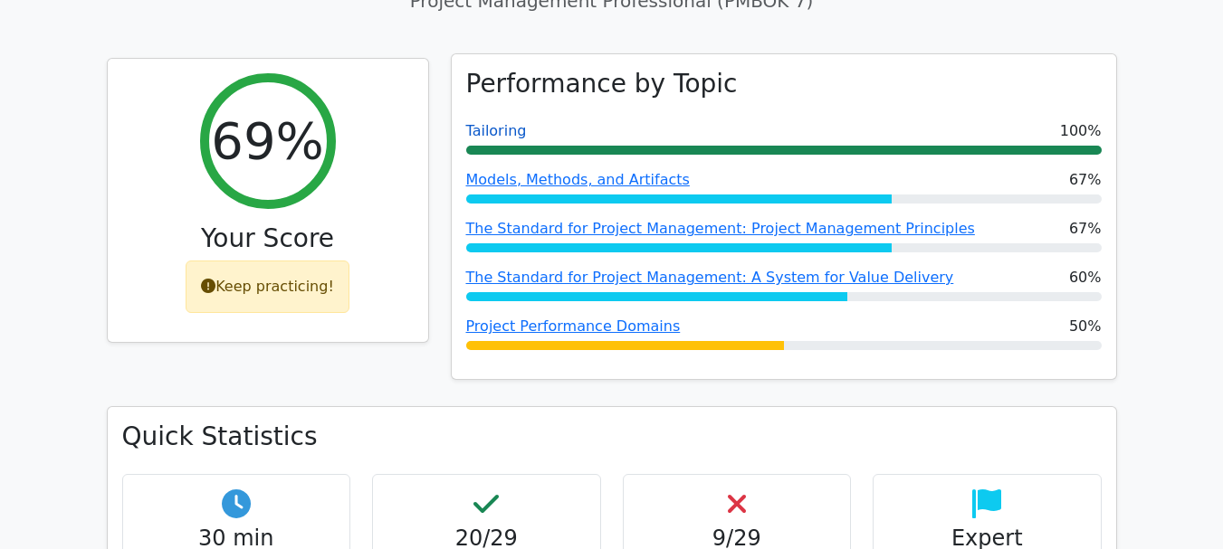
click at [504, 122] on link "Tailoring" at bounding box center [496, 130] width 61 height 17
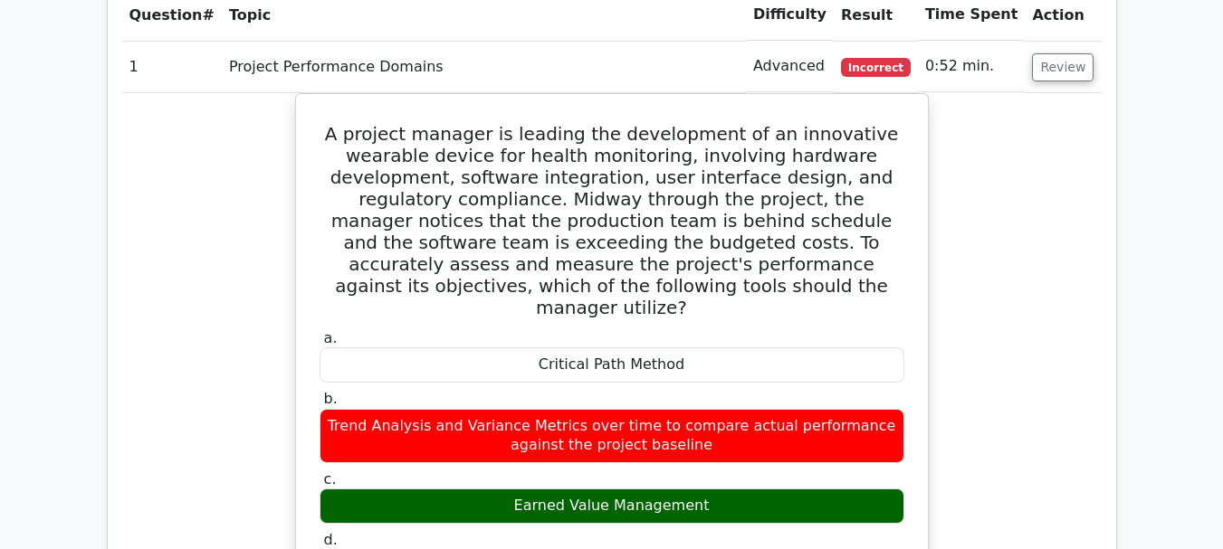
scroll to position [1448, 0]
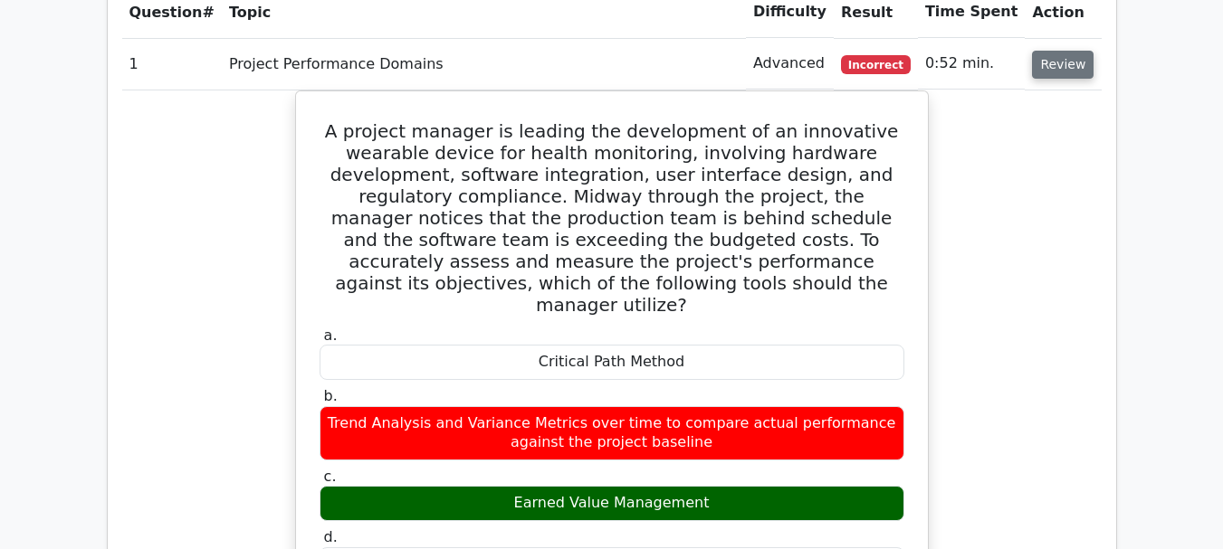
click at [1066, 51] on button "Review" at bounding box center [1063, 65] width 62 height 28
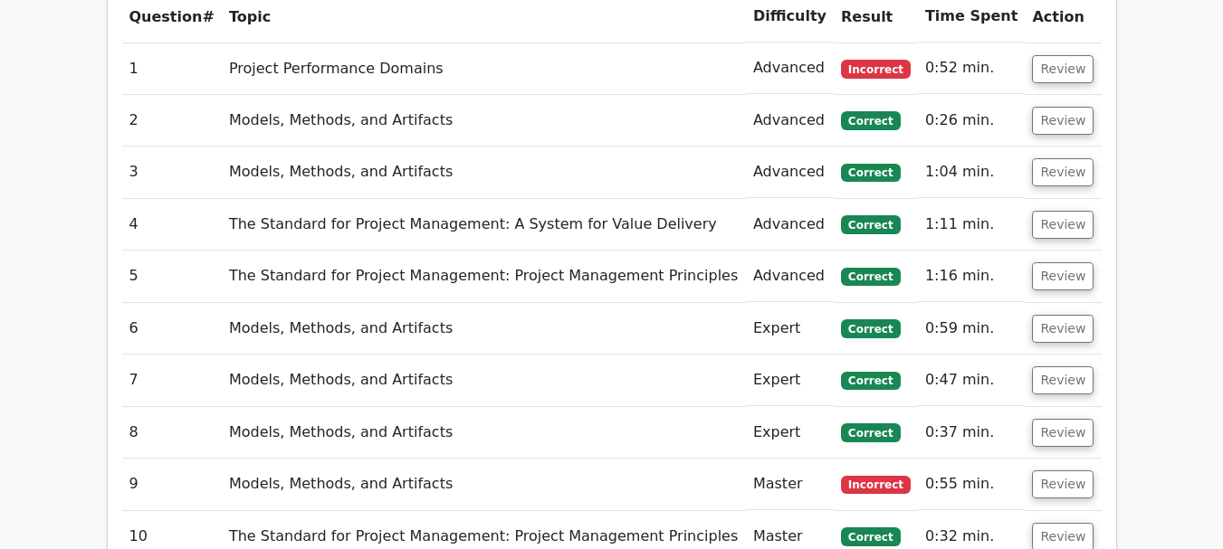
scroll to position [1358, 0]
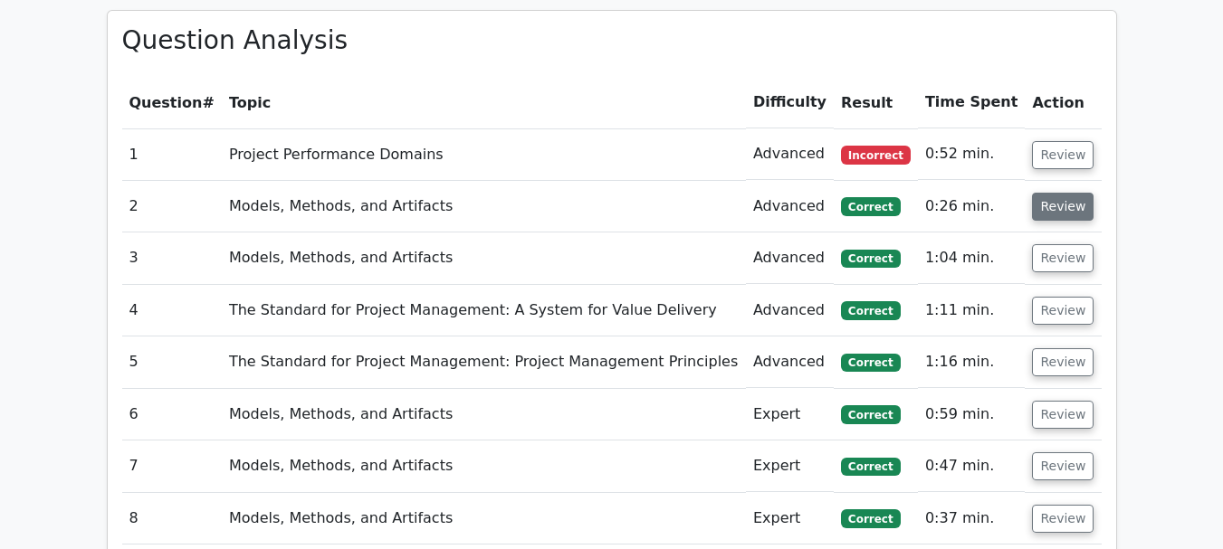
click at [1063, 193] on button "Review" at bounding box center [1063, 207] width 62 height 28
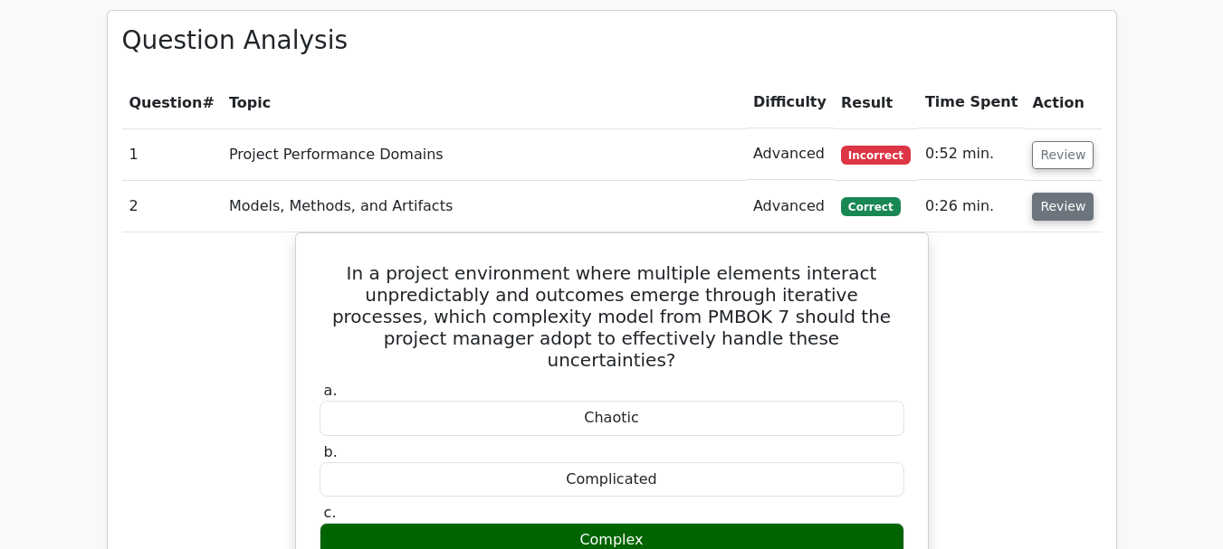
click at [1066, 193] on button "Review" at bounding box center [1063, 207] width 62 height 28
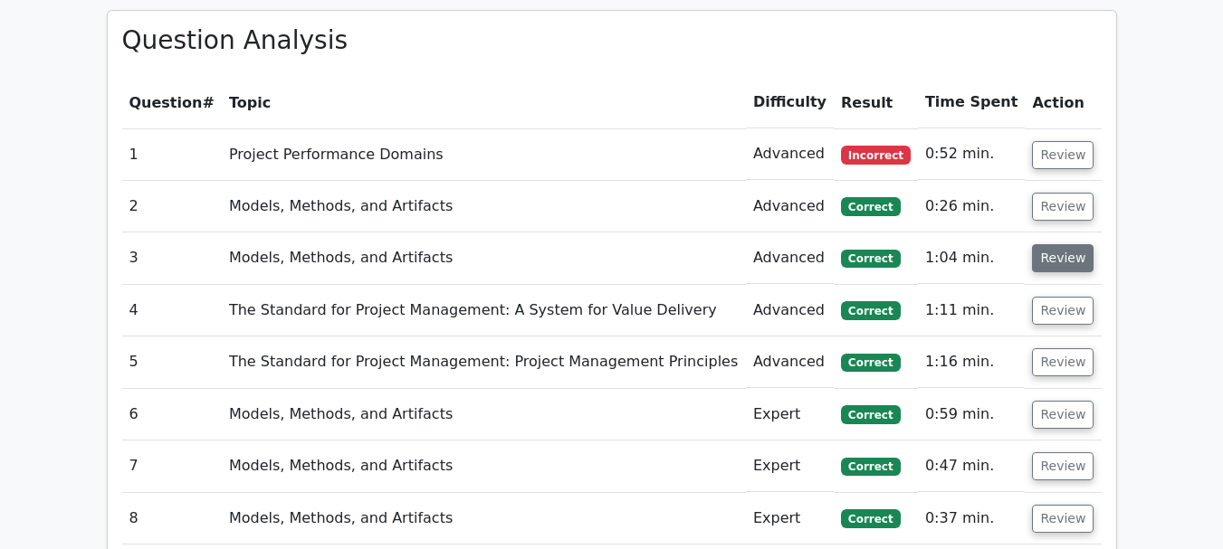
click at [1066, 244] on button "Review" at bounding box center [1063, 258] width 62 height 28
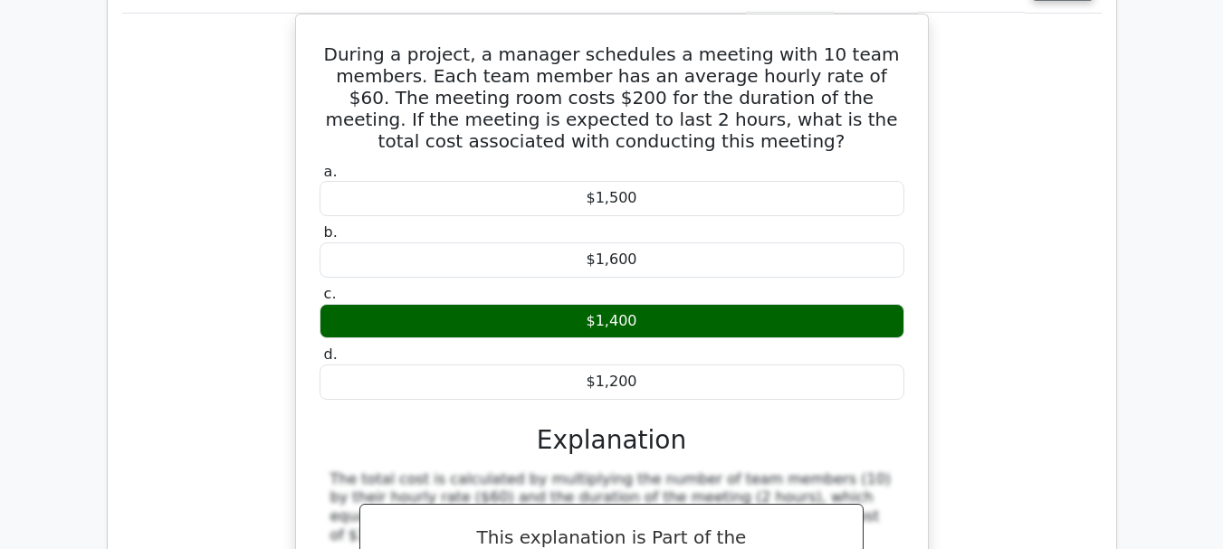
scroll to position [1539, 0]
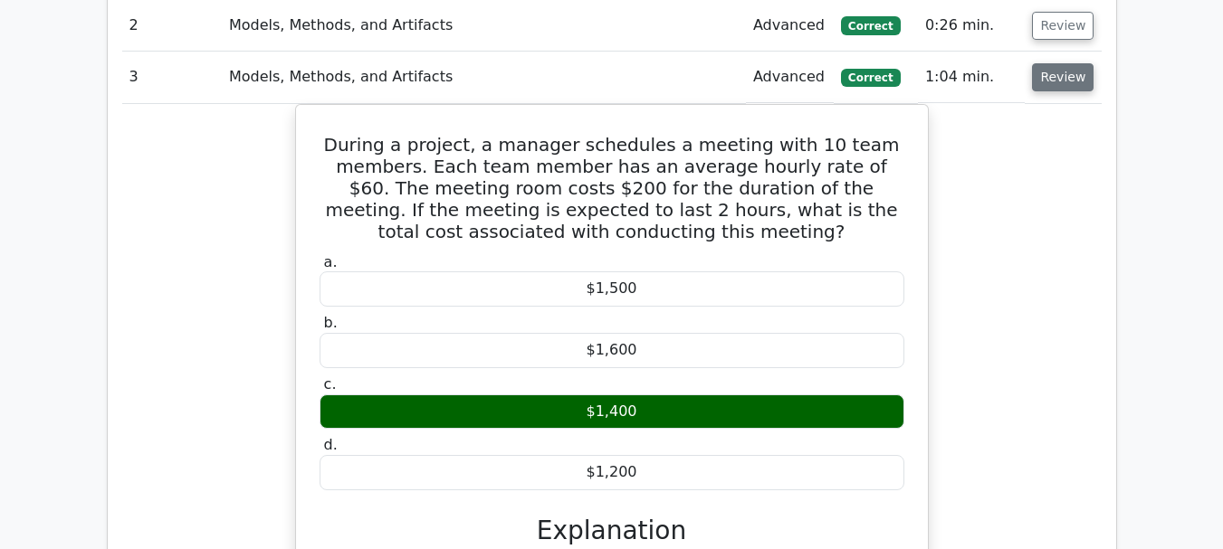
click at [1073, 63] on button "Review" at bounding box center [1063, 77] width 62 height 28
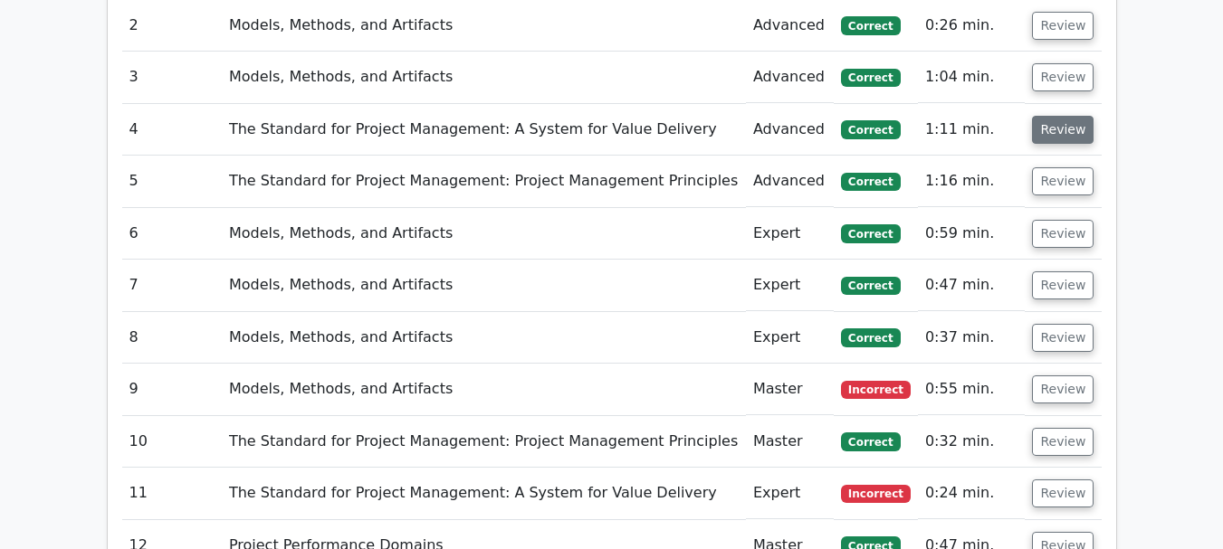
click at [1065, 116] on button "Review" at bounding box center [1063, 130] width 62 height 28
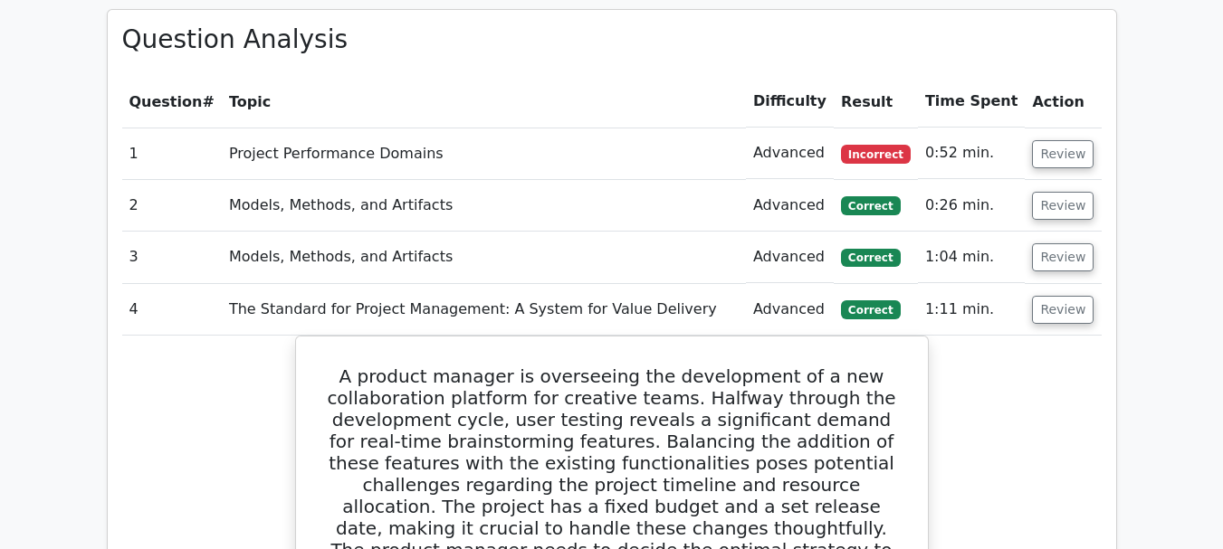
scroll to position [1358, 0]
click at [1052, 297] on button "Review" at bounding box center [1063, 311] width 62 height 28
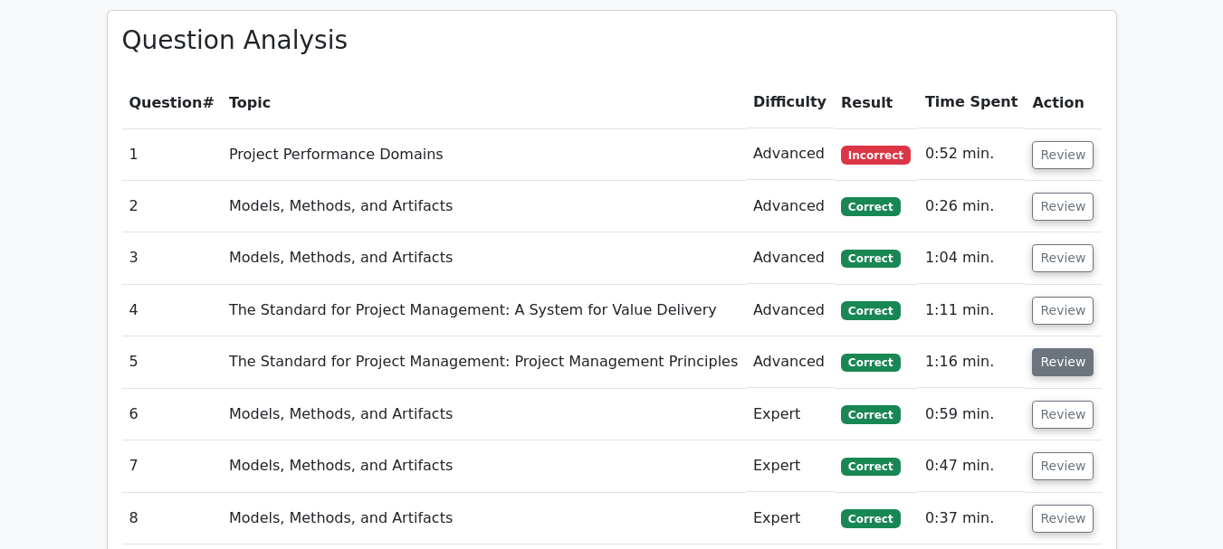
click at [1055, 348] on button "Review" at bounding box center [1063, 362] width 62 height 28
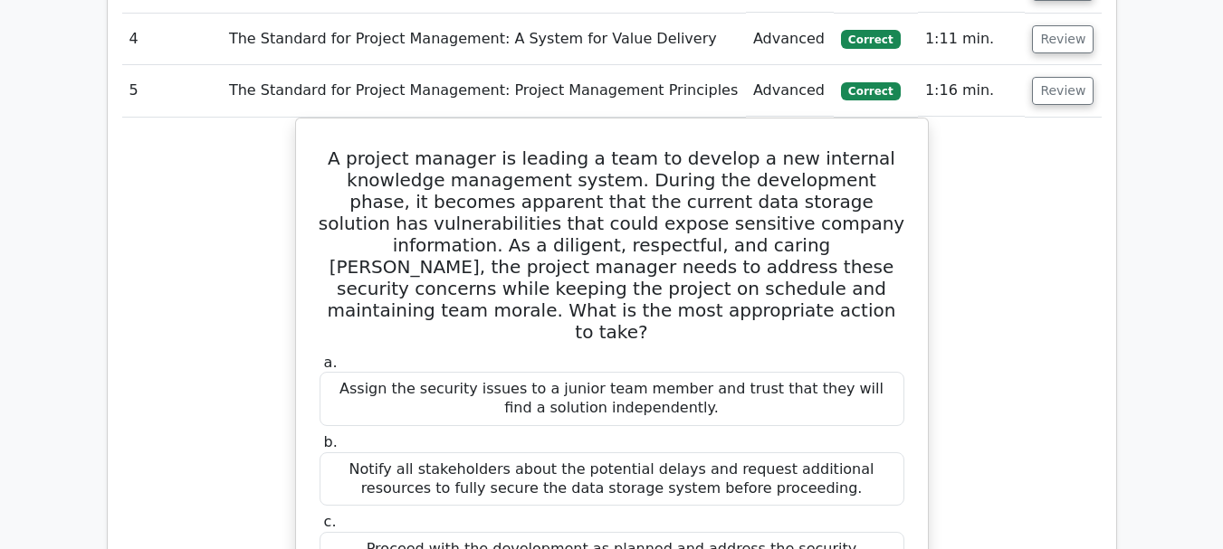
scroll to position [1720, 0]
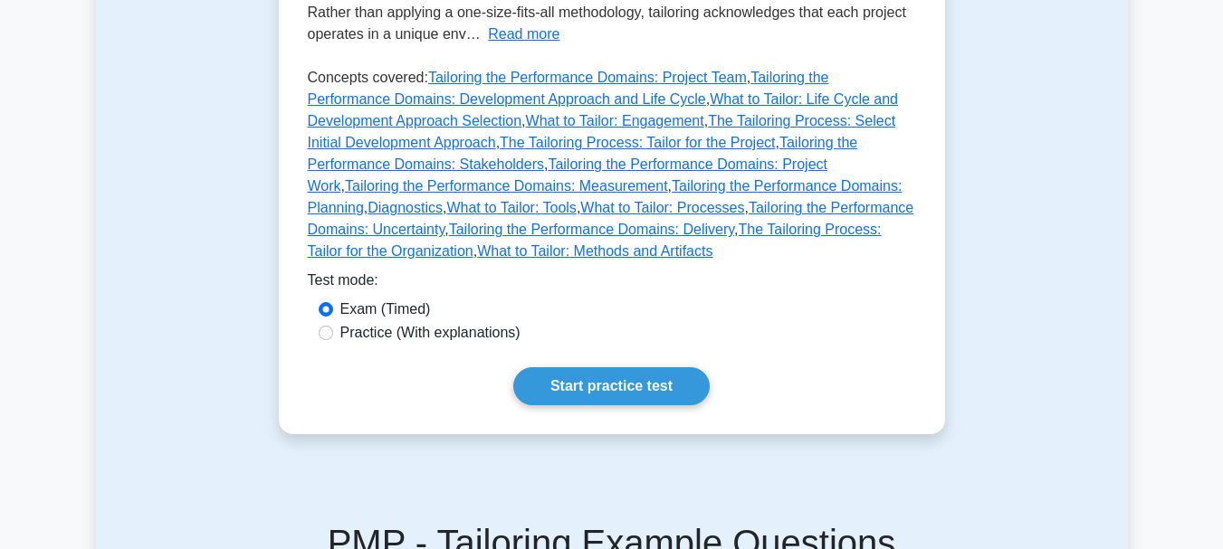
scroll to position [543, 0]
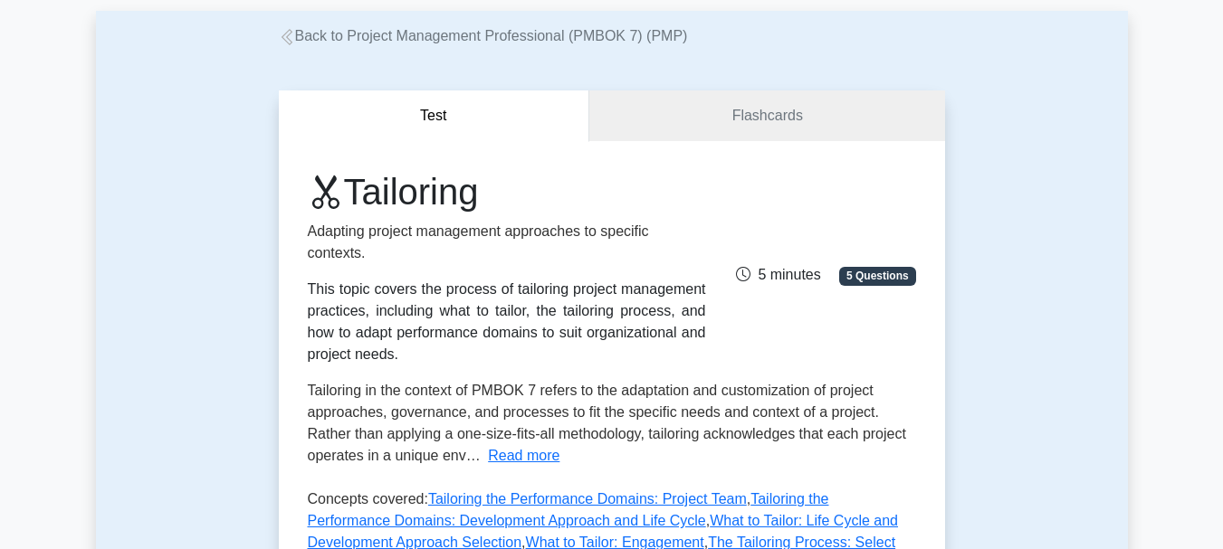
scroll to position [181, 0]
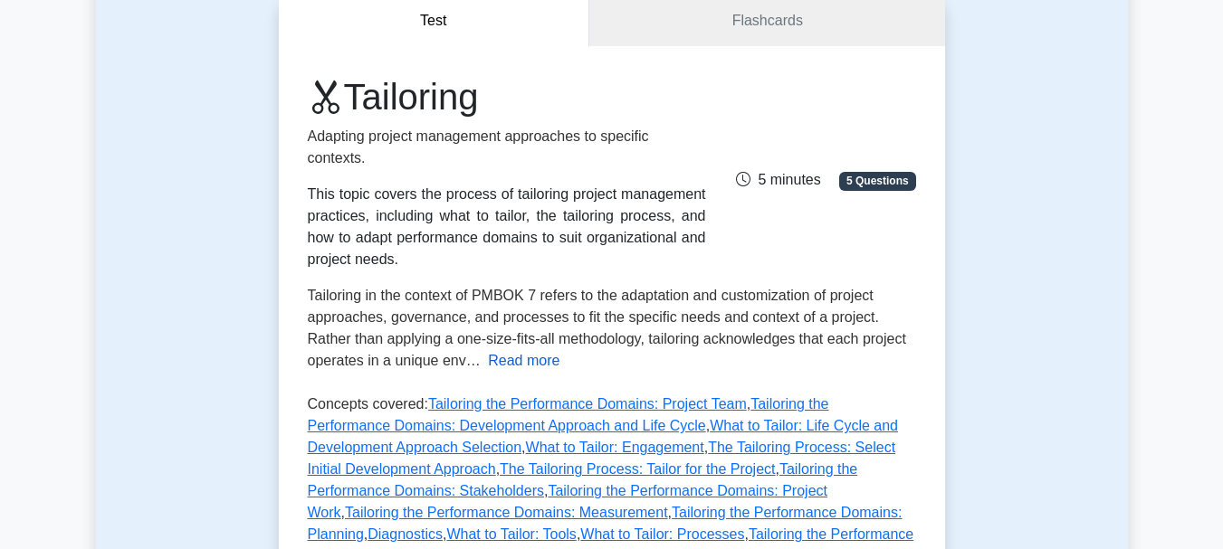
click at [518, 365] on button "Read more" at bounding box center [524, 361] width 72 height 22
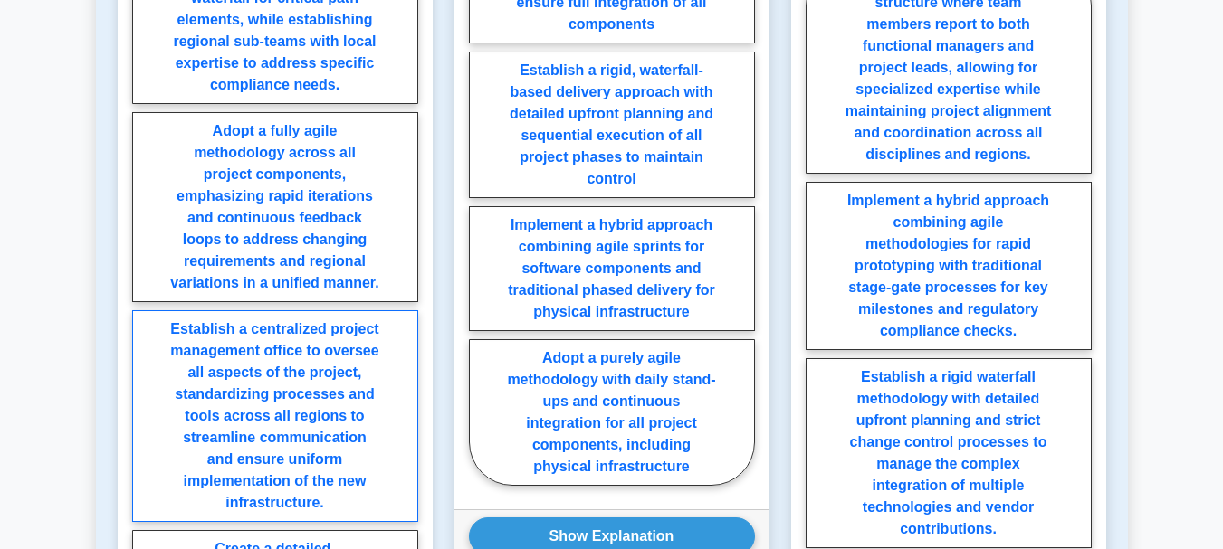
scroll to position [1901, 0]
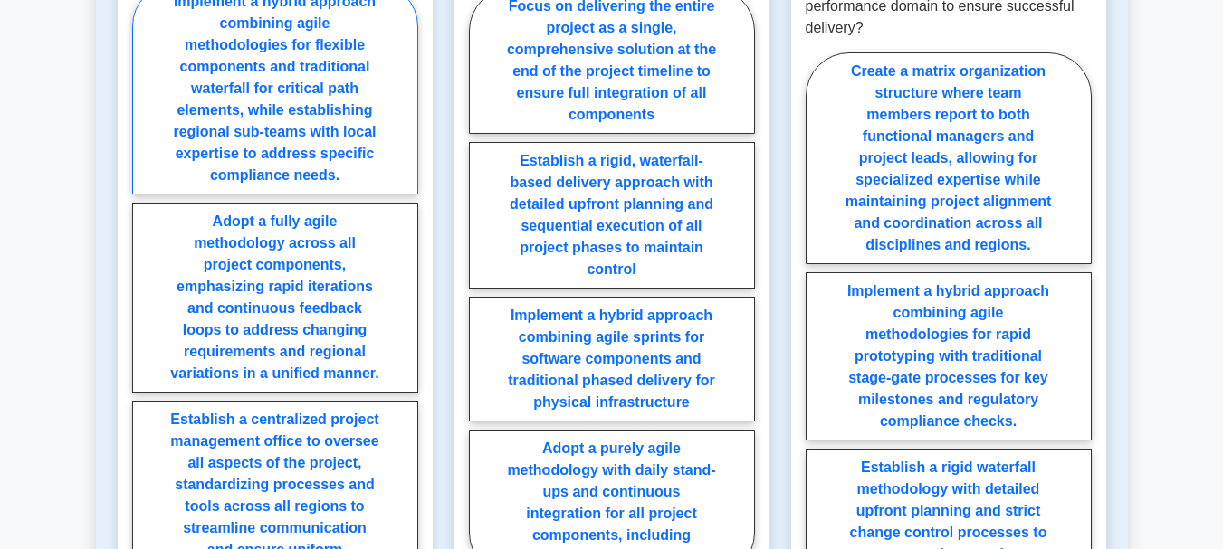
click at [267, 120] on label "Implement a hybrid approach combining agile methodologies for flexible componen…" at bounding box center [275, 89] width 286 height 212
click at [144, 396] on input "Implement a hybrid approach combining agile methodologies for flexible componen…" at bounding box center [138, 402] width 12 height 12
radio input "true"
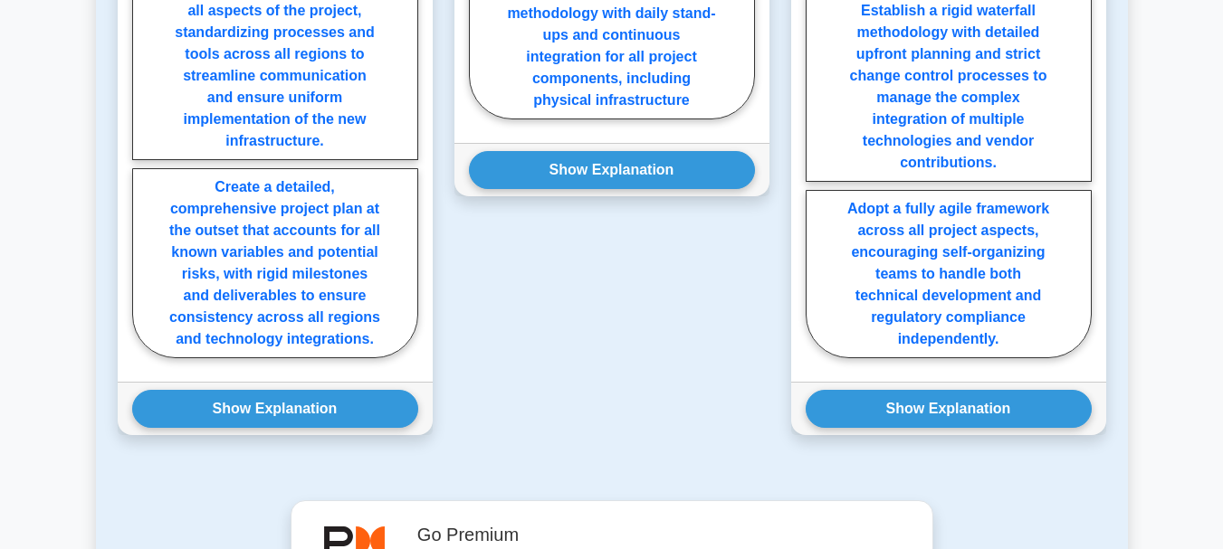
scroll to position [2353, 0]
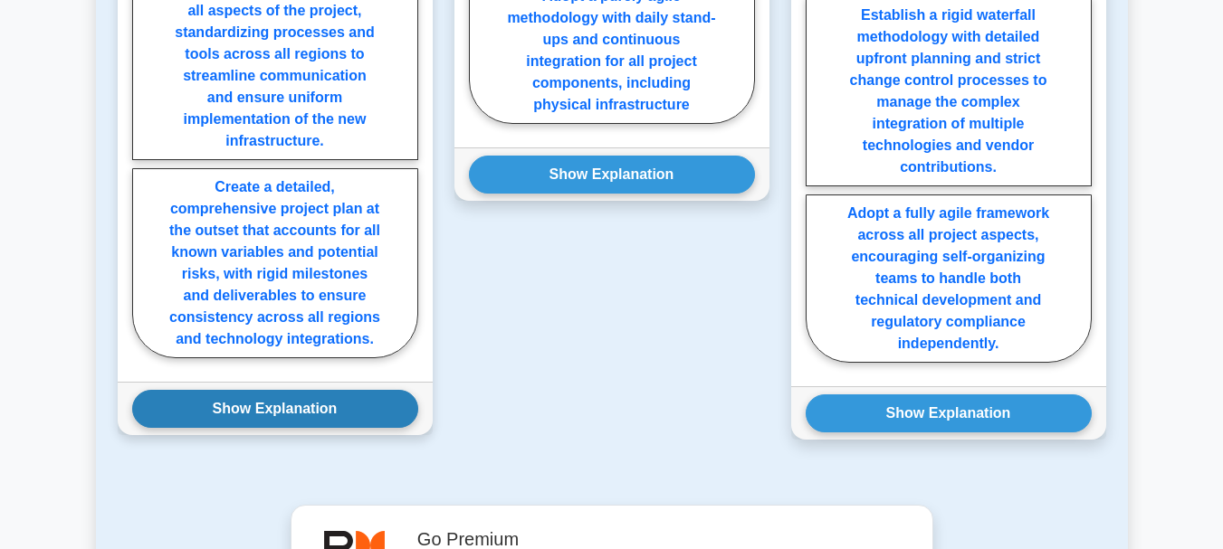
click at [278, 390] on button "Show Explanation" at bounding box center [275, 409] width 286 height 38
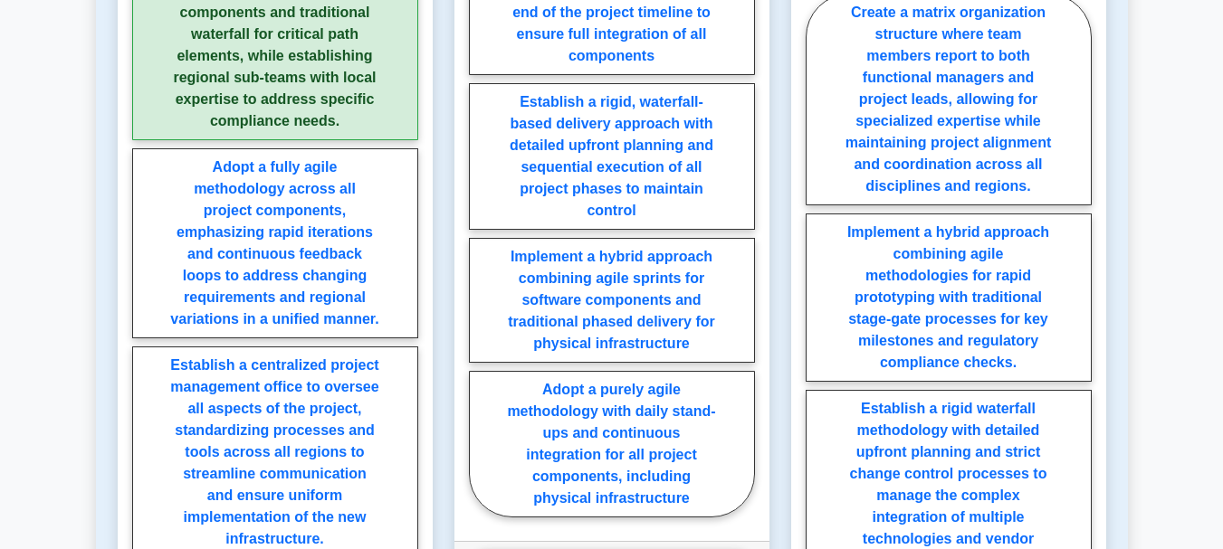
scroll to position [1991, 0]
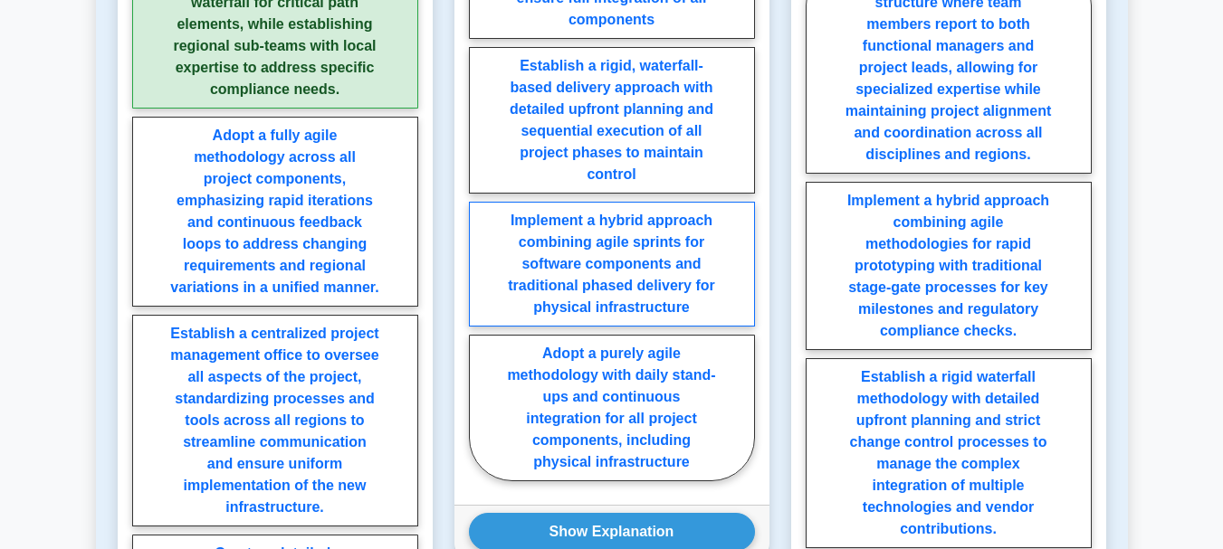
click at [594, 265] on label "Implement a hybrid approach combining agile sprints for software components and…" at bounding box center [612, 264] width 286 height 125
click at [481, 198] on input "Implement a hybrid approach combining agile sprints for software components and…" at bounding box center [475, 192] width 12 height 12
radio input "true"
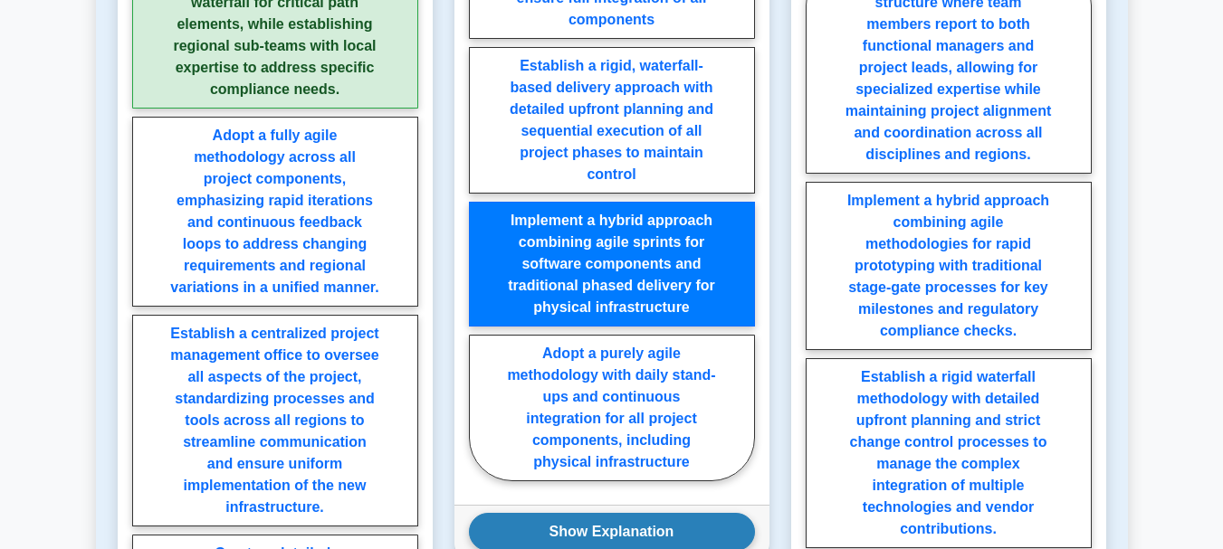
click at [593, 513] on button "Show Explanation" at bounding box center [612, 532] width 286 height 38
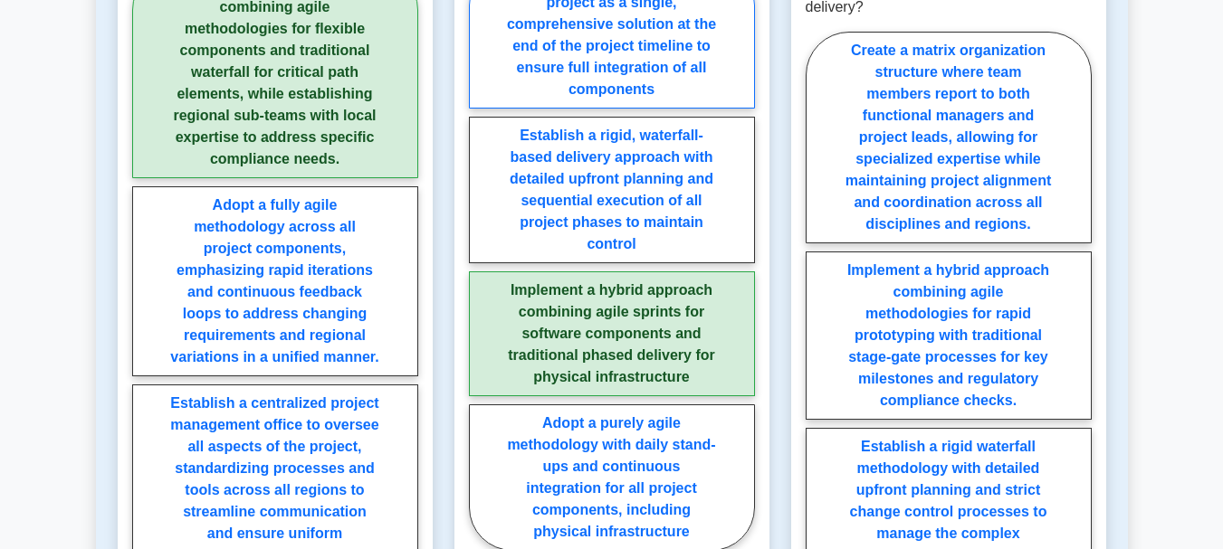
scroll to position [1901, 0]
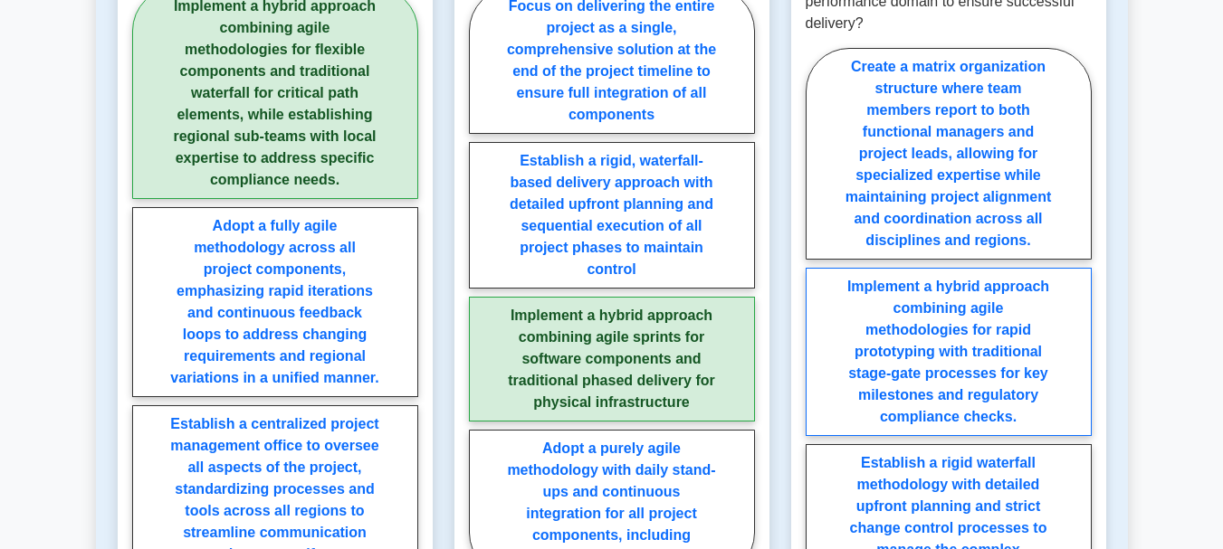
click at [918, 358] on label "Implement a hybrid approach combining agile methodologies for rapid prototyping…" at bounding box center [949, 352] width 286 height 168
click at [817, 429] on input "Implement a hybrid approach combining agile methodologies for rapid prototyping…" at bounding box center [812, 435] width 12 height 12
radio input "true"
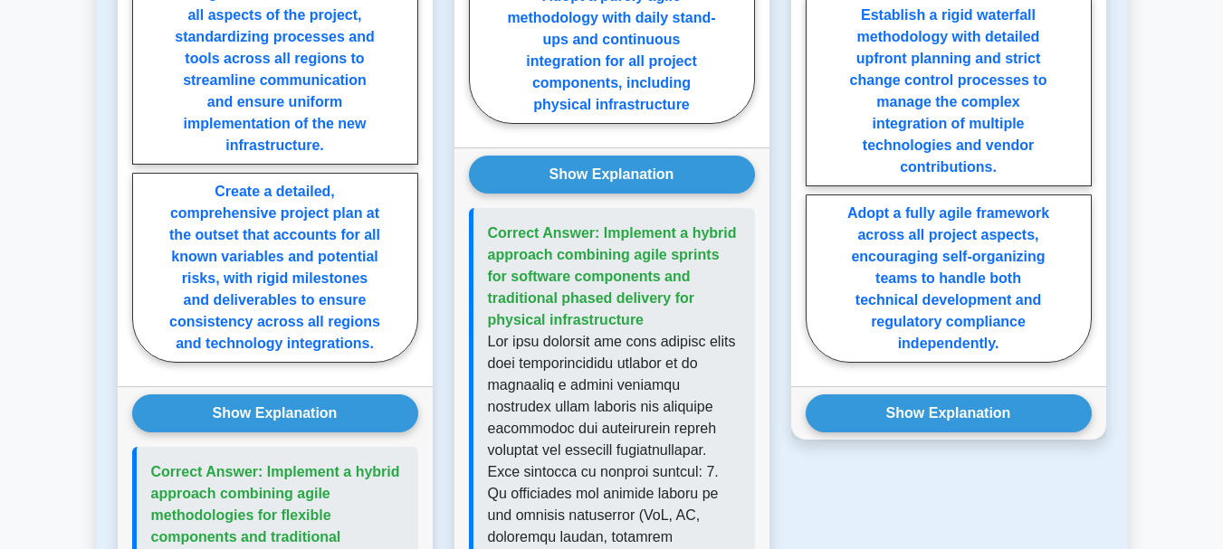
scroll to position [2444, 0]
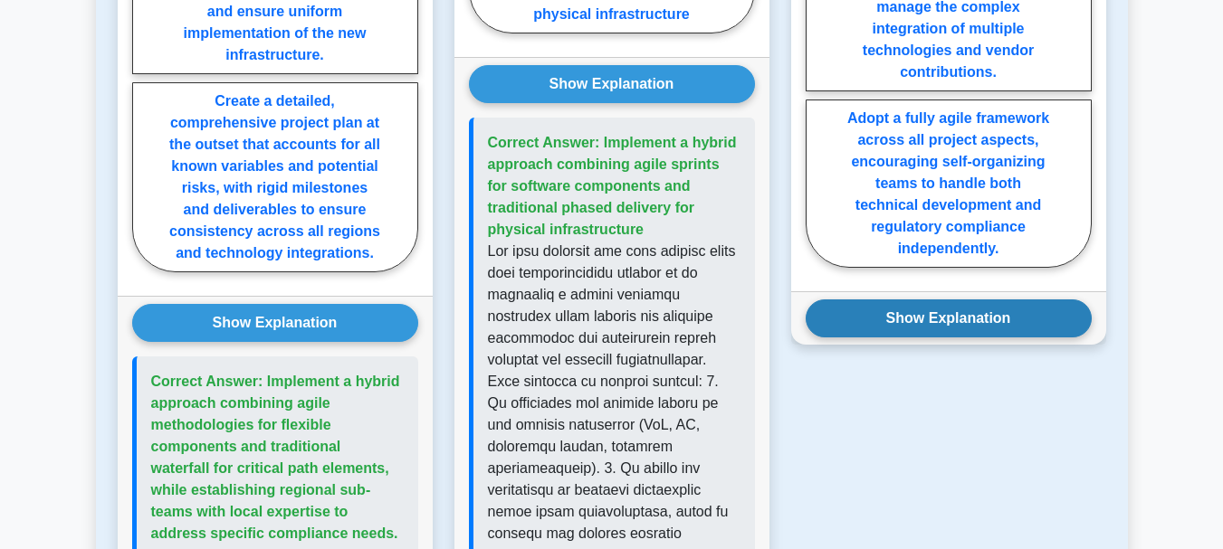
click at [1028, 300] on button "Show Explanation" at bounding box center [949, 319] width 286 height 38
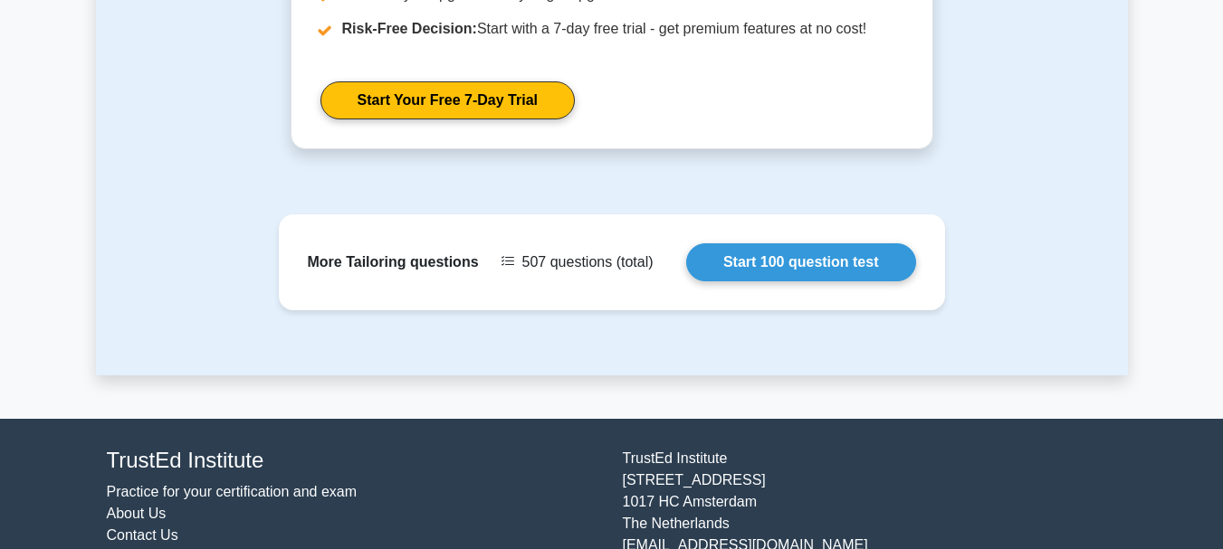
scroll to position [4605, 0]
